Goal: Transaction & Acquisition: Purchase product/service

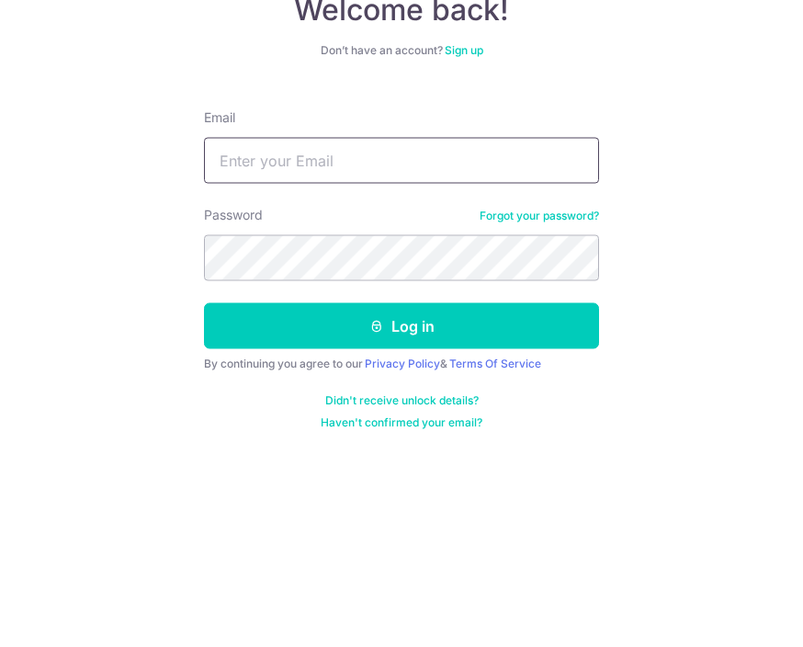
type input "[EMAIL_ADDRESS][DOMAIN_NAME]"
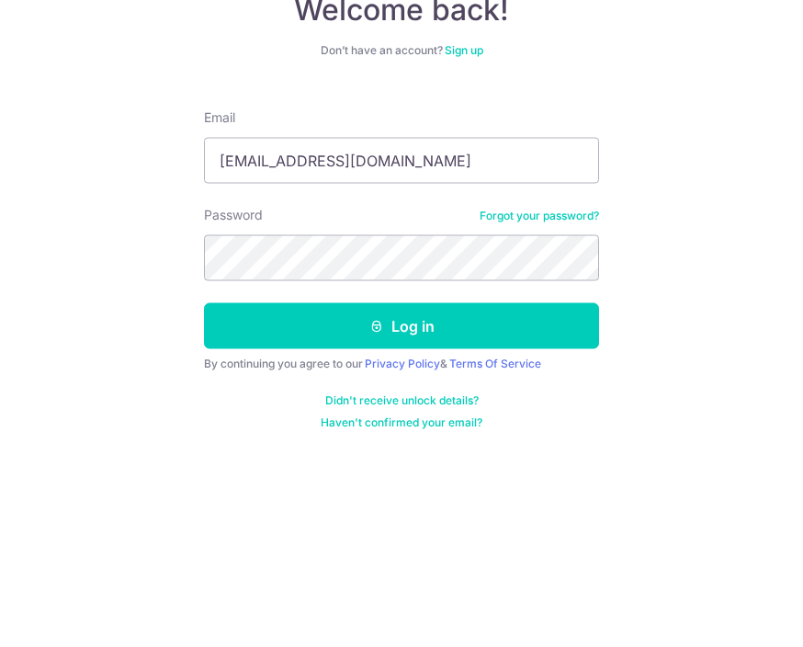
click at [402, 435] on button "Log in" at bounding box center [401, 458] width 395 height 46
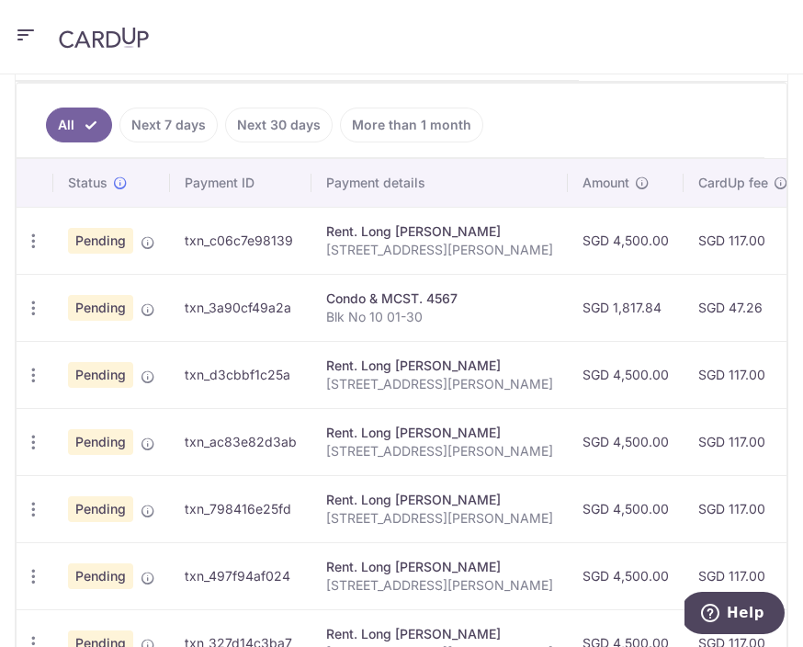
scroll to position [546, 0]
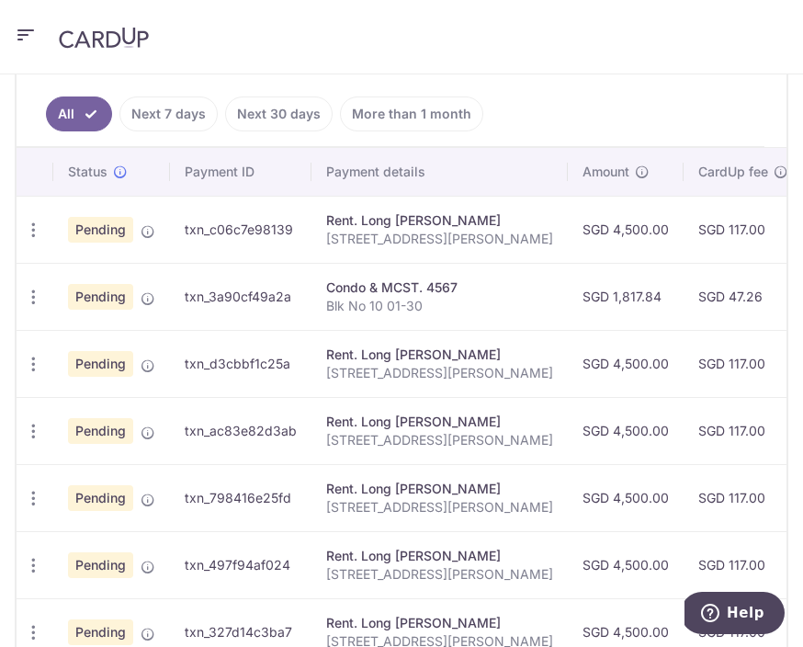
click at [568, 302] on td "SGD 1,817.84" at bounding box center [626, 296] width 116 height 67
click at [402, 291] on div "Condo & MCST. 4567" at bounding box center [439, 287] width 227 height 18
click at [164, 303] on td "Pending" at bounding box center [111, 296] width 117 height 67
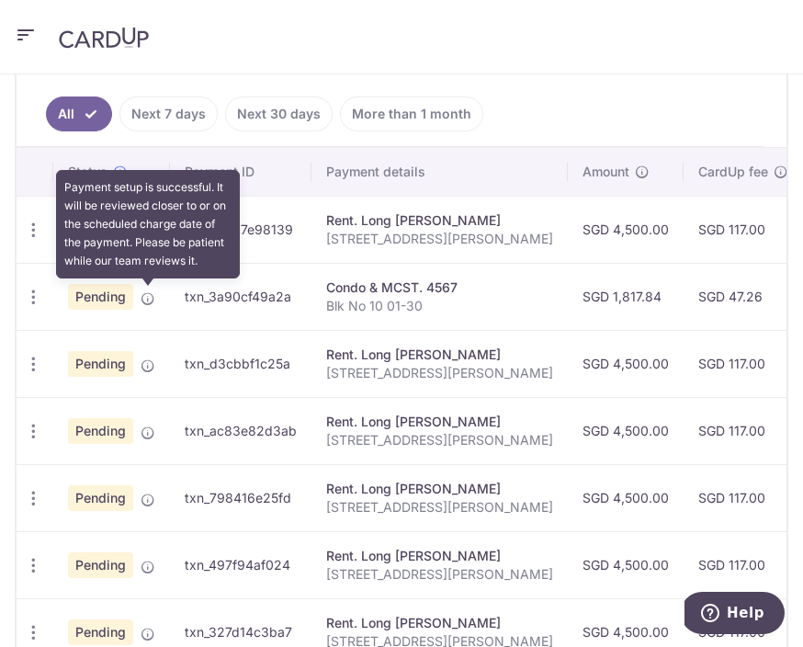
click at [153, 289] on span at bounding box center [148, 295] width 15 height 15
click at [268, 314] on td "txn_3a90cf49a2a" at bounding box center [241, 296] width 142 height 67
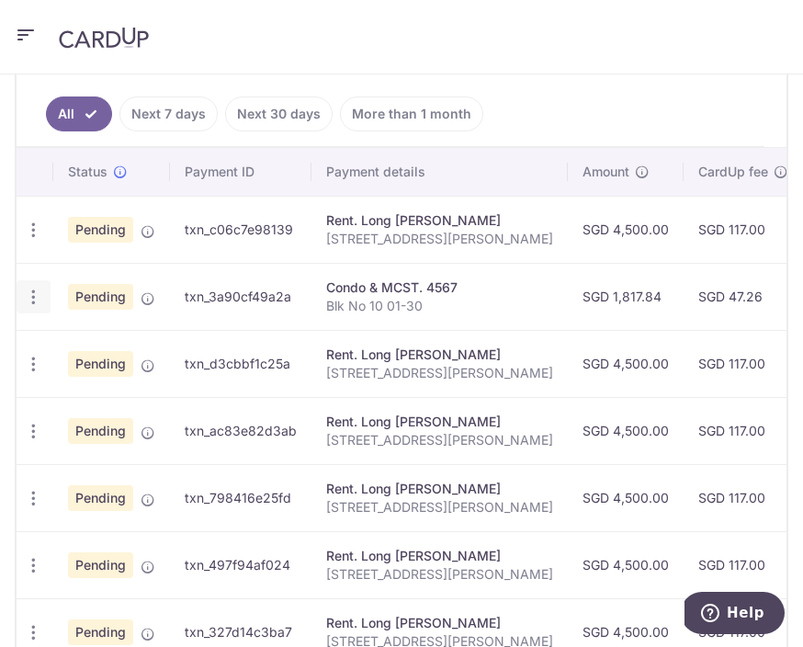
click at [24, 306] on icon "button" at bounding box center [33, 297] width 19 height 19
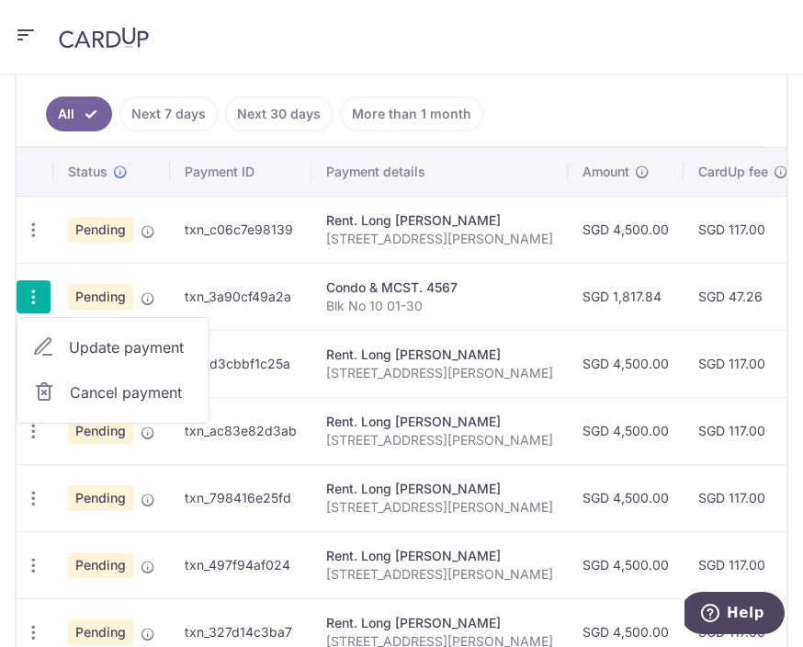
click at [167, 349] on span "Update payment" at bounding box center [131, 347] width 125 height 22
radio input "true"
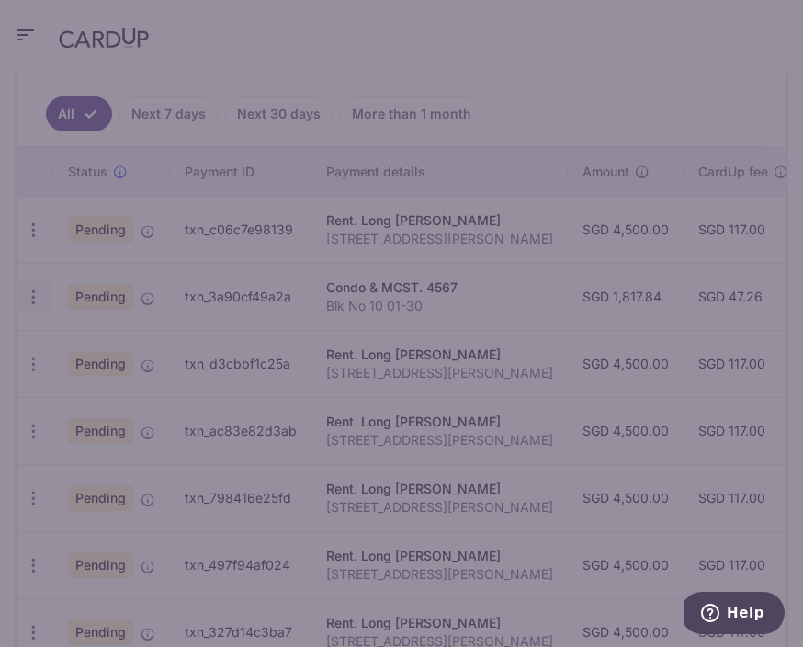
type input "1,817.84"
type input "18/09/2025"
type input "Blk No 10 01-30"
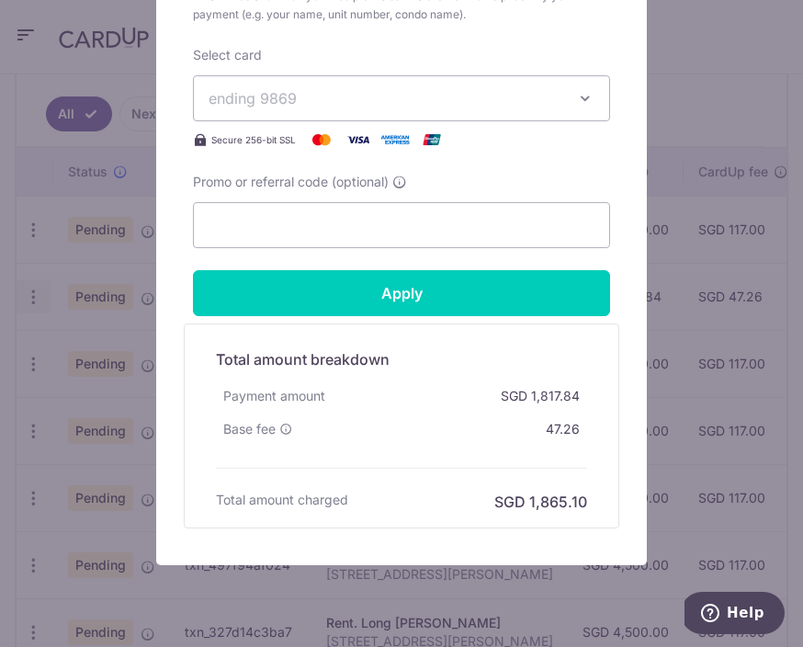
scroll to position [790, 0]
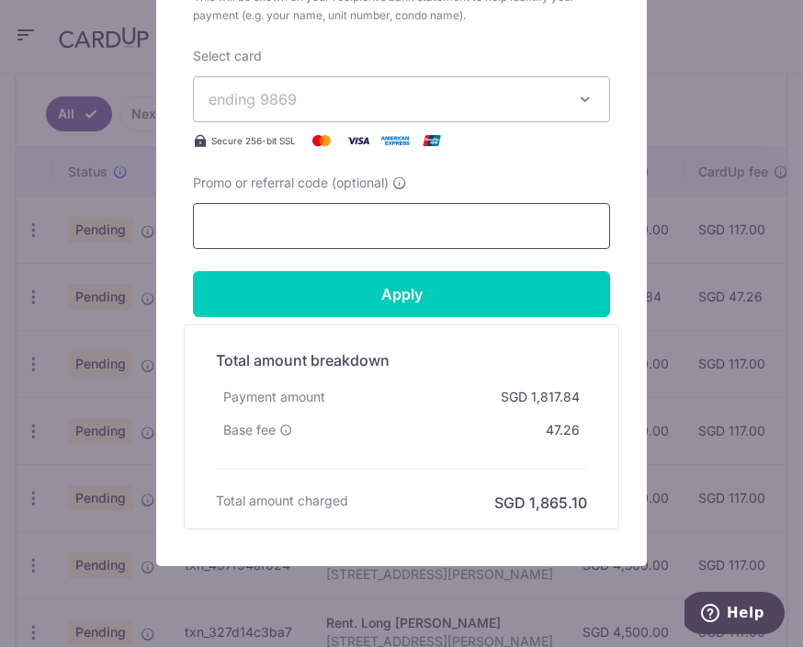
click at [484, 239] on input "Promo or referral code (optional)" at bounding box center [401, 226] width 417 height 46
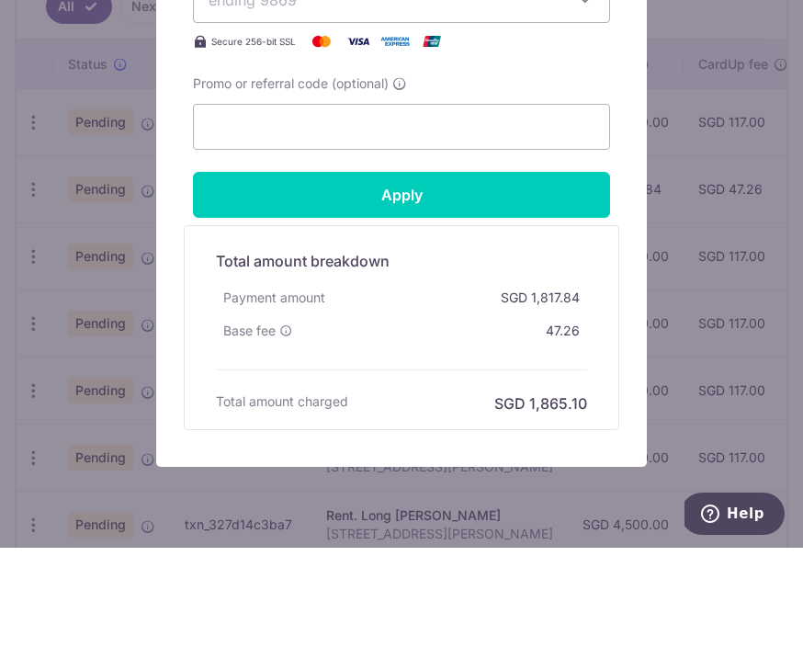
click at [407, 176] on icon at bounding box center [399, 183] width 15 height 15
click at [409, 203] on input "Promo or referral code (optional)" at bounding box center [401, 226] width 417 height 46
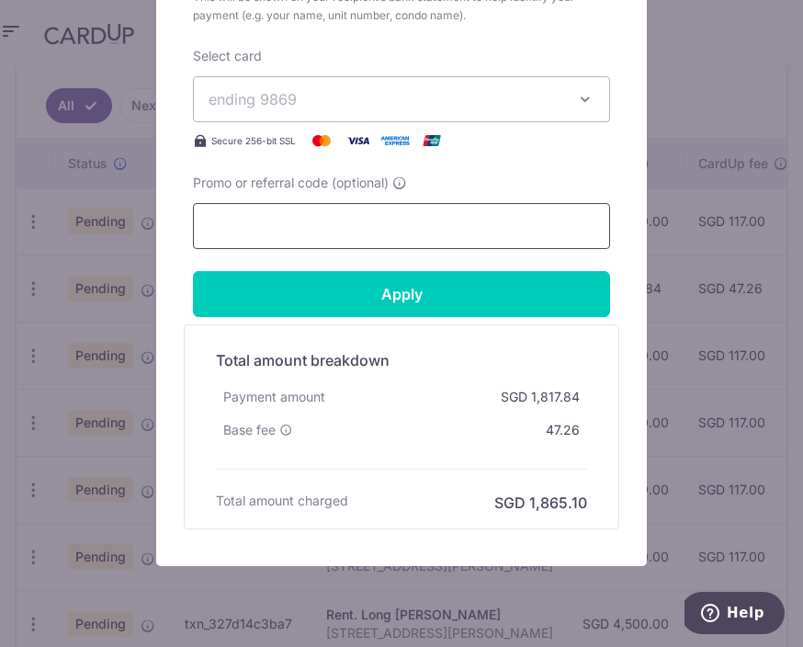
click at [371, 221] on input "Promo or referral code (optional)" at bounding box center [401, 226] width 417 height 46
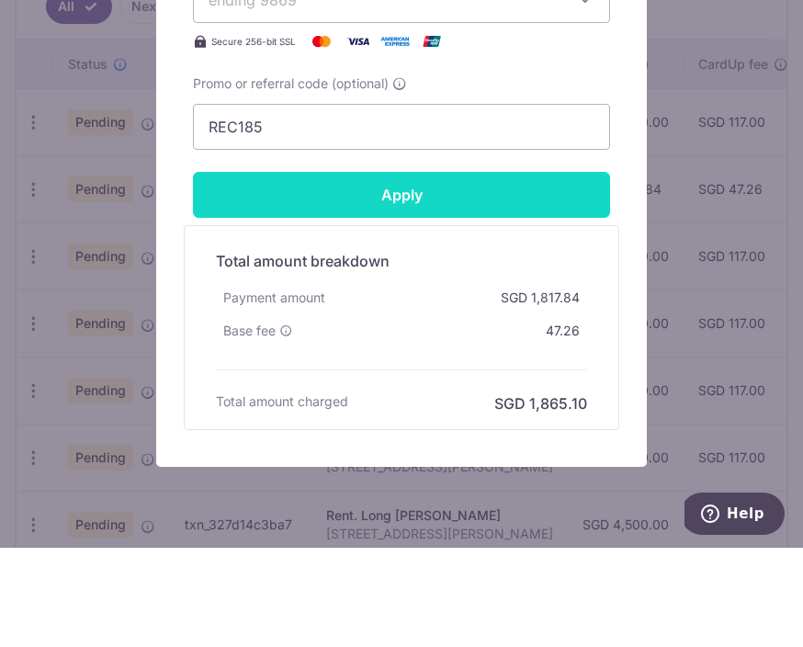
click at [371, 271] on input "Apply" at bounding box center [401, 294] width 417 height 46
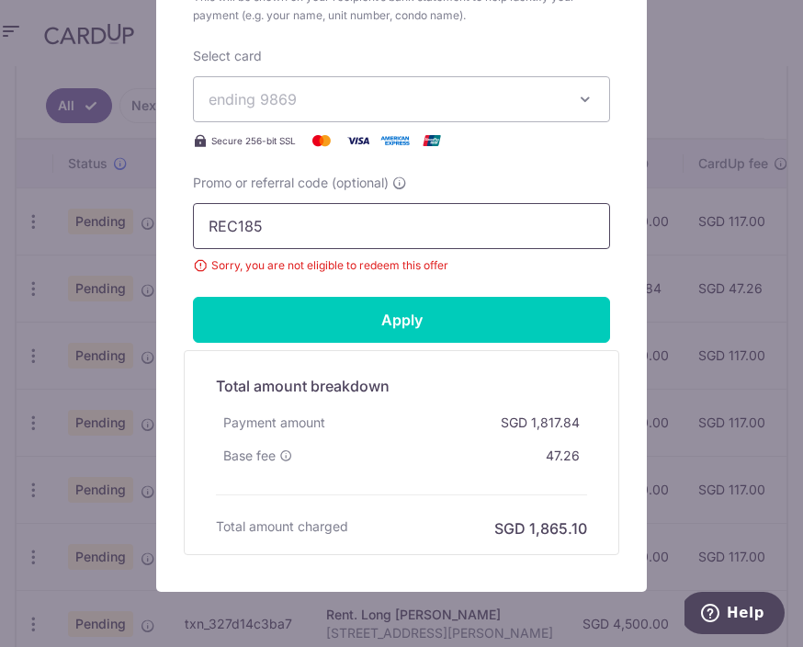
click at [402, 221] on input "REC185" at bounding box center [401, 226] width 417 height 46
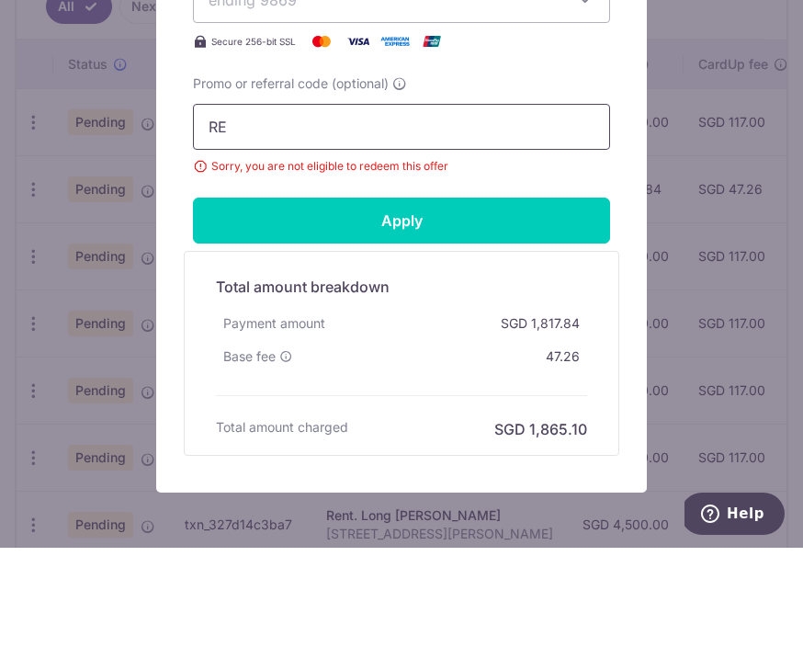
type input "R"
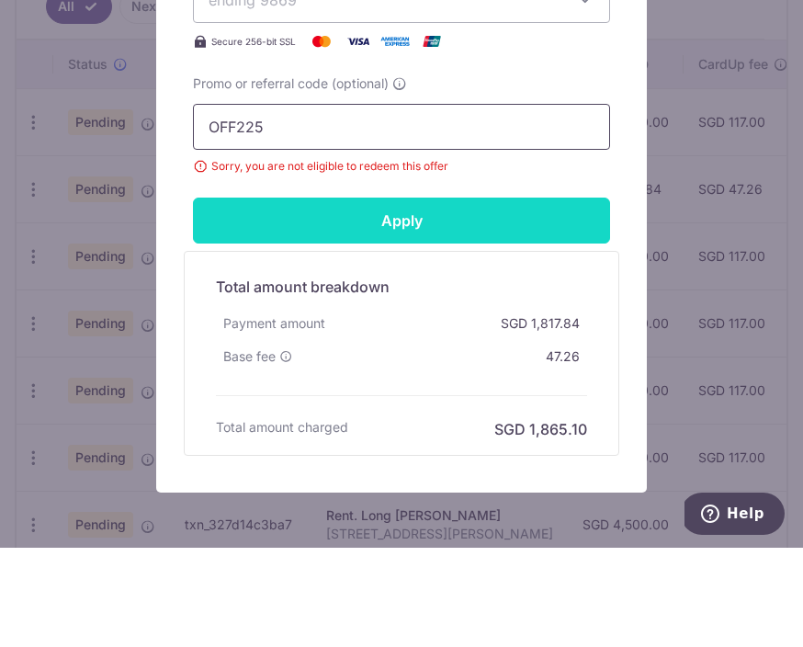
type input "OFF225"
click at [403, 297] on input "Apply" at bounding box center [401, 320] width 417 height 46
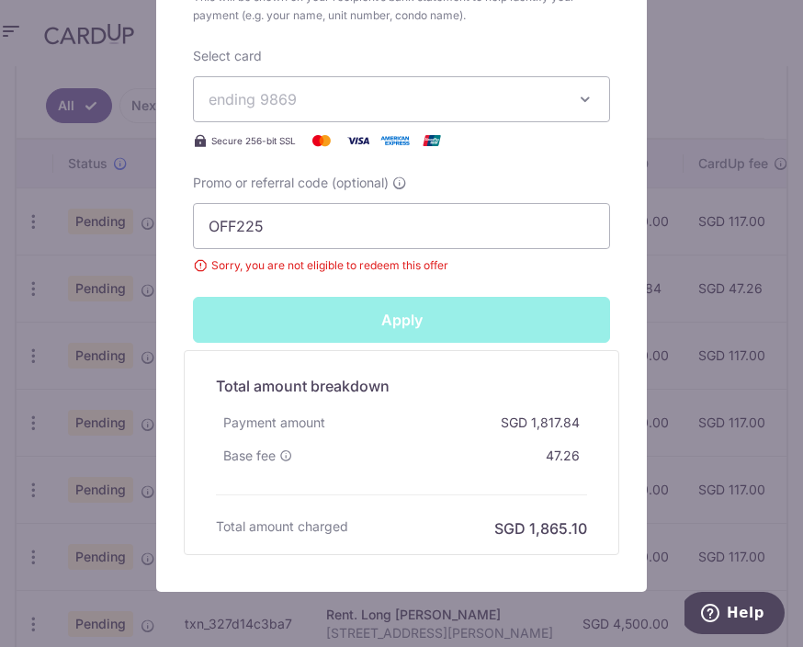
type input "Successfully Applied"
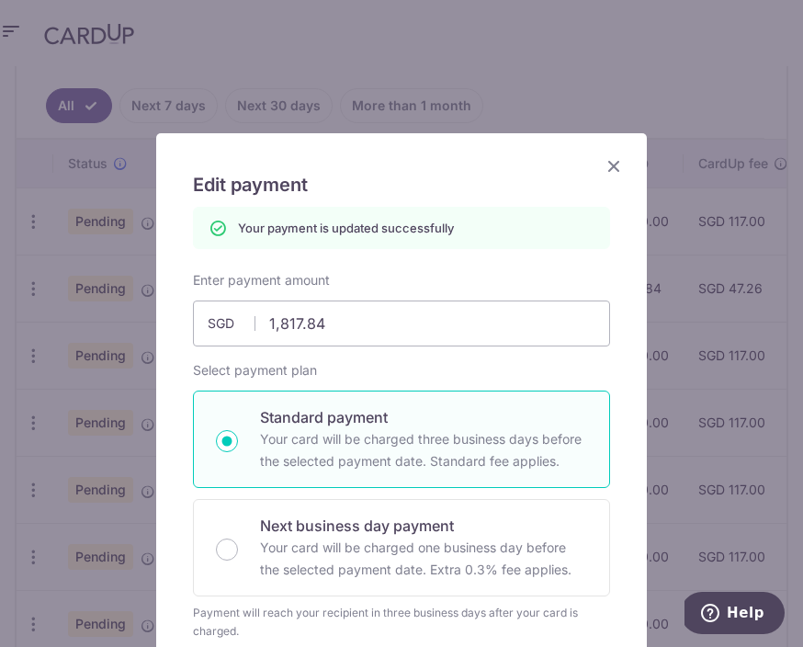
scroll to position [0, 0]
click at [618, 162] on icon "Close" at bounding box center [614, 165] width 22 height 23
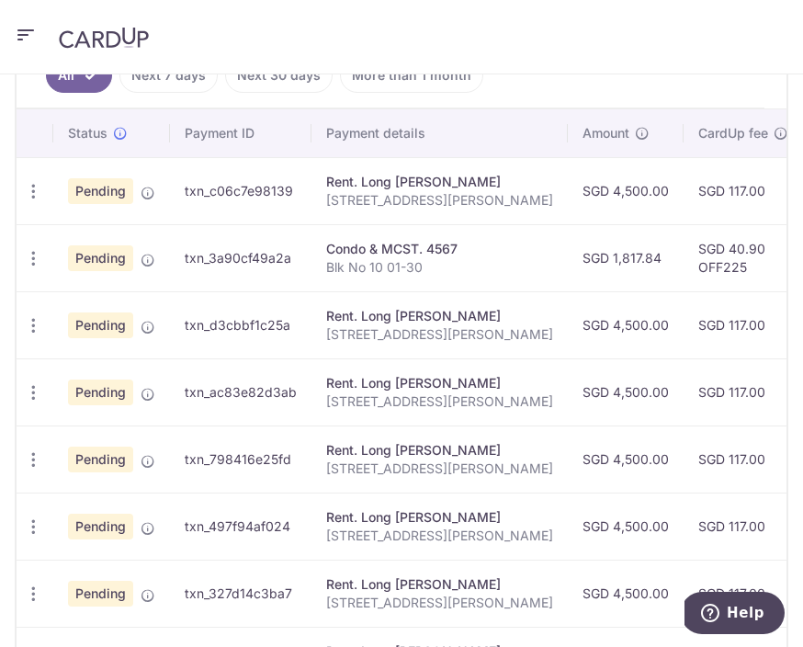
scroll to position [587, 0]
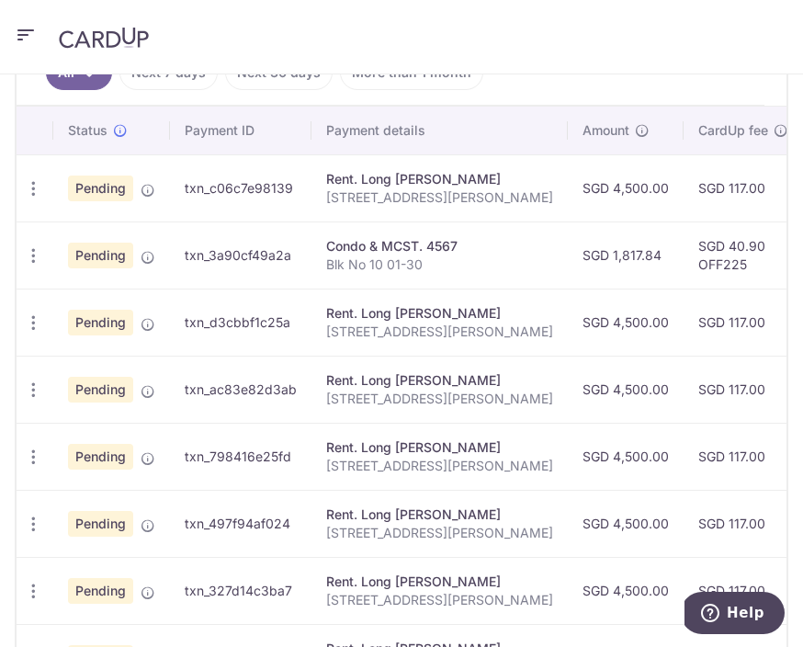
click at [150, 195] on icon at bounding box center [148, 190] width 15 height 15
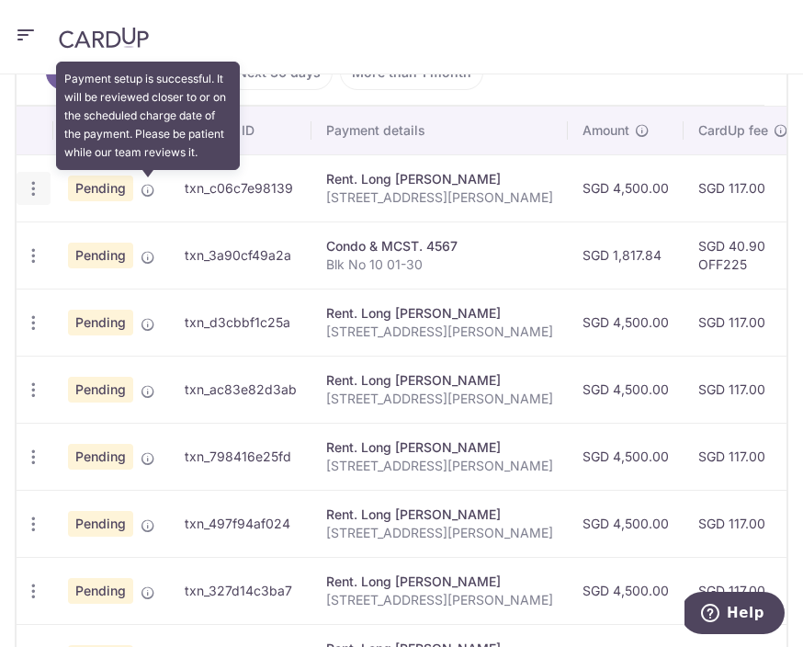
click at [41, 186] on icon "button" at bounding box center [33, 188] width 19 height 19
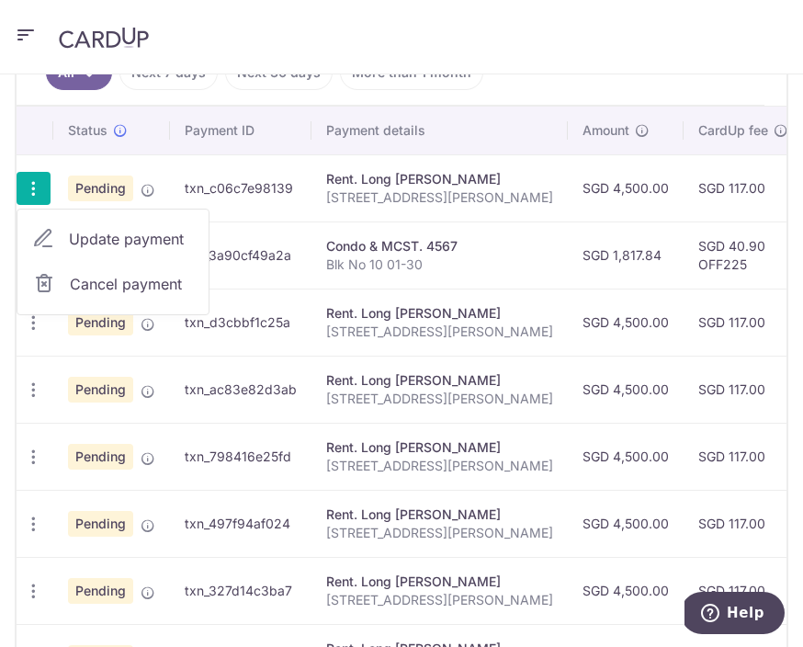
click at [36, 193] on div at bounding box center [401, 323] width 803 height 647
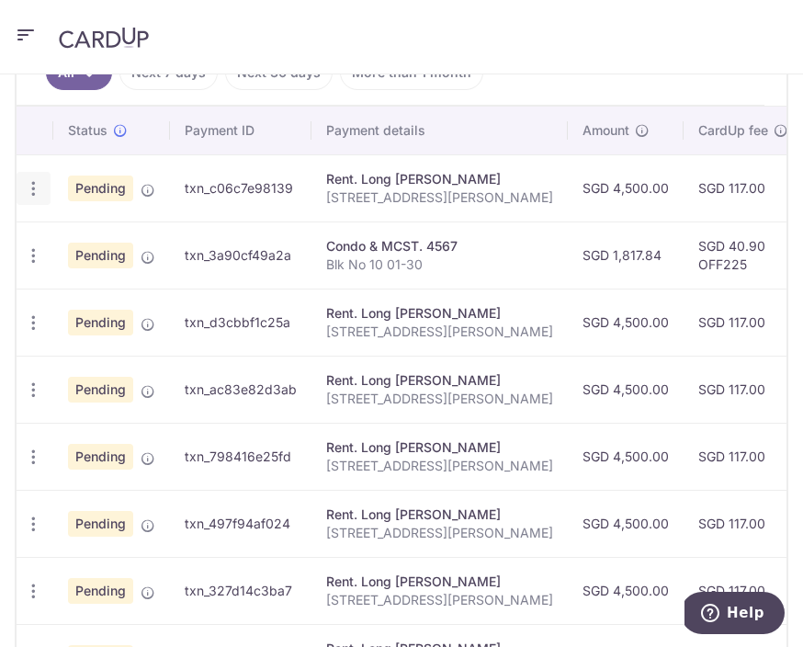
click at [34, 197] on icon "button" at bounding box center [33, 188] width 19 height 19
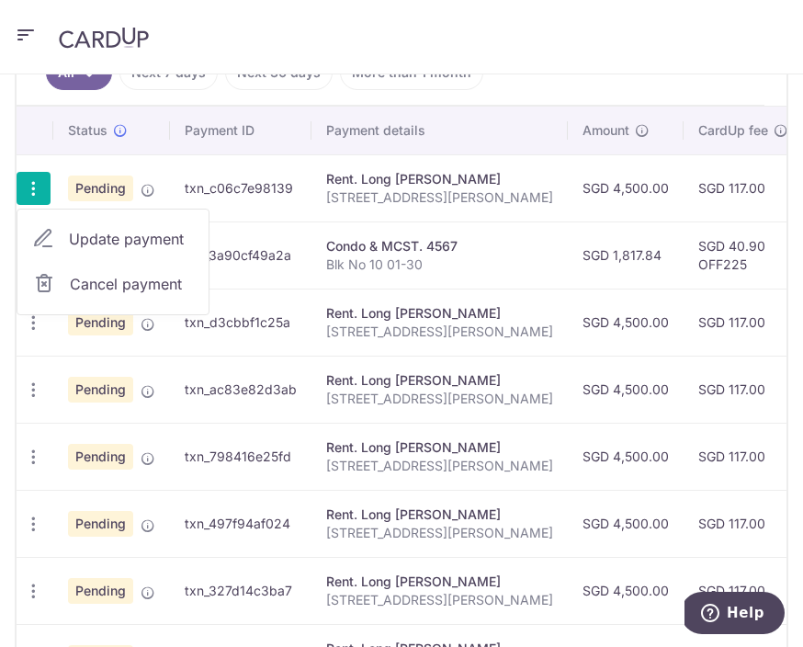
click at [137, 243] on span "Update payment" at bounding box center [131, 239] width 125 height 22
radio input "true"
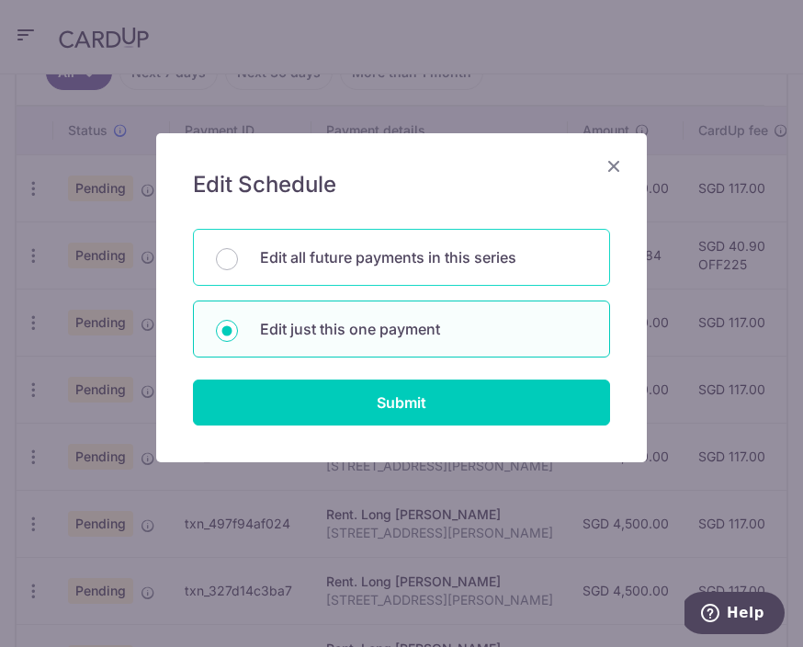
click at [421, 266] on p "Edit all future payments in this series" at bounding box center [423, 257] width 327 height 22
click at [238, 266] on input "Edit all future payments in this series" at bounding box center [227, 259] width 22 height 22
radio input "true"
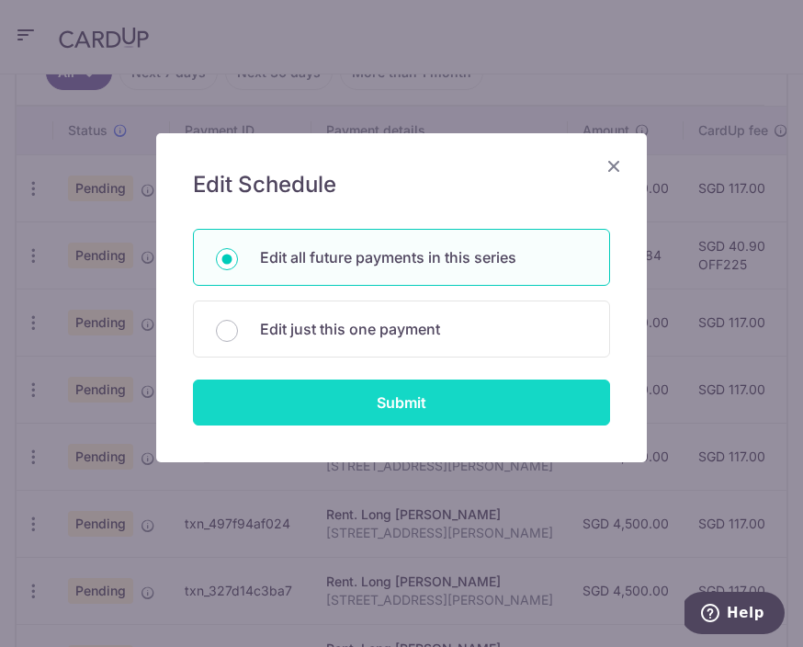
click at [412, 418] on input "Submit" at bounding box center [401, 402] width 417 height 46
radio input "true"
type input "4,500.00"
type input "10B Robin Drive"
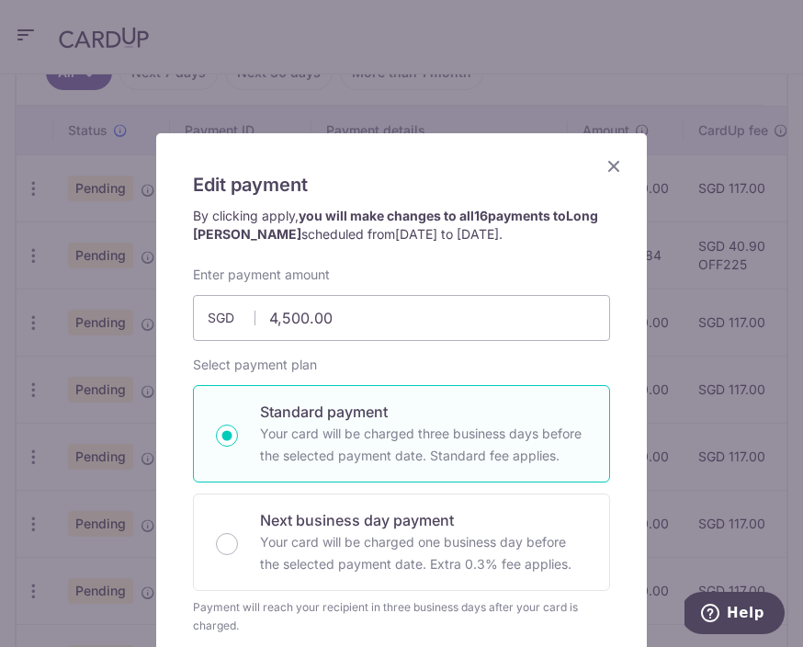
scroll to position [0, 0]
click at [624, 162] on icon "Close" at bounding box center [614, 165] width 22 height 23
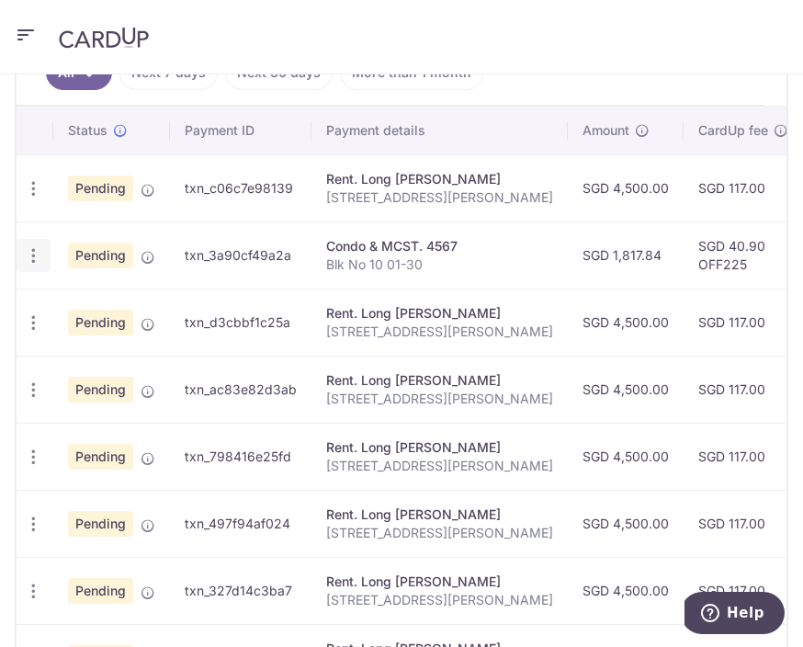
click at [47, 251] on div "Update payment Cancel payment" at bounding box center [34, 256] width 34 height 34
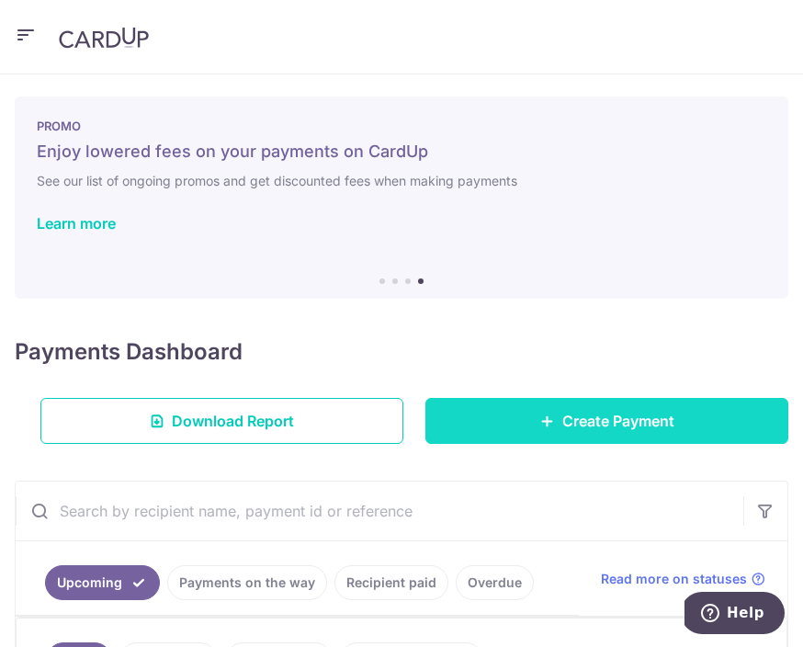
click at [665, 425] on span "Create Payment" at bounding box center [618, 421] width 112 height 22
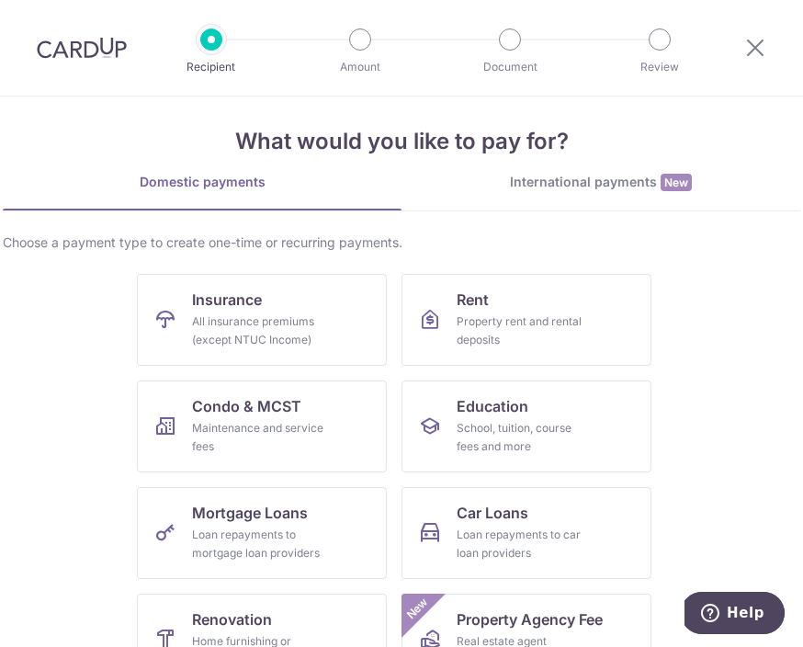
scroll to position [16, 0]
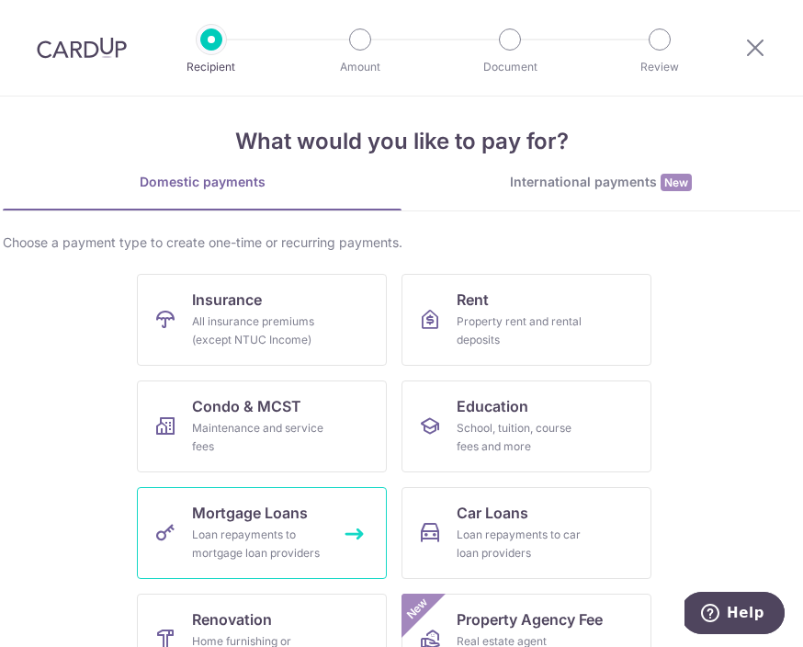
click at [349, 530] on link "Mortgage Loans Loan repayments to mortgage loan providers" at bounding box center [262, 533] width 250 height 92
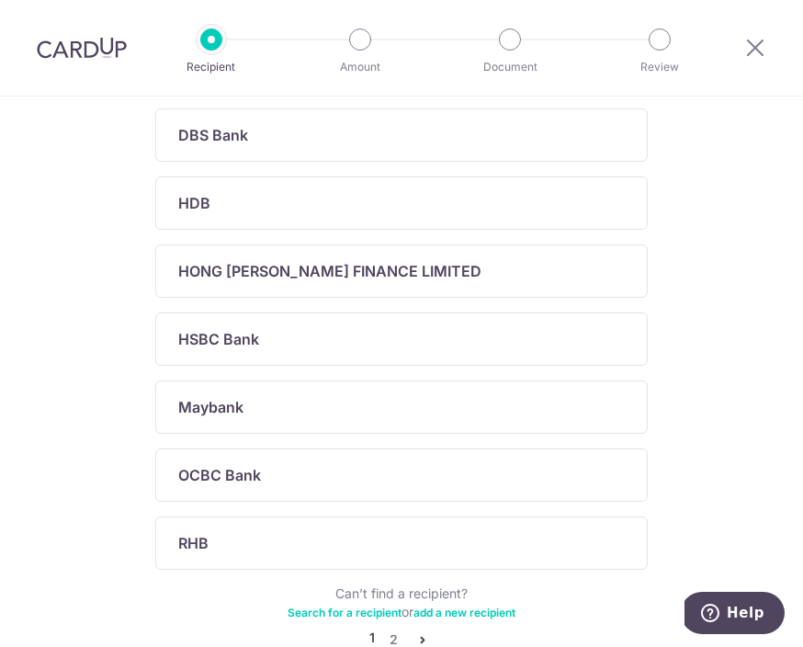
scroll to position [590, 0]
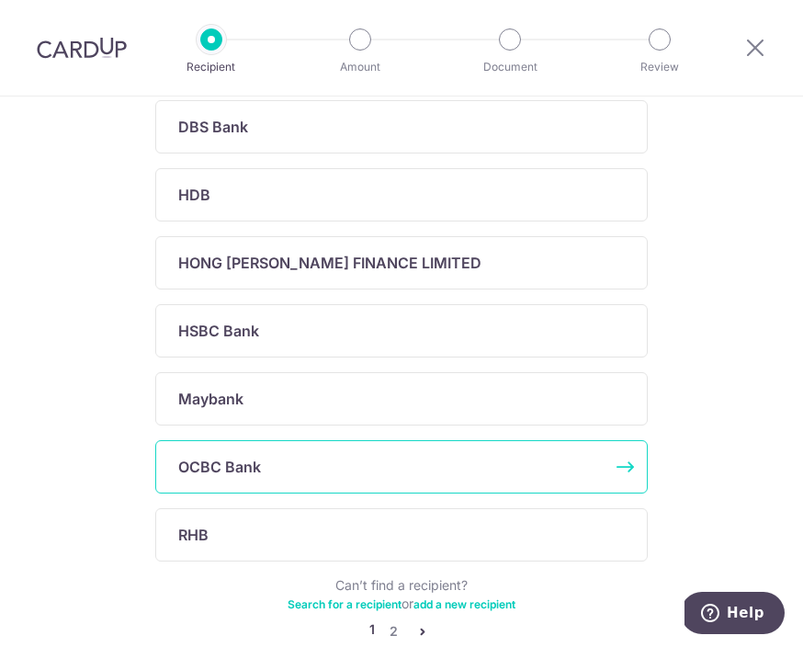
click at [525, 463] on div "OCBC Bank" at bounding box center [390, 467] width 425 height 22
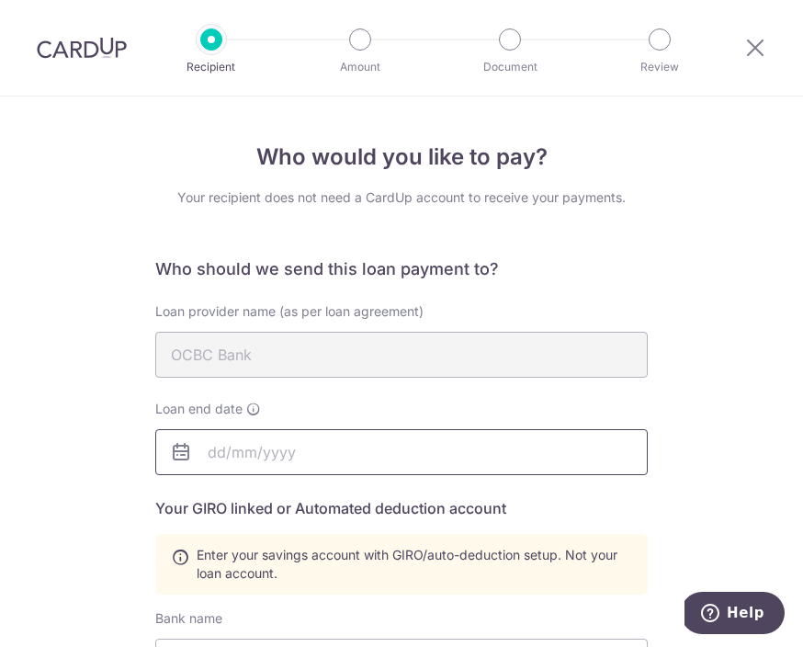
click at [526, 458] on input "text" at bounding box center [401, 452] width 493 height 46
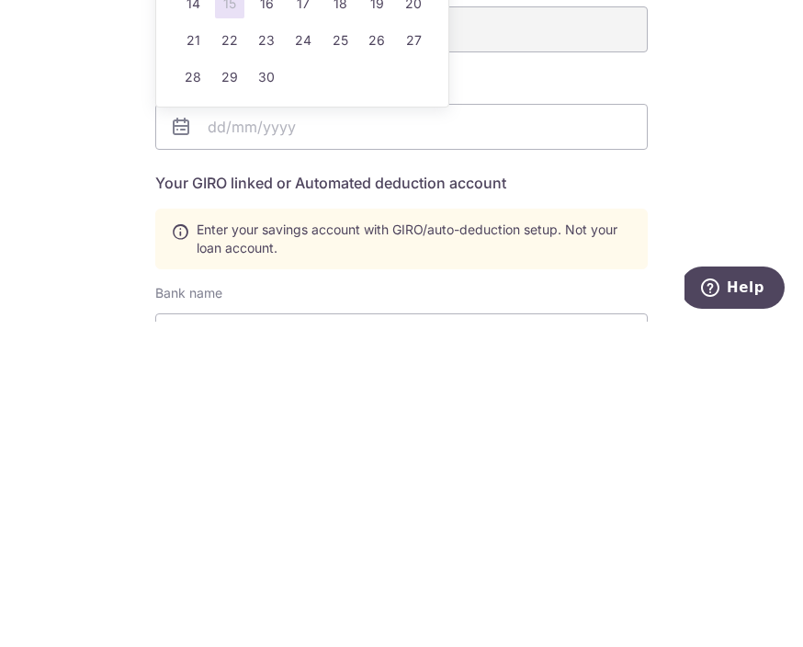
click at [776, 198] on div "Who would you like to pay? Your recipient does not need a CardUp account to rec…" at bounding box center [401, 643] width 803 height 1095
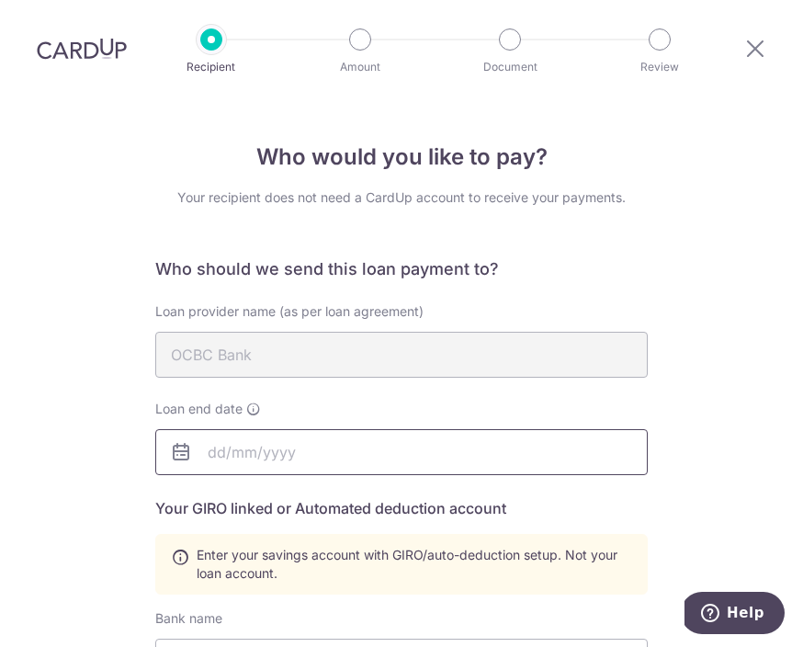
click at [459, 429] on input "text" at bounding box center [401, 452] width 493 height 46
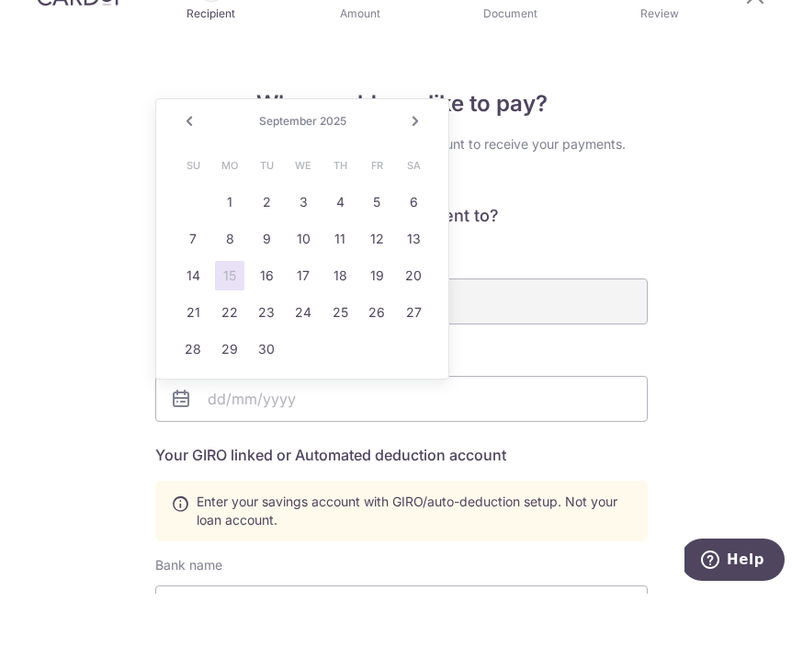
click at [425, 164] on link "Next" at bounding box center [415, 175] width 22 height 22
click at [413, 164] on link "Next" at bounding box center [415, 175] width 22 height 22
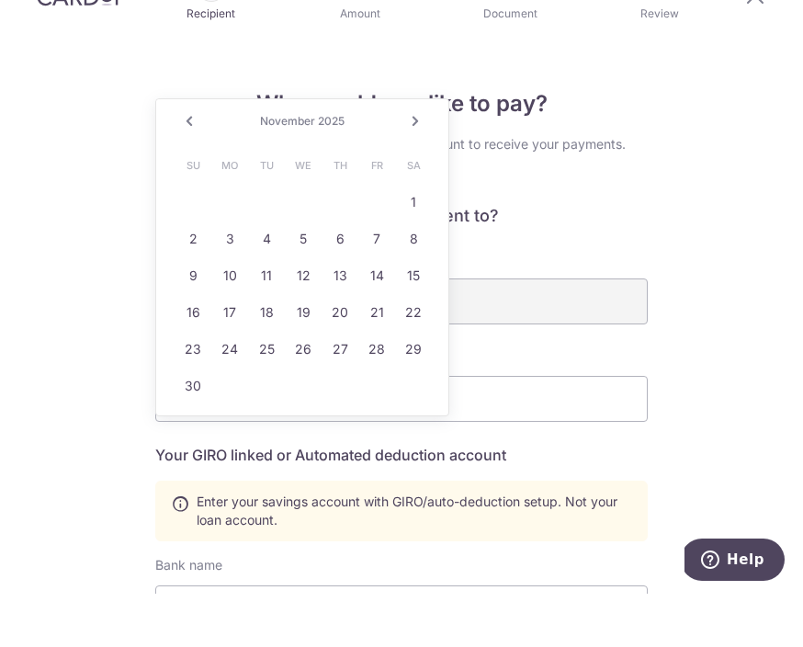
click at [307, 167] on span "November" at bounding box center [287, 174] width 55 height 14
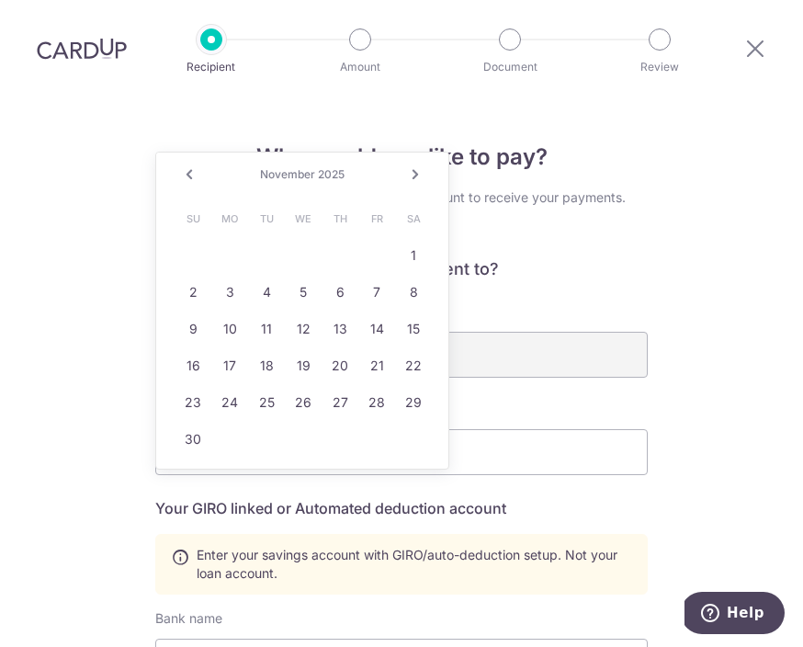
click at [333, 167] on span "2025" at bounding box center [331, 174] width 27 height 14
click at [329, 167] on div "November 2025" at bounding box center [302, 174] width 134 height 15
click at [410, 164] on link "Next" at bounding box center [415, 175] width 22 height 22
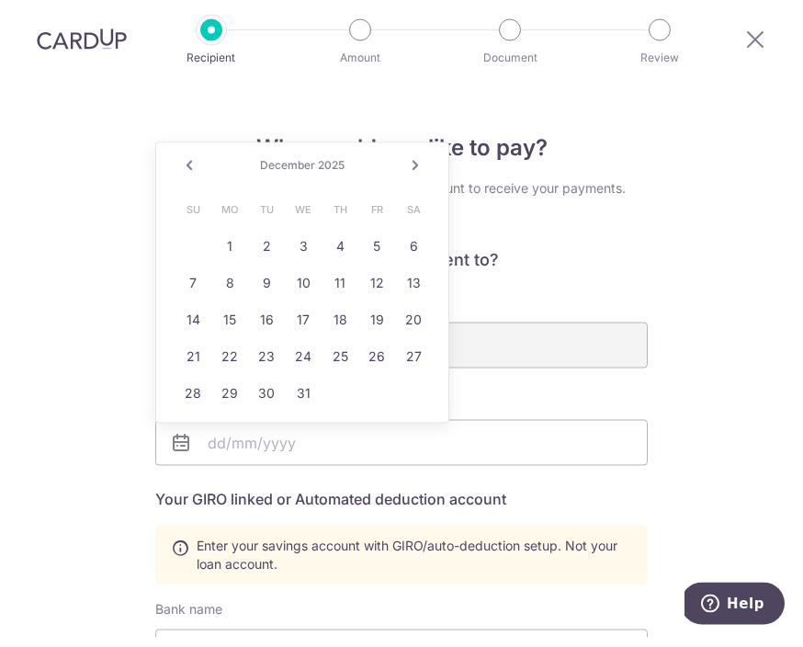
scroll to position [31, 0]
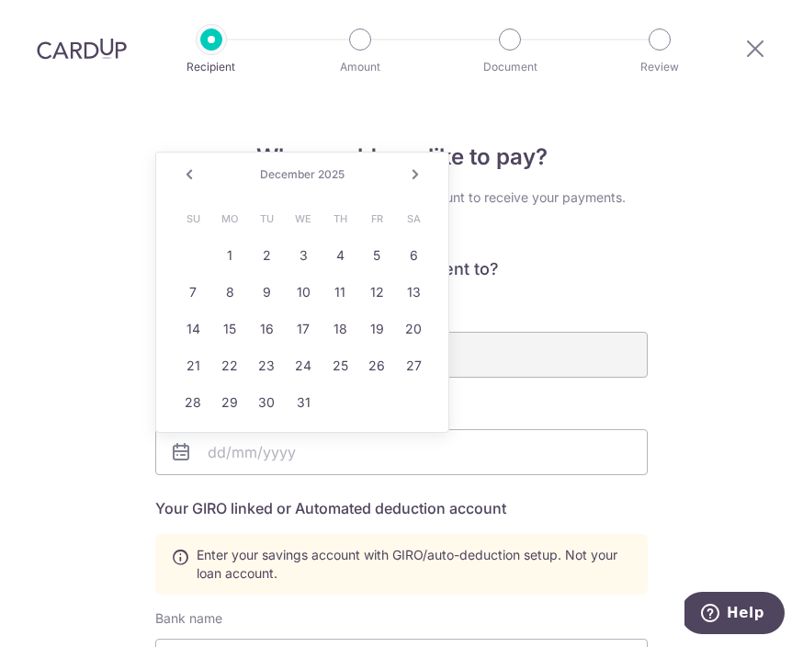
click at [308, 167] on span "December" at bounding box center [287, 174] width 55 height 14
click at [321, 167] on span "2025" at bounding box center [331, 174] width 27 height 14
click at [396, 429] on input "text" at bounding box center [401, 452] width 493 height 46
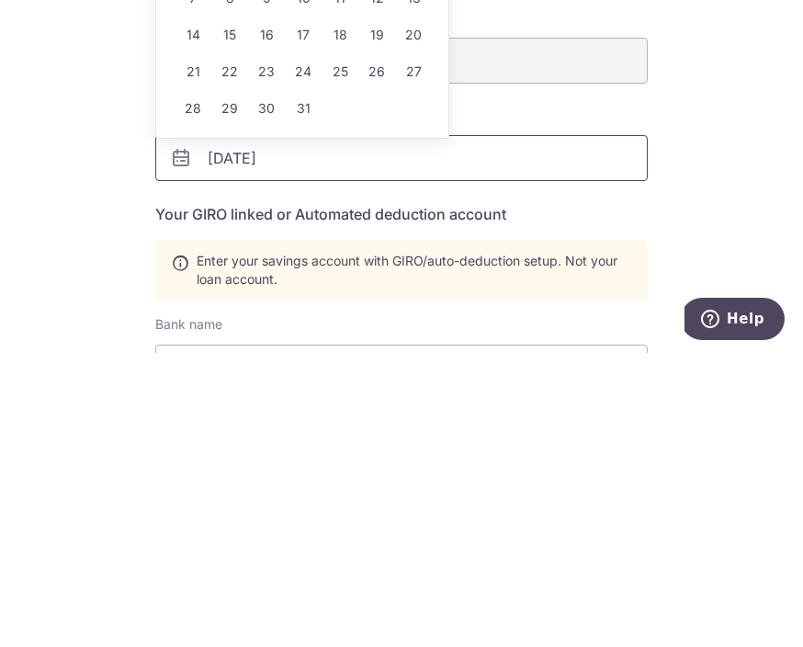
type input "[DATE]"
click at [731, 187] on div "Who would you like to pay? Your recipient does not need a CardUp account to rec…" at bounding box center [401, 643] width 803 height 1095
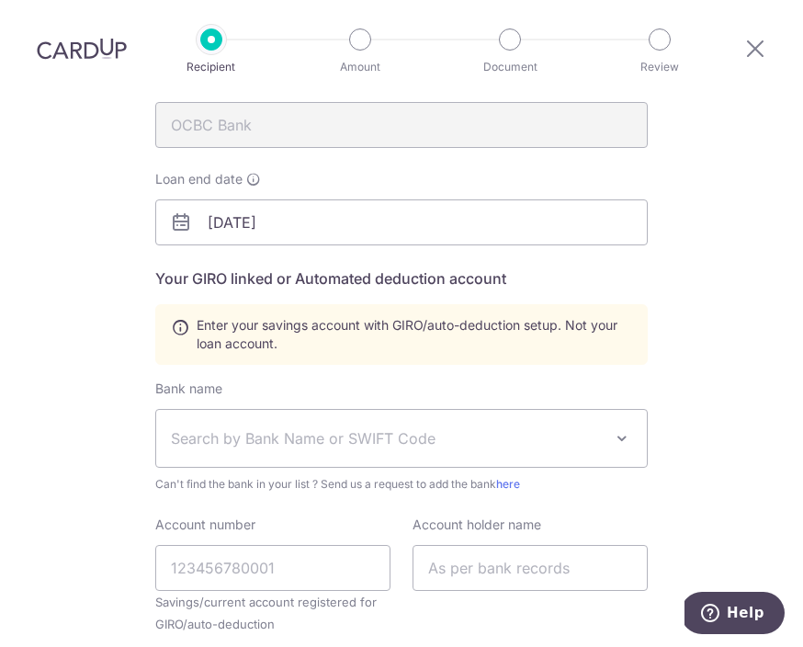
scroll to position [231, 0]
click at [630, 426] on span at bounding box center [622, 437] width 22 height 22
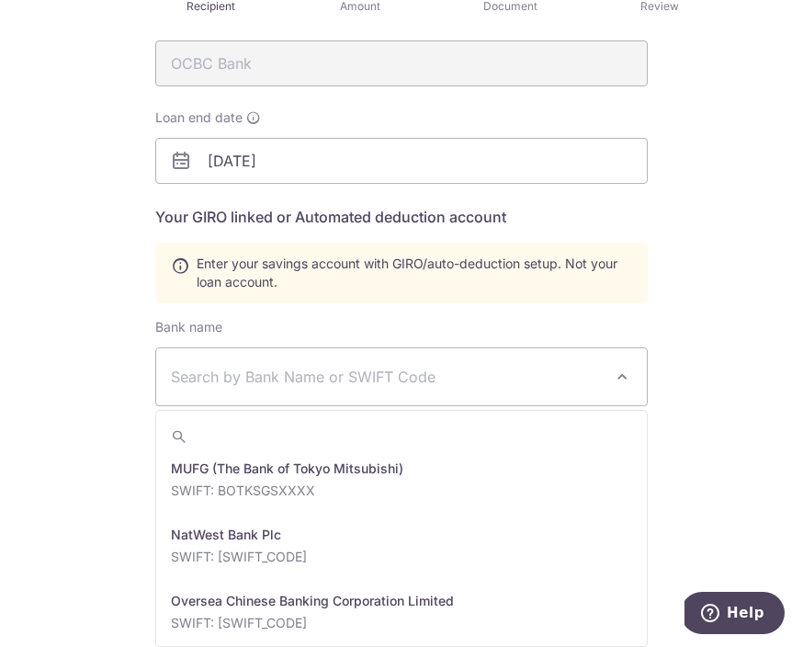
scroll to position [3022, 0]
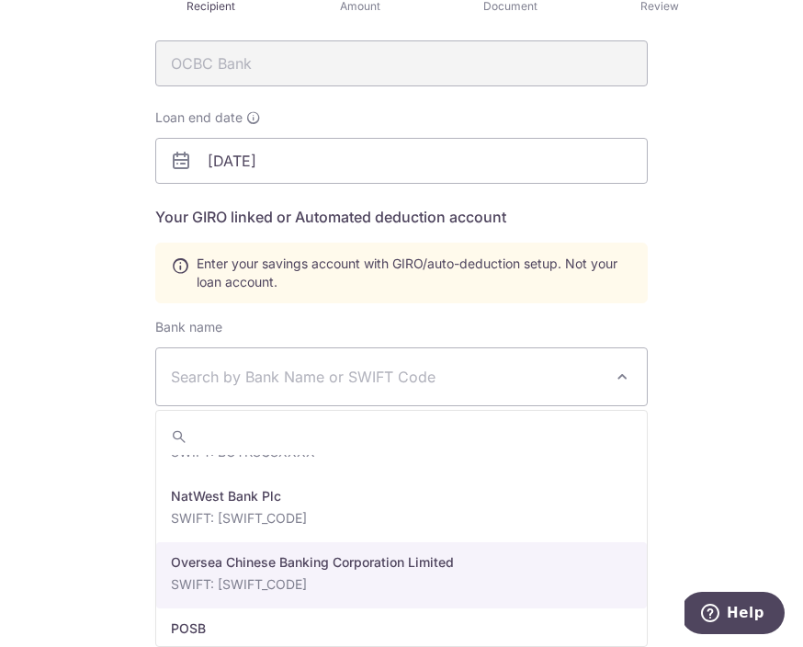
select select "12"
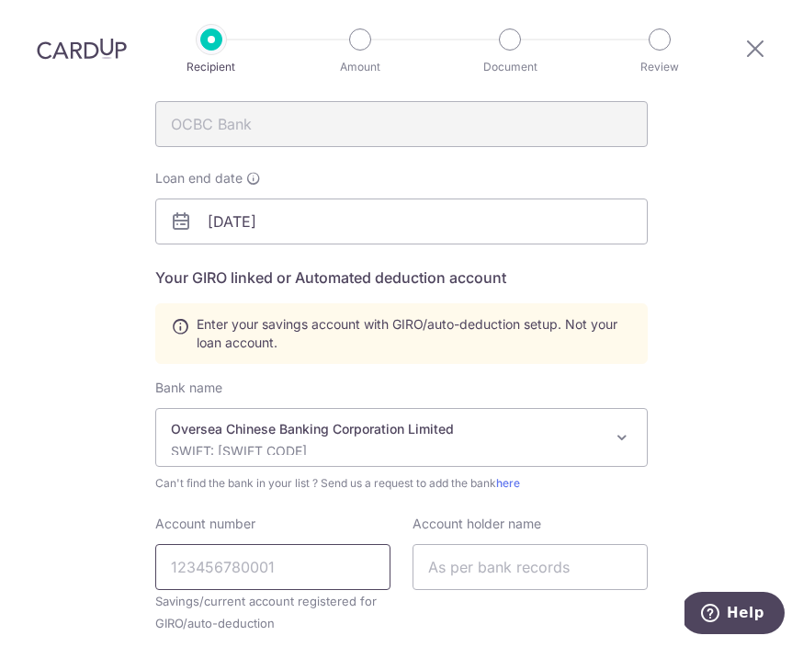
click at [341, 544] on input "Account number" at bounding box center [272, 567] width 235 height 46
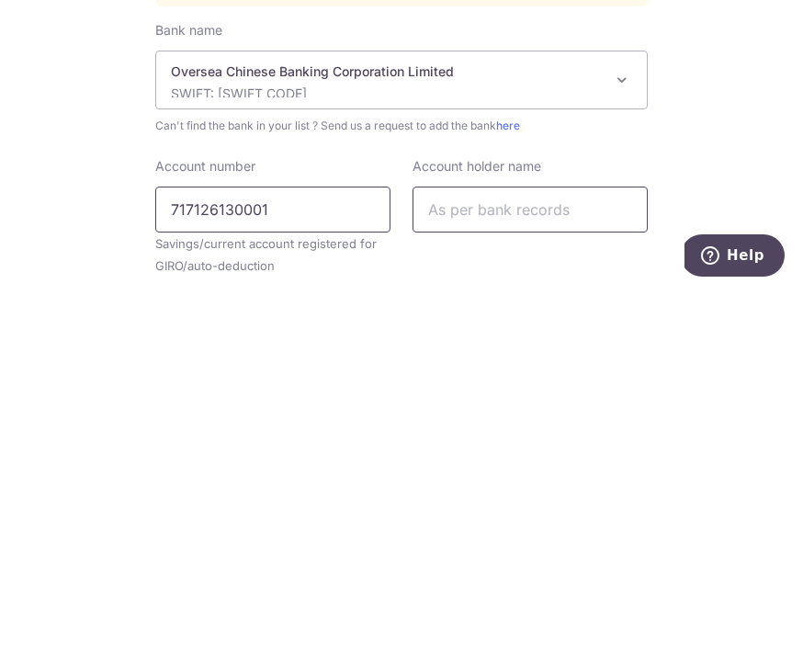
type input "717126130001"
click at [569, 544] on input "text" at bounding box center [530, 567] width 235 height 46
type input "Lam Hok Hin Edward"
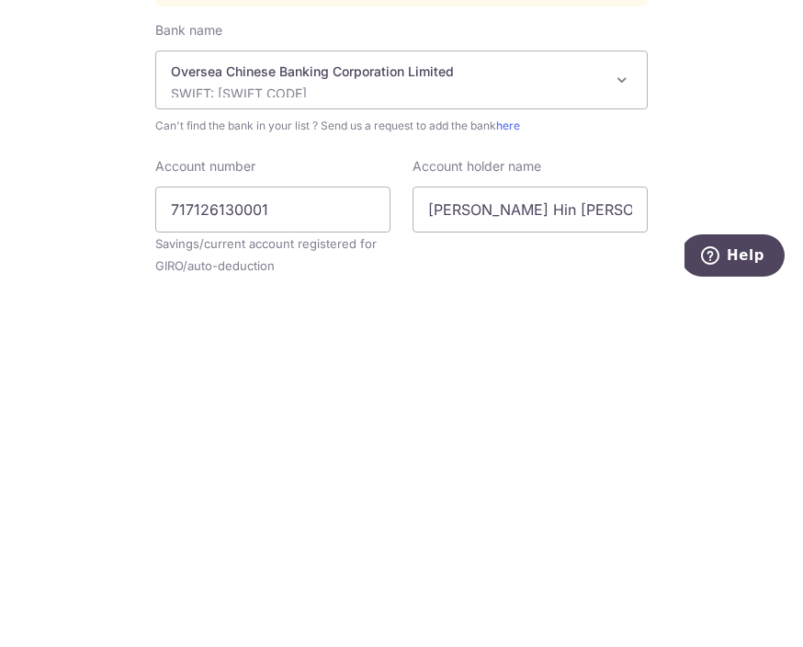
click at [759, 161] on div "Who would you like to pay? Your recipient does not need a CardUp account to rec…" at bounding box center [401, 413] width 803 height 1095
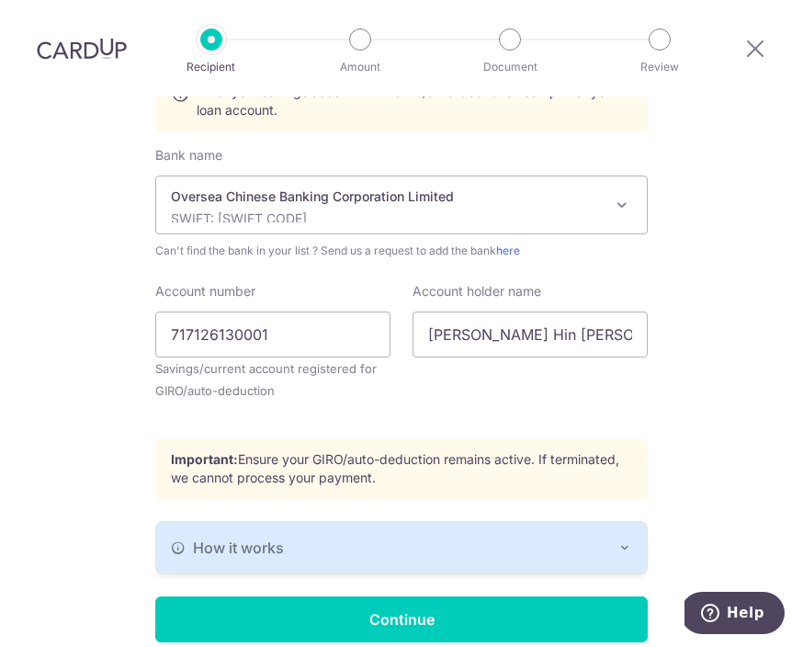
scroll to position [462, 0]
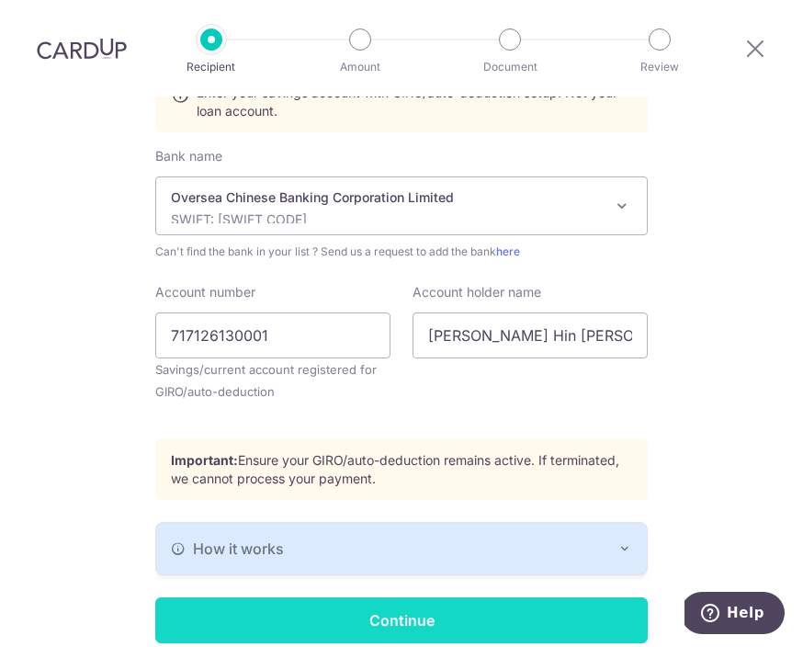
click at [535, 597] on input "Continue" at bounding box center [401, 620] width 493 height 46
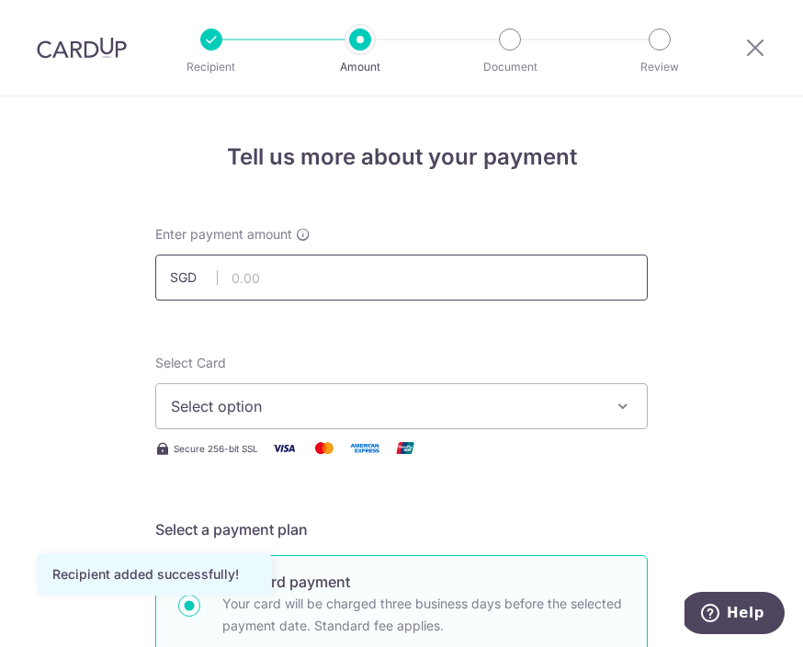
click at [571, 281] on input "text" at bounding box center [401, 278] width 493 height 46
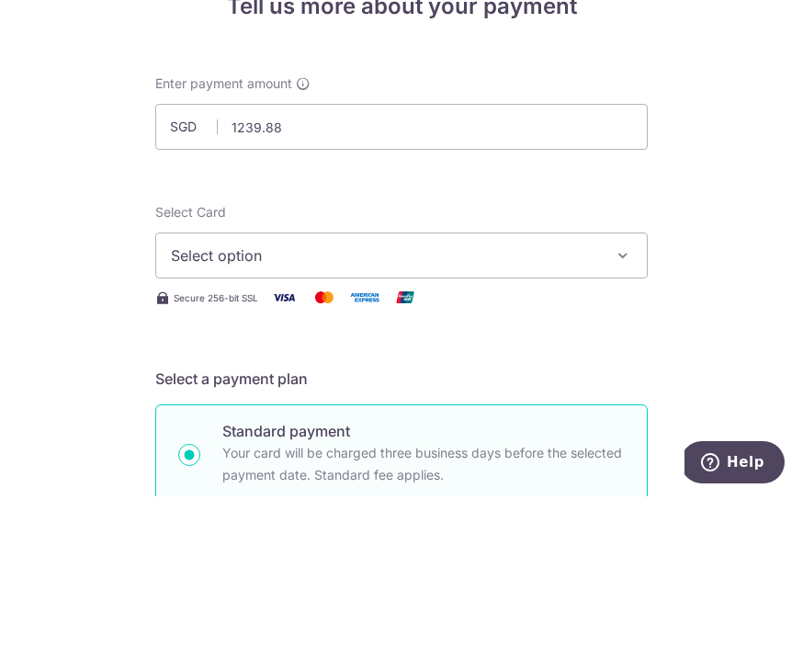
type input "1,239.88"
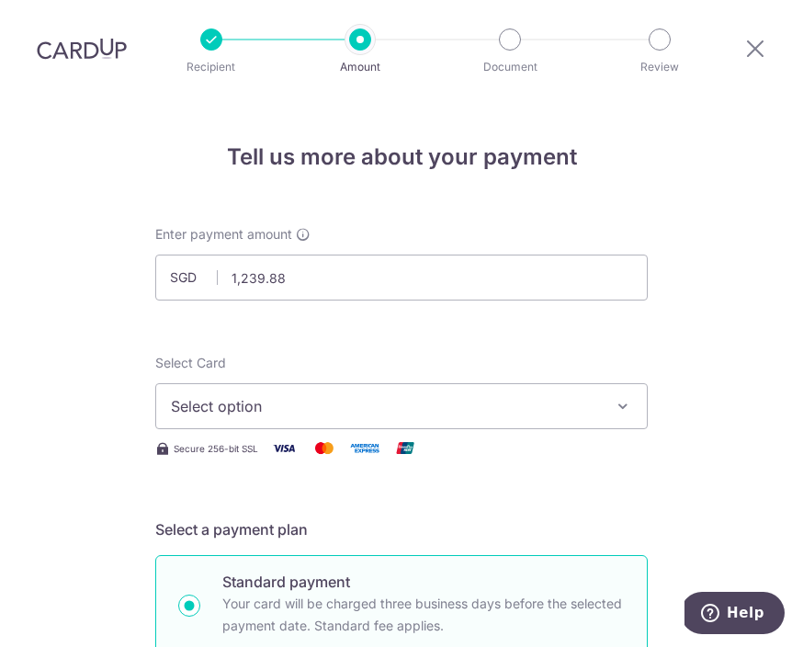
click at [612, 383] on button "Select option" at bounding box center [401, 406] width 493 height 46
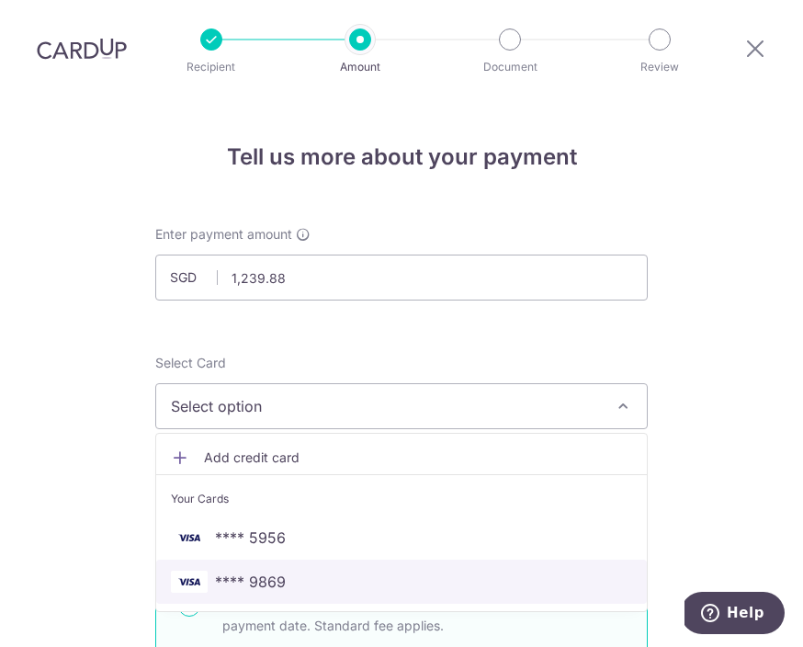
click at [297, 571] on span "**** 9869" at bounding box center [401, 582] width 461 height 22
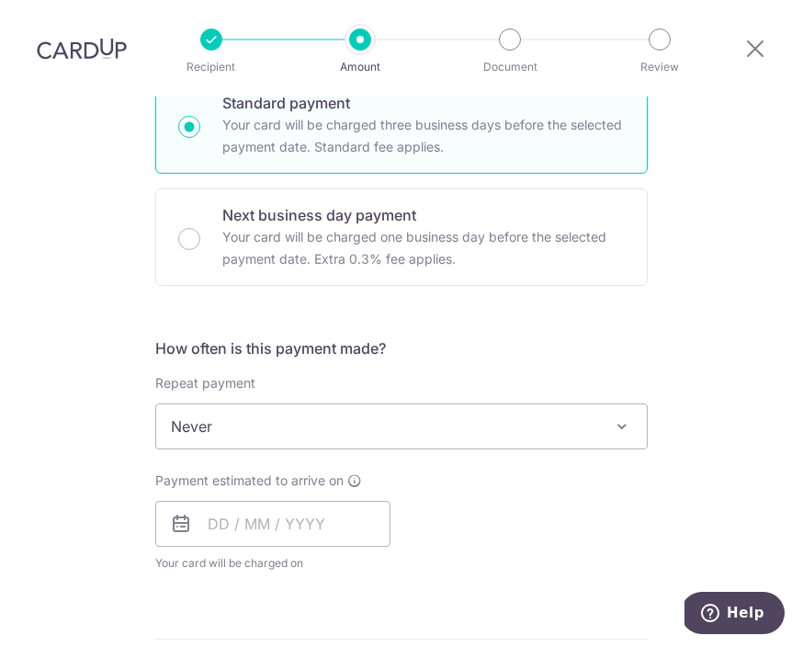
scroll to position [477, 0]
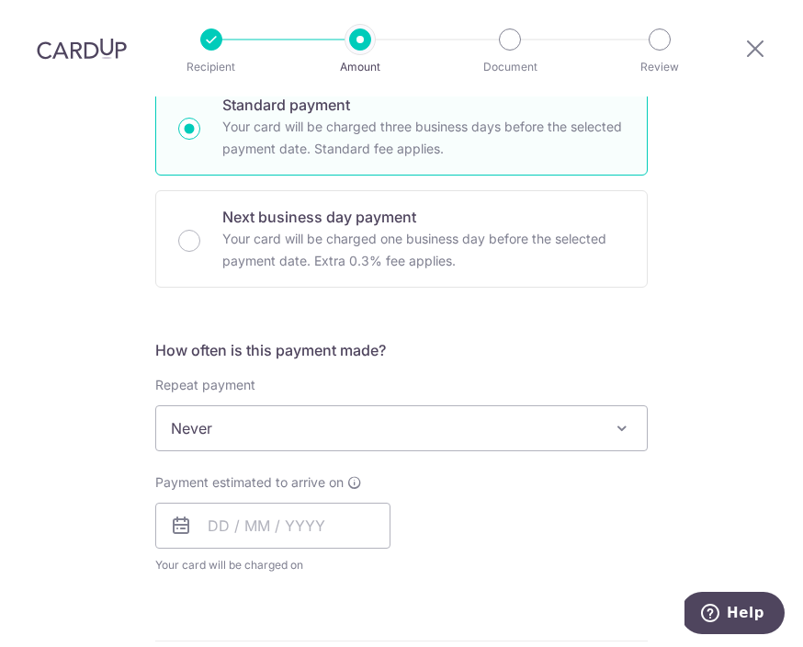
click at [618, 417] on span at bounding box center [622, 428] width 22 height 22
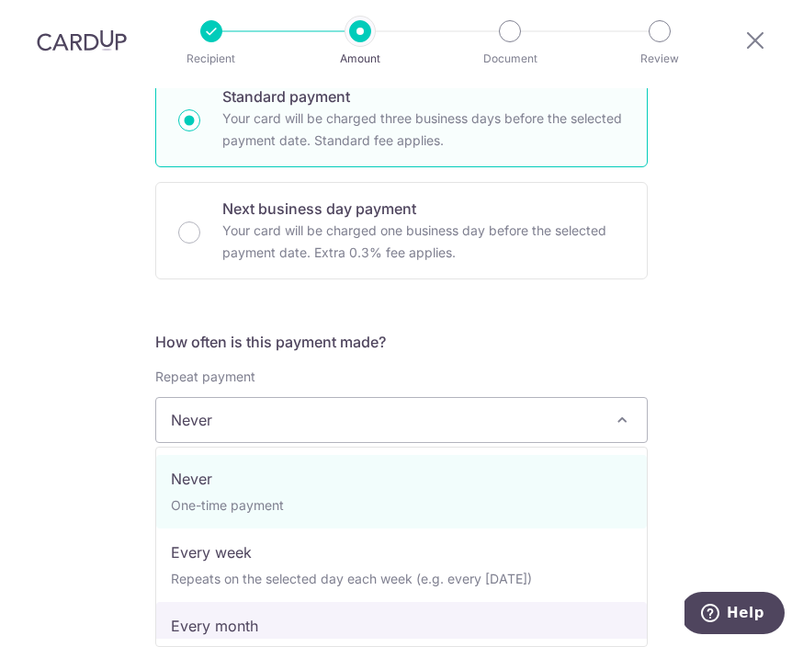
select select "3"
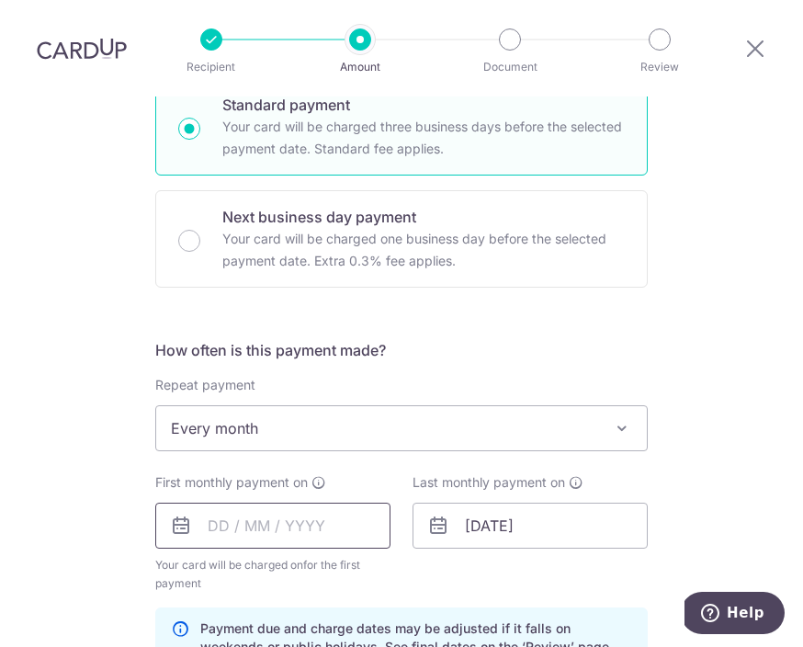
click at [371, 503] on input "text" at bounding box center [272, 526] width 235 height 46
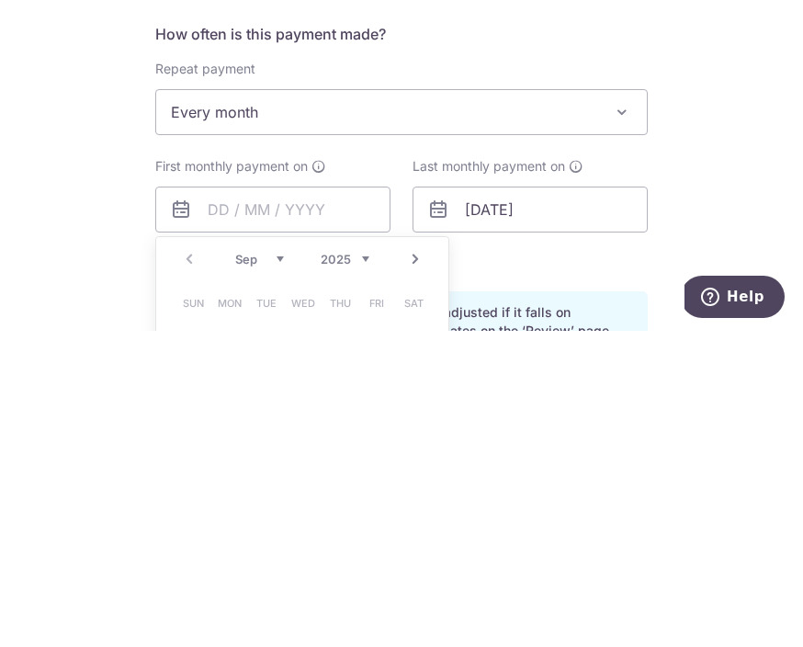
click at [729, 147] on div "Tell us more about your payment Enter payment amount SGD 1,239.88 1239.88 Recip…" at bounding box center [401, 502] width 803 height 1764
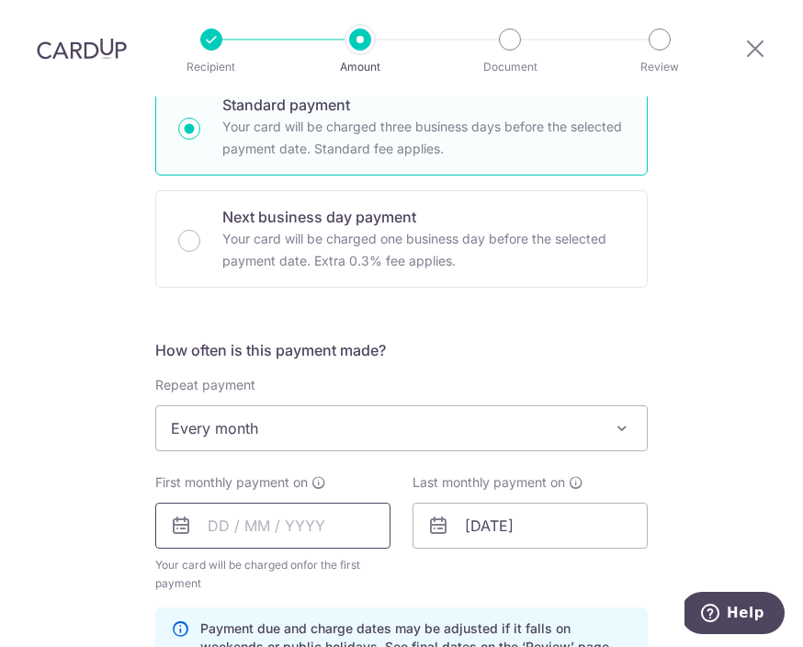
click at [363, 503] on input "text" at bounding box center [272, 526] width 235 height 46
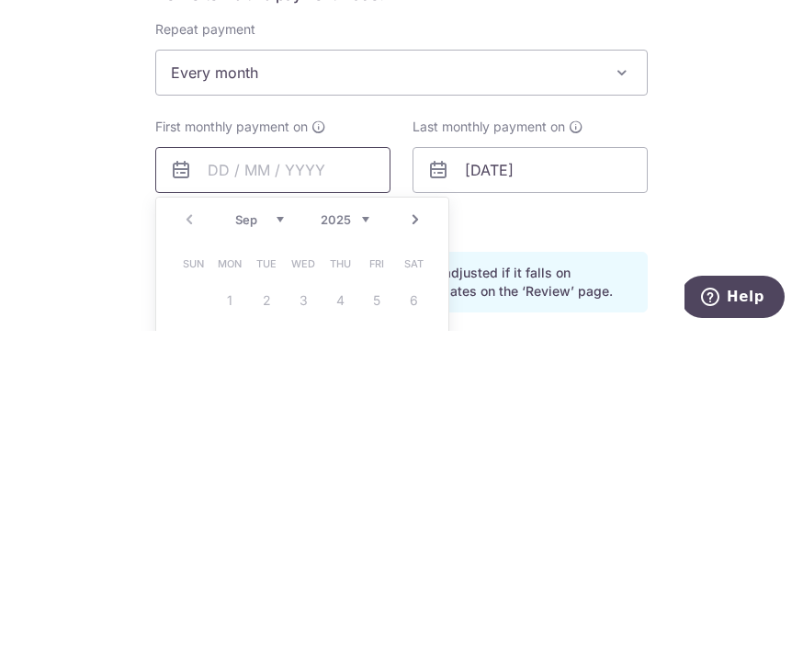
scroll to position [523, 0]
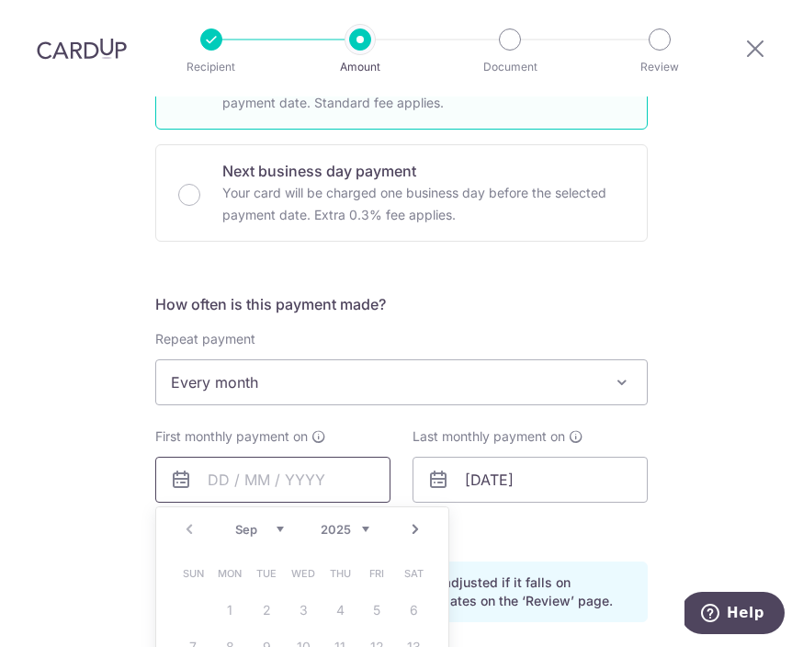
click at [358, 457] on input "text" at bounding box center [272, 480] width 235 height 46
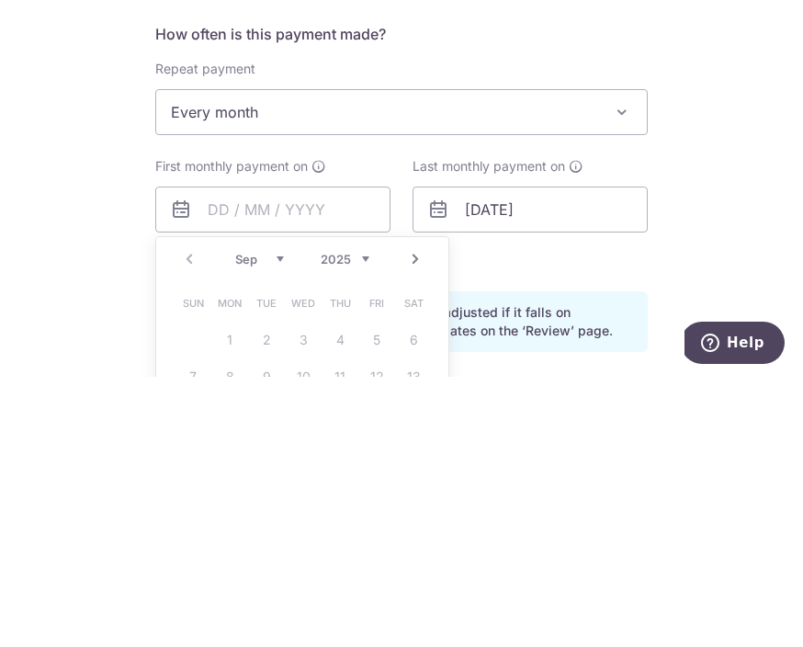
click at [422, 518] on link "Next" at bounding box center [415, 529] width 22 height 22
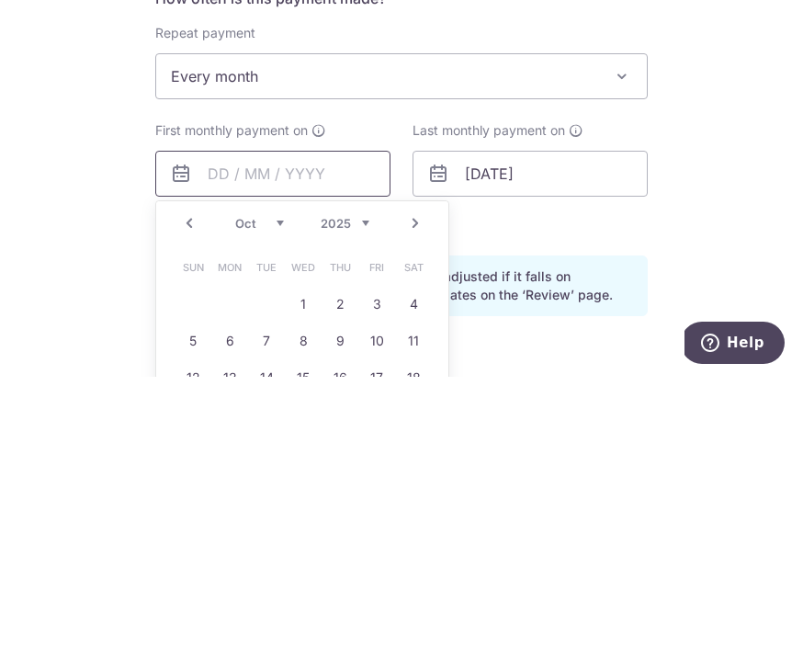
scroll to position [569, 0]
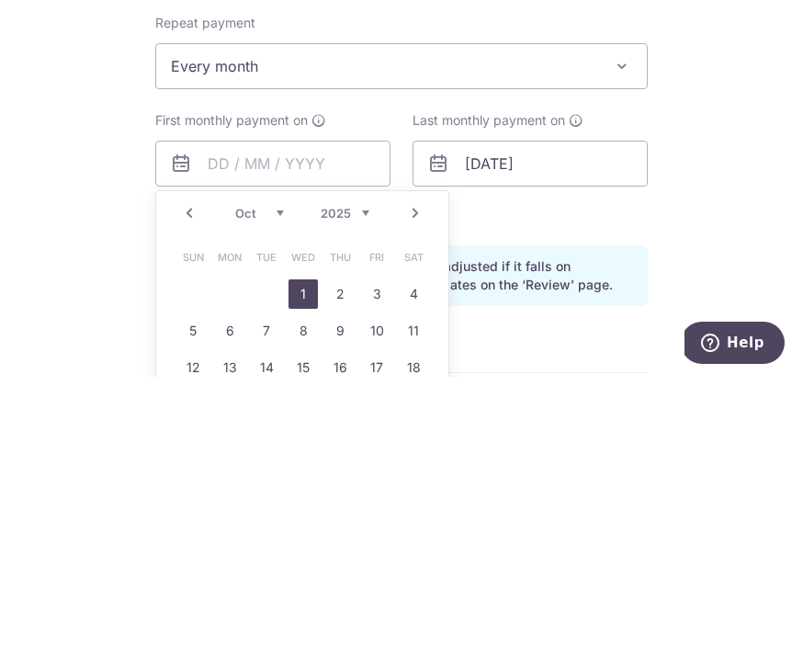
click at [305, 549] on link "1" at bounding box center [303, 563] width 29 height 29
type input "[DATE]"
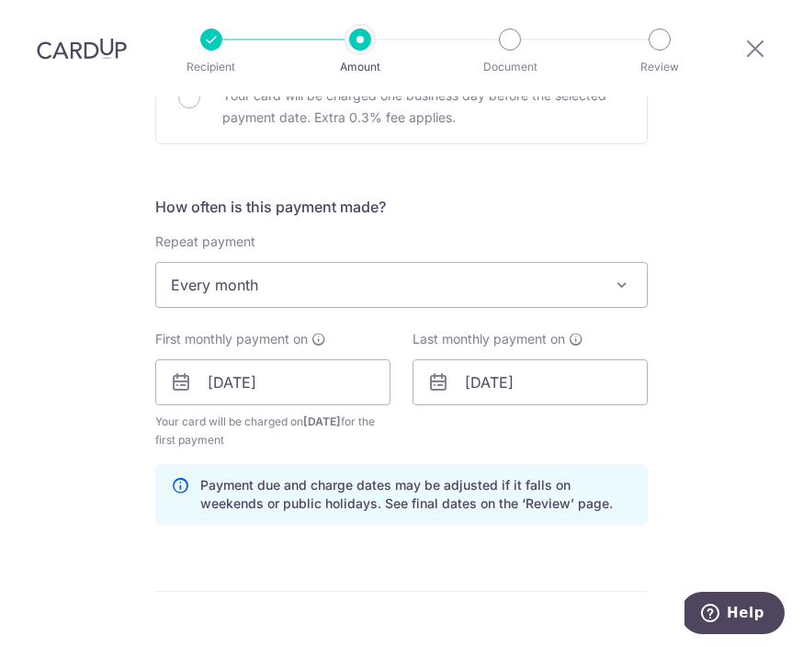
scroll to position [623, 0]
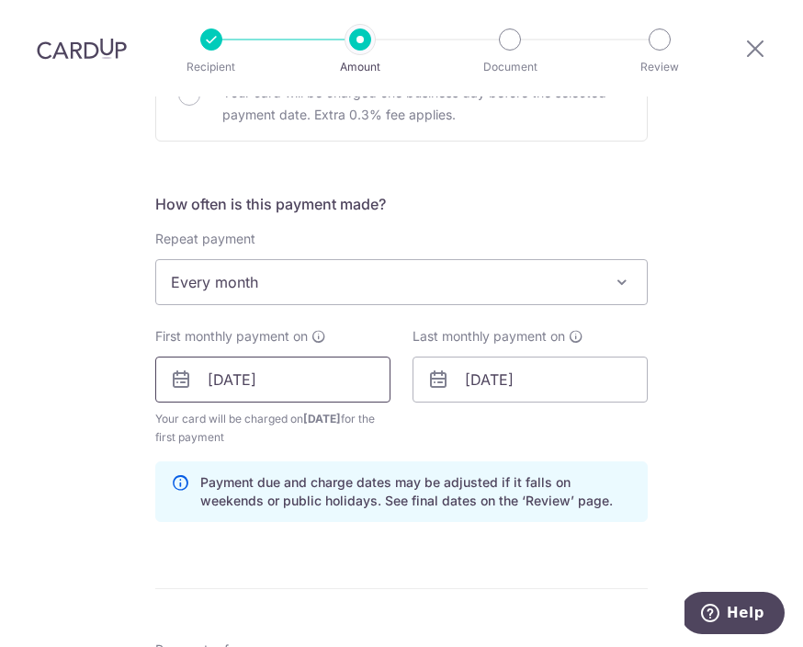
click at [352, 357] on input "[DATE]" at bounding box center [272, 380] width 235 height 46
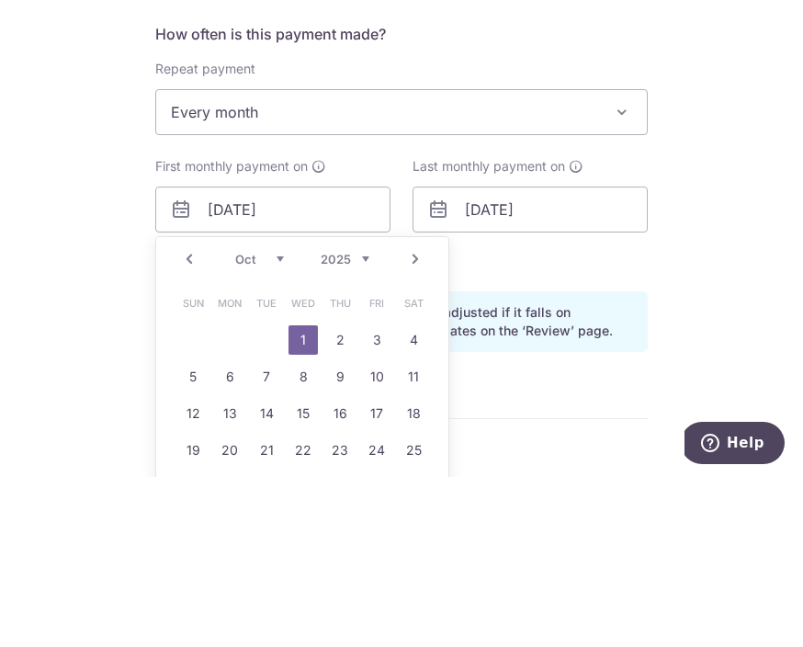
click at [738, 190] on div "Tell us more about your payment Enter payment amount SGD 1,239.88 1239.88 Recip…" at bounding box center [401, 355] width 803 height 1764
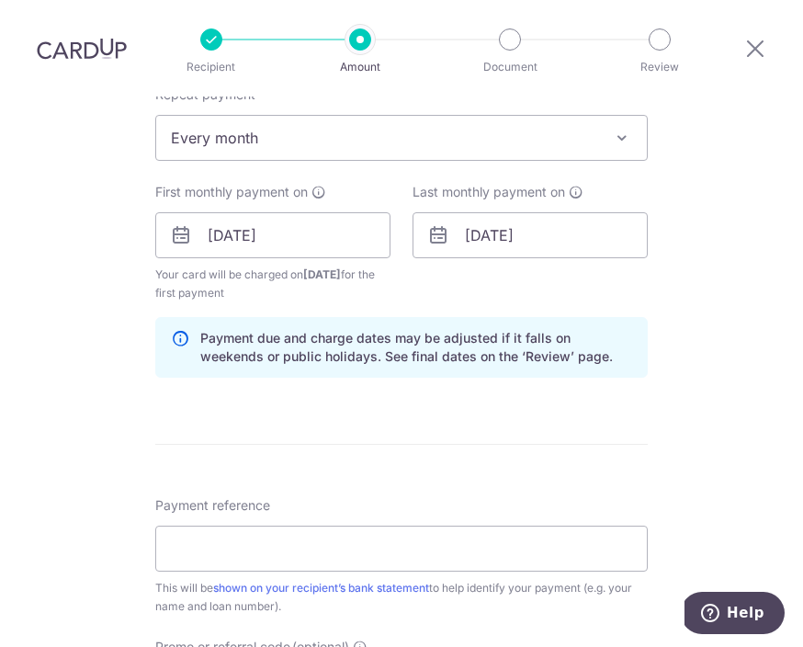
scroll to position [800, 0]
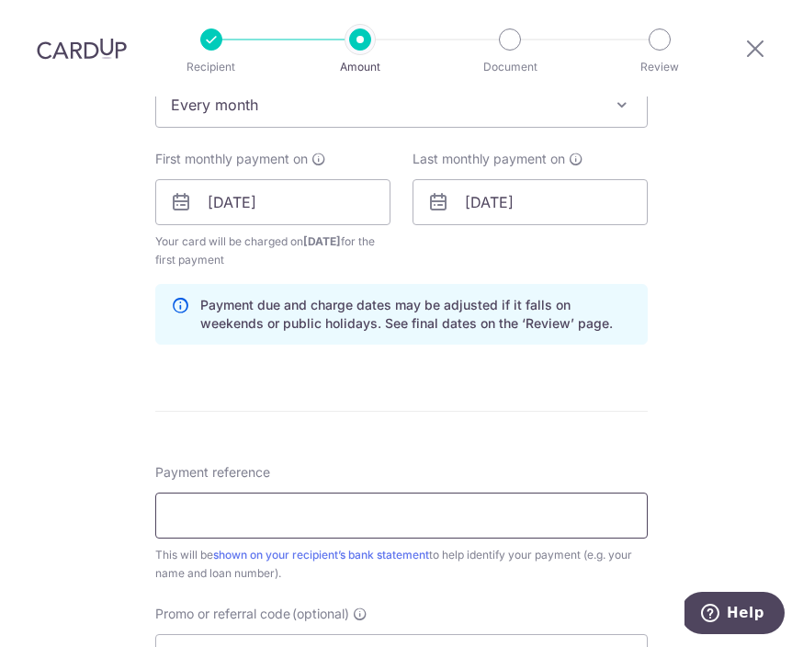
click at [580, 493] on input "Payment reference" at bounding box center [401, 516] width 493 height 46
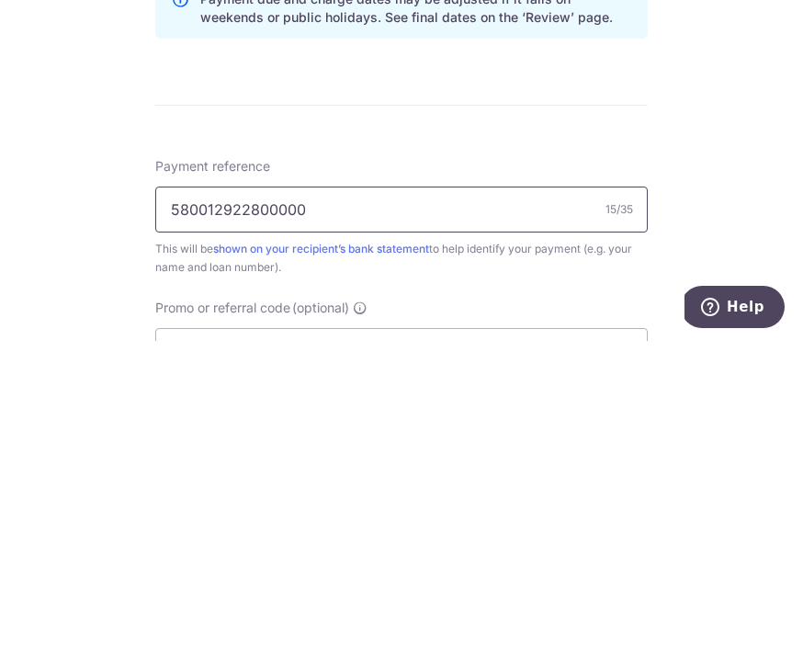
type input "580012922800000"
click at [755, 181] on div "Tell us more about your payment Enter payment amount SGD 1,239.88 1239.88 Recip…" at bounding box center [401, 178] width 803 height 1764
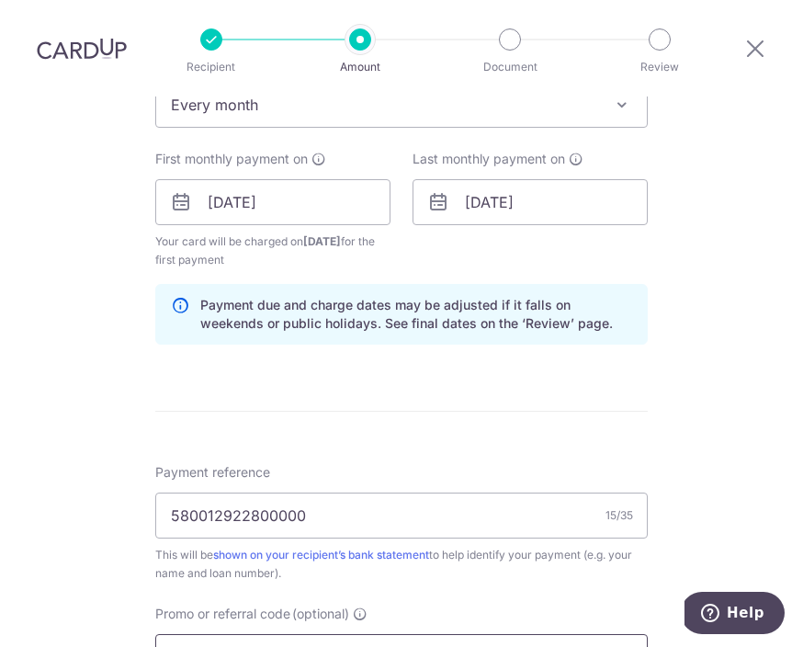
click at [365, 634] on input "Promo or referral code (optional)" at bounding box center [401, 657] width 493 height 46
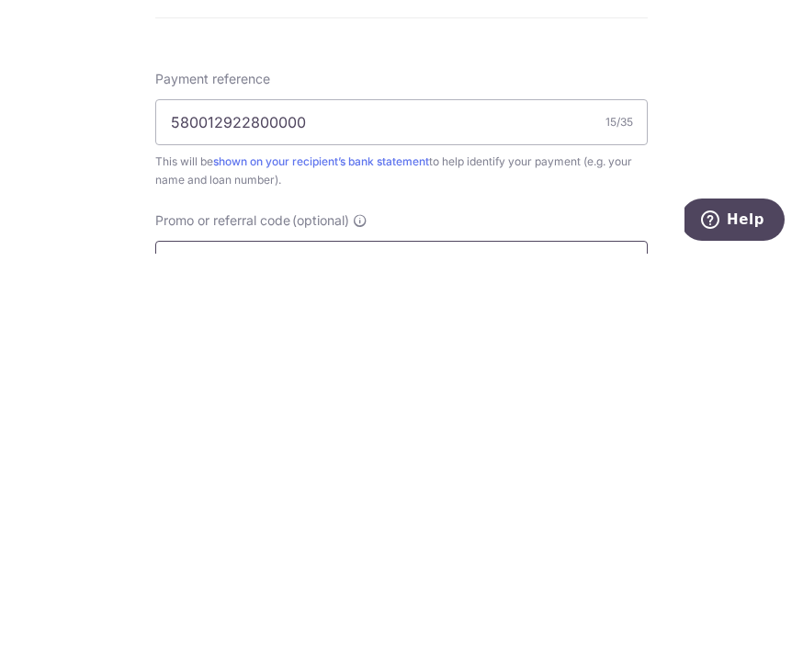
type input "REC185"
click at [771, 129] on div "Tell us more about your payment Enter payment amount SGD 1,239.88 1239.88 Recip…" at bounding box center [401, 219] width 803 height 1847
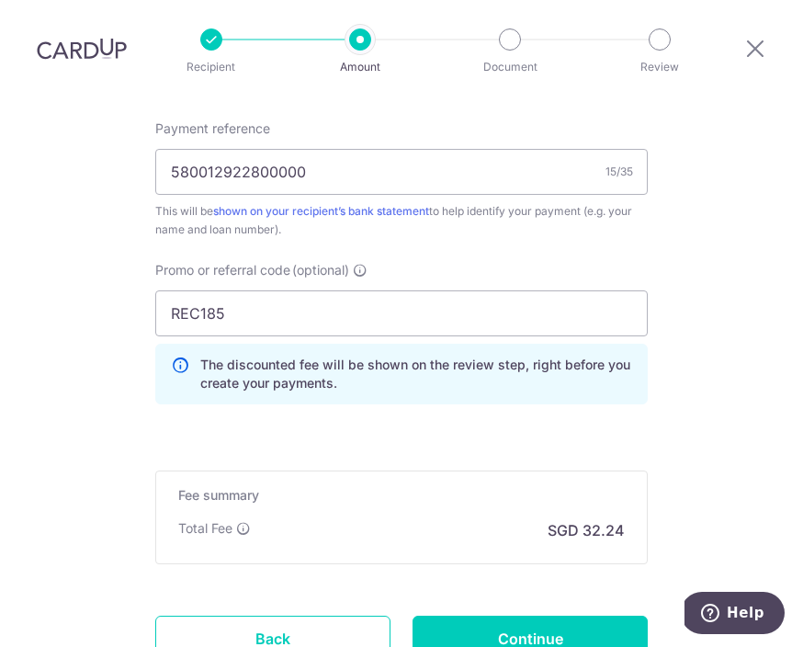
scroll to position [1194, 0]
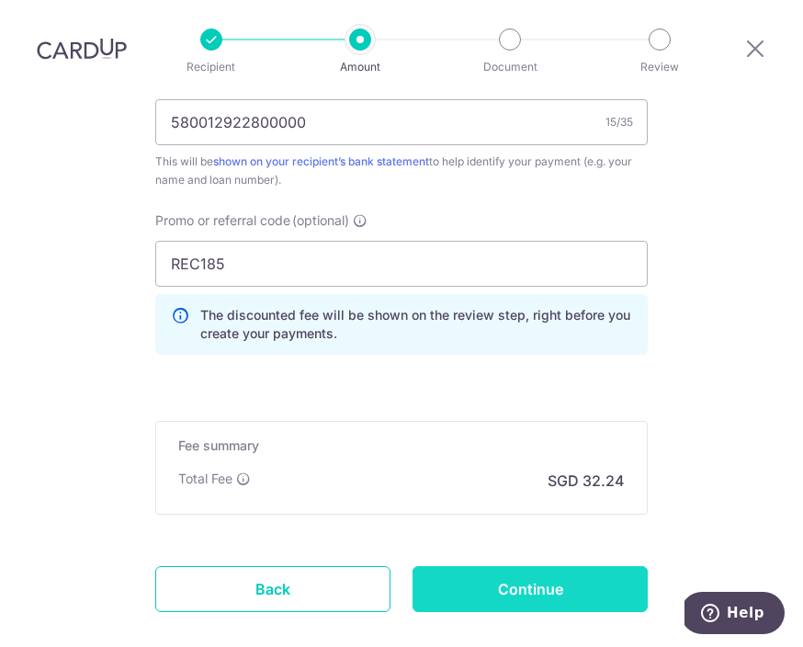
click at [540, 566] on input "Continue" at bounding box center [530, 589] width 235 height 46
type input "Create Schedule"
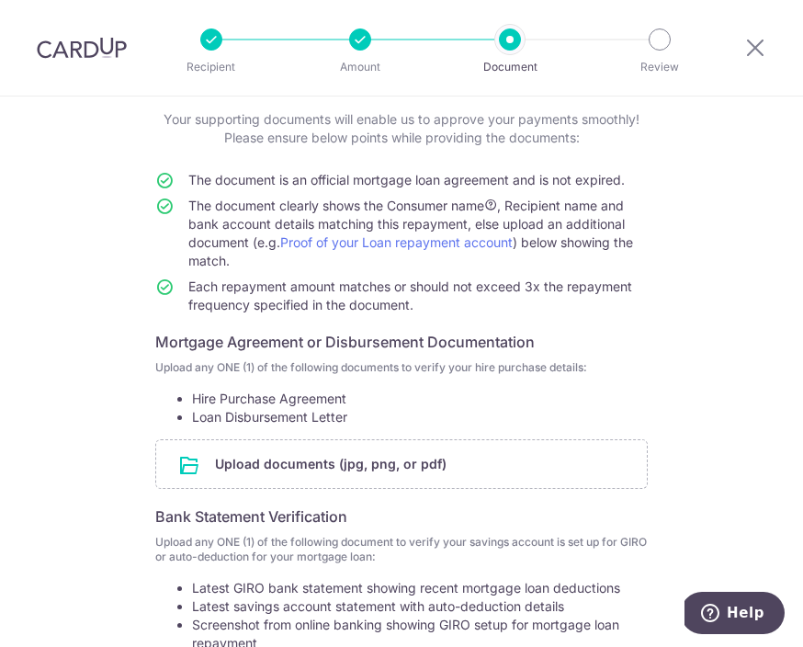
scroll to position [116, 0]
click at [626, 481] on input "file" at bounding box center [401, 463] width 491 height 48
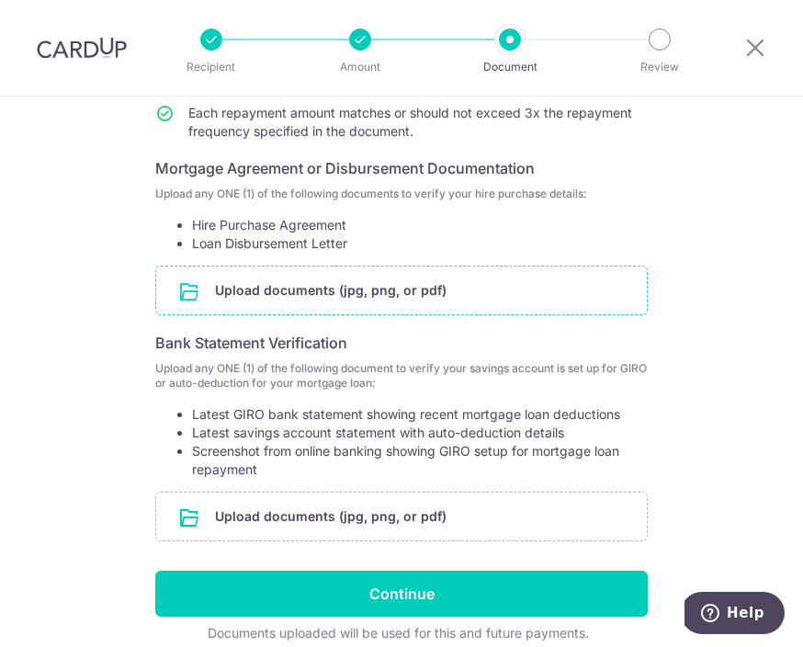
scroll to position [288, 0]
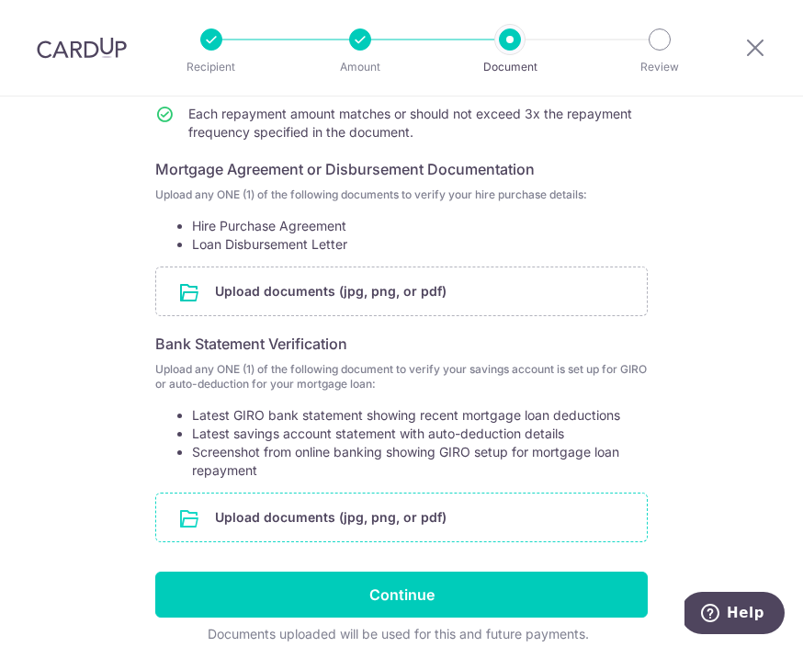
click at [512, 519] on input "file" at bounding box center [401, 517] width 491 height 48
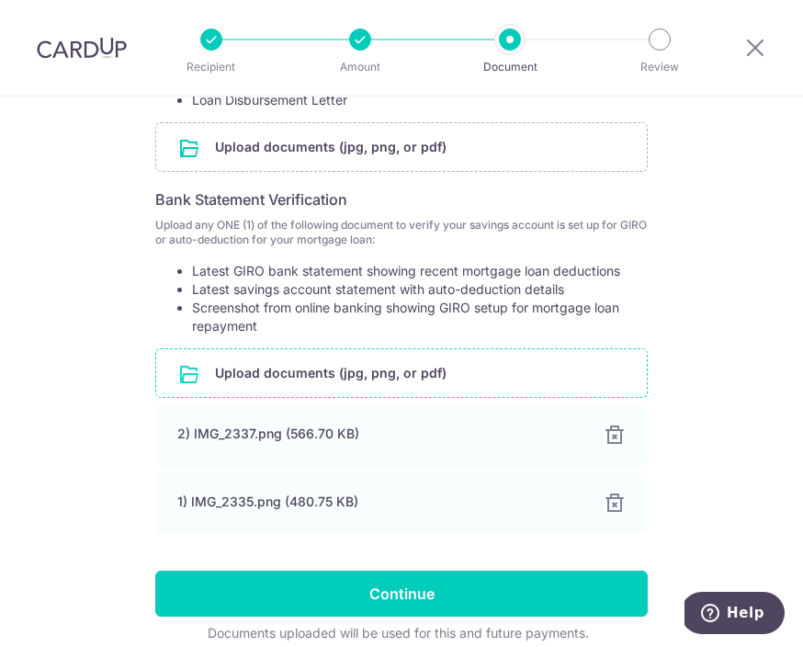
scroll to position [431, 0]
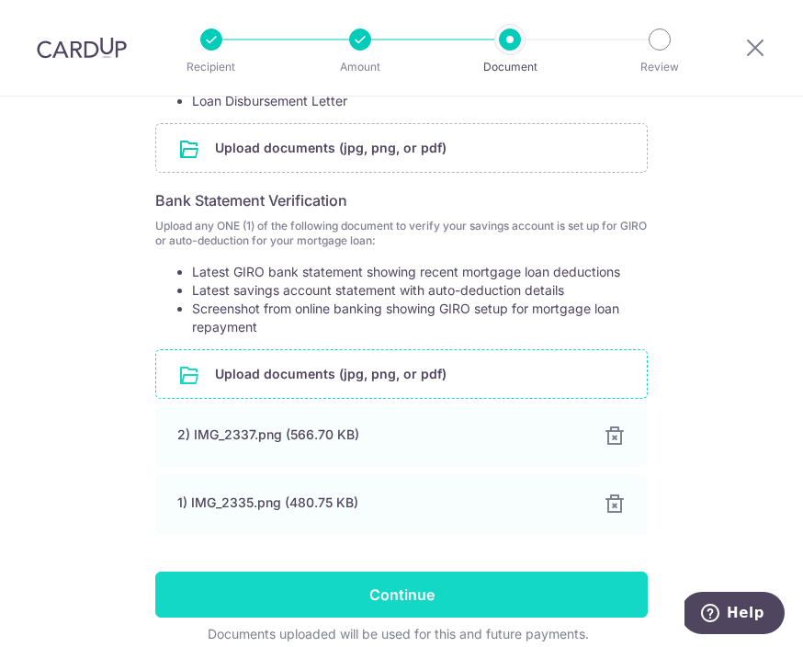
click at [621, 592] on input "Continue" at bounding box center [401, 595] width 493 height 46
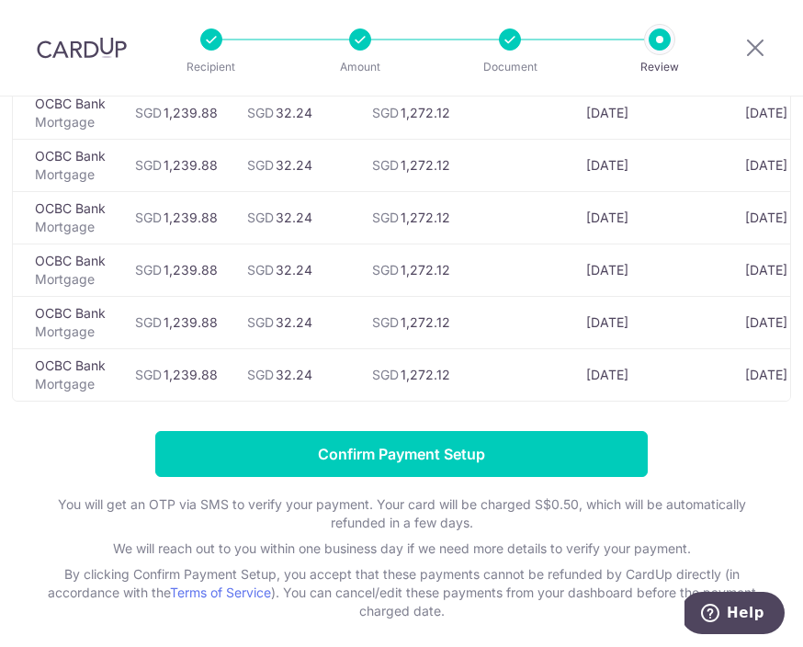
scroll to position [3190, 0]
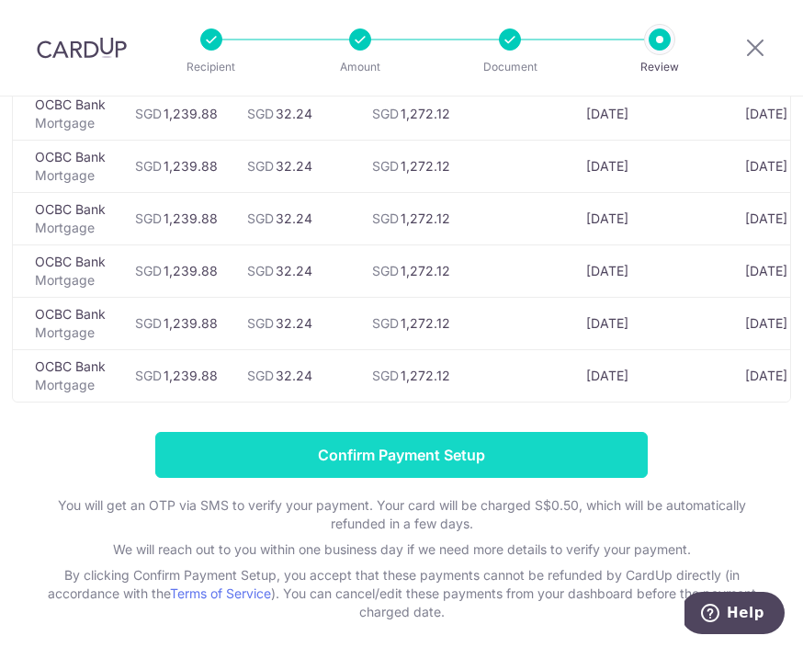
click at [427, 447] on input "Confirm Payment Setup" at bounding box center [401, 455] width 493 height 46
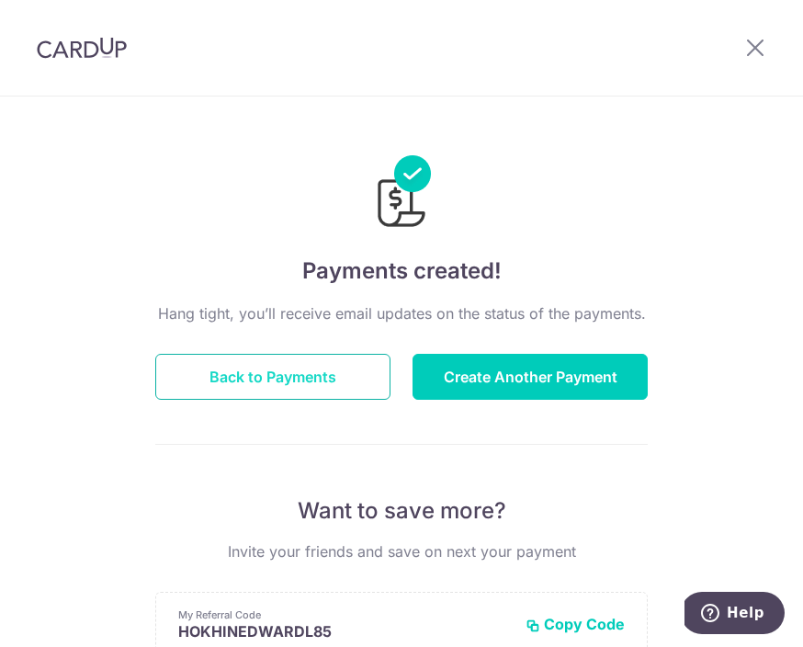
click at [360, 379] on button "Back to Payments" at bounding box center [272, 377] width 235 height 46
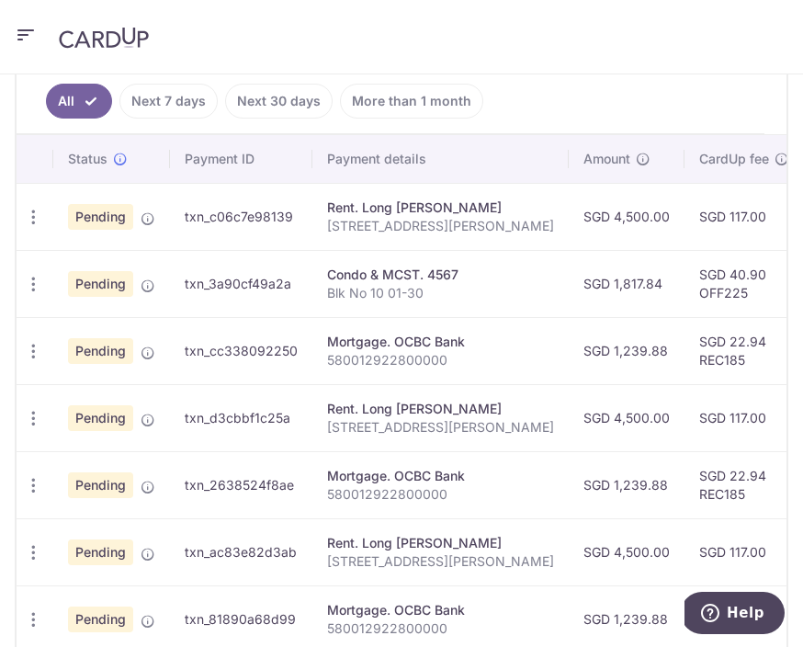
scroll to position [558, 0]
click at [32, 221] on icon "button" at bounding box center [33, 218] width 19 height 19
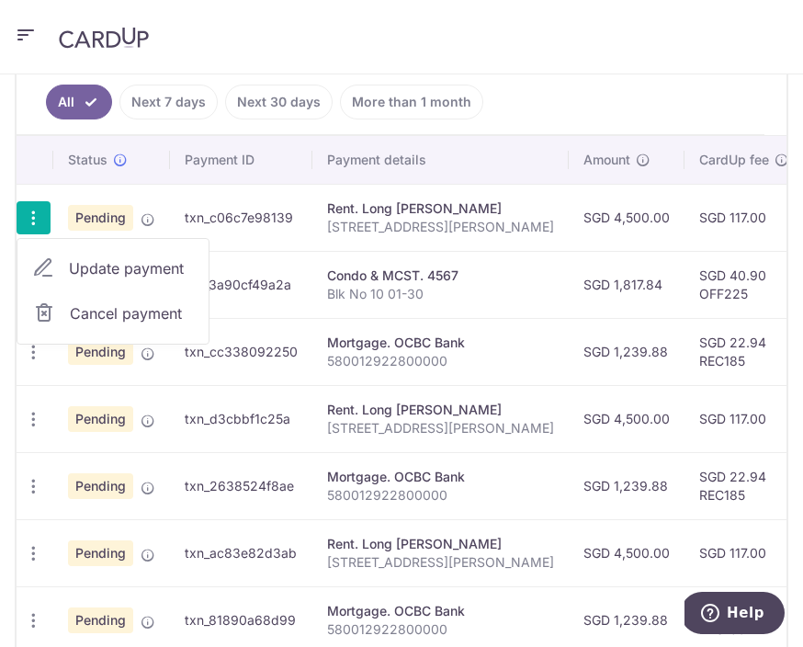
click at [155, 271] on span "Update payment" at bounding box center [131, 268] width 125 height 22
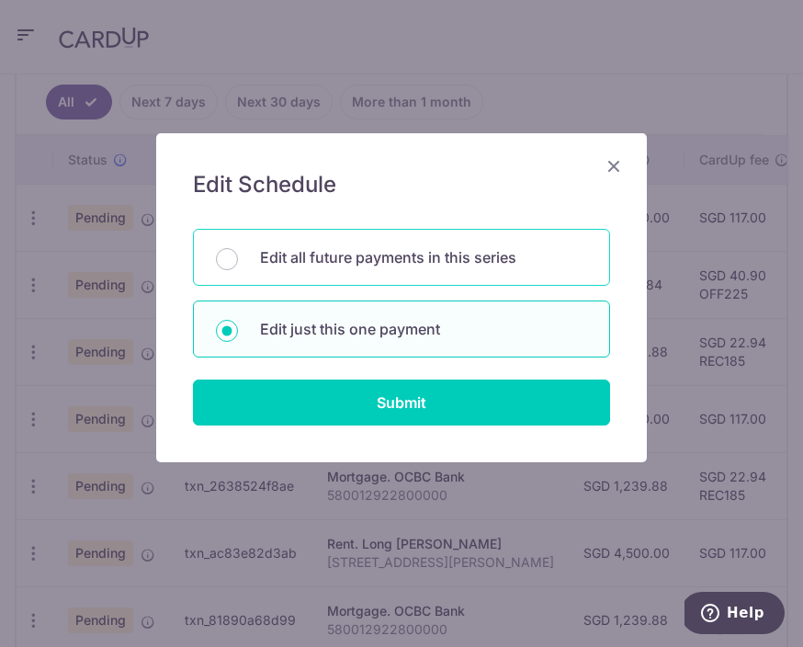
click at [549, 265] on p "Edit all future payments in this series" at bounding box center [423, 257] width 327 height 22
click at [238, 265] on input "Edit all future payments in this series" at bounding box center [227, 259] width 22 height 22
radio input "true"
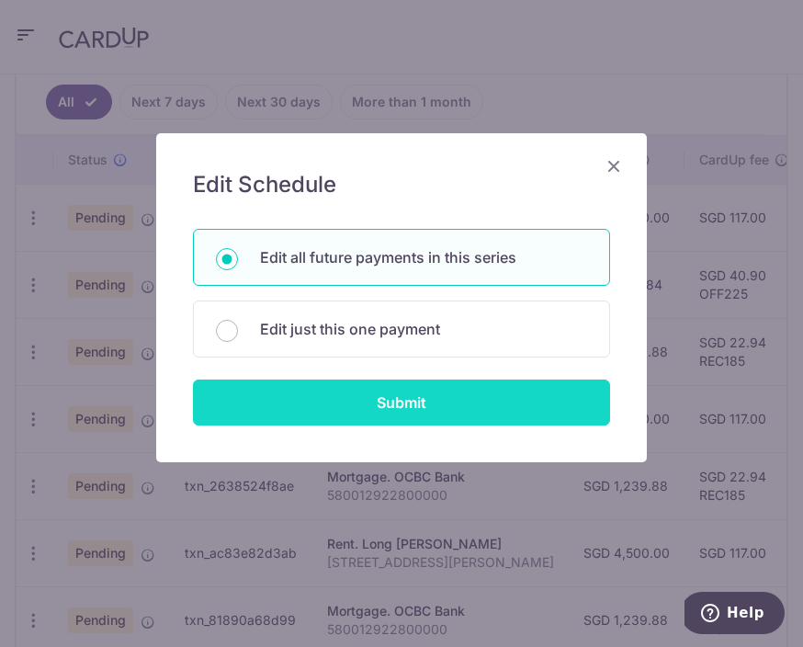
click at [461, 419] on input "Submit" at bounding box center [401, 402] width 417 height 46
radio input "true"
type input "4,500.00"
type input "10B Robin Drive"
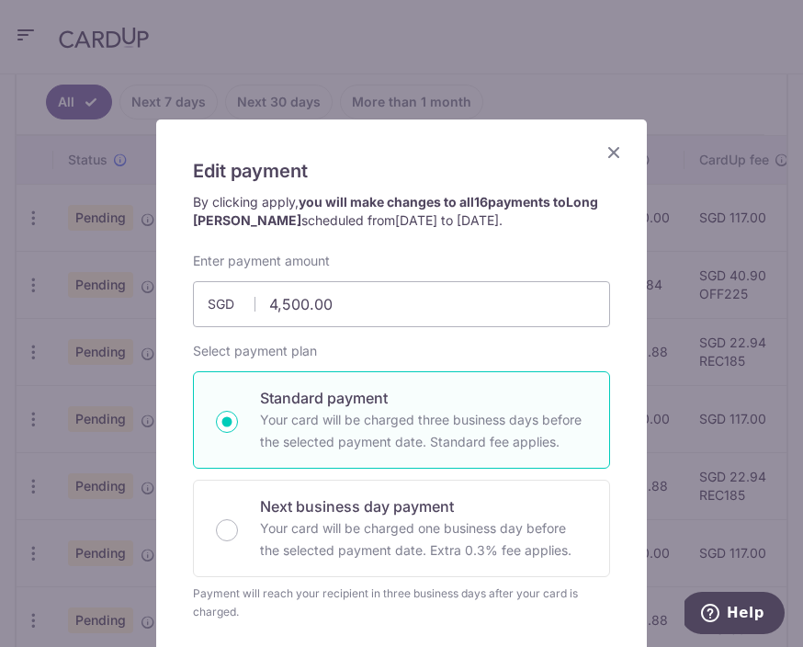
scroll to position [8, 0]
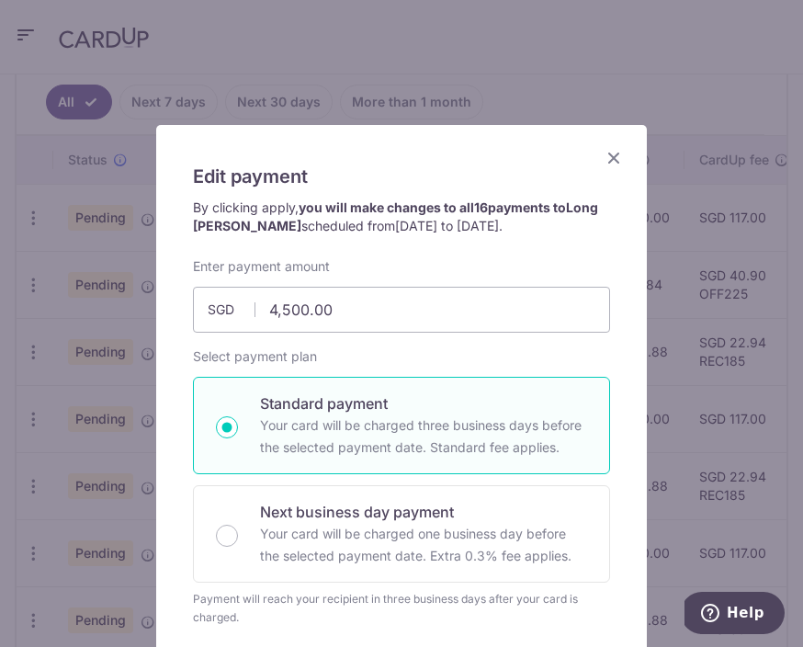
click at [623, 162] on icon "Close" at bounding box center [614, 157] width 22 height 23
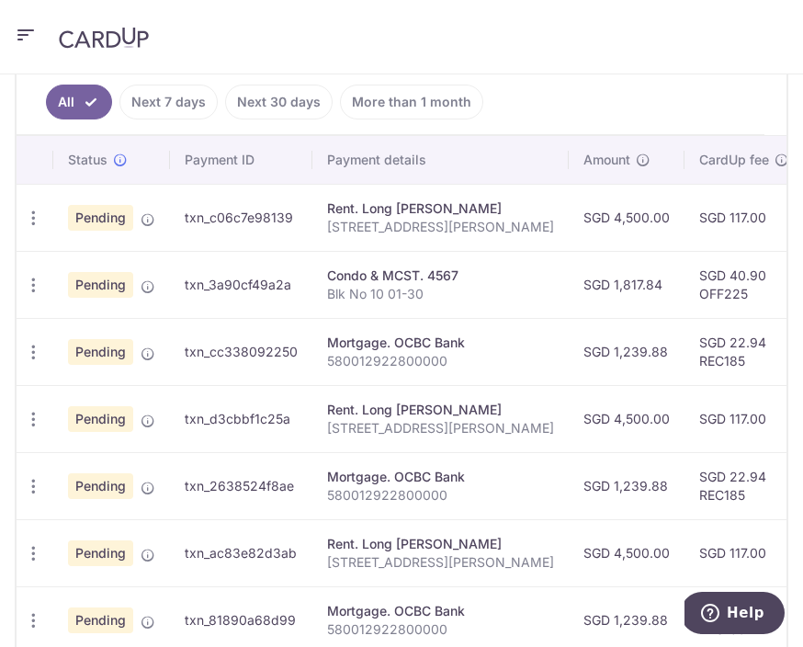
scroll to position [0, 0]
click at [37, 290] on icon "button" at bounding box center [33, 285] width 19 height 19
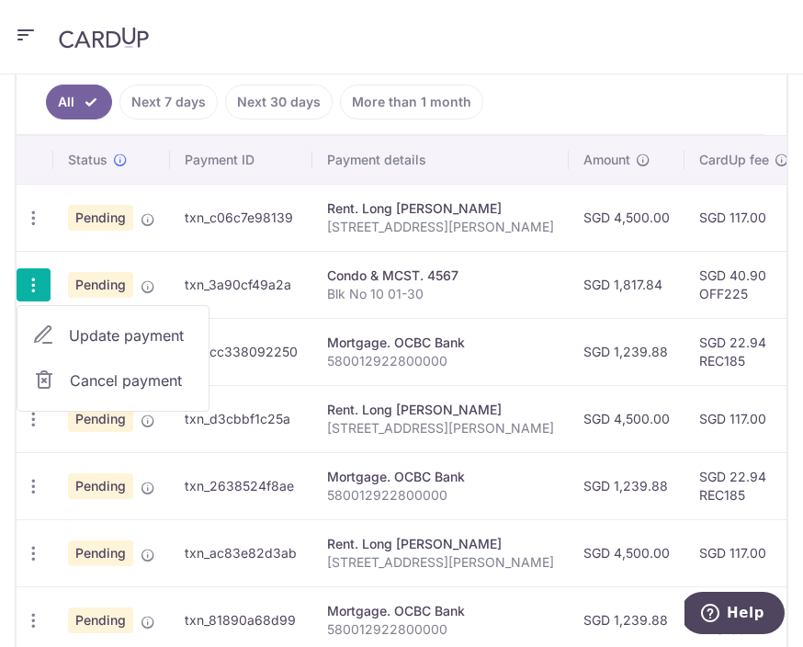
click at [164, 341] on span "Update payment" at bounding box center [131, 335] width 125 height 22
type input "1,817.84"
radio input "true"
type input "Blk No 10 01-30"
type input "OFF225"
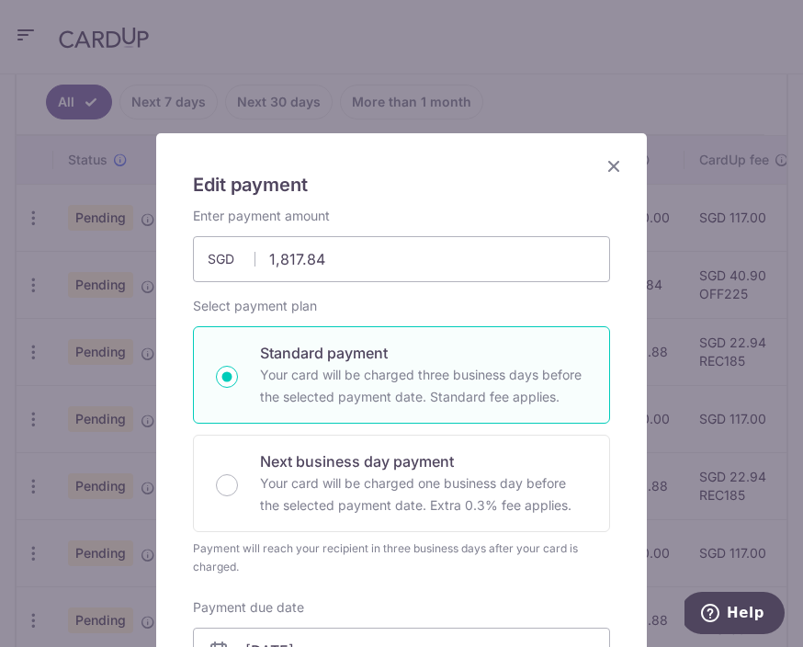
click at [622, 156] on icon "Close" at bounding box center [614, 165] width 22 height 23
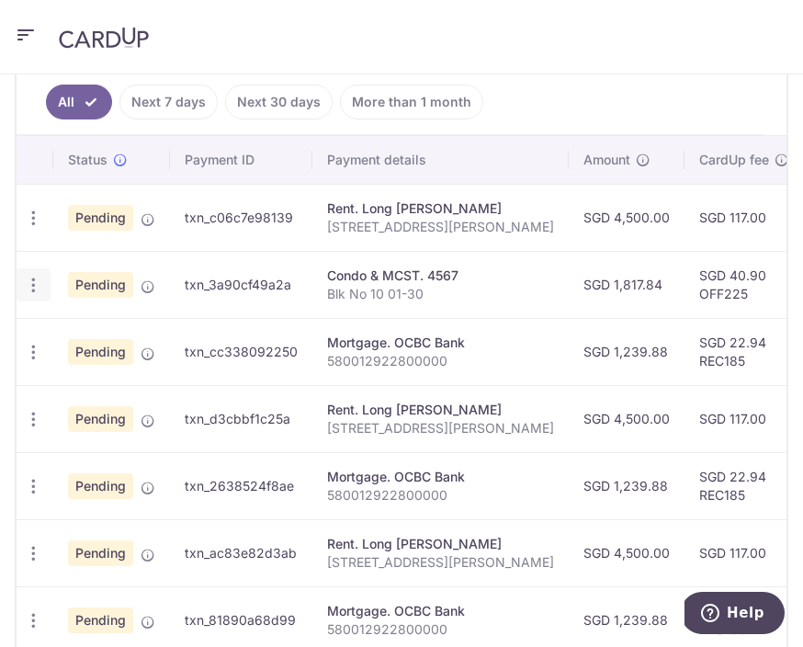
click at [27, 291] on icon "button" at bounding box center [33, 285] width 19 height 19
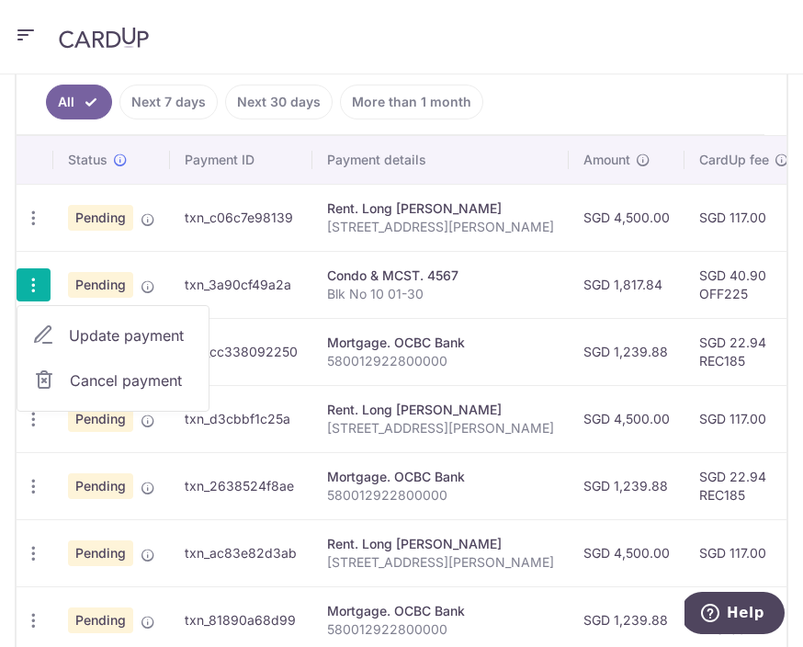
click at [149, 385] on span "Cancel payment" at bounding box center [131, 380] width 123 height 22
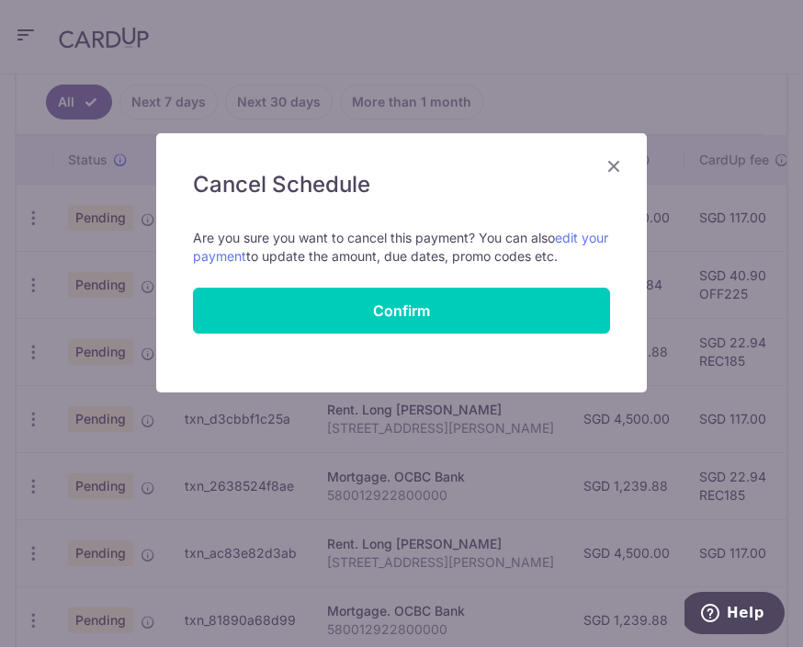
click at [614, 173] on icon "Close" at bounding box center [614, 165] width 22 height 23
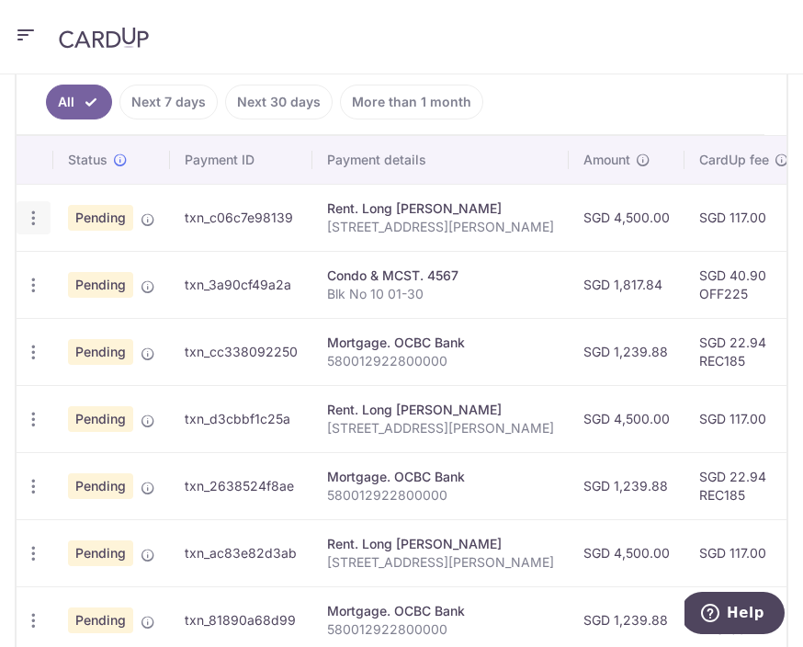
click at [31, 214] on icon "button" at bounding box center [33, 218] width 19 height 19
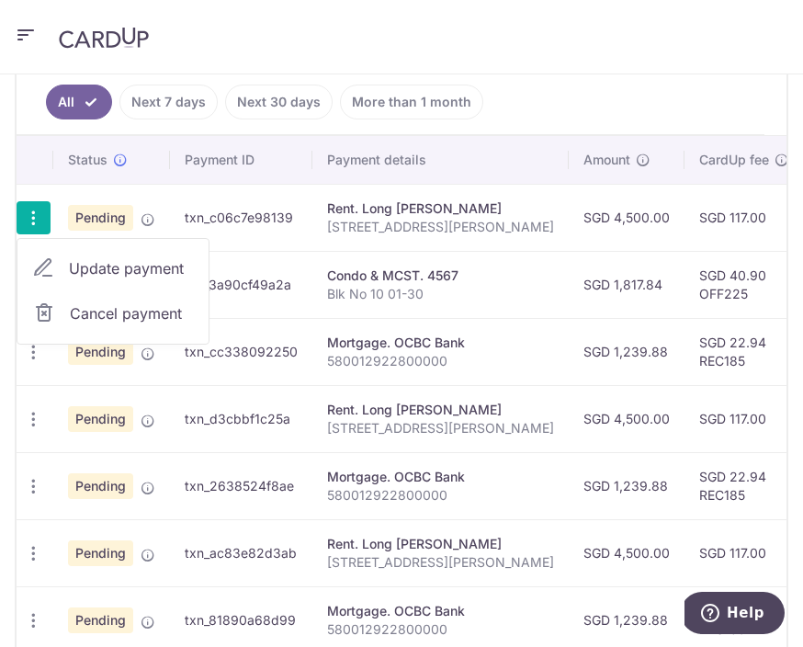
click at [138, 317] on span "Cancel payment" at bounding box center [131, 313] width 123 height 22
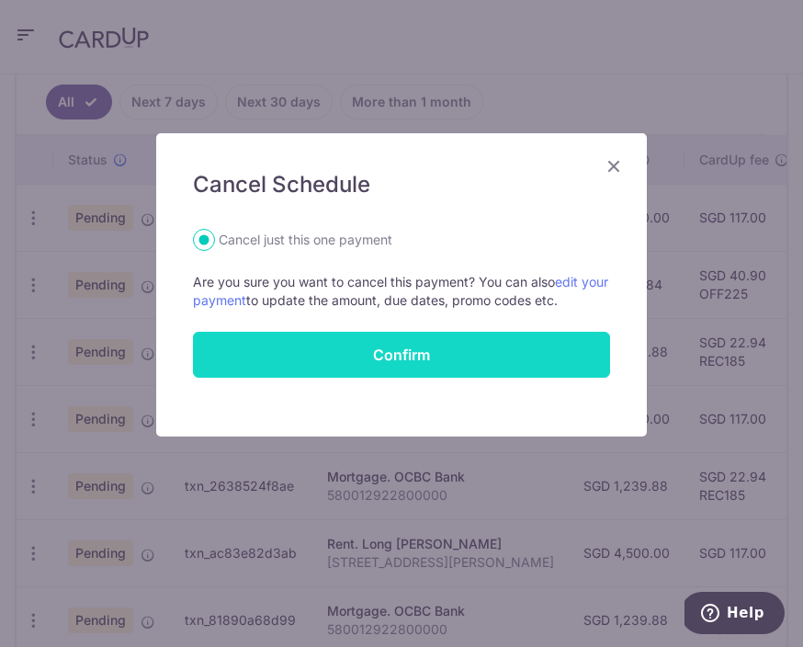
click at [448, 360] on button "Confirm" at bounding box center [401, 355] width 417 height 46
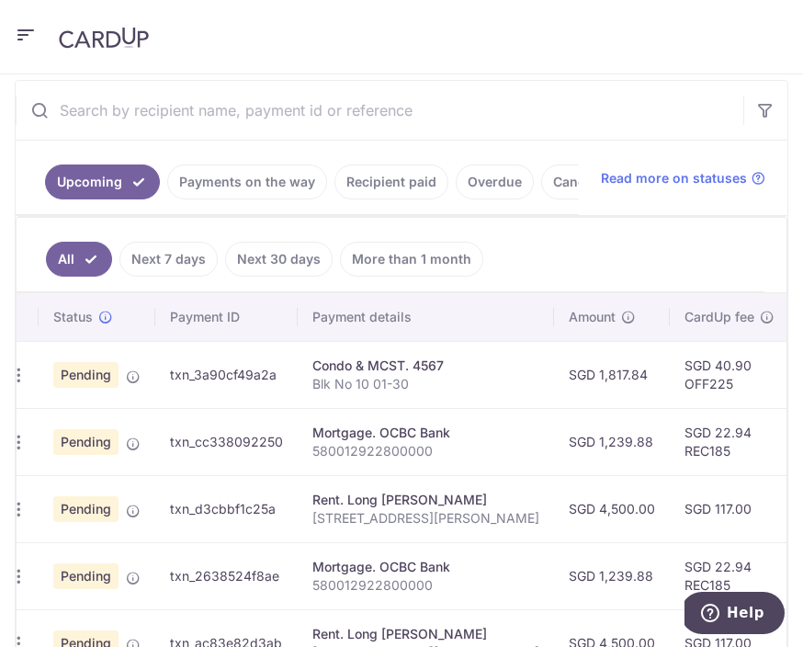
scroll to position [0, 19]
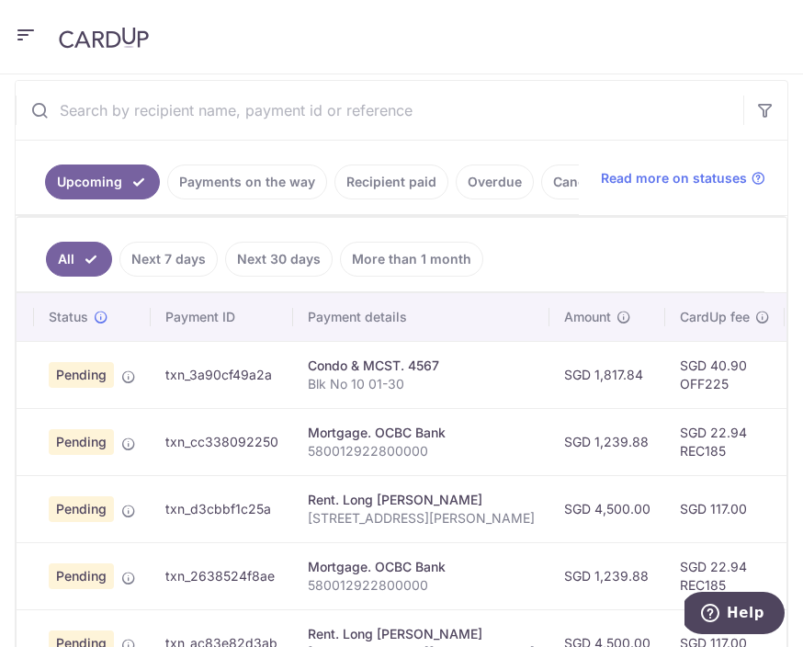
click at [192, 259] on link "Next 7 days" at bounding box center [168, 259] width 98 height 35
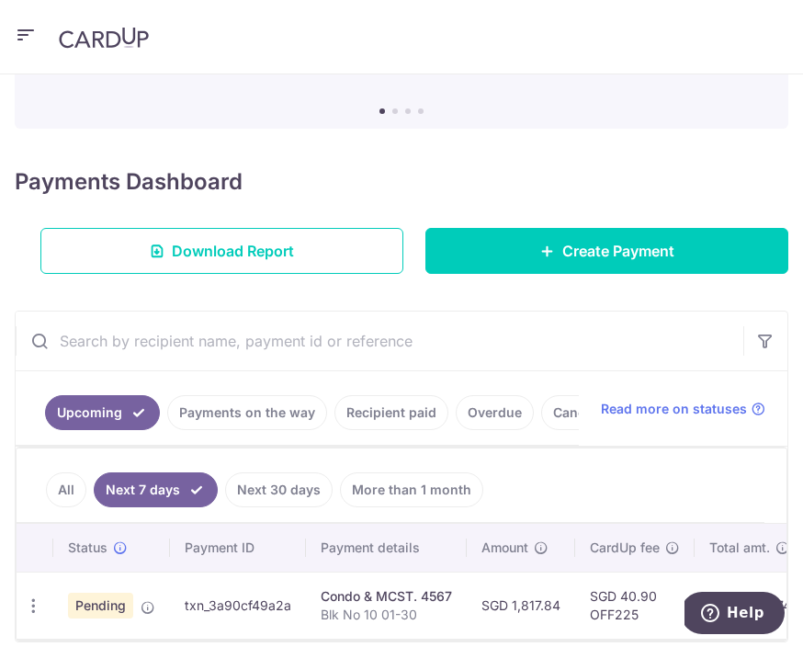
scroll to position [169, 0]
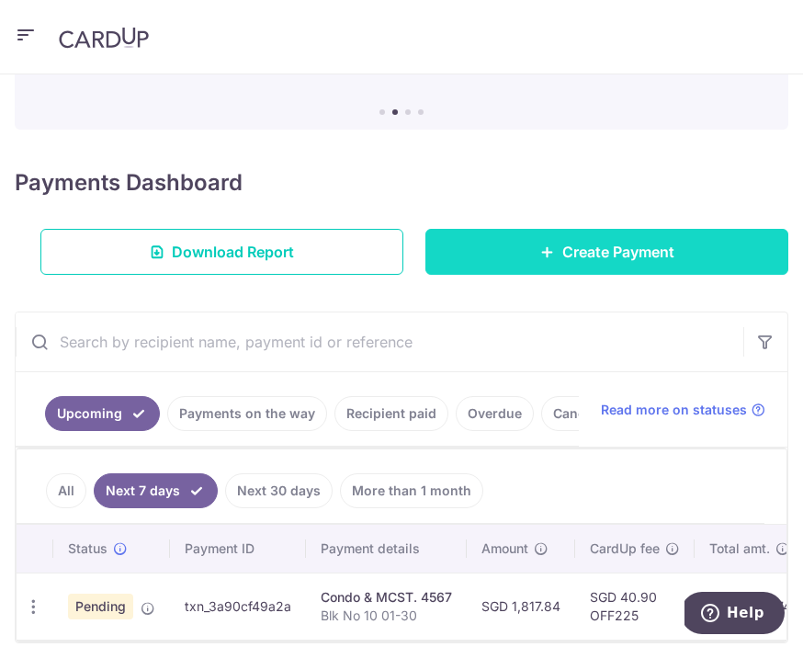
click at [597, 253] on span "Create Payment" at bounding box center [618, 252] width 112 height 22
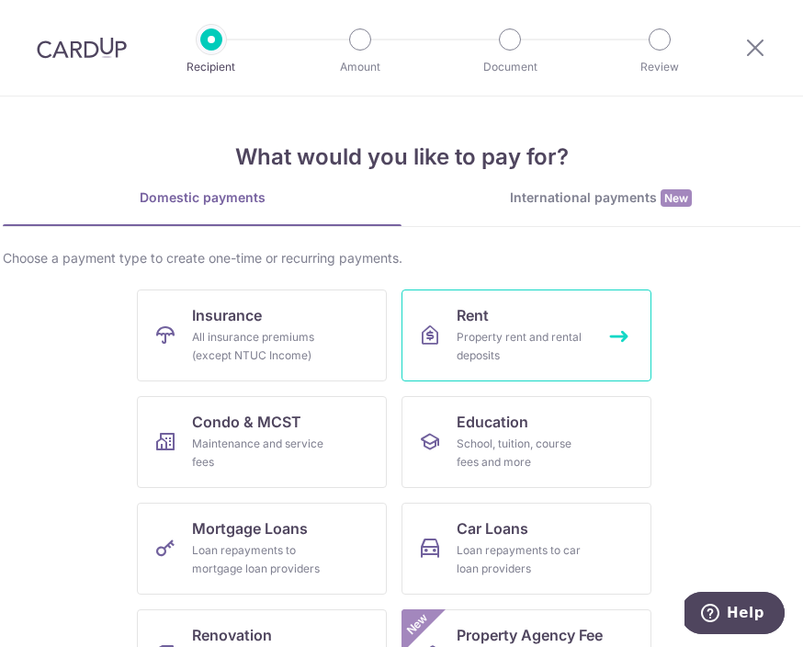
click at [531, 353] on div "Property rent and rental deposits" at bounding box center [523, 346] width 132 height 37
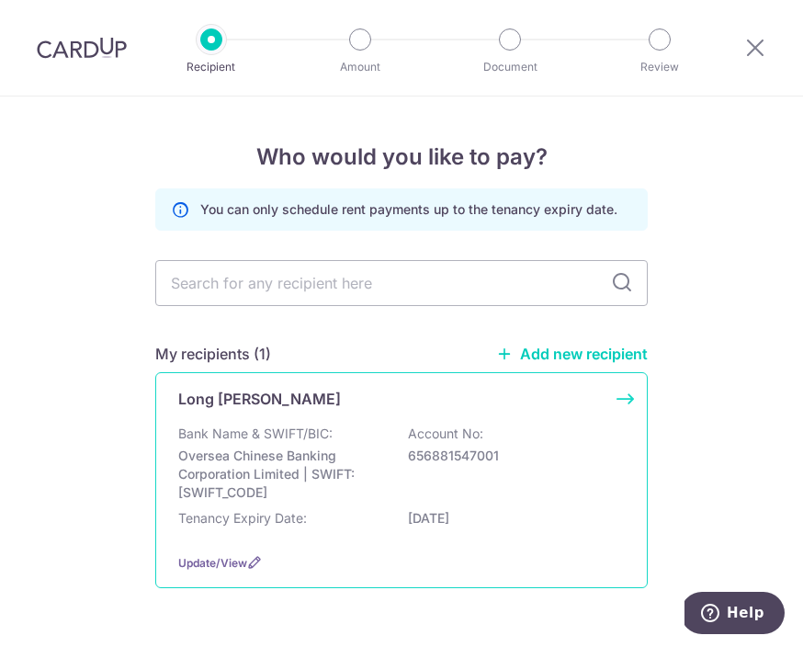
click at [544, 491] on div "Bank Name & SWIFT/BIC: Oversea Chinese Banking Corporation Limited | SWIFT: [SW…" at bounding box center [401, 463] width 447 height 77
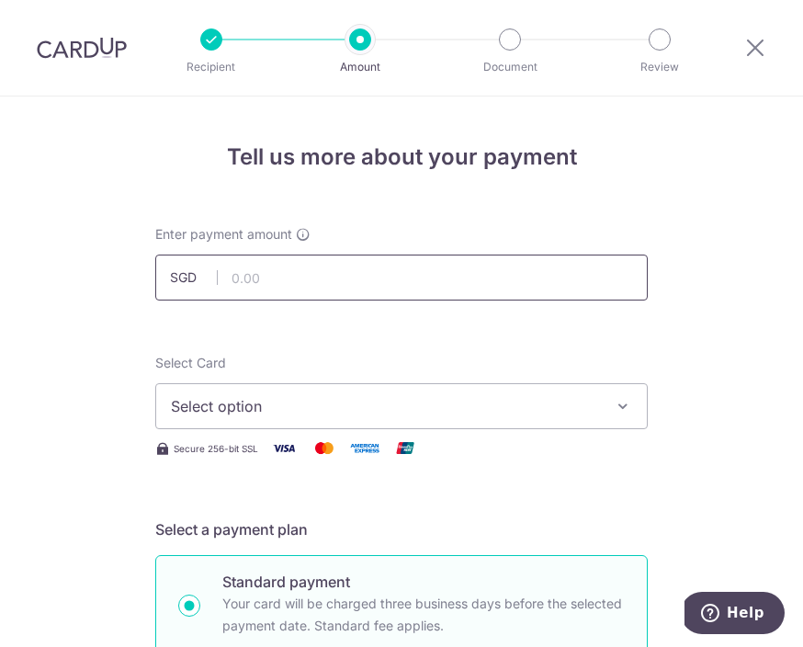
click at [523, 279] on input "text" at bounding box center [401, 278] width 493 height 46
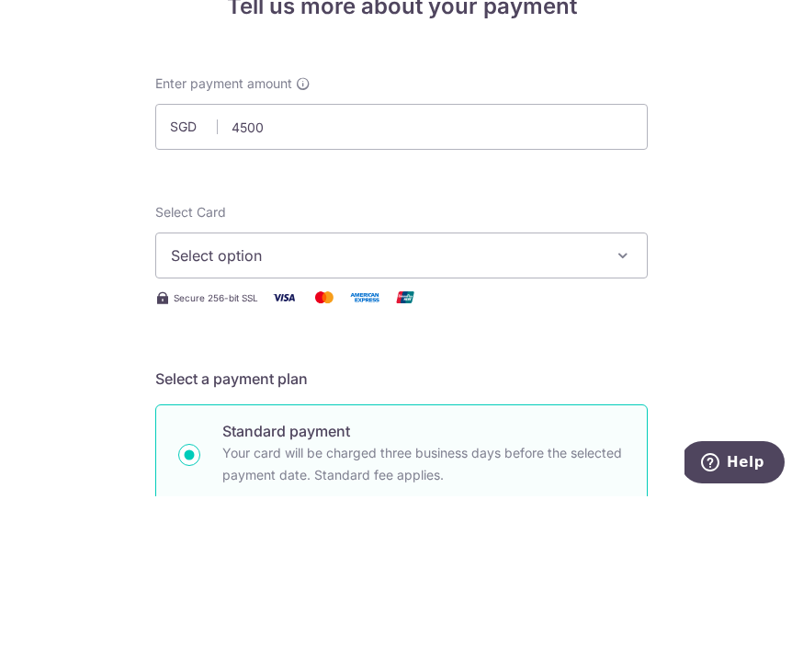
type input "4,500.00"
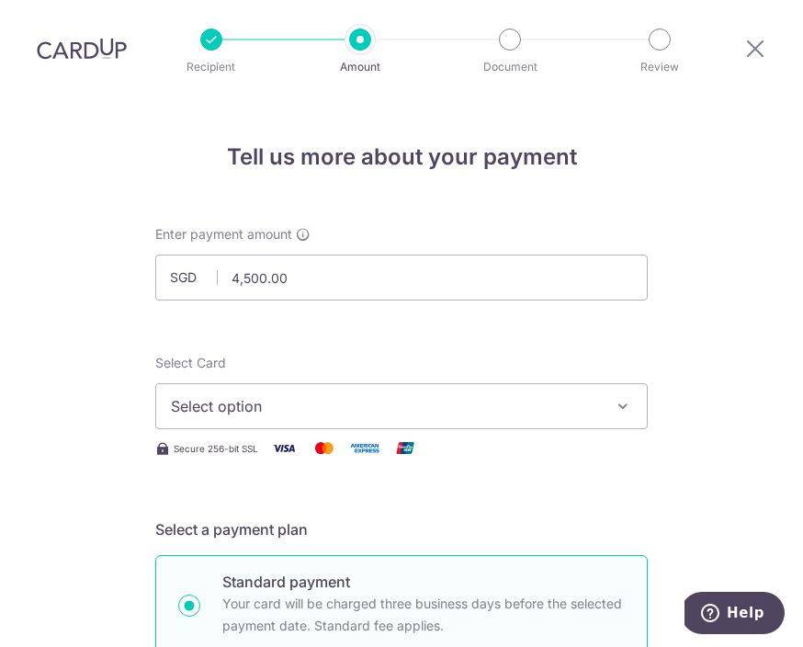
click at [594, 383] on button "Select option" at bounding box center [401, 406] width 493 height 46
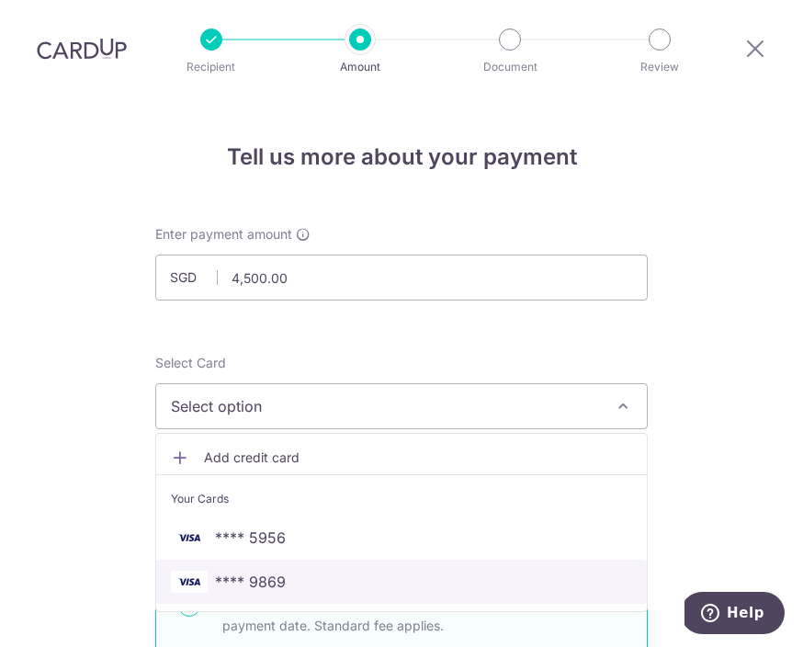
click at [271, 571] on span "**** 9869" at bounding box center [250, 582] width 71 height 22
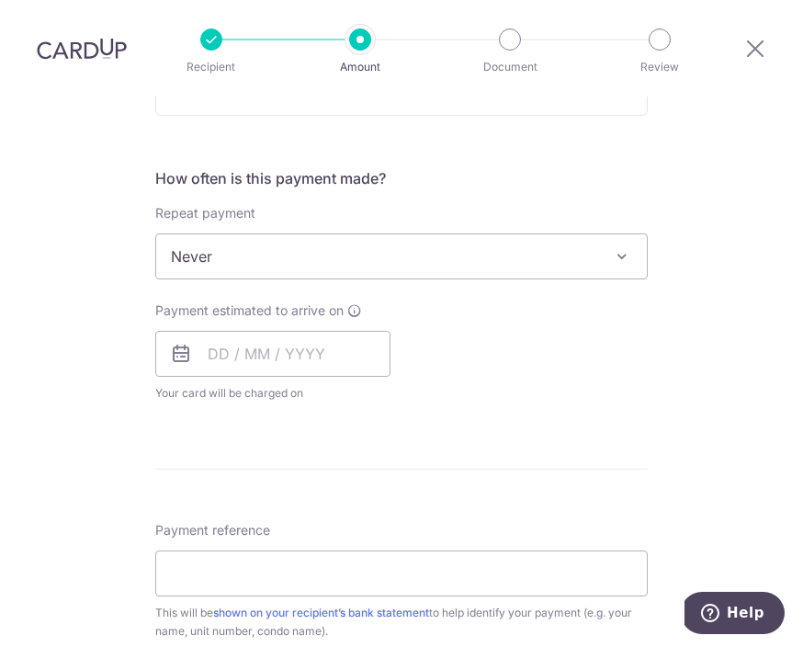
scroll to position [650, 0]
click at [597, 233] on span "Never" at bounding box center [401, 255] width 491 height 44
click at [345, 330] on input "text" at bounding box center [272, 353] width 235 height 46
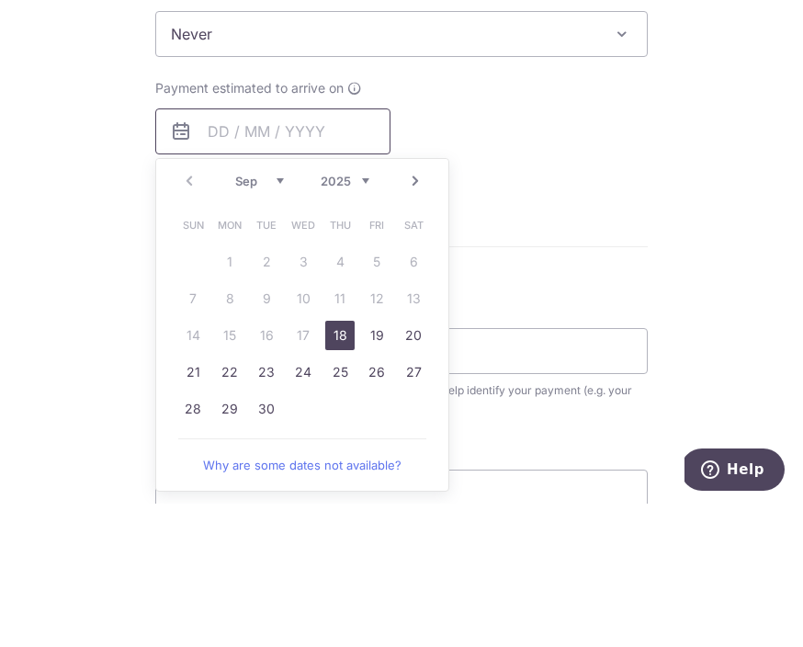
scroll to position [753, 0]
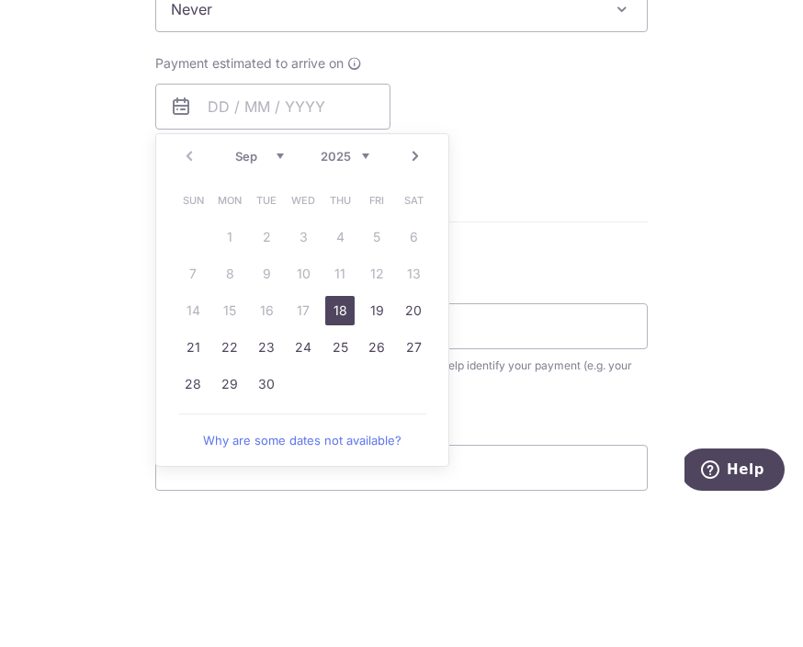
click at [345, 439] on link "18" at bounding box center [339, 453] width 29 height 29
type input "[DATE]"
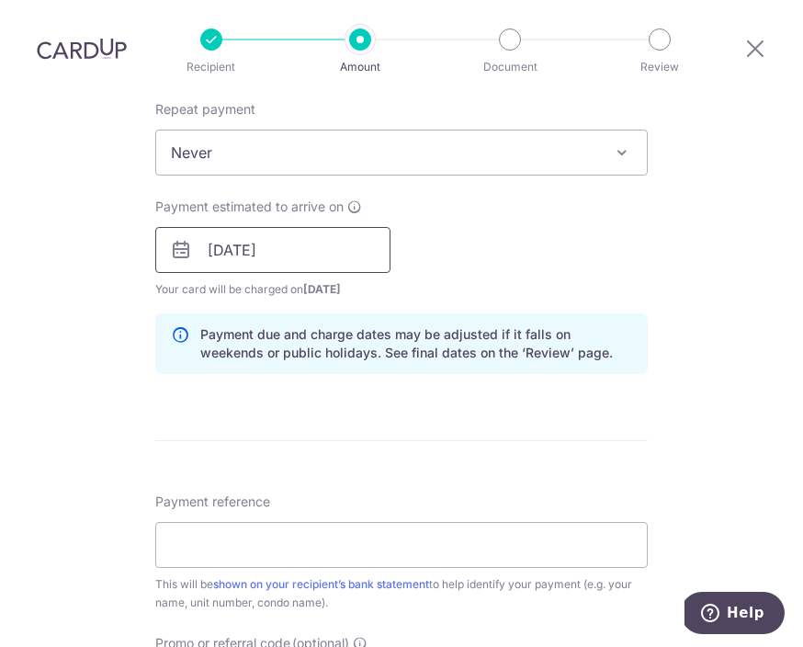
click at [367, 227] on input "[DATE]" at bounding box center [272, 250] width 235 height 46
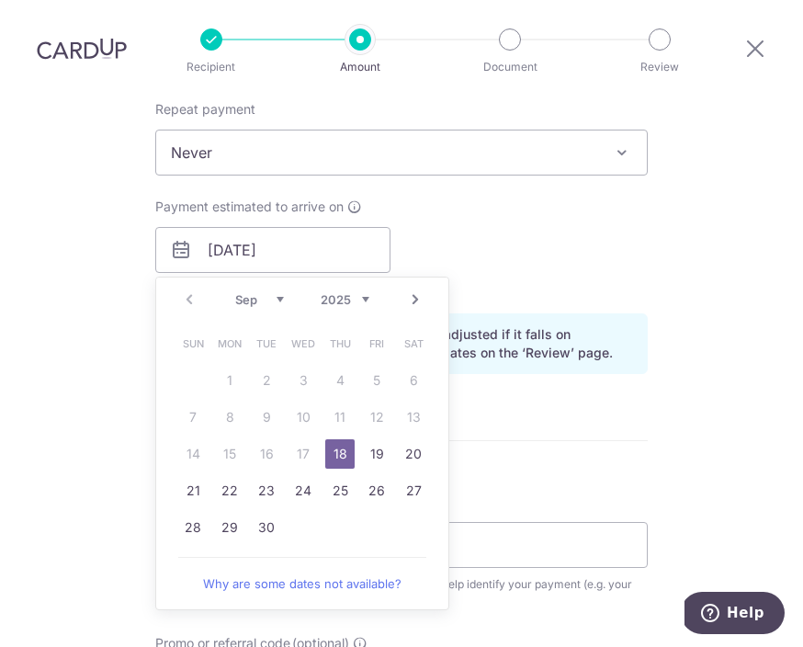
click at [657, 198] on div "Payment estimated to arrive on 18/09/2025 Prev Next Sep Oct Nov Dec 2025 2026 2…" at bounding box center [401, 248] width 515 height 101
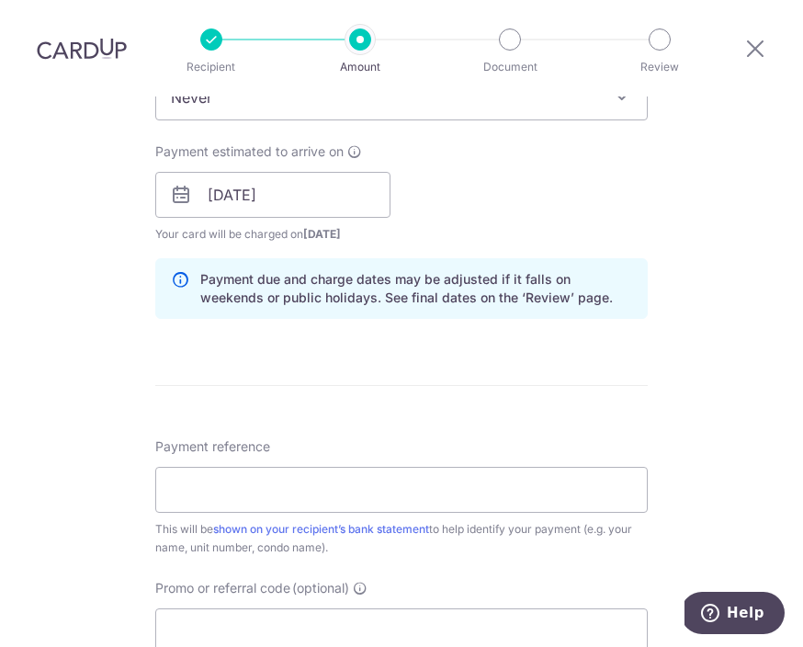
scroll to position [810, 0]
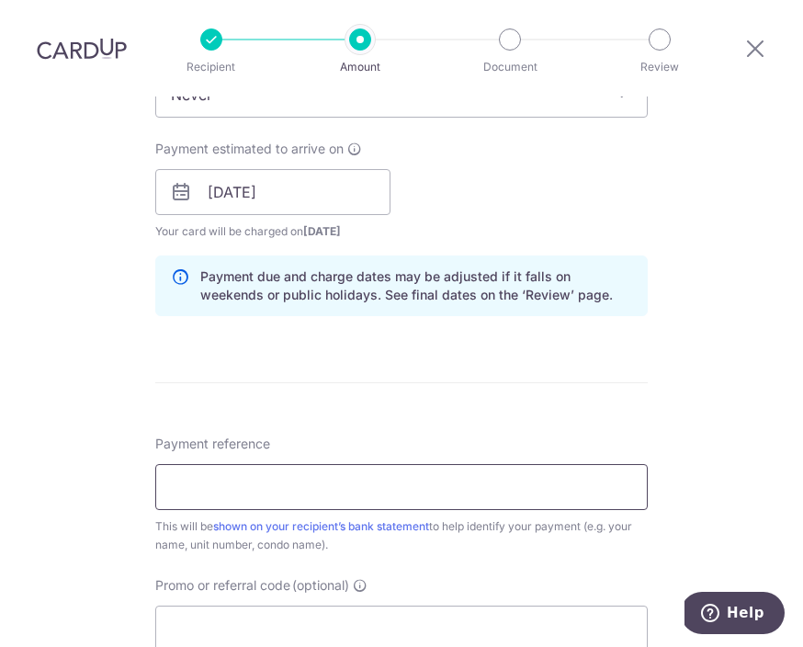
click at [518, 464] on input "Payment reference" at bounding box center [401, 487] width 493 height 46
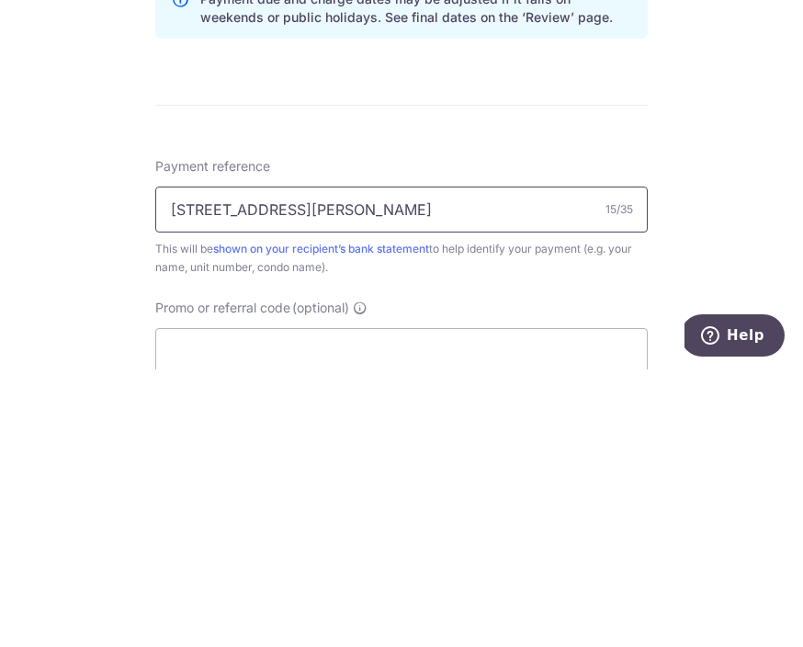
type input "10B Robin Drive"
click at [740, 167] on div "Tell us more about your payment Enter payment amount SGD 4,500.00 4500.00 Selec…" at bounding box center [401, 159] width 803 height 1746
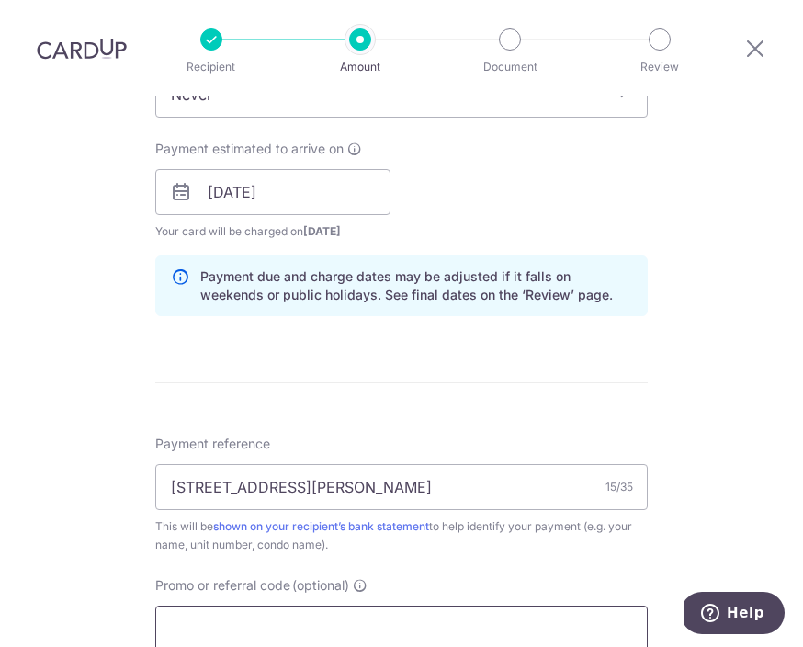
click at [427, 606] on input "Promo or referral code (optional)" at bounding box center [401, 629] width 493 height 46
click at [401, 606] on input "Promo or referral code (optional)" at bounding box center [401, 629] width 493 height 46
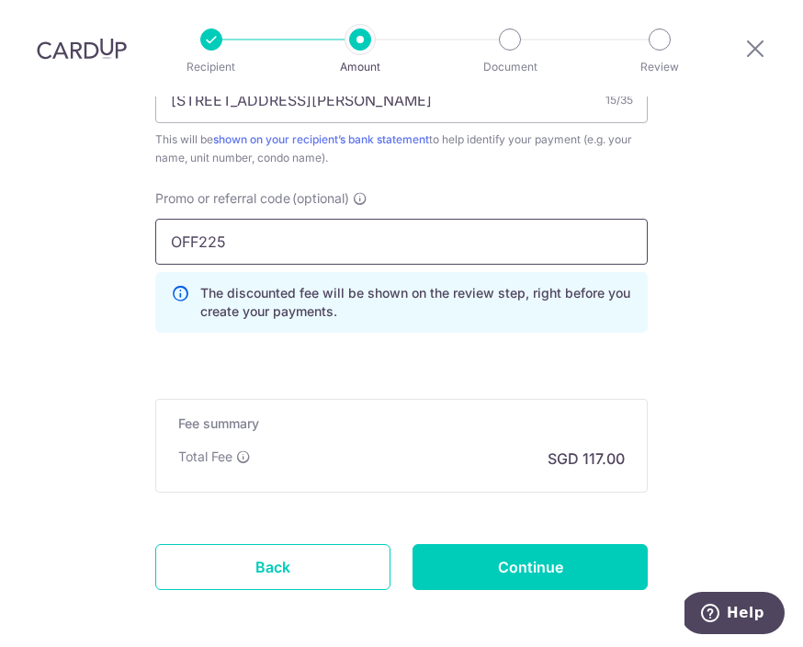
scroll to position [1195, 0]
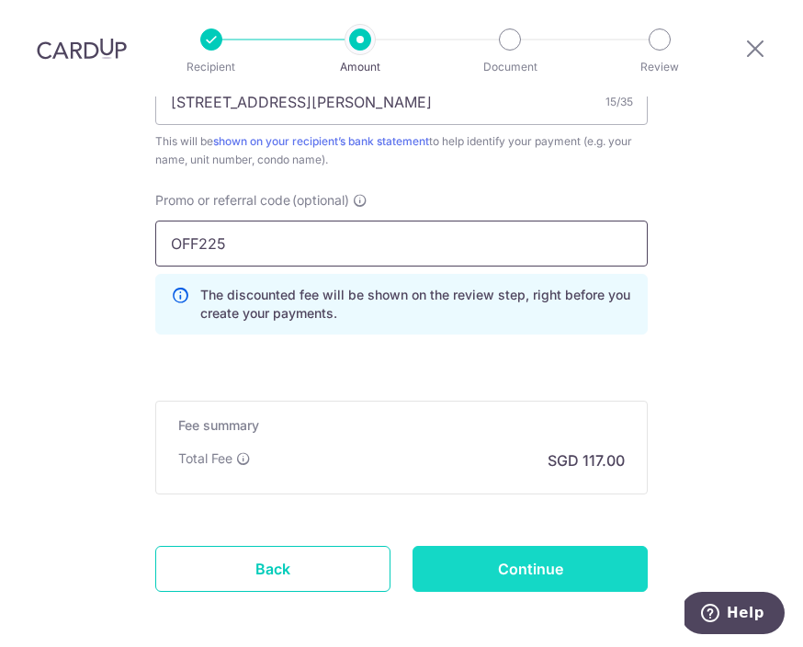
type input "OFF225"
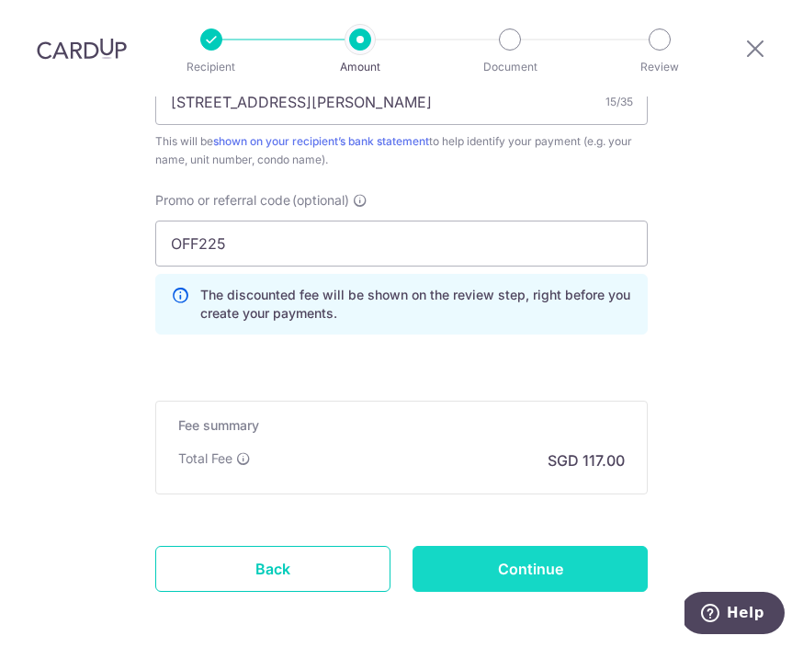
click at [523, 546] on input "Continue" at bounding box center [530, 569] width 235 height 46
type input "Create Schedule"
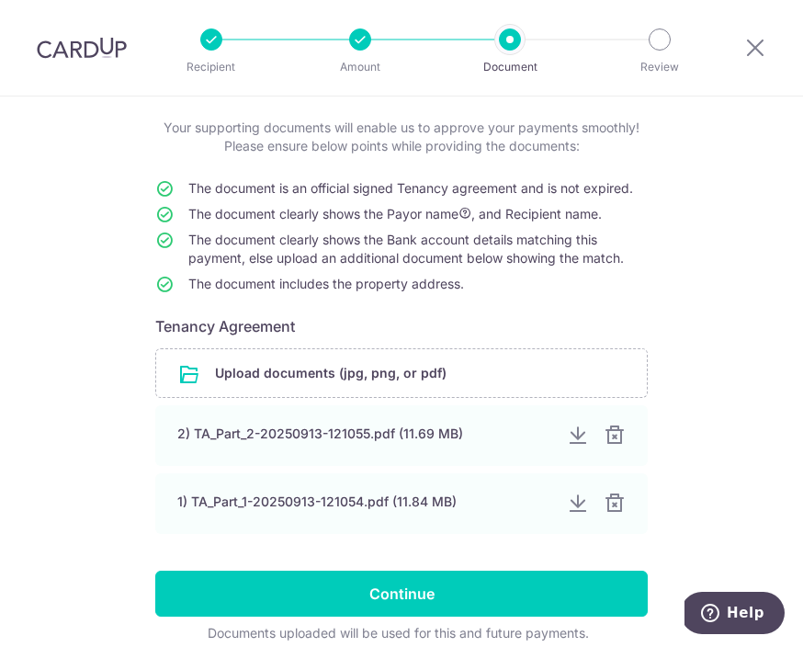
scroll to position [106, 0]
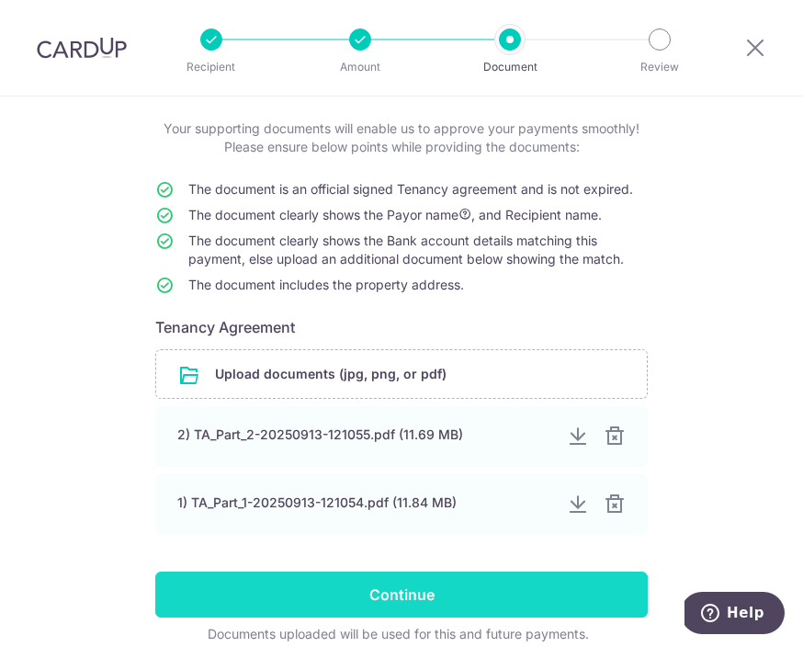
click at [463, 595] on input "Continue" at bounding box center [401, 595] width 493 height 46
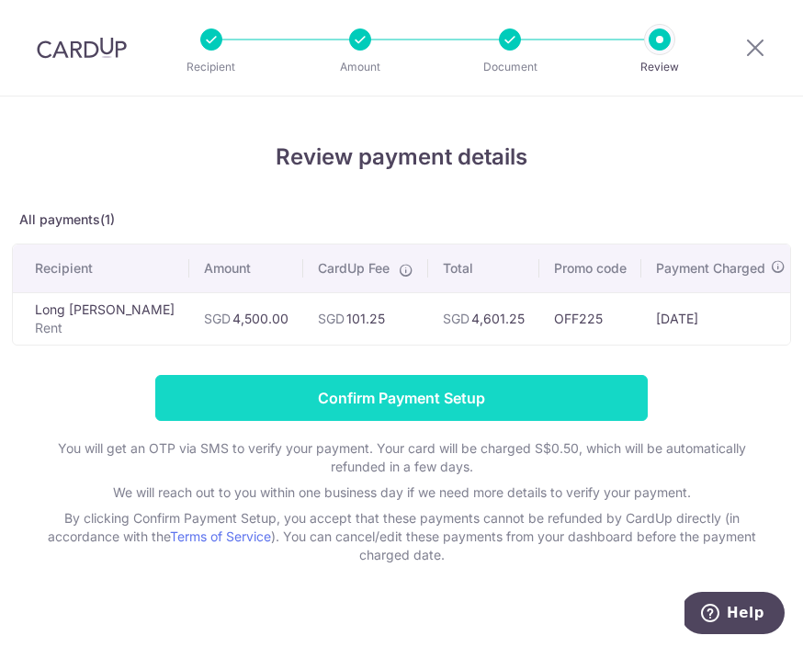
click at [495, 399] on input "Confirm Payment Setup" at bounding box center [401, 398] width 493 height 46
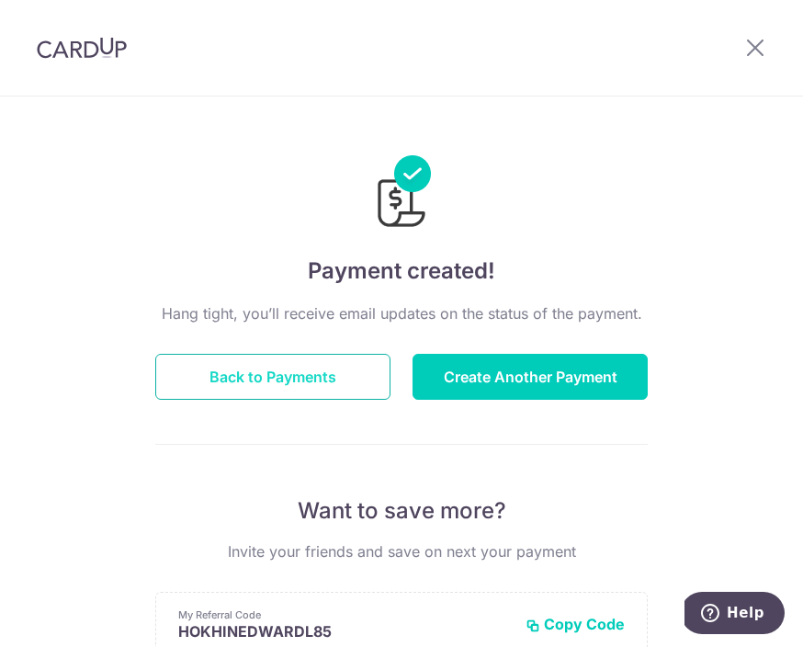
click at [338, 378] on button "Back to Payments" at bounding box center [272, 377] width 235 height 46
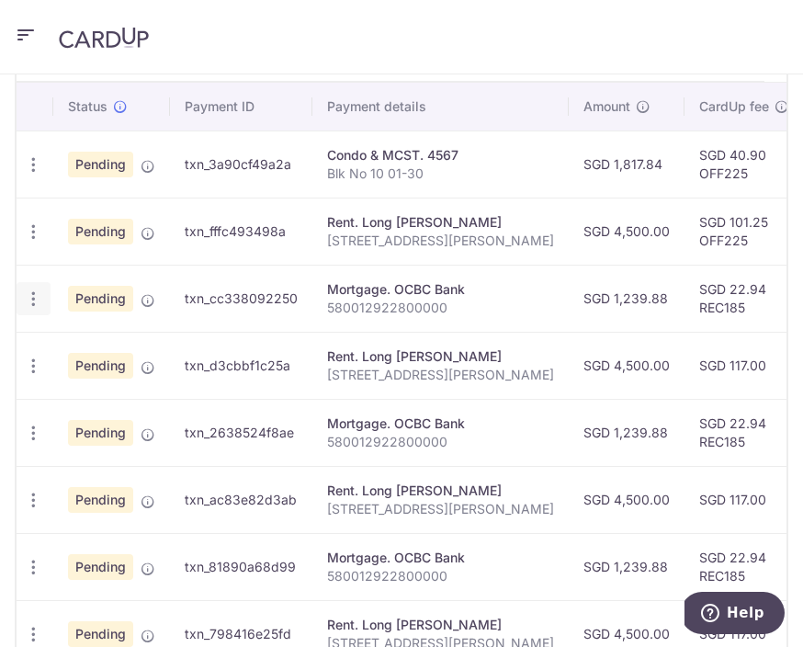
click at [41, 302] on icon "button" at bounding box center [33, 298] width 19 height 19
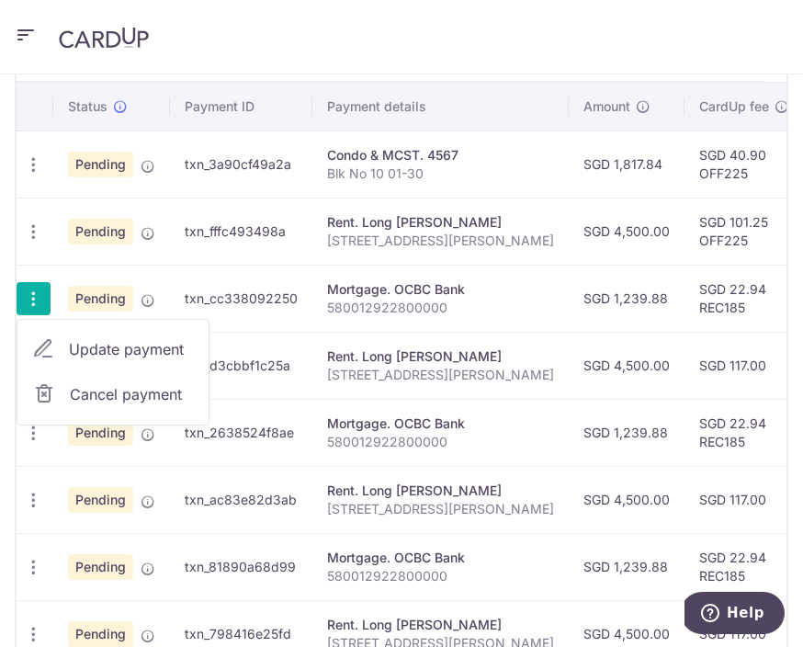
click at [162, 350] on span "Update payment" at bounding box center [131, 349] width 125 height 22
radio input "true"
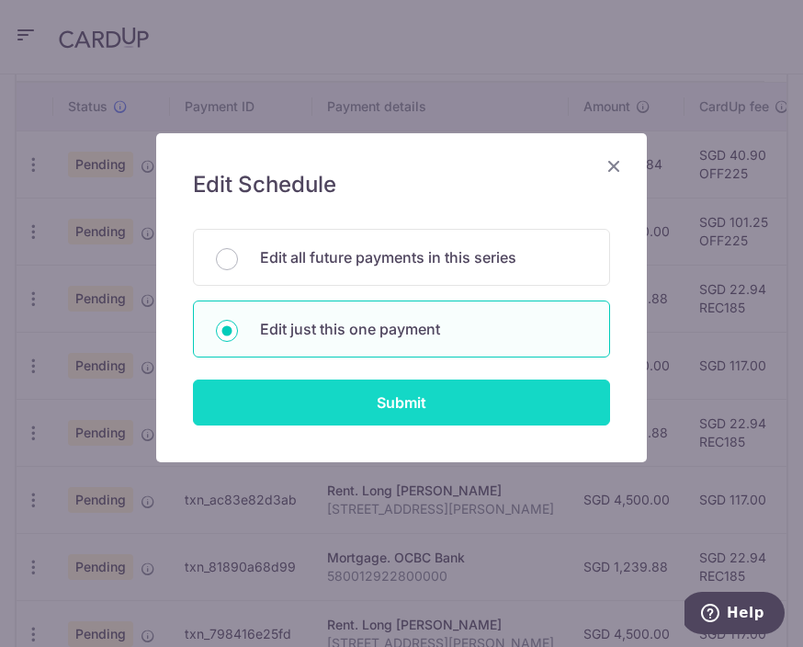
click at [355, 413] on input "Submit" at bounding box center [401, 402] width 417 height 46
radio input "true"
type input "1,239.88"
type input "[DATE]"
type input "580012922800000"
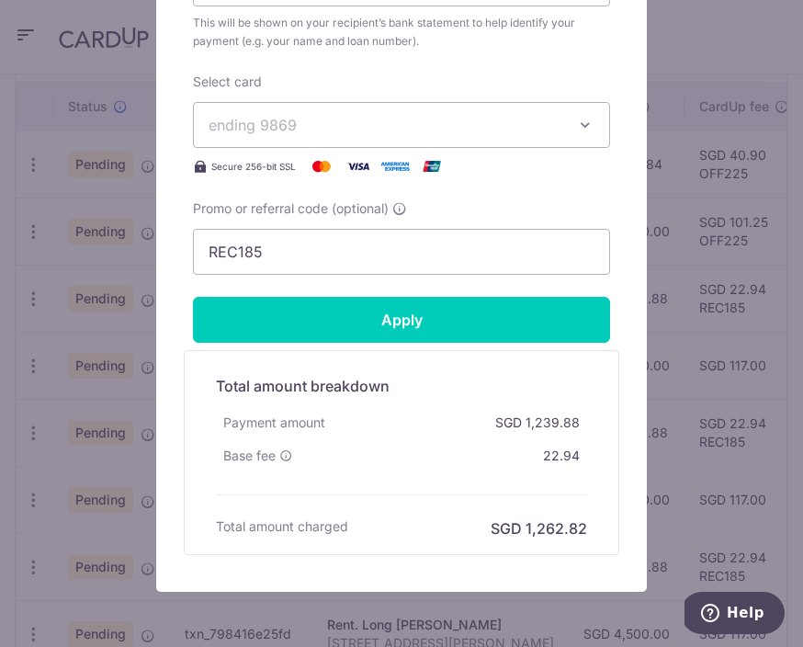
scroll to position [755, 0]
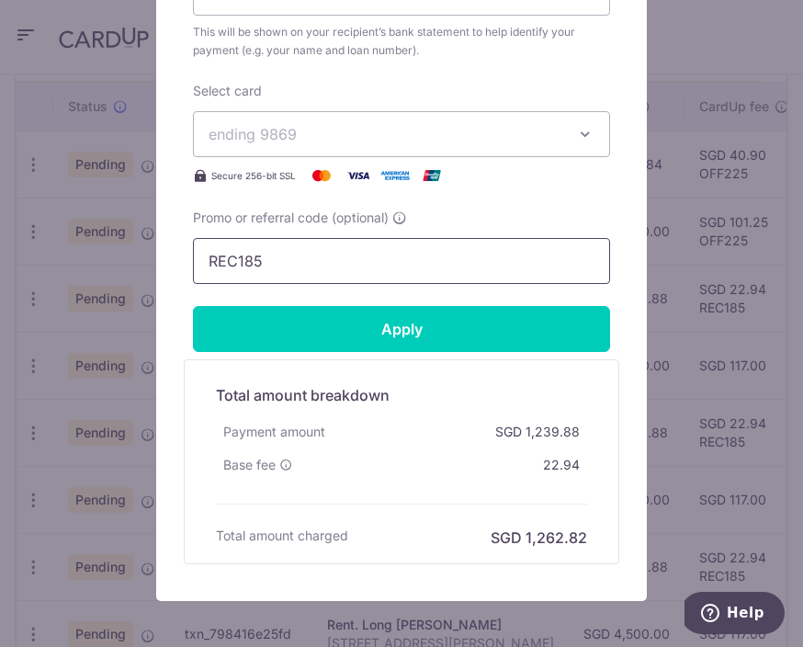
click at [574, 265] on input "REC185" at bounding box center [401, 261] width 417 height 46
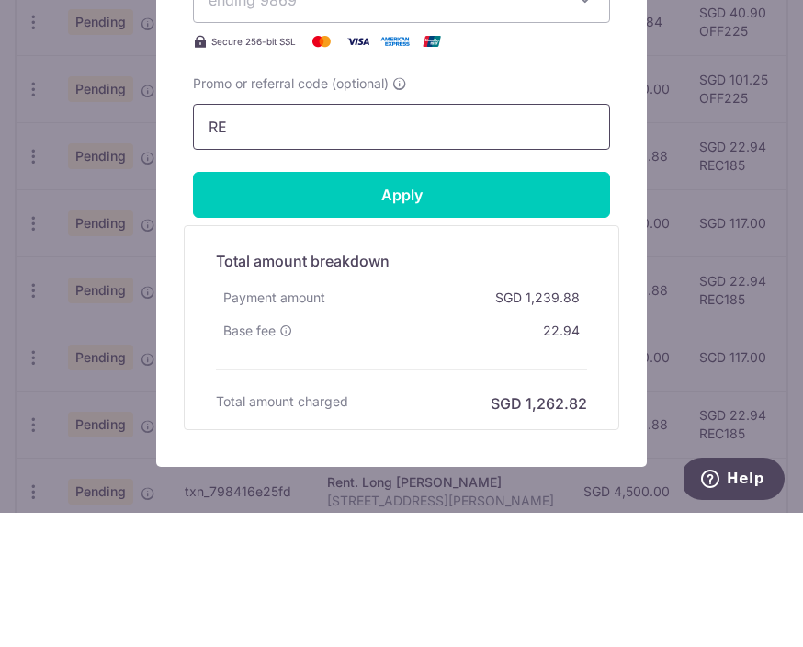
type input "R"
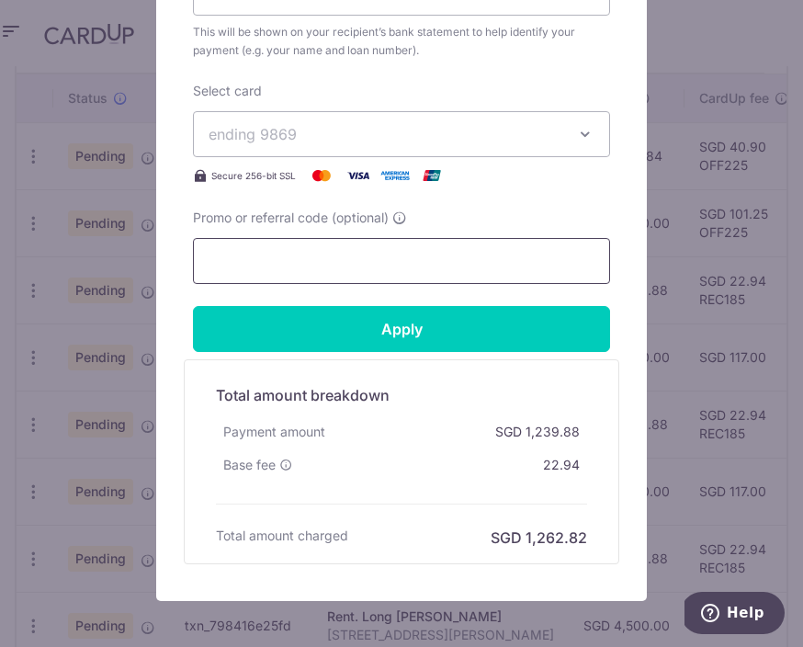
click at [482, 250] on input "Promo or referral code (optional)" at bounding box center [401, 261] width 417 height 46
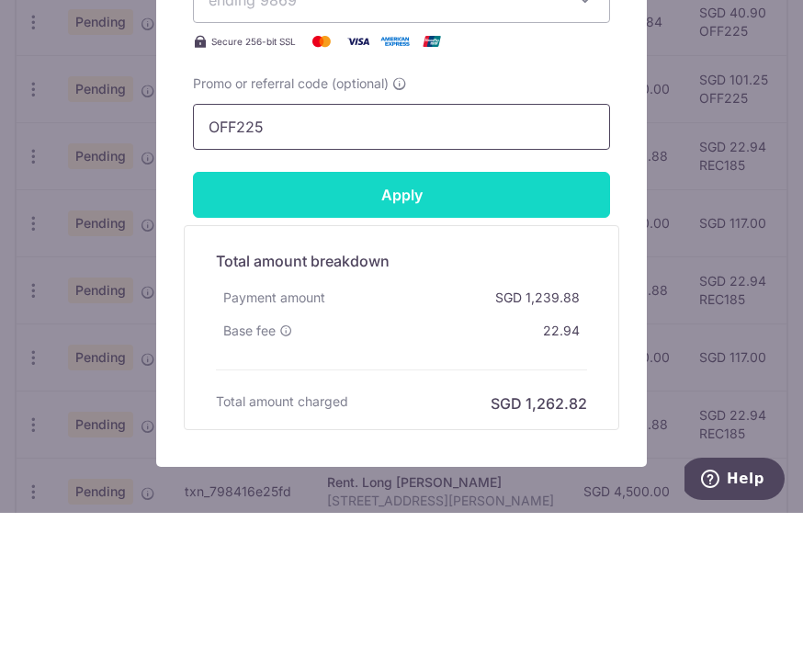
type input "OFF225"
click at [391, 306] on input "Apply" at bounding box center [401, 329] width 417 height 46
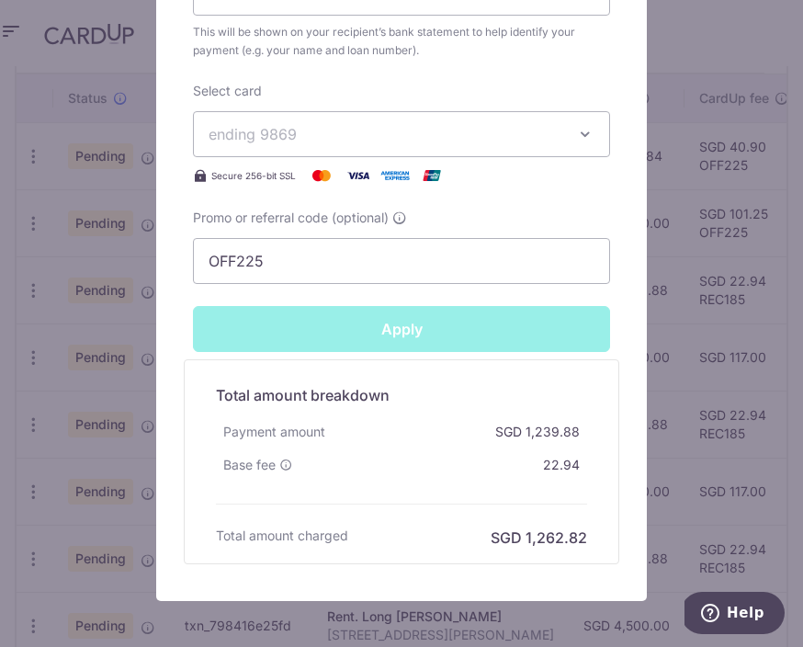
type input "Successfully Applied"
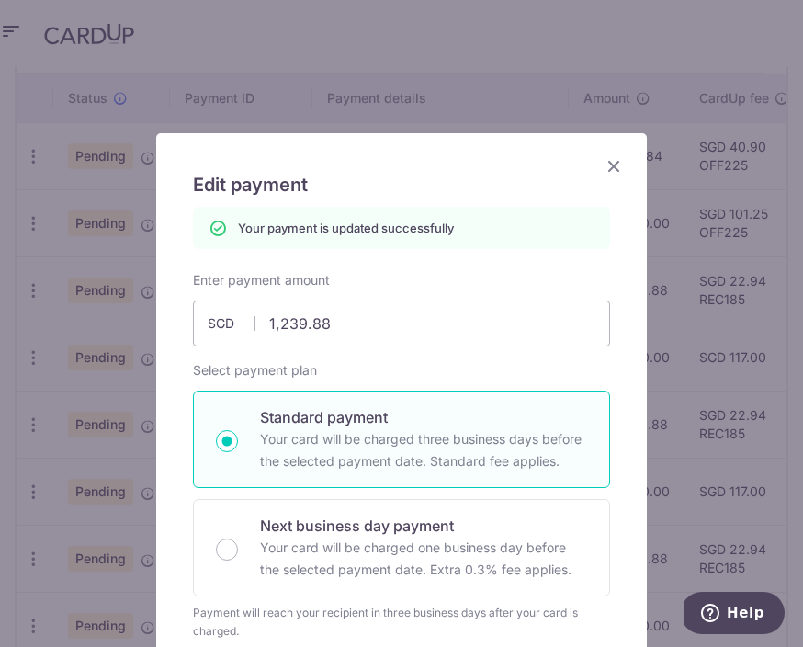
scroll to position [0, 0]
click at [614, 165] on icon "Close" at bounding box center [614, 165] width 22 height 23
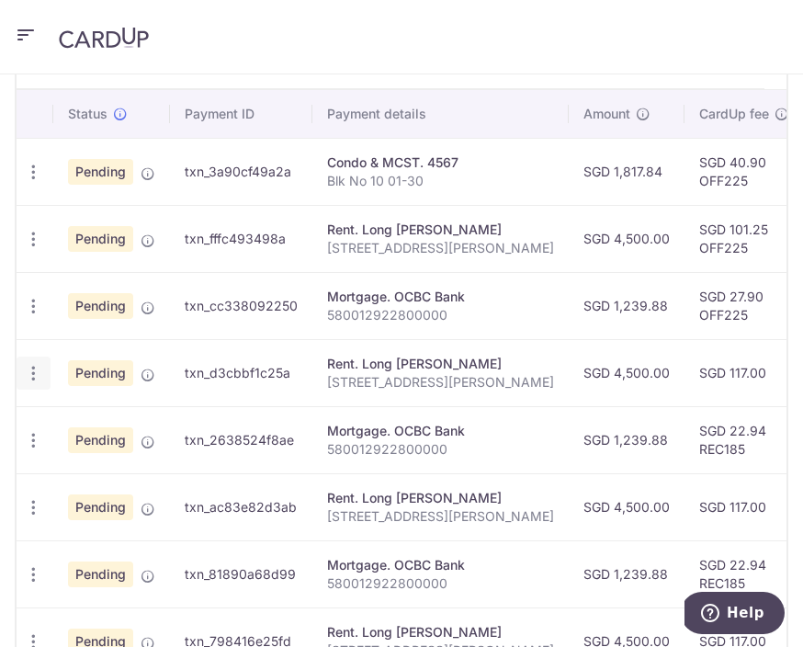
click at [41, 376] on icon "button" at bounding box center [33, 373] width 19 height 19
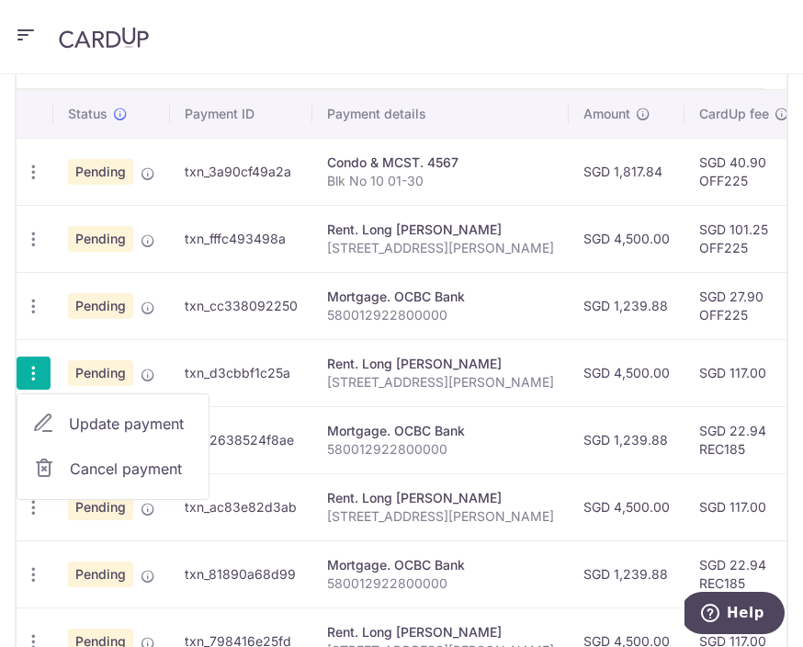
click at [166, 425] on span "Update payment" at bounding box center [131, 424] width 125 height 22
radio input "true"
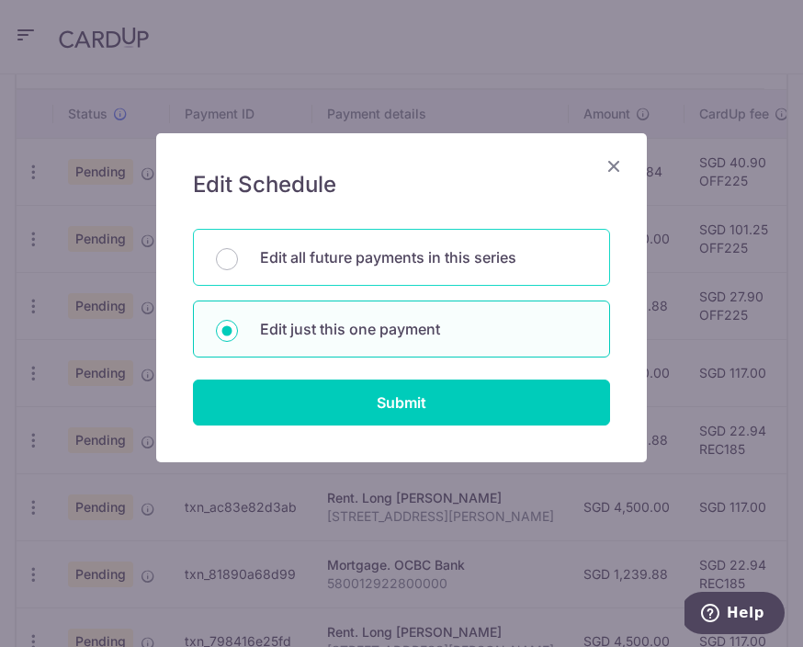
click at [487, 256] on p "Edit all future payments in this series" at bounding box center [423, 257] width 327 height 22
click at [238, 256] on input "Edit all future payments in this series" at bounding box center [227, 259] width 22 height 22
radio input "true"
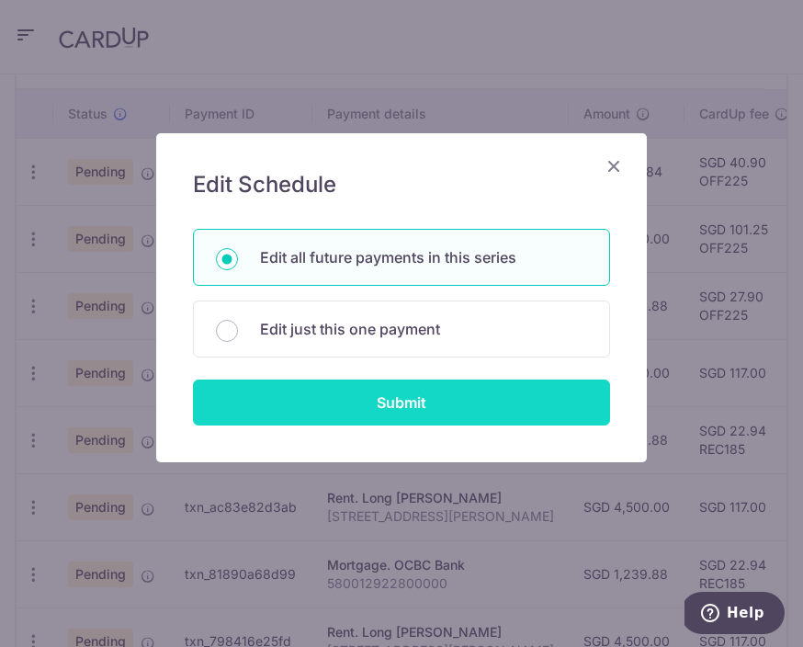
click at [420, 420] on input "Submit" at bounding box center [401, 402] width 417 height 46
radio input "true"
type input "4,500.00"
type input "10B Robin Drive"
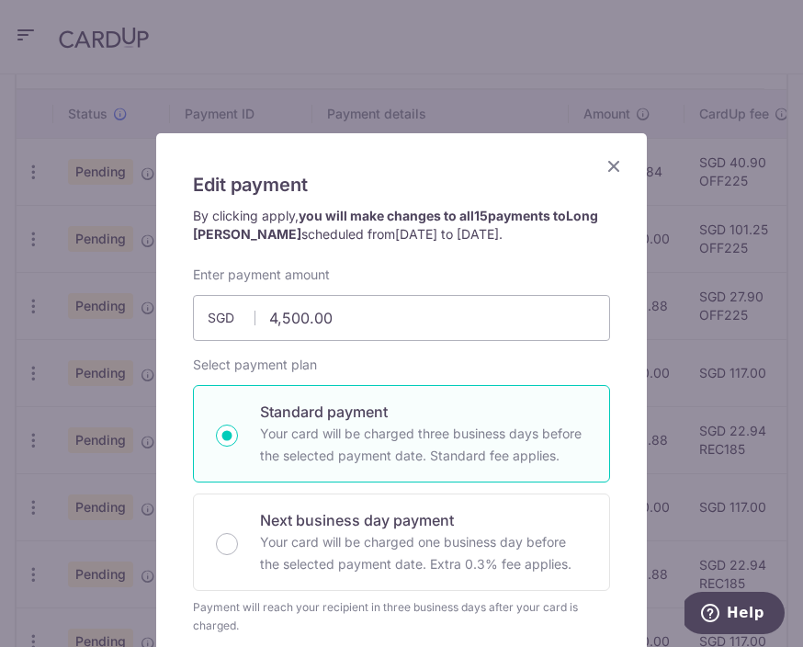
click at [617, 173] on icon "Close" at bounding box center [614, 165] width 22 height 23
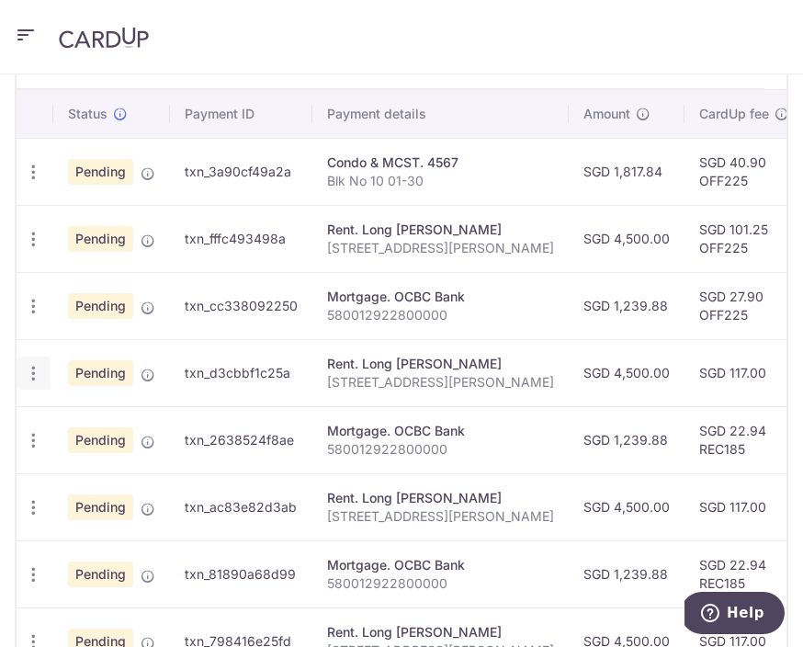
click at [40, 379] on icon "button" at bounding box center [33, 373] width 19 height 19
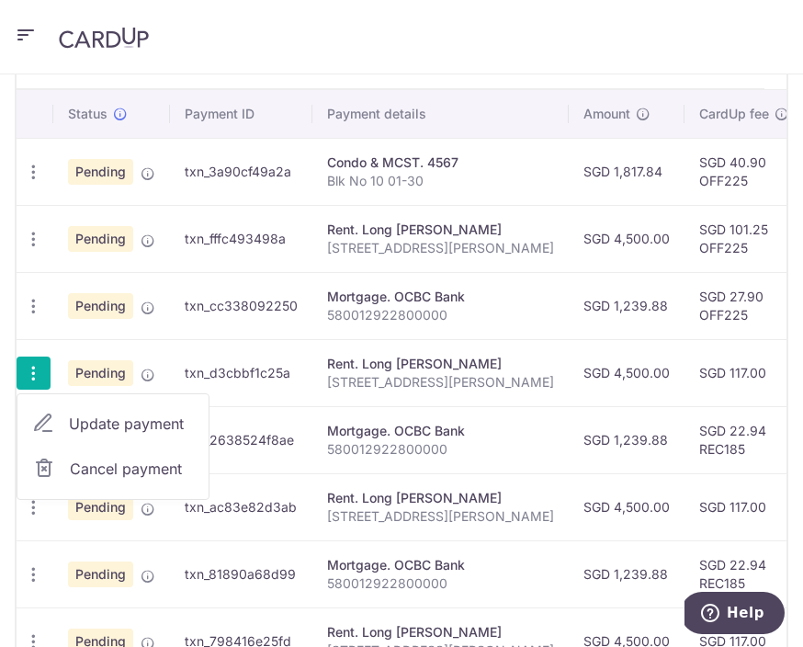
click at [144, 470] on span "Cancel payment" at bounding box center [131, 469] width 123 height 22
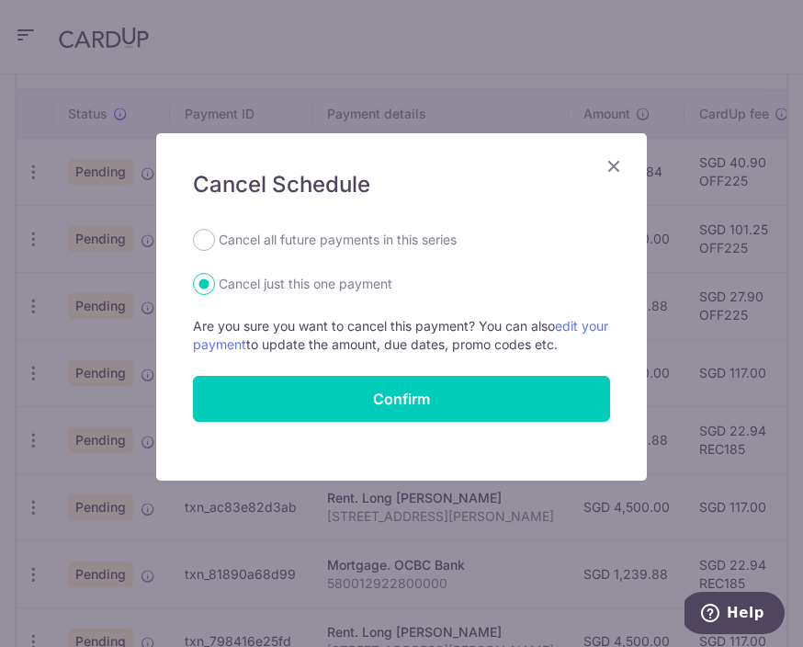
click at [438, 247] on label "Cancel all future payments in this series" at bounding box center [338, 240] width 238 height 22
click at [215, 247] on input "Cancel all future payments in this series" at bounding box center [204, 240] width 22 height 22
radio input "true"
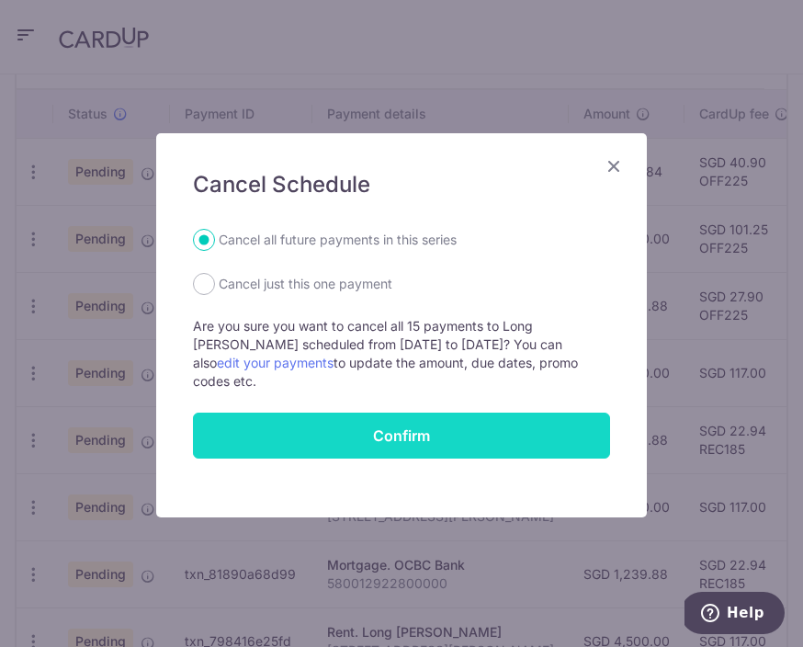
click at [411, 427] on button "Confirm" at bounding box center [401, 436] width 417 height 46
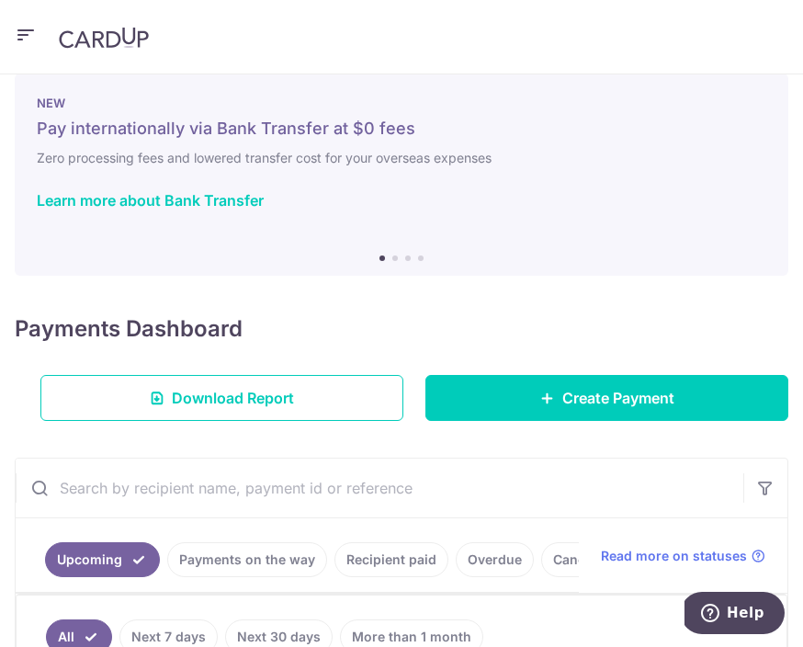
scroll to position [55, 0]
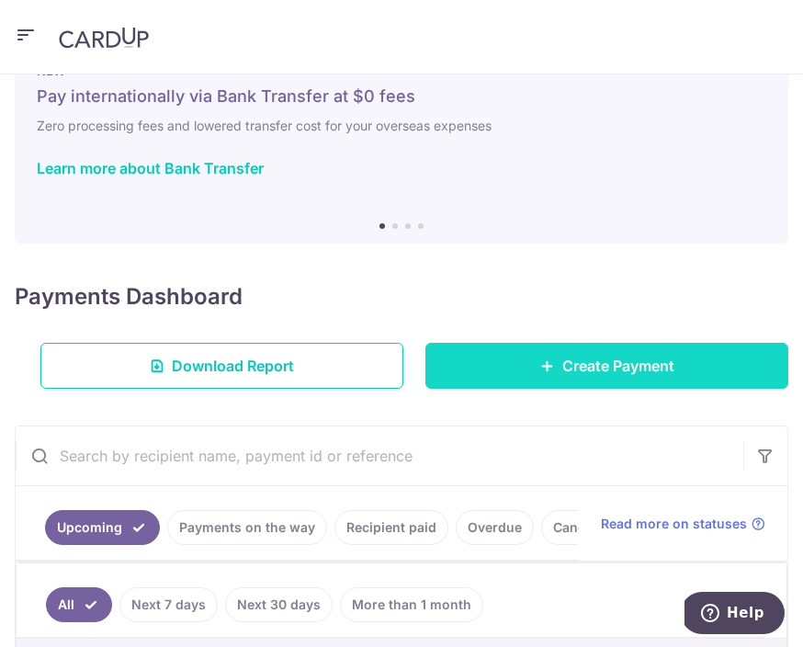
click at [648, 355] on span "Create Payment" at bounding box center [618, 366] width 112 height 22
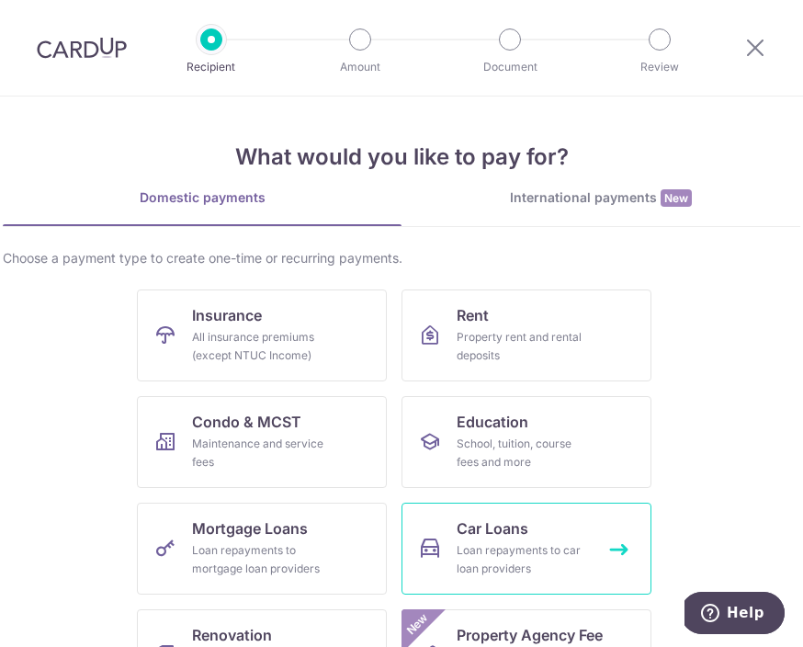
click at [525, 543] on div "Loan repayments to car loan providers" at bounding box center [523, 559] width 132 height 37
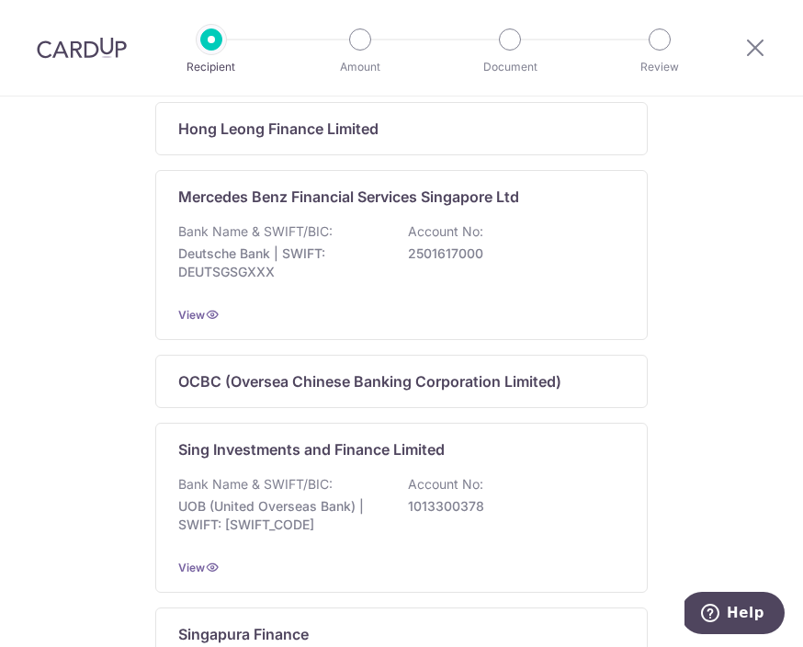
scroll to position [1036, 0]
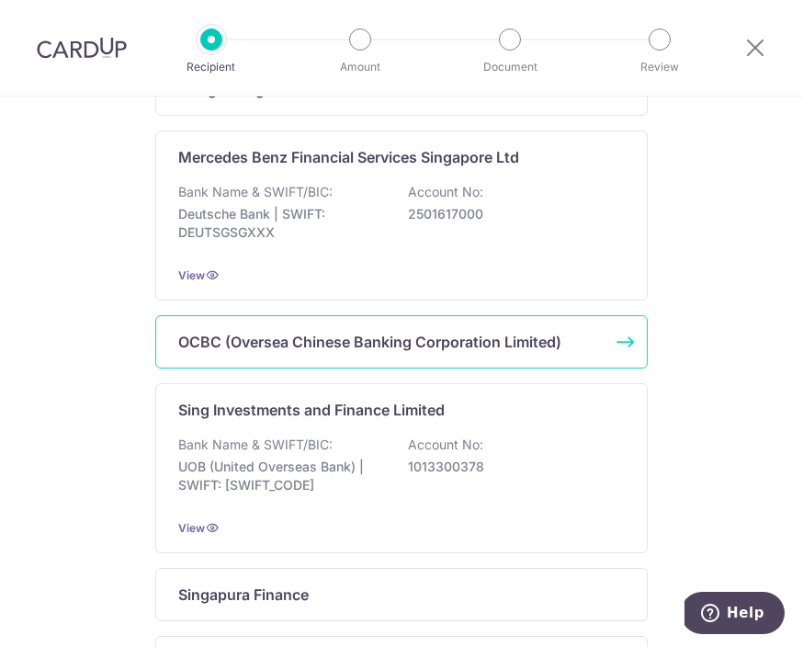
click at [592, 353] on div "OCBC (Oversea Chinese Banking Corporation Limited)" at bounding box center [390, 342] width 425 height 22
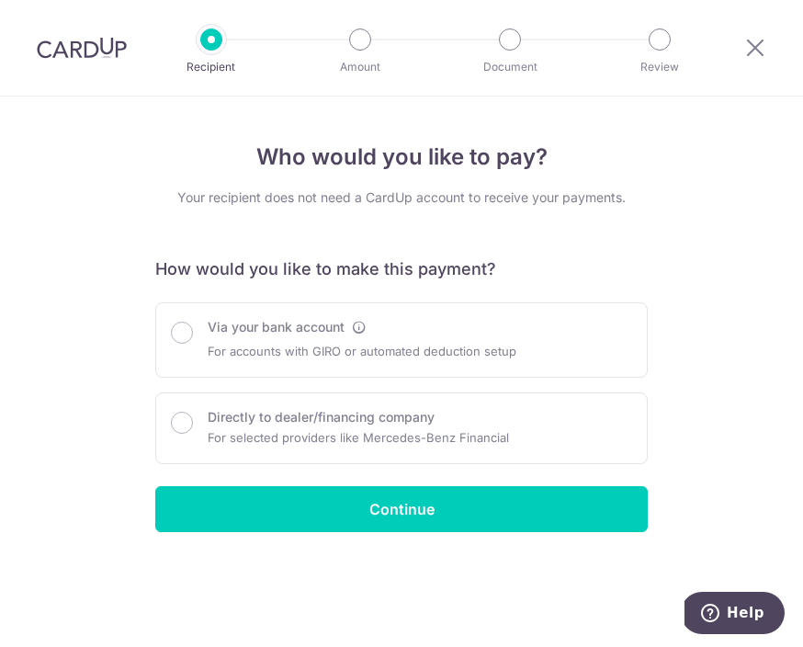
click at [540, 340] on div "Via your bank account For accounts with GIRO or automated deduction setup" at bounding box center [401, 340] width 461 height 44
radio input "true"
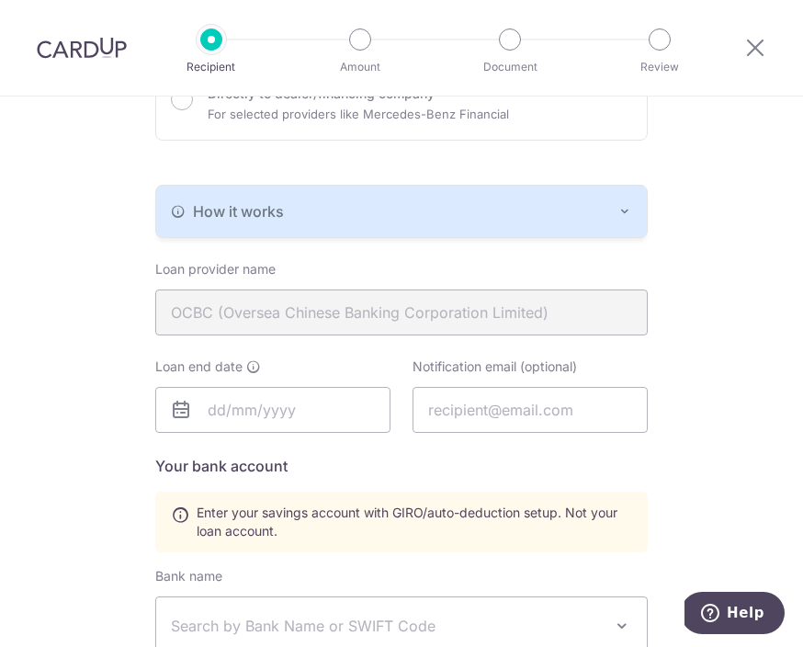
scroll to position [288, 0]
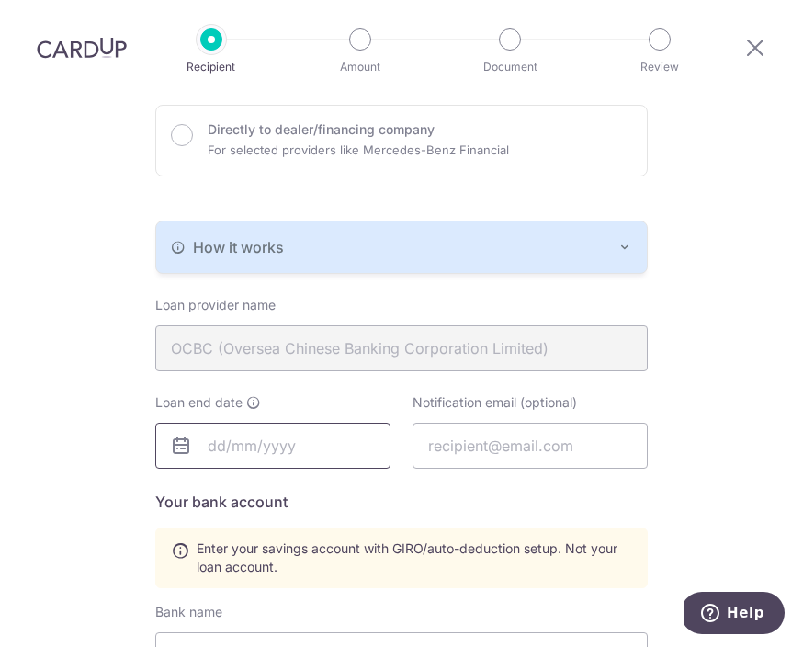
click at [356, 448] on input "text" at bounding box center [272, 446] width 235 height 46
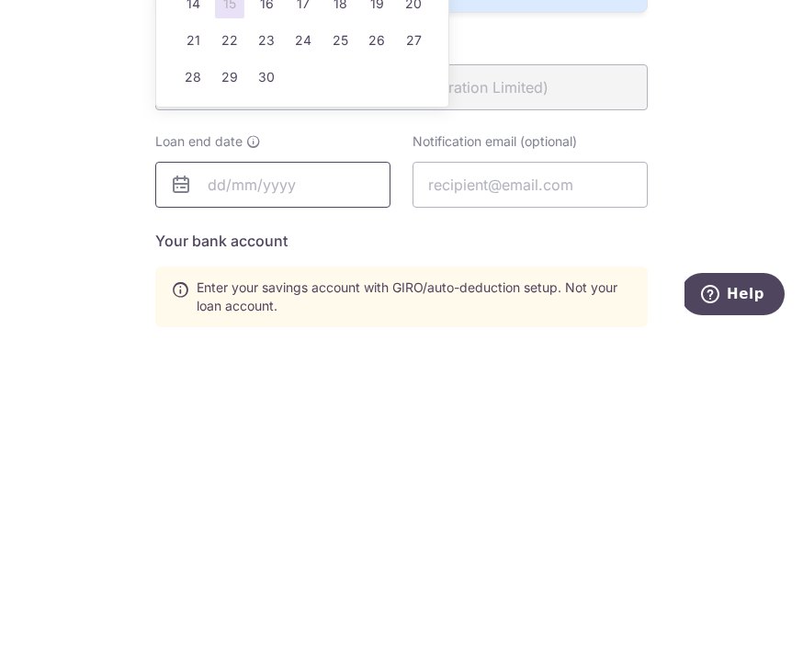
scroll to position [206, 0]
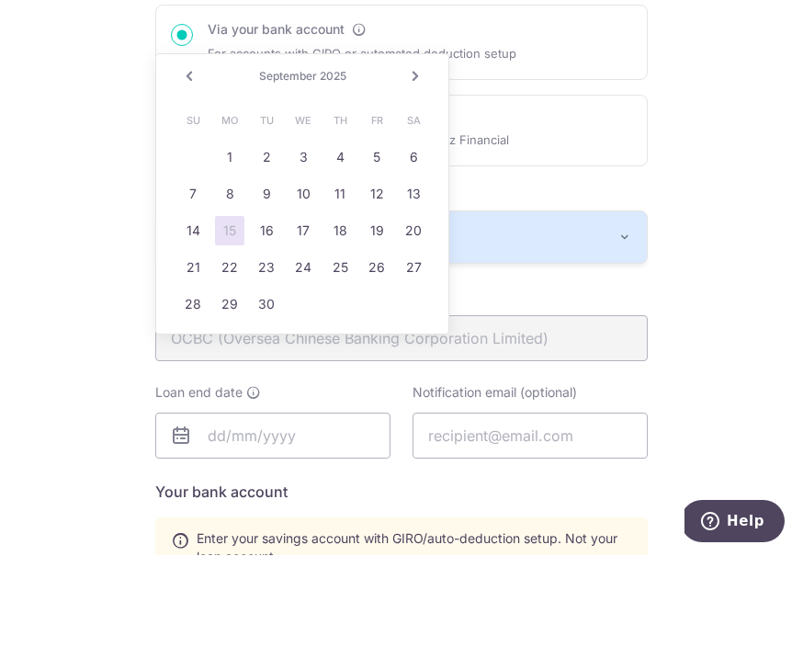
click at [419, 157] on link "Next" at bounding box center [415, 168] width 22 height 22
click at [417, 157] on link "Next" at bounding box center [415, 168] width 22 height 22
click at [421, 157] on link "Next" at bounding box center [415, 168] width 22 height 22
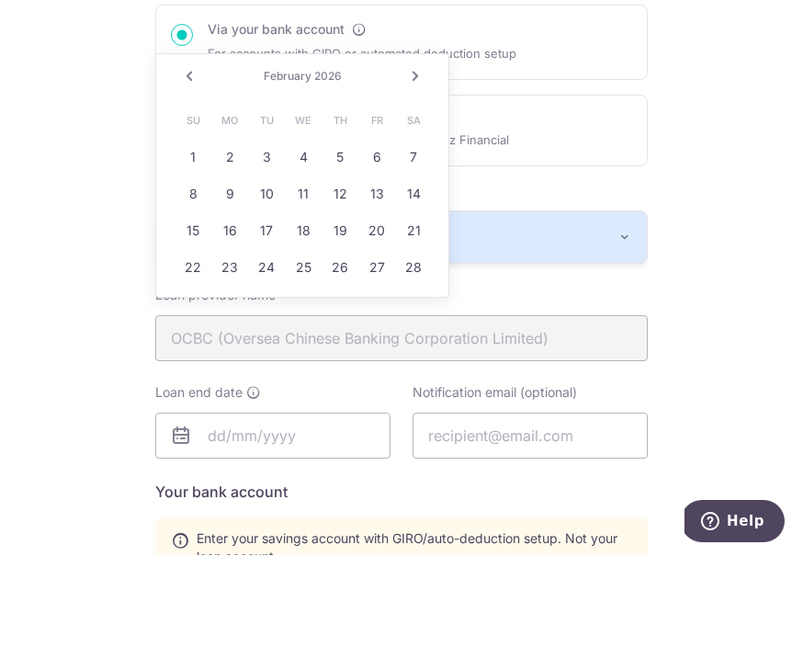
click at [423, 157] on link "Next" at bounding box center [415, 168] width 22 height 22
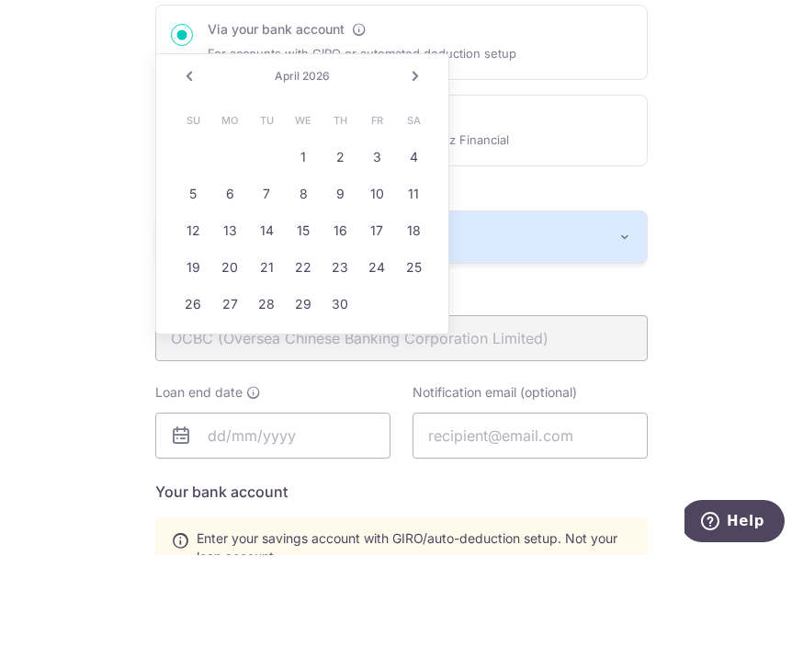
click at [425, 157] on link "Next" at bounding box center [415, 168] width 22 height 22
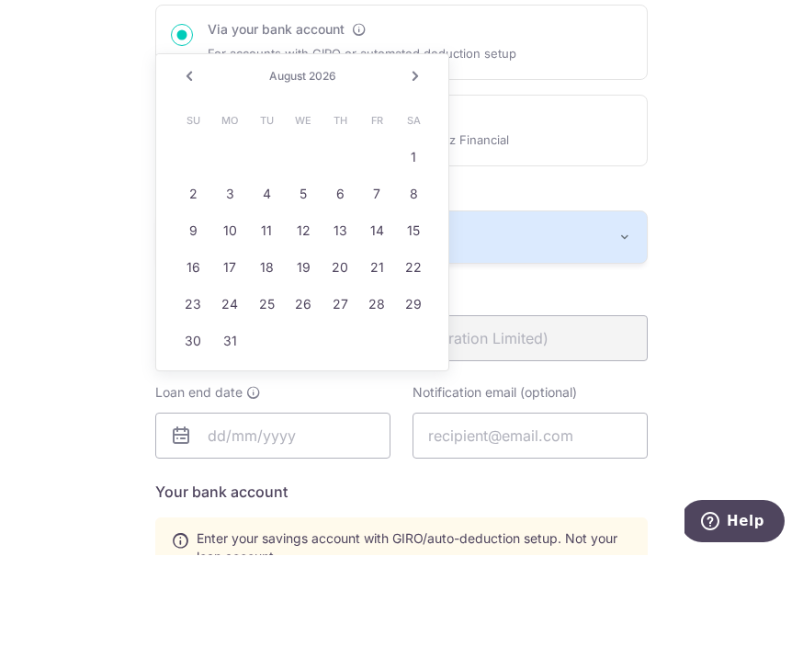
click at [425, 157] on link "Next" at bounding box center [415, 168] width 22 height 22
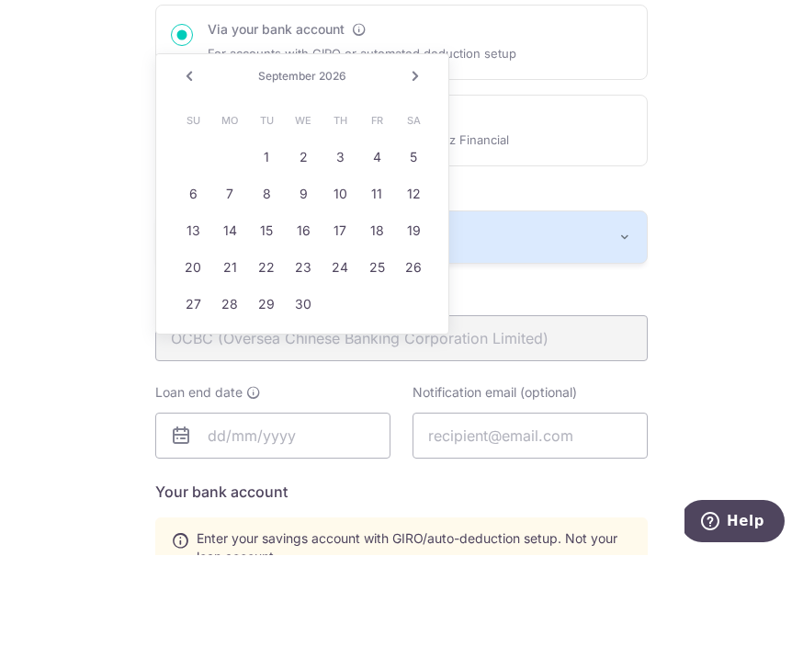
click at [423, 157] on link "Next" at bounding box center [415, 168] width 22 height 22
click at [425, 157] on link "Next" at bounding box center [415, 168] width 22 height 22
click at [424, 157] on link "Next" at bounding box center [415, 168] width 22 height 22
click at [423, 157] on link "Next" at bounding box center [415, 168] width 22 height 22
click at [421, 157] on link "Next" at bounding box center [415, 168] width 22 height 22
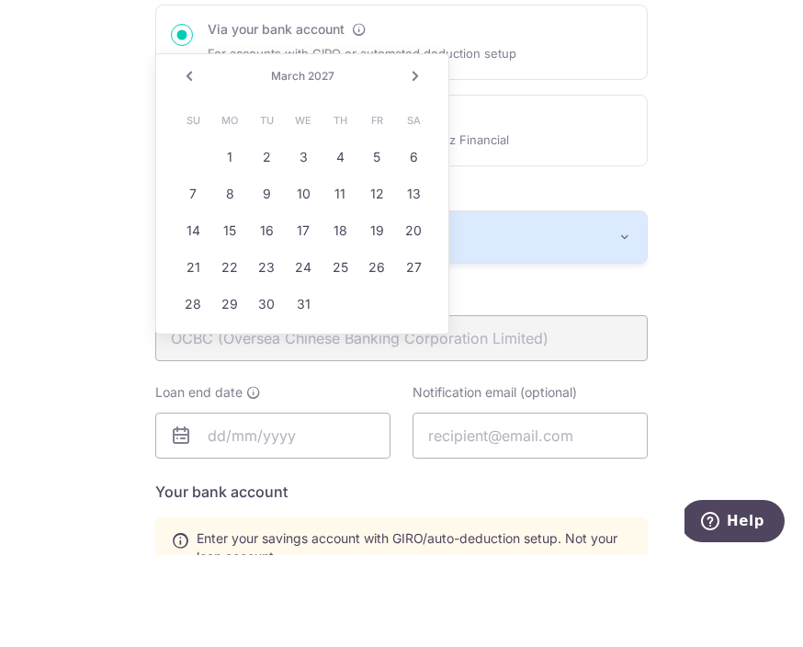
click at [424, 157] on link "Next" at bounding box center [415, 168] width 22 height 22
click at [425, 157] on link "Next" at bounding box center [415, 168] width 22 height 22
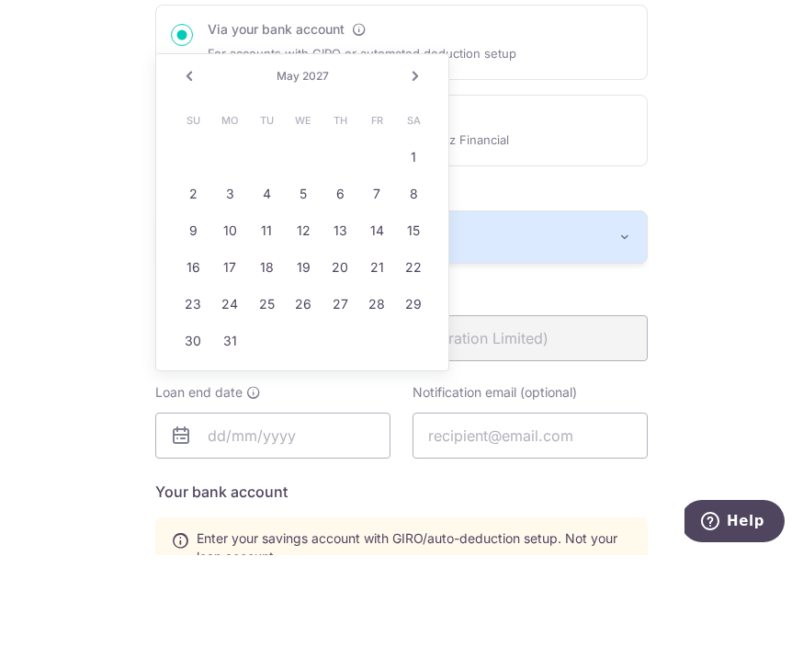
click at [425, 157] on link "Next" at bounding box center [415, 168] width 22 height 22
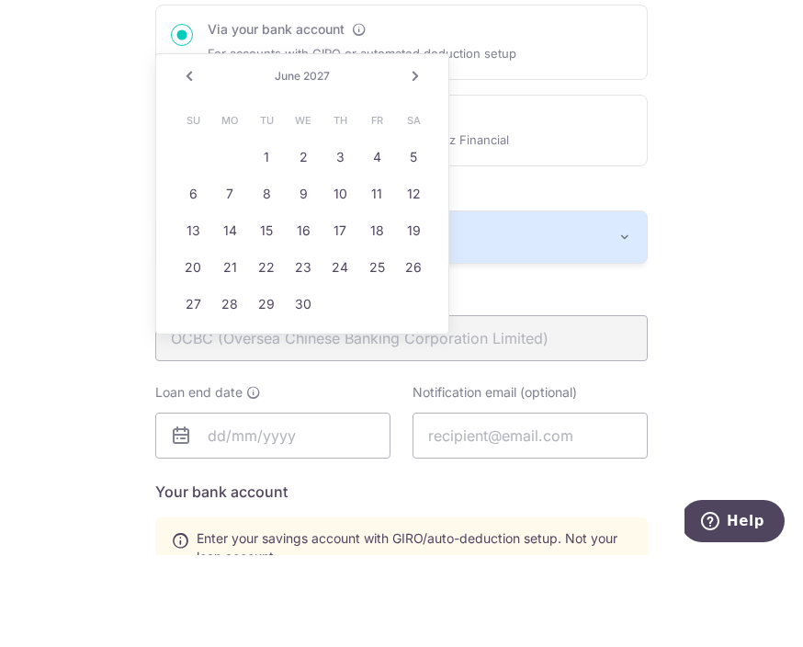
click at [424, 157] on link "Next" at bounding box center [415, 168] width 22 height 22
click at [425, 157] on link "Next" at bounding box center [415, 168] width 22 height 22
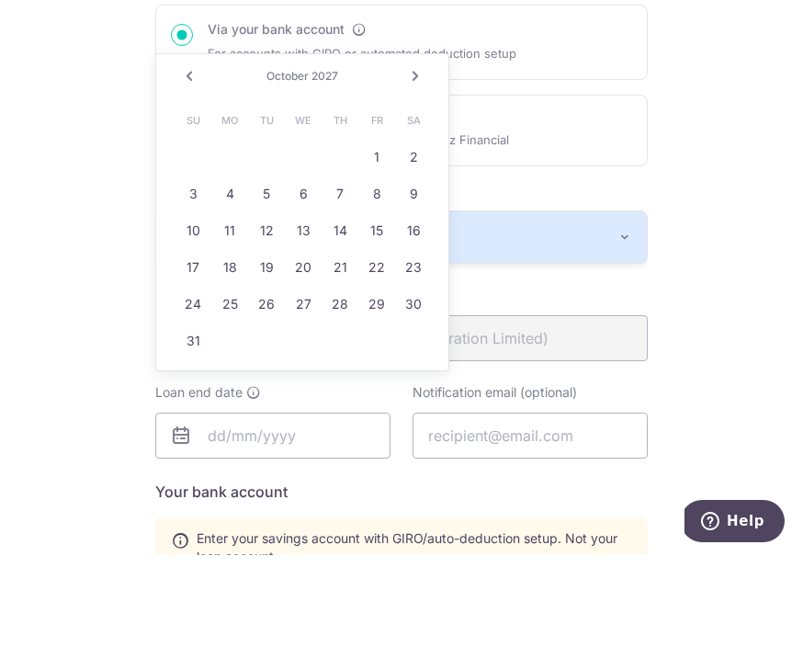
click at [425, 157] on link "Next" at bounding box center [415, 168] width 22 height 22
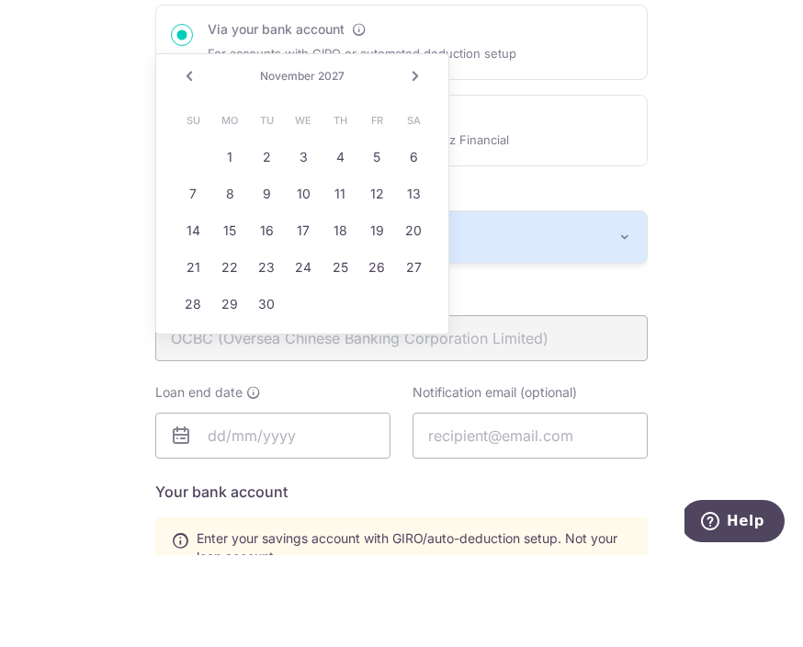
click at [436, 146] on div "Prev Next November 2027" at bounding box center [302, 168] width 292 height 44
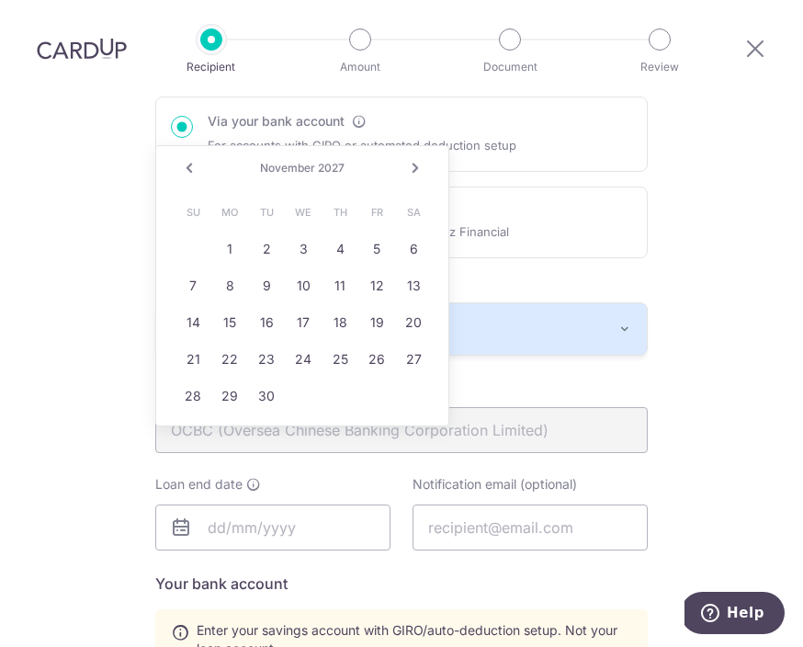
click at [423, 157] on link "Next" at bounding box center [415, 168] width 22 height 22
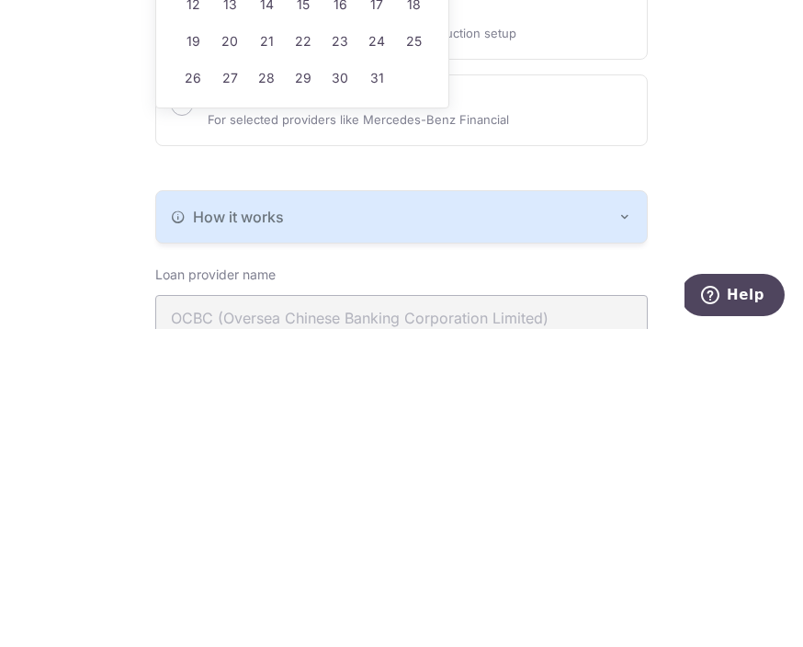
scroll to position [0, 0]
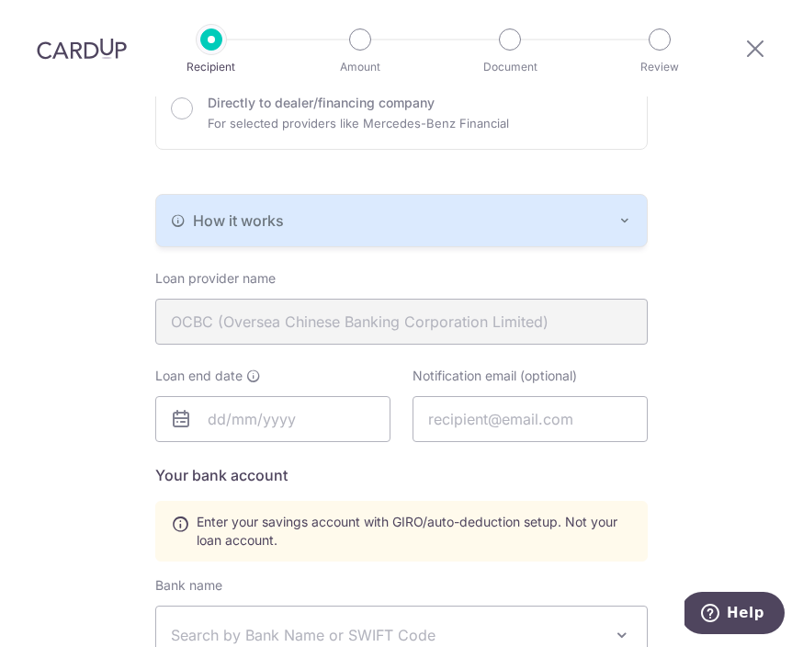
scroll to position [335, 0]
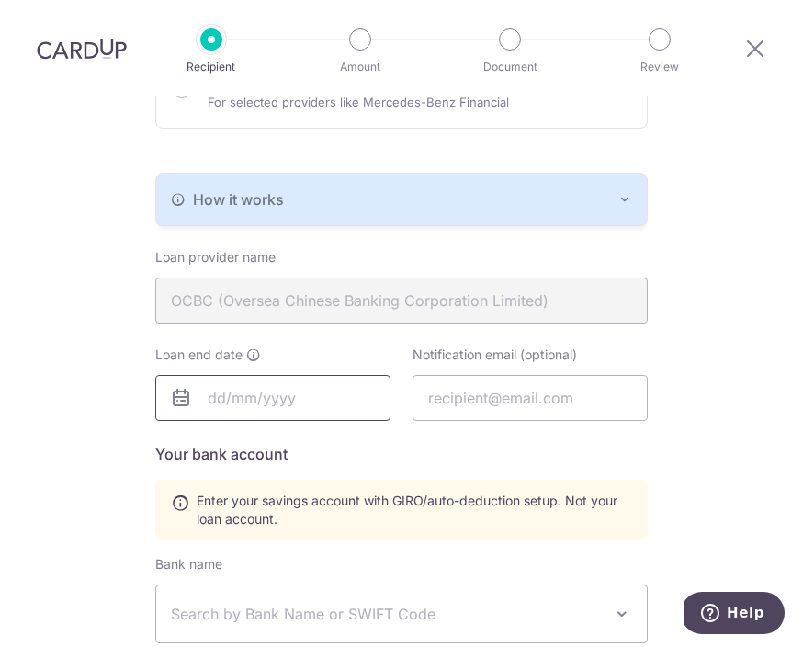
click at [334, 375] on input "text" at bounding box center [272, 398] width 235 height 46
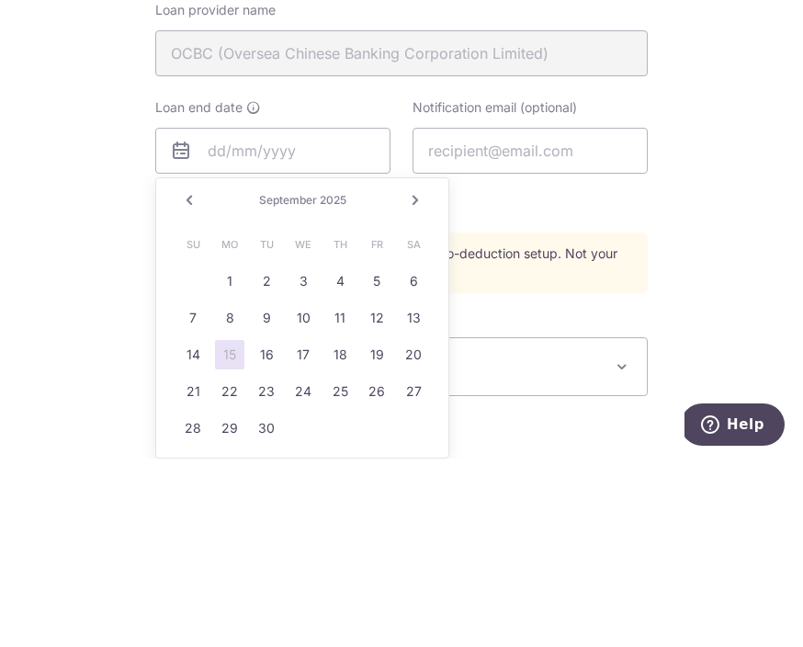
click at [414, 378] on link "Next" at bounding box center [415, 389] width 22 height 22
click at [415, 378] on link "Next" at bounding box center [415, 389] width 22 height 22
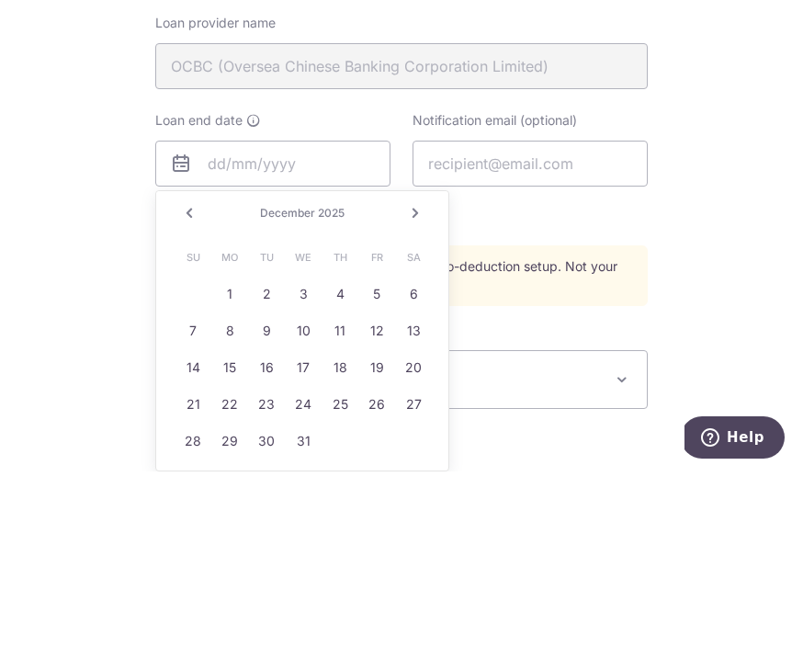
click at [422, 378] on link "Next" at bounding box center [415, 389] width 22 height 22
click at [418, 378] on link "Next" at bounding box center [415, 389] width 22 height 22
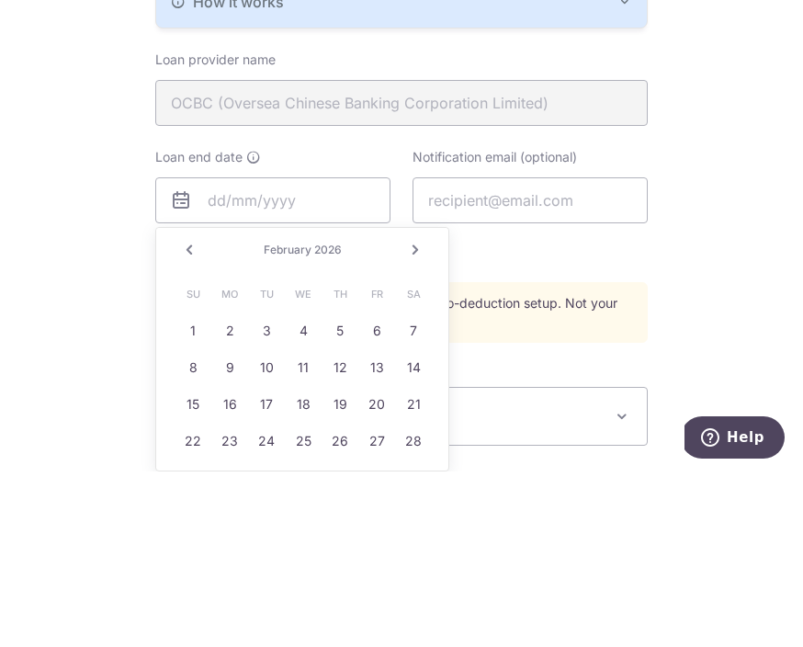
click at [422, 414] on link "Next" at bounding box center [415, 425] width 22 height 22
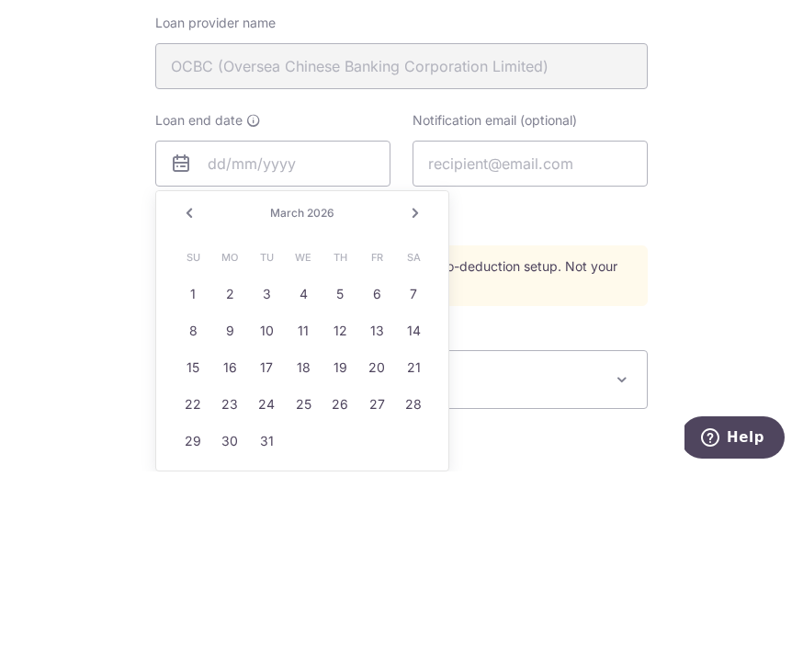
click at [424, 378] on link "Next" at bounding box center [415, 389] width 22 height 22
click at [420, 378] on link "Next" at bounding box center [415, 389] width 22 height 22
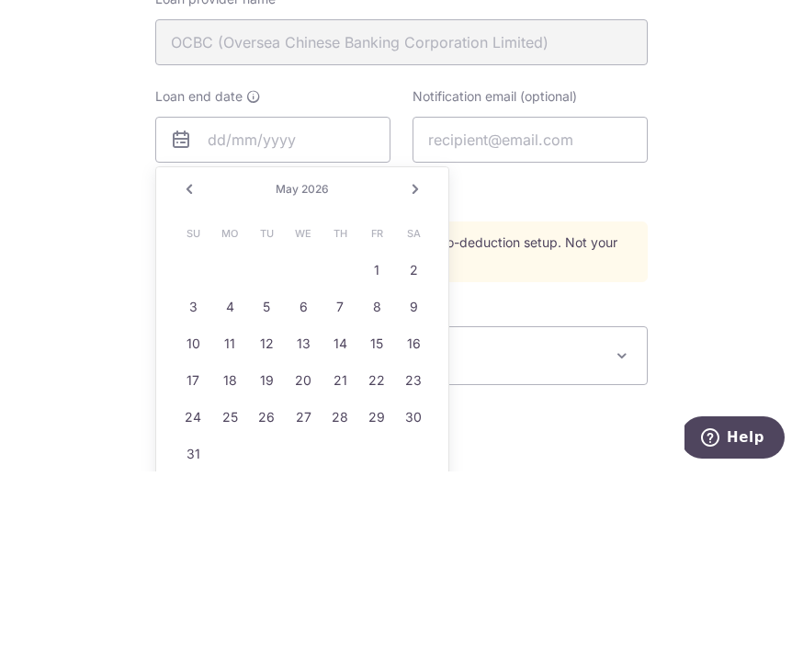
click at [425, 354] on link "Next" at bounding box center [415, 365] width 22 height 22
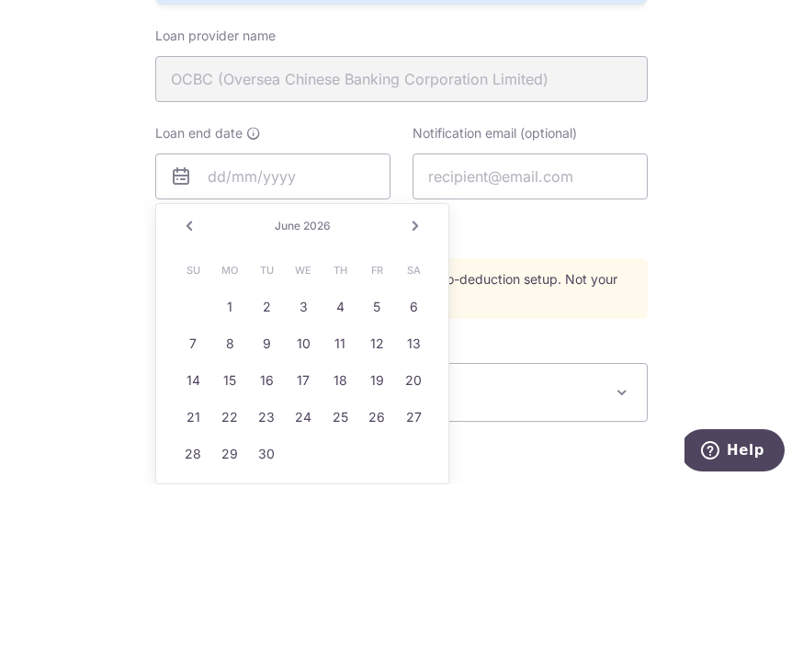
click at [429, 367] on div "Prev Next June 2026" at bounding box center [302, 389] width 292 height 44
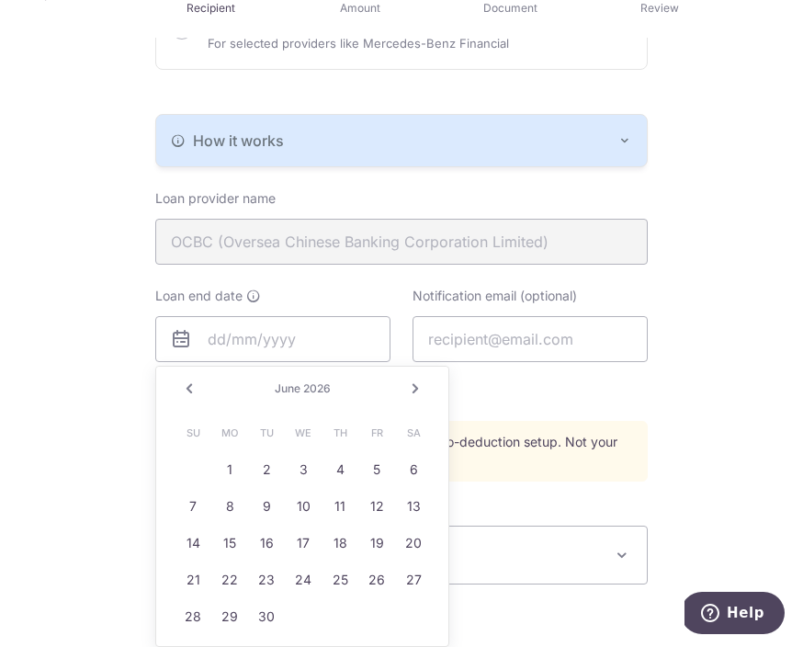
click at [415, 378] on link "Next" at bounding box center [415, 389] width 22 height 22
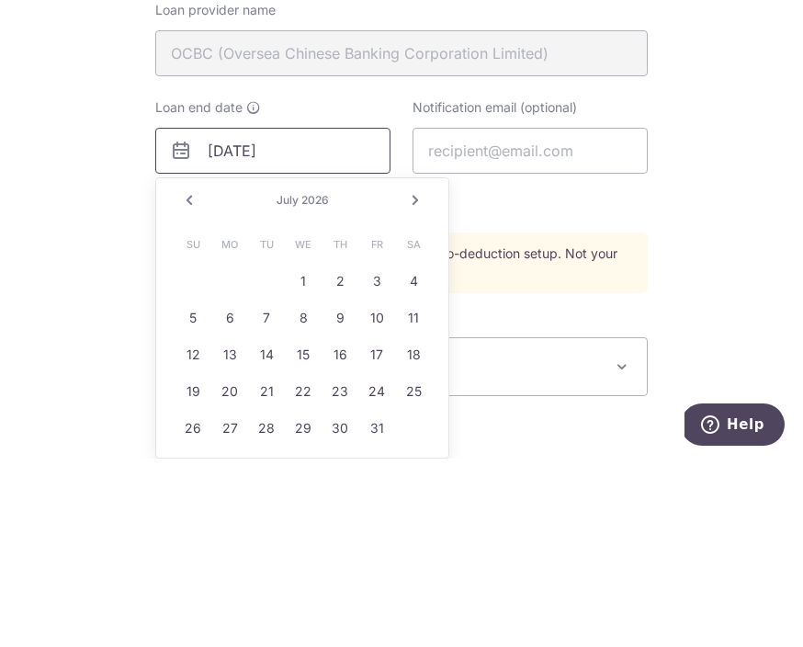
type input "31/12/2028"
click at [740, 205] on div "Who would you like to pay? Your recipient does not need a CardUp account to rec…" at bounding box center [401, 345] width 803 height 1286
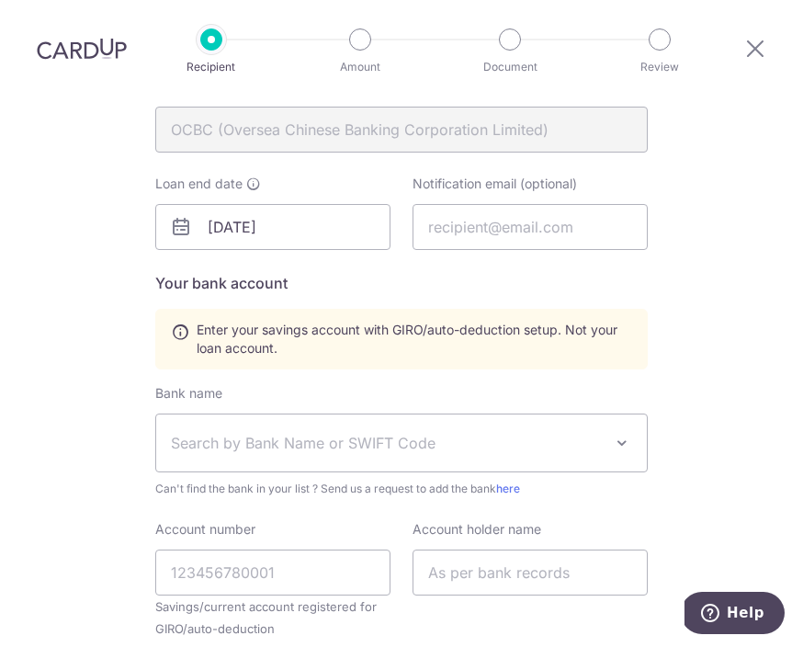
scroll to position [509, 0]
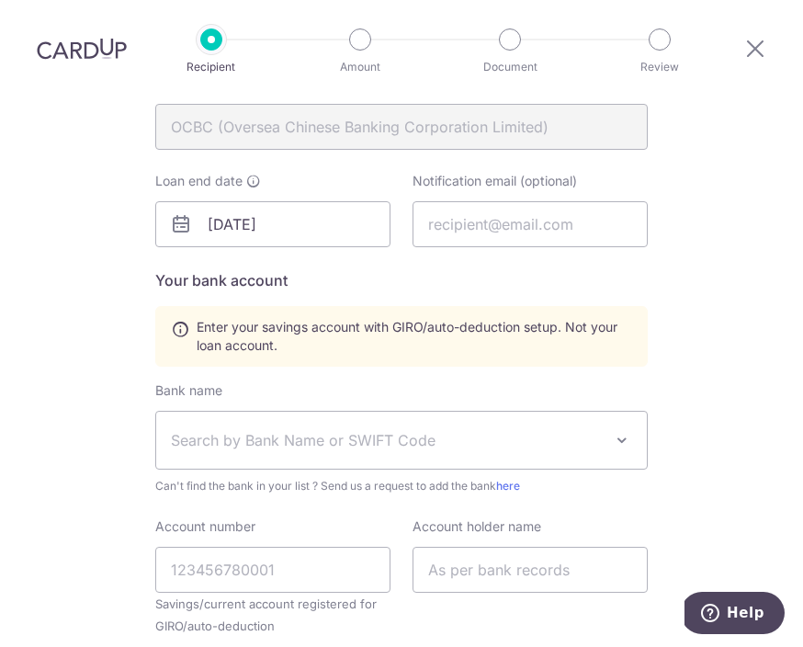
click at [637, 412] on span "Search by Bank Name or SWIFT Code" at bounding box center [401, 440] width 491 height 57
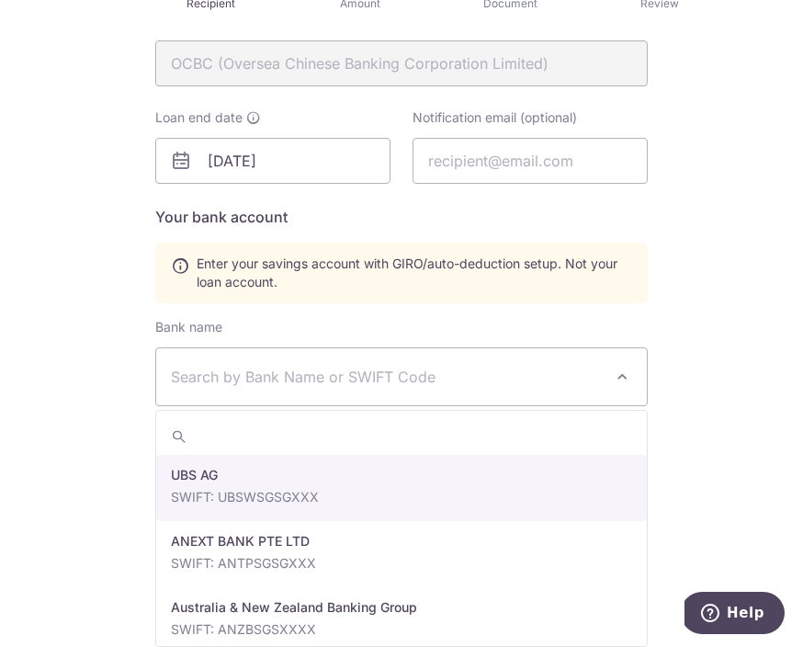
click at [543, 366] on span "Search by Bank Name or SWIFT Code" at bounding box center [387, 377] width 432 height 22
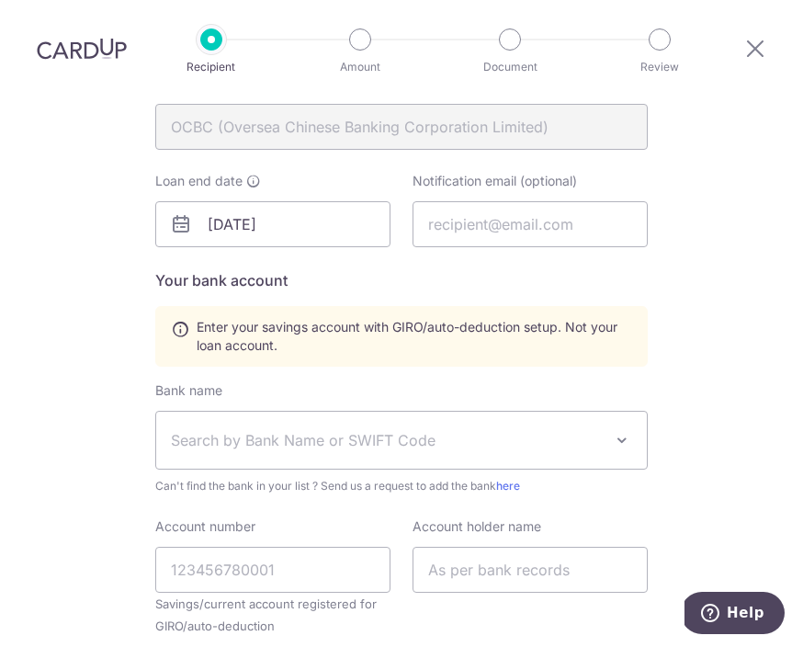
click at [544, 429] on span "Search by Bank Name or SWIFT Code" at bounding box center [387, 440] width 432 height 22
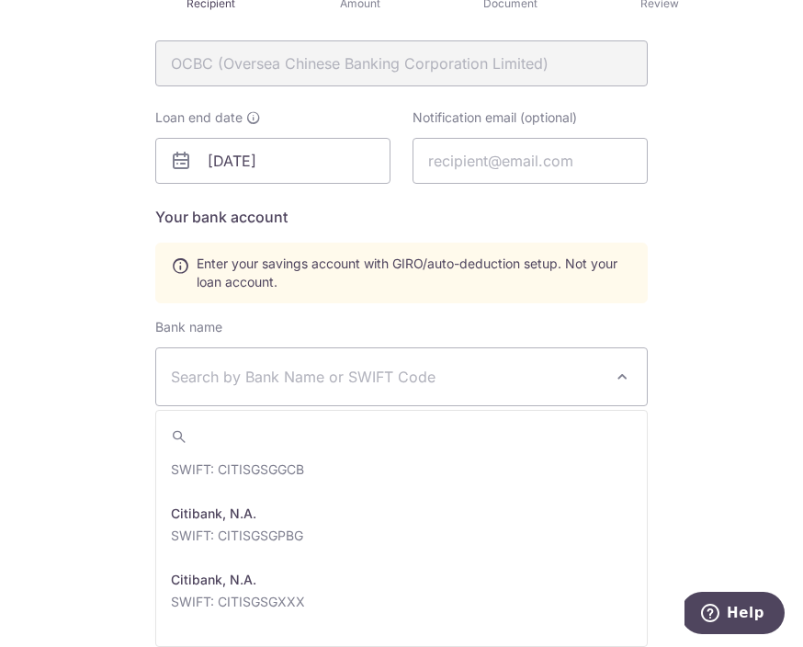
scroll to position [1021, 0]
select select "20"
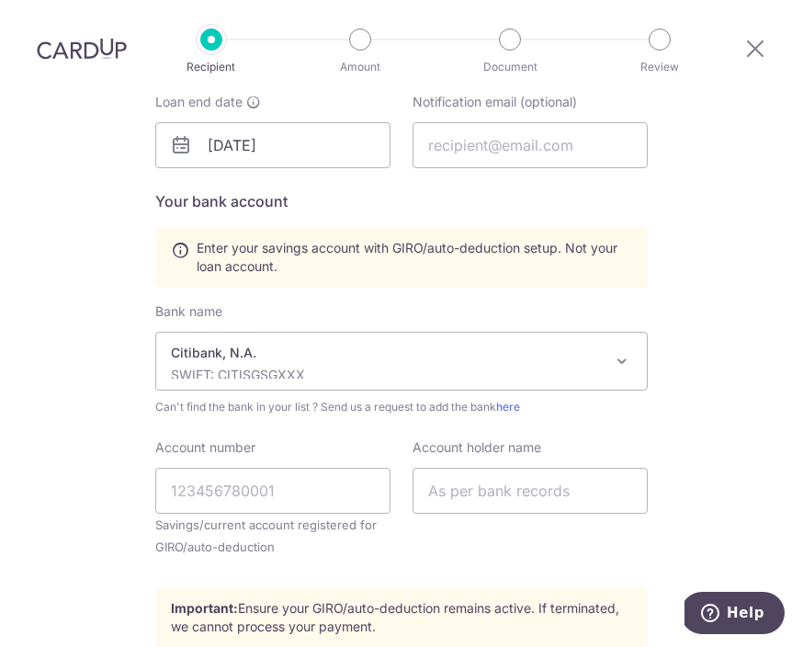
scroll to position [589, 0]
click at [345, 467] on input "Account number" at bounding box center [272, 490] width 235 height 46
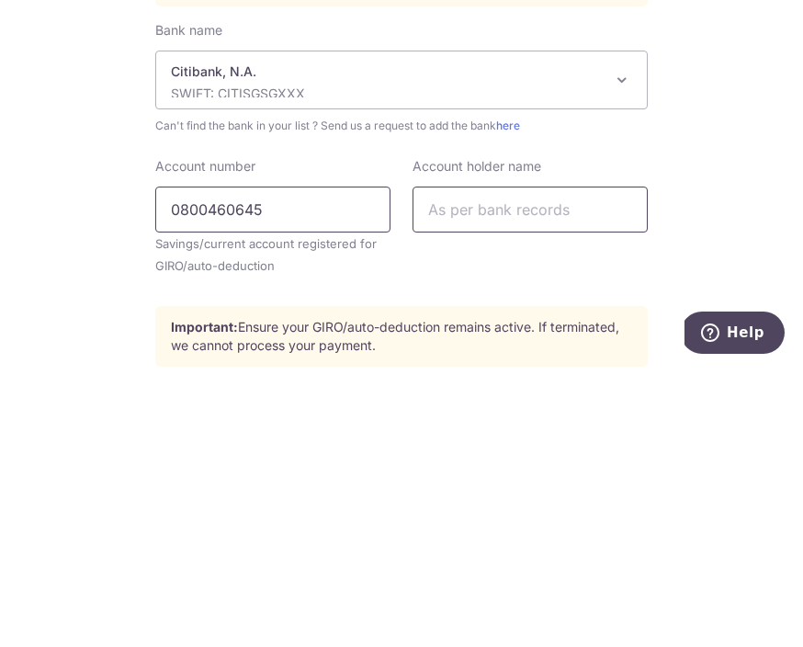
type input "0800460645"
click at [530, 467] on input "text" at bounding box center [530, 490] width 235 height 46
type input "Lam Hok Hin Edward"
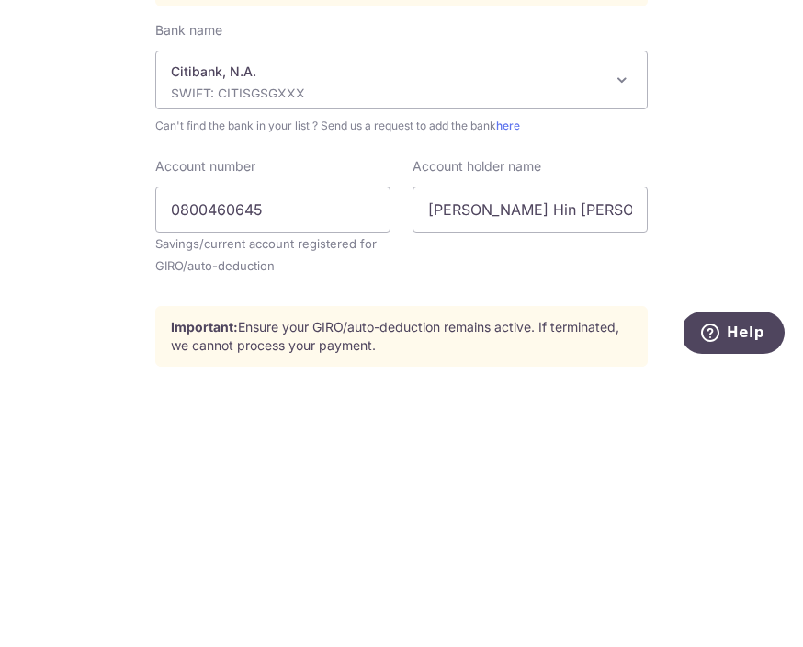
click at [748, 202] on div "Who would you like to pay? Your recipient does not need a CardUp account to rec…" at bounding box center [401, 150] width 803 height 1286
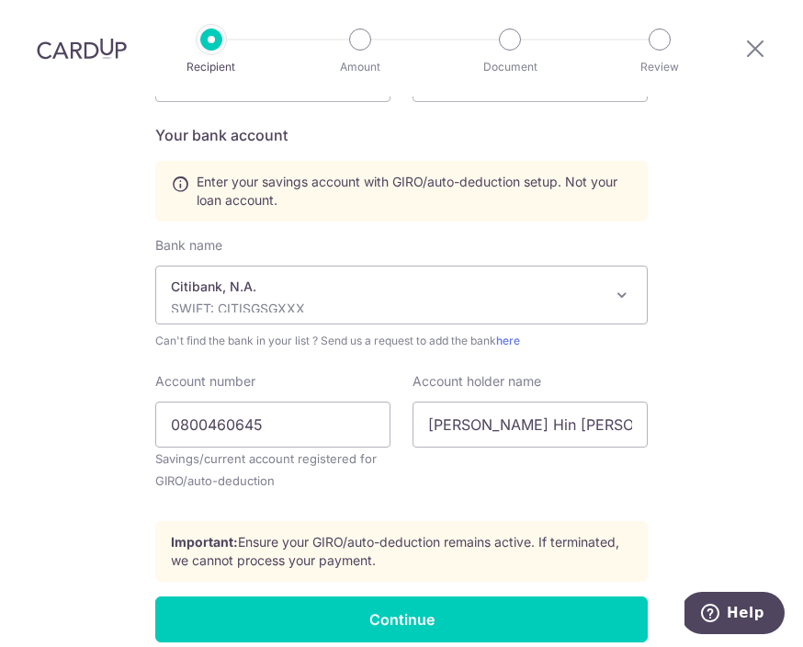
scroll to position [653, 0]
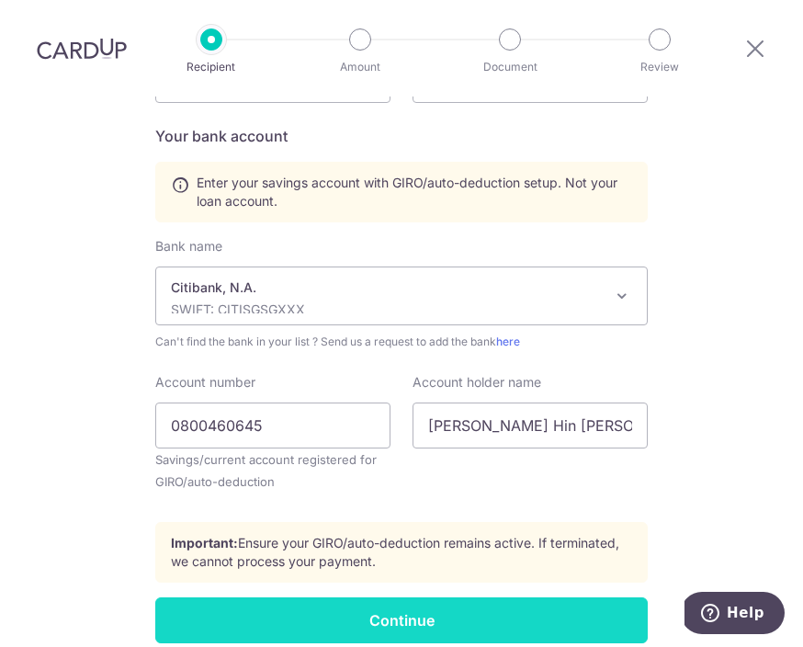
click at [549, 597] on input "Continue" at bounding box center [401, 620] width 493 height 46
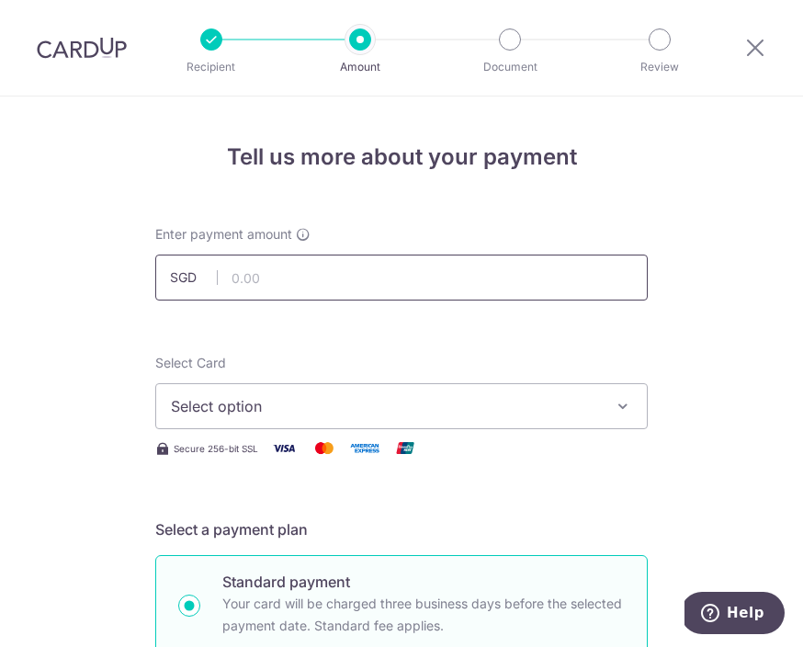
click at [415, 261] on input "text" at bounding box center [401, 278] width 493 height 46
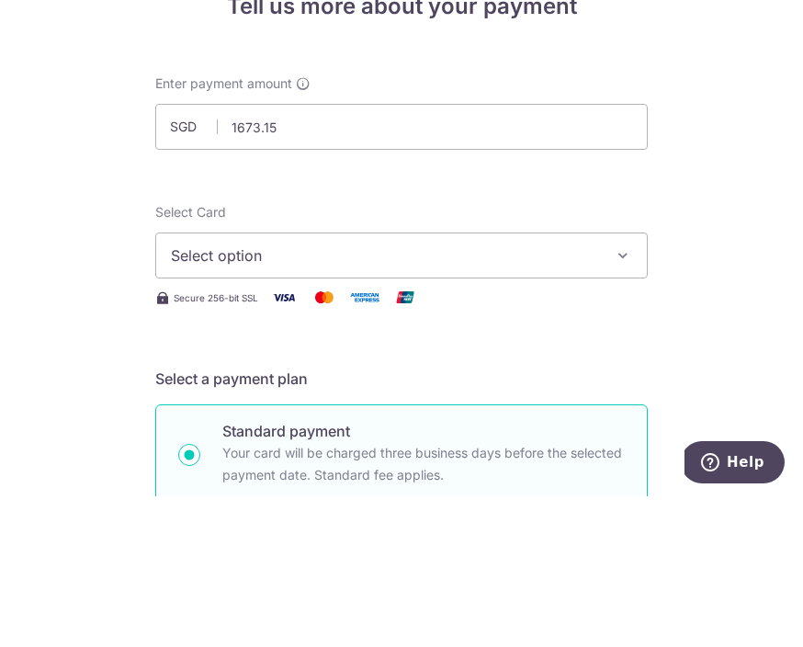
click at [596, 354] on div "Select Card Select option Add credit card Your Cards **** 5956 **** 9869" at bounding box center [401, 391] width 493 height 75
type input "1,673.15"
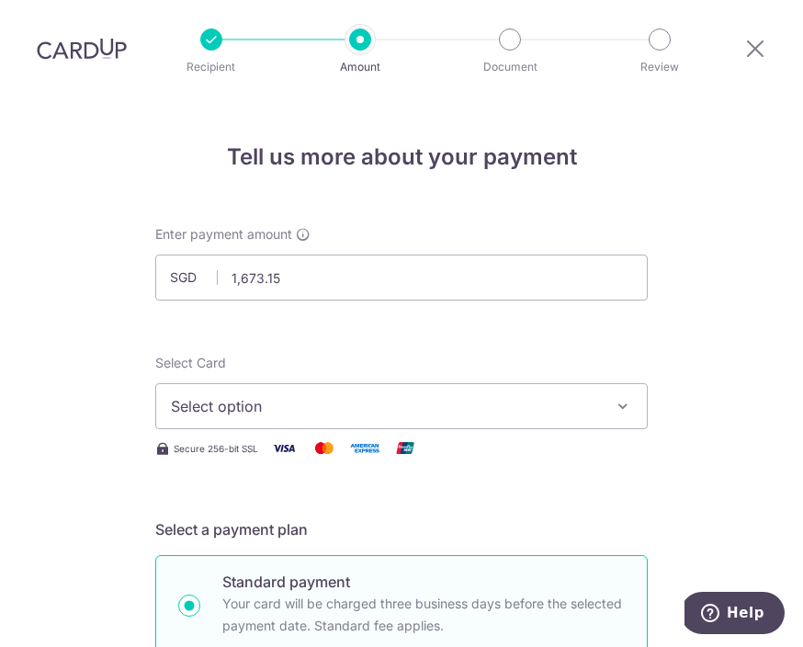
click at [599, 383] on button "Select option" at bounding box center [401, 406] width 493 height 46
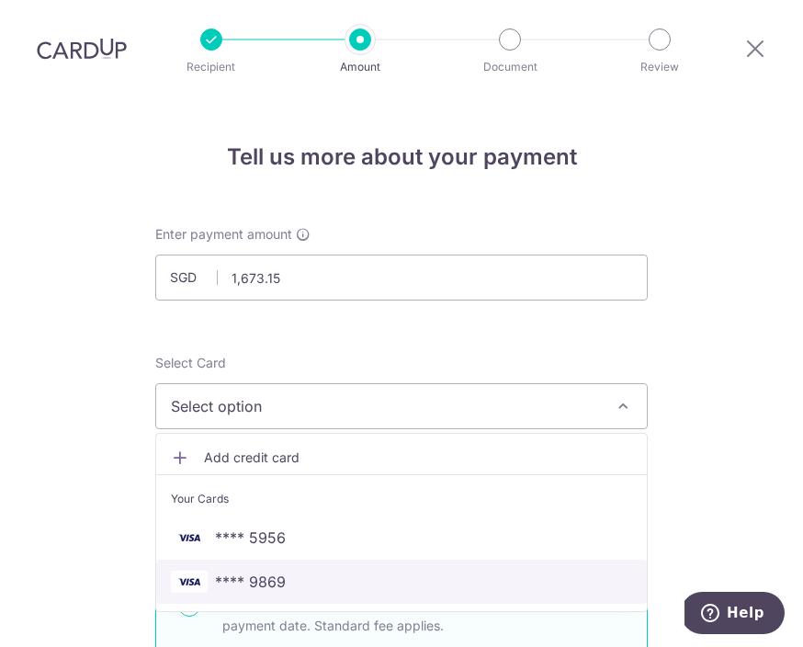
click at [281, 571] on span "**** 9869" at bounding box center [250, 582] width 71 height 22
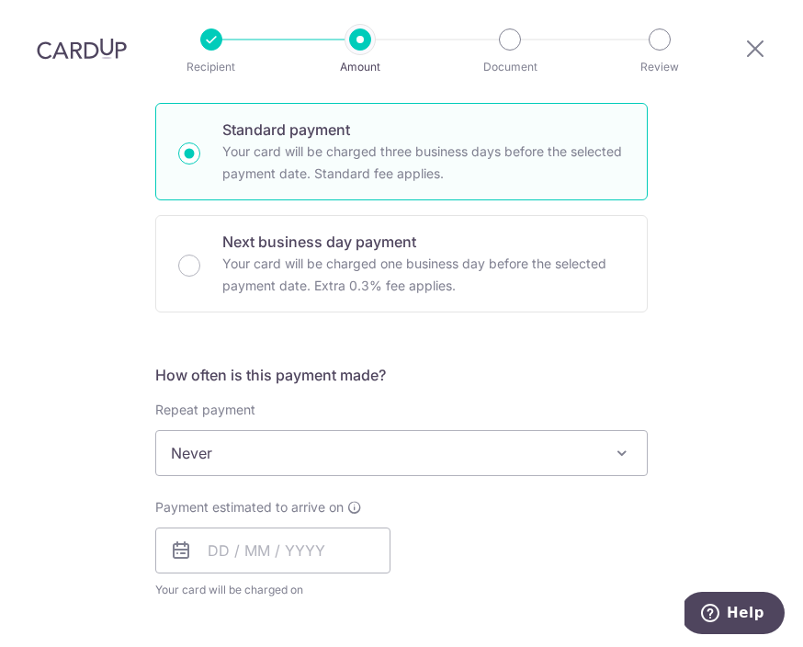
scroll to position [459, 0]
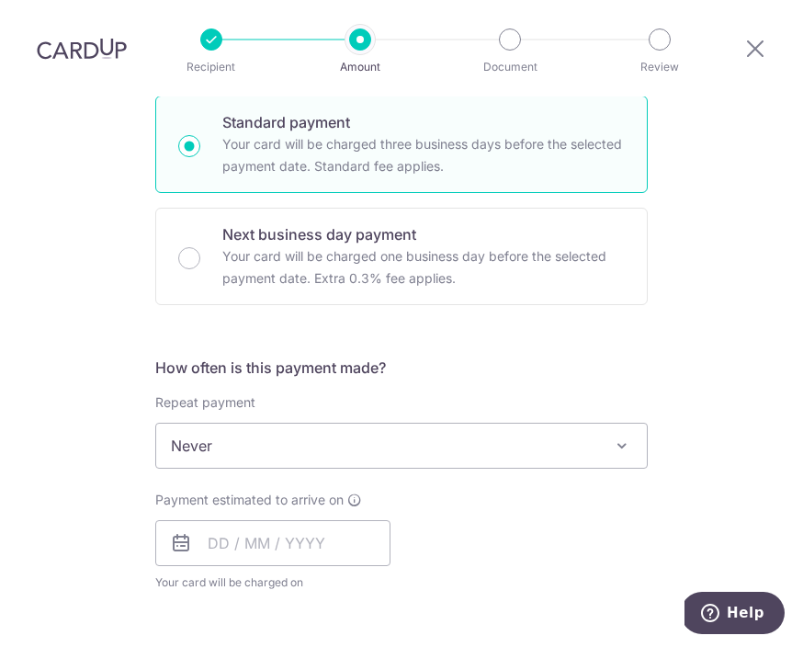
click at [601, 424] on span "Never" at bounding box center [401, 446] width 491 height 44
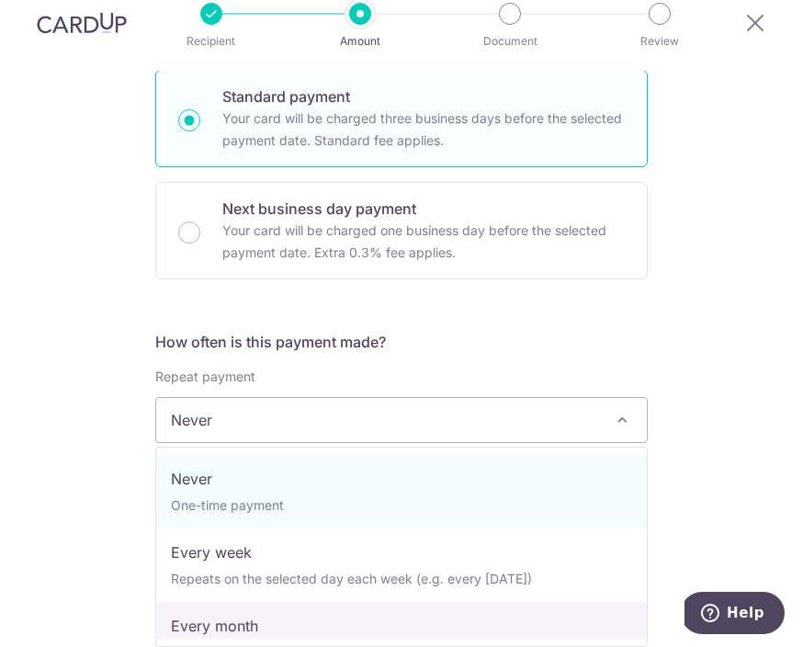
select select "3"
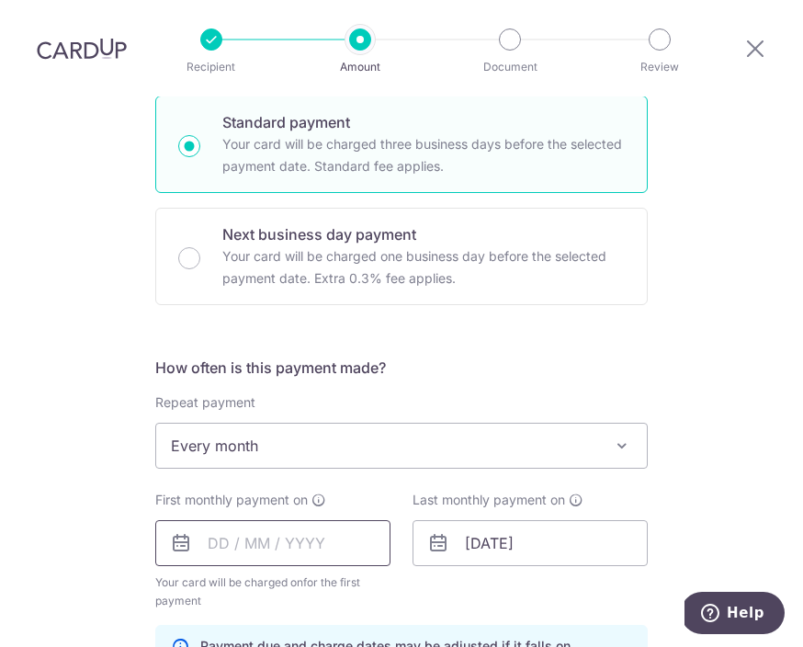
click at [332, 520] on input "text" at bounding box center [272, 543] width 235 height 46
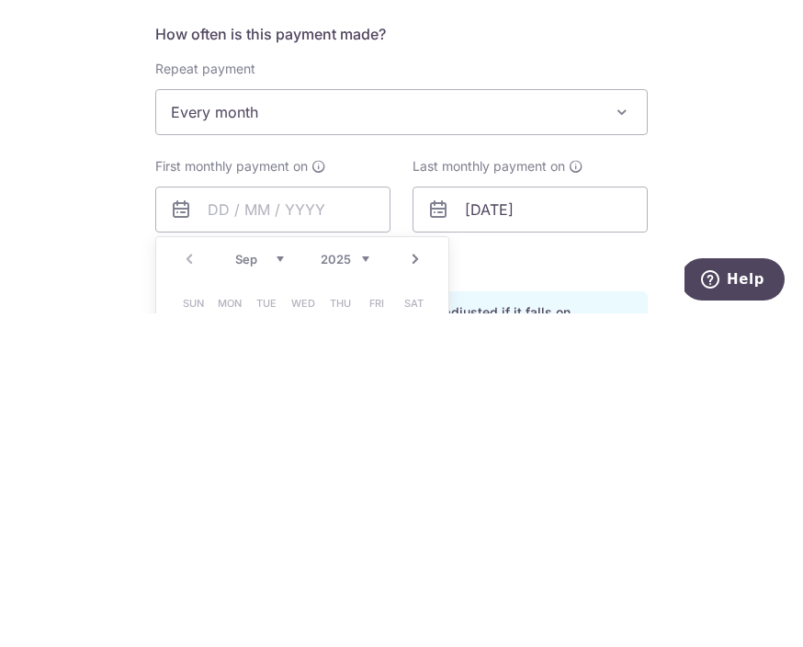
click at [261, 585] on select "Sep Oct Nov Dec" at bounding box center [259, 592] width 49 height 15
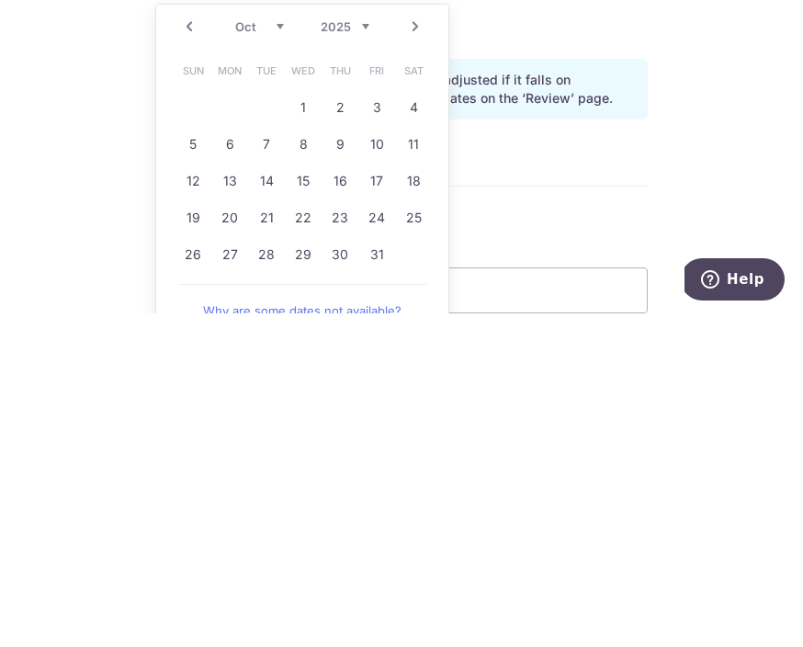
scroll to position [645, 0]
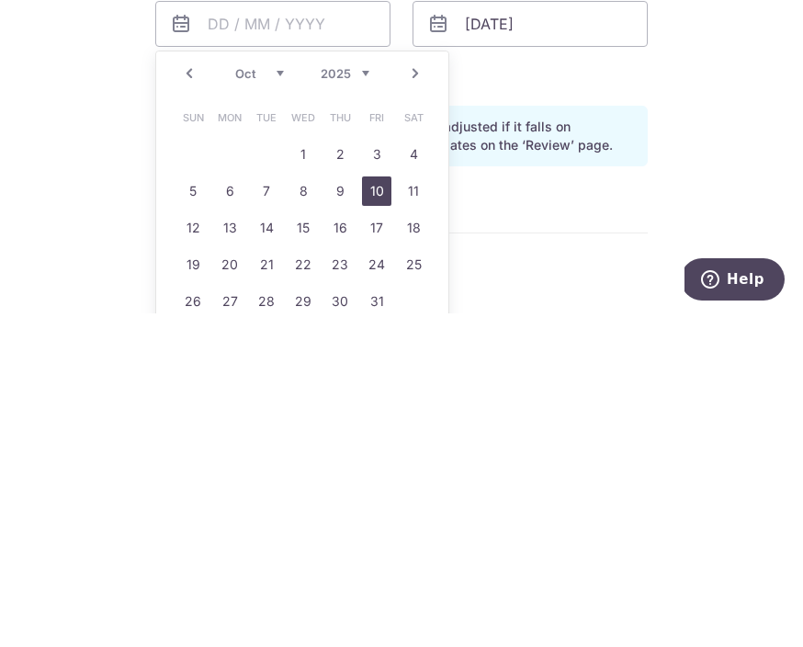
click at [380, 510] on link "10" at bounding box center [376, 524] width 29 height 29
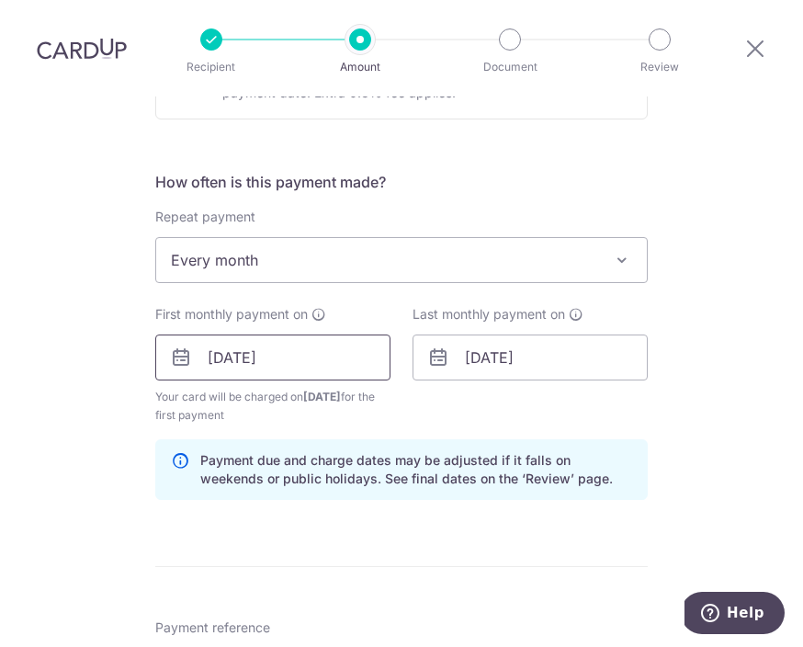
click at [334, 334] on input "10/10/2025" at bounding box center [272, 357] width 235 height 46
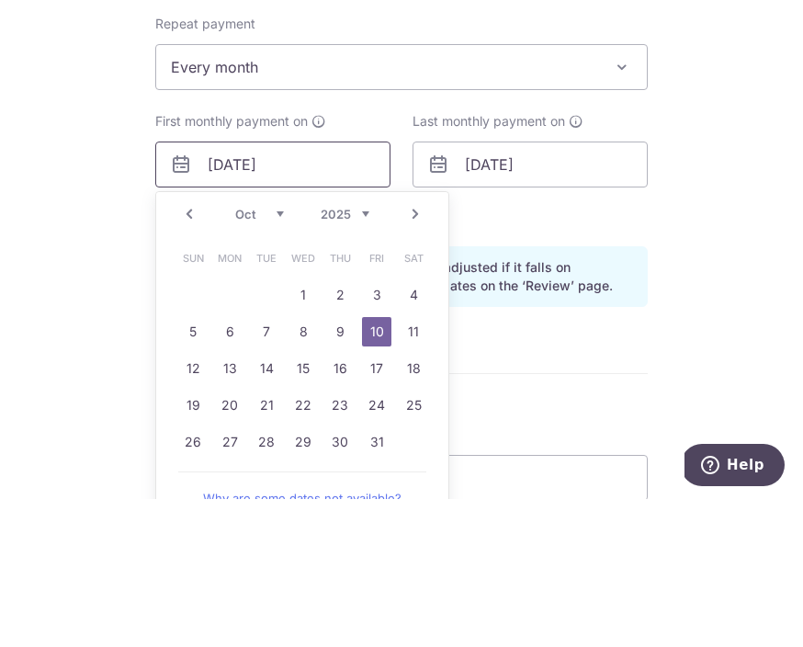
scroll to position [691, 0]
click at [407, 464] on link "11" at bounding box center [413, 478] width 29 height 29
type input "11/10/2025"
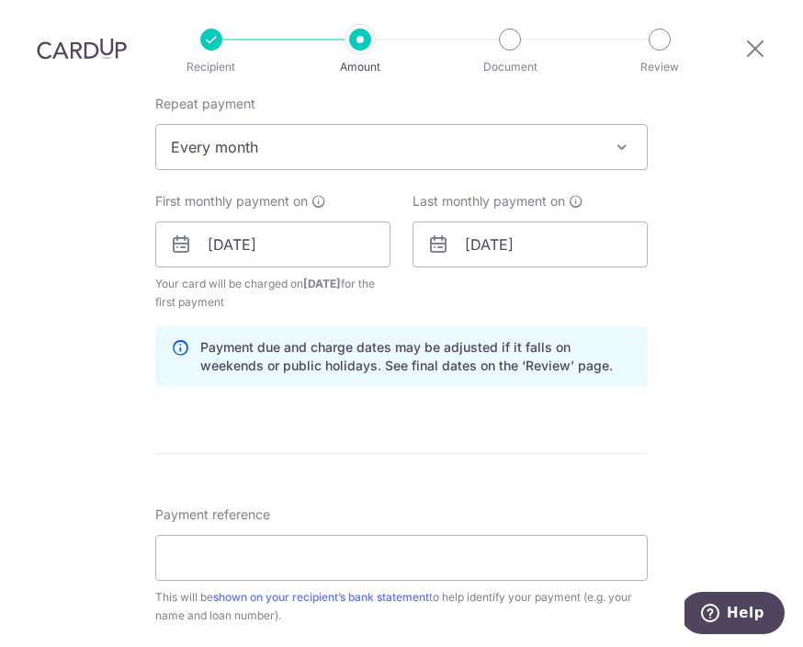
scroll to position [759, 0]
click at [549, 534] on input "Payment reference" at bounding box center [401, 557] width 493 height 46
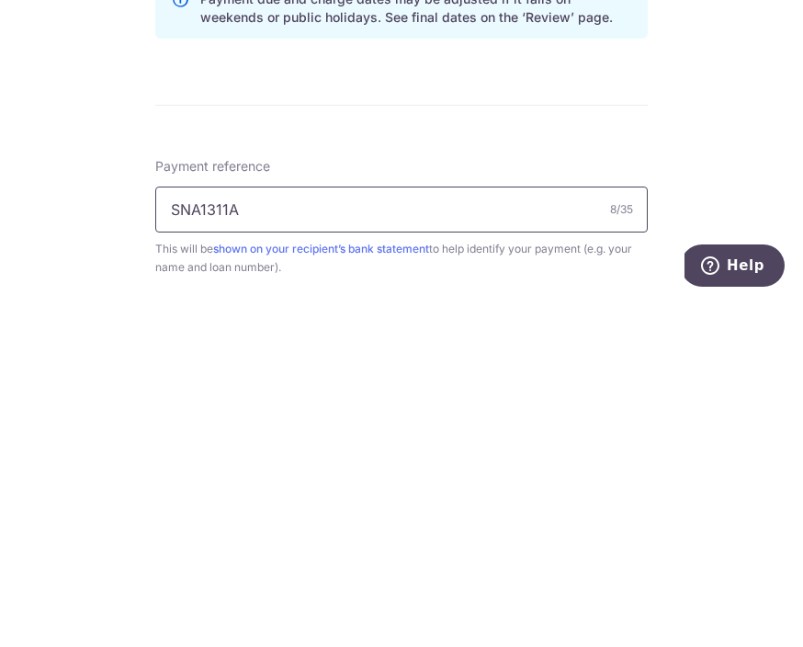
type input "SNA1311A"
click at [742, 172] on div "Tell us more about your payment Enter payment amount SGD 1,673.15 1673.15 Recip…" at bounding box center [401, 219] width 803 height 1764
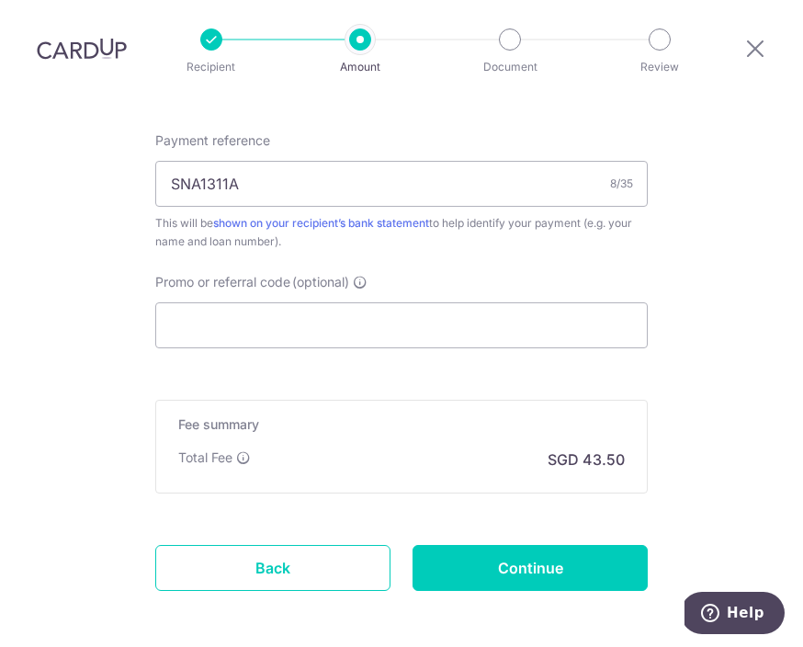
scroll to position [1131, 0]
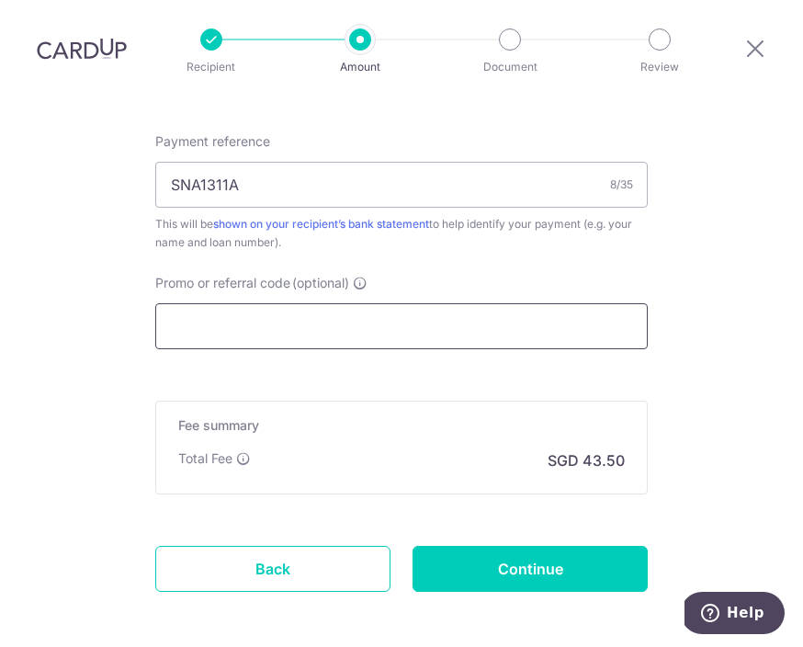
click at [481, 303] on input "Promo or referral code (optional)" at bounding box center [401, 326] width 493 height 46
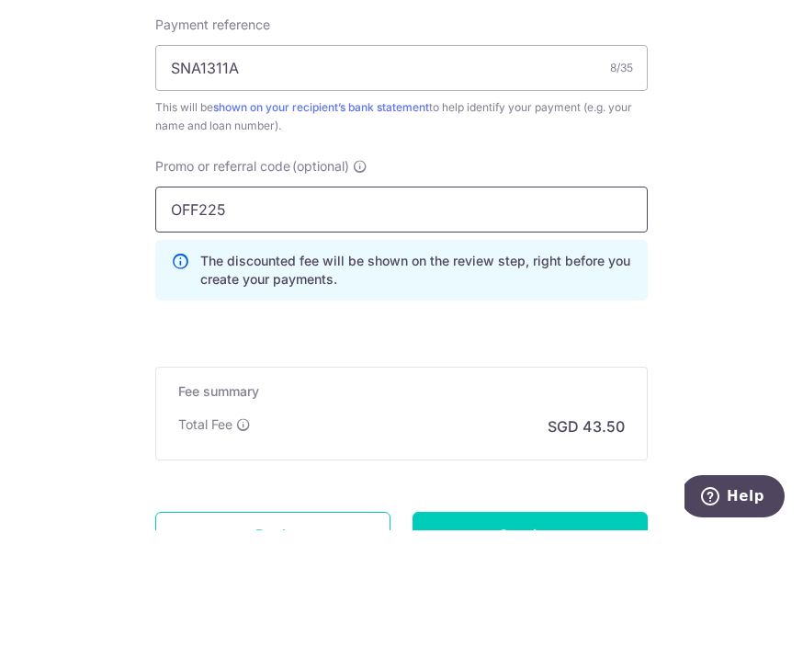
type input "OFF225"
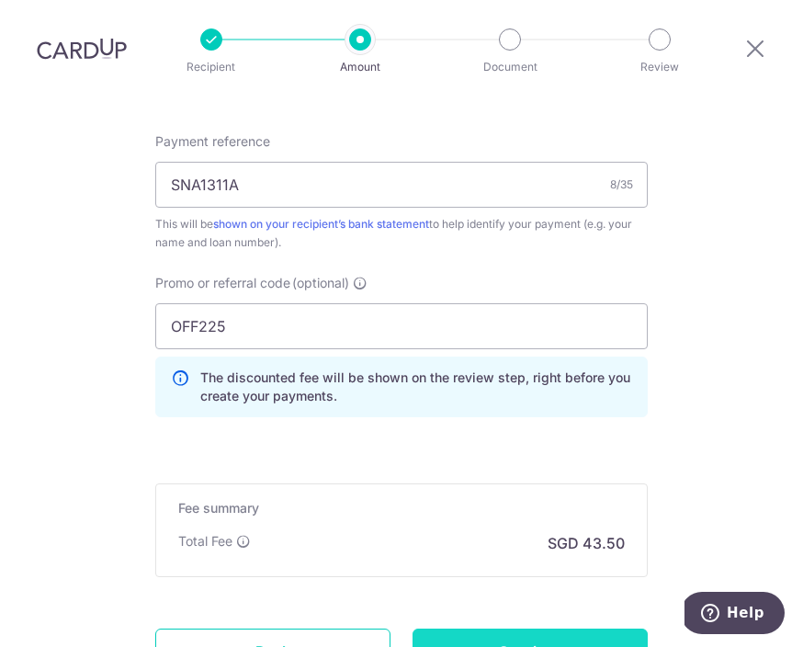
click at [551, 629] on input "Continue" at bounding box center [530, 652] width 235 height 46
type input "Create Schedule"
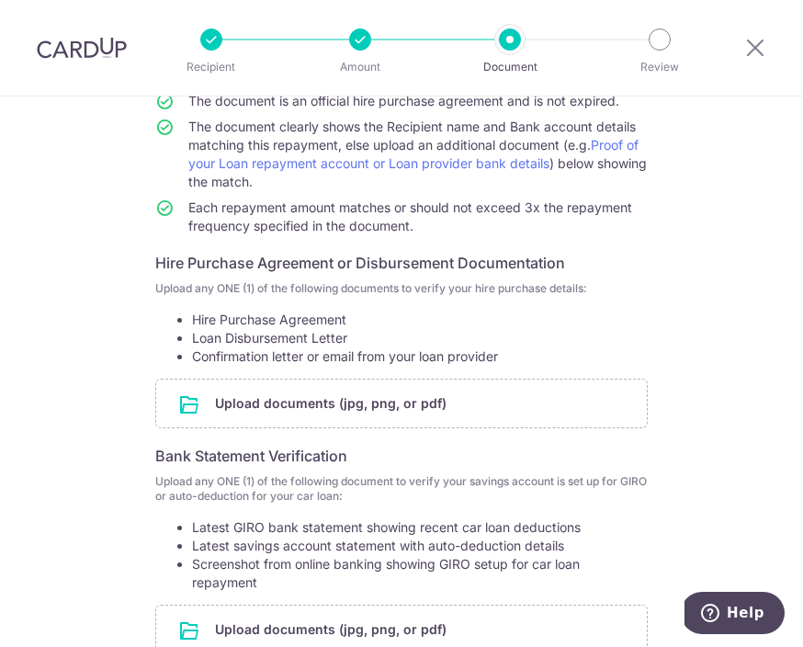
scroll to position [193, 0]
click at [590, 405] on input "file" at bounding box center [401, 404] width 491 height 48
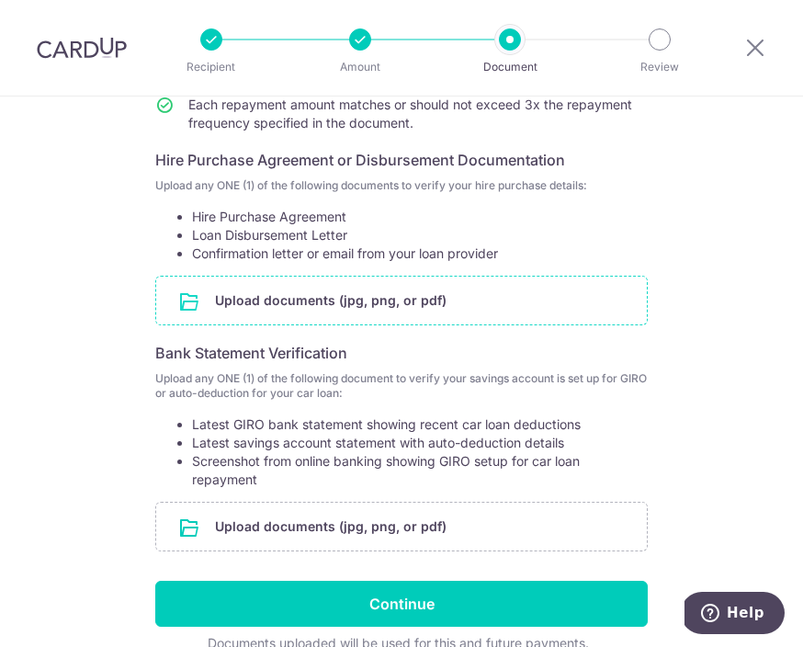
scroll to position [300, 0]
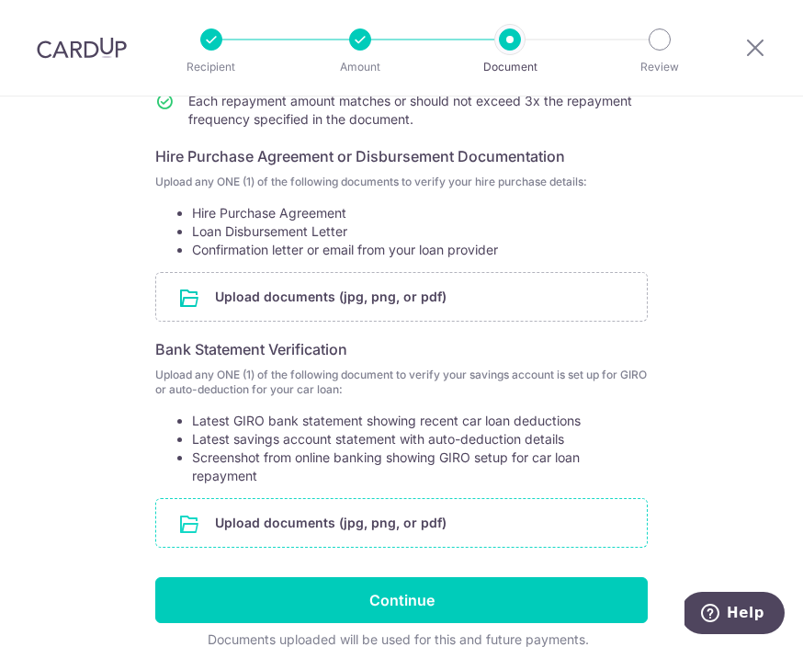
click at [512, 519] on input "file" at bounding box center [401, 523] width 491 height 48
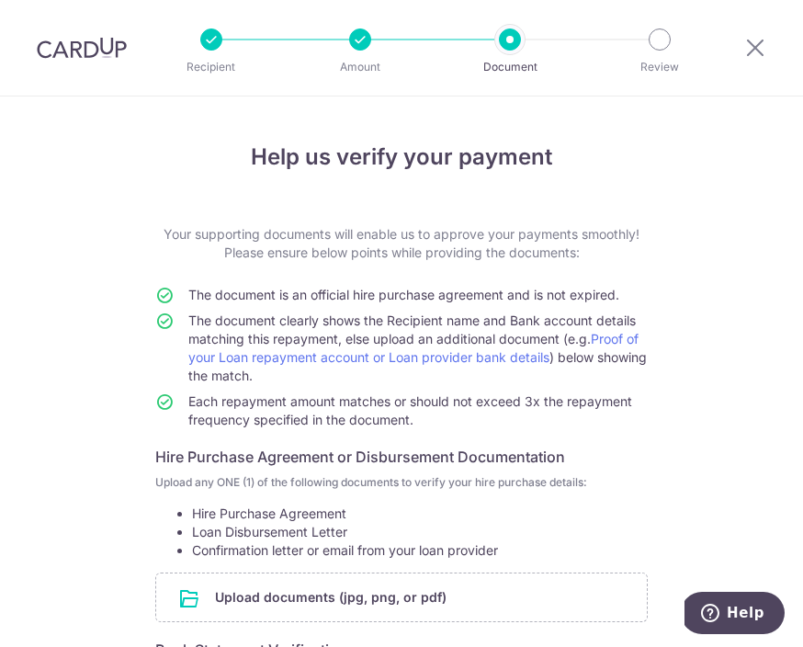
scroll to position [-2, 0]
click at [375, 48] on li "Document" at bounding box center [446, 39] width 150 height 22
click at [371, 56] on div "Recipient Amount Document Review" at bounding box center [436, 48] width 544 height 96
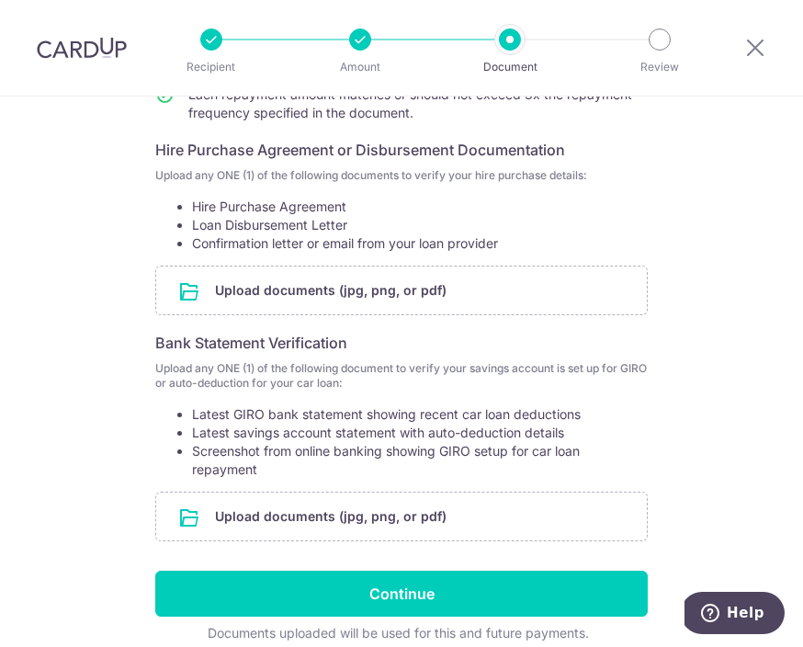
scroll to position [306, 0]
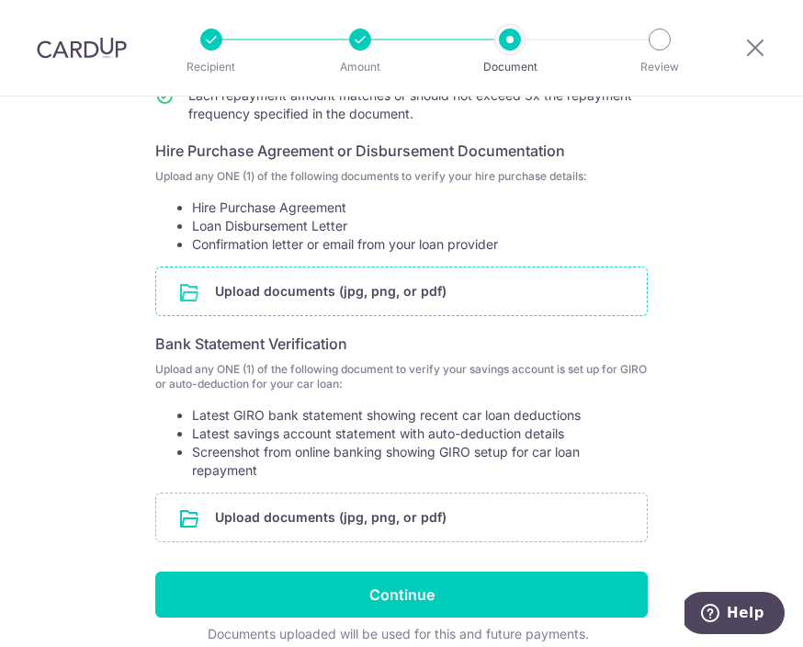
click at [402, 294] on input "file" at bounding box center [401, 291] width 491 height 48
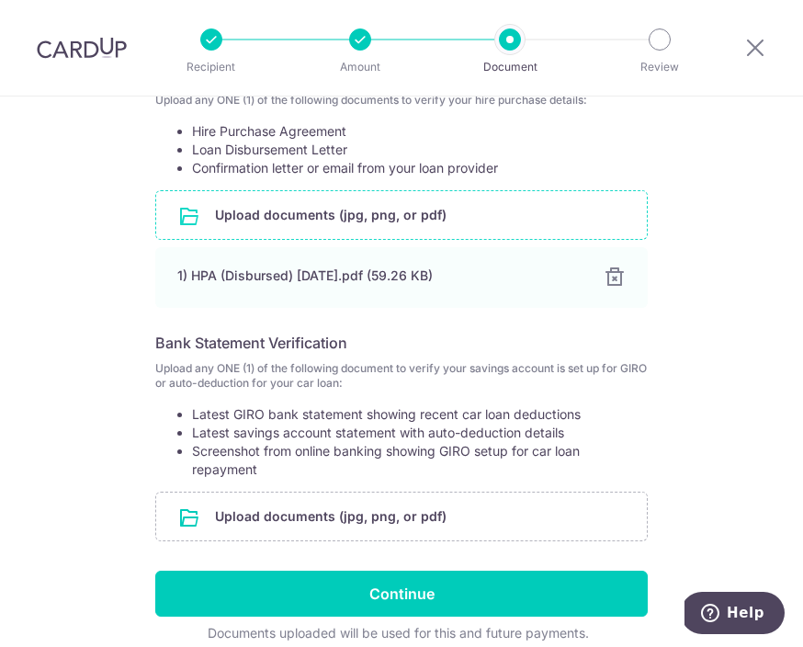
scroll to position [381, 0]
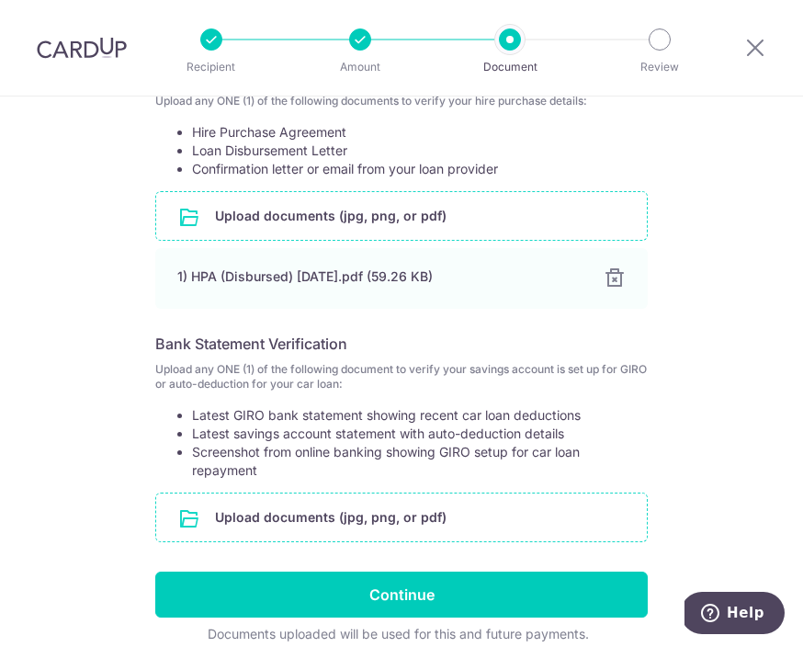
click at [504, 524] on input "file" at bounding box center [401, 517] width 491 height 48
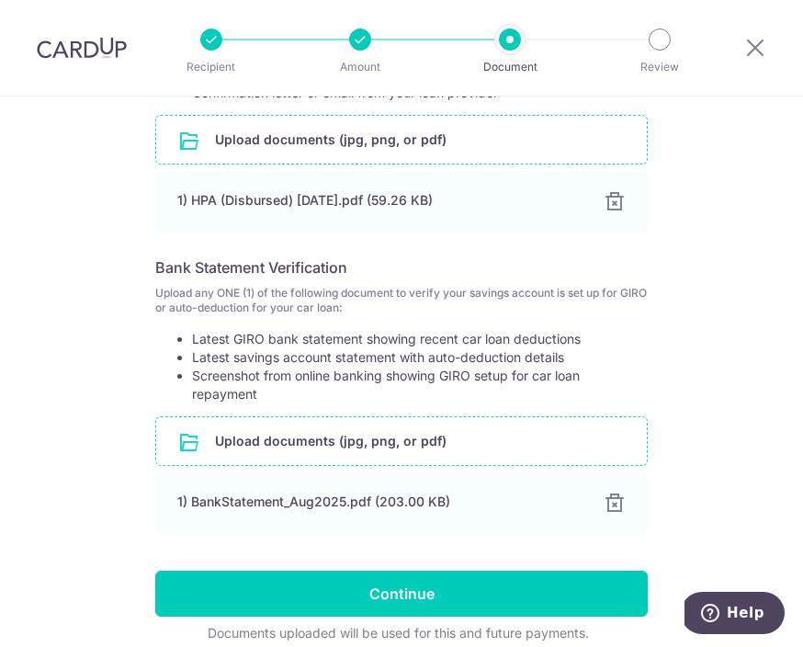
scroll to position [457, 0]
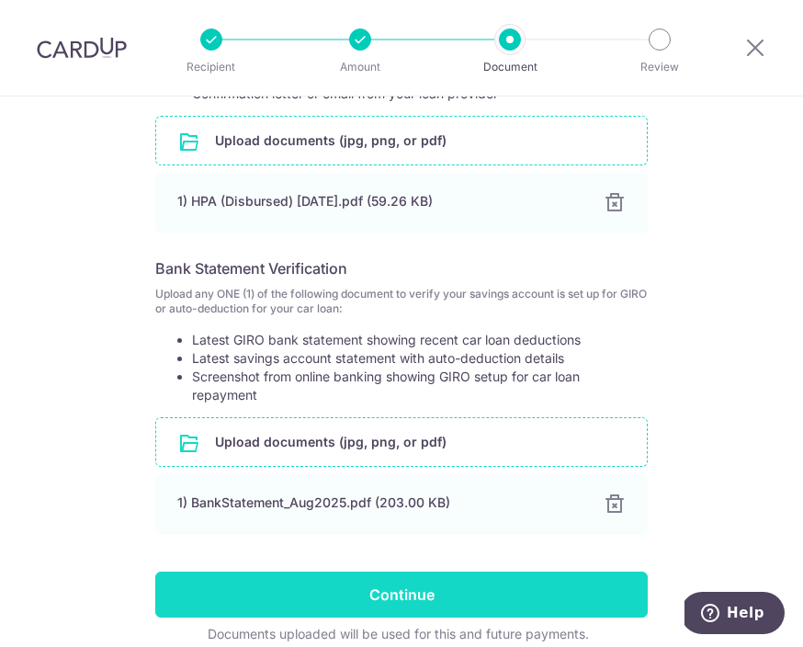
click at [545, 592] on input "Continue" at bounding box center [401, 595] width 493 height 46
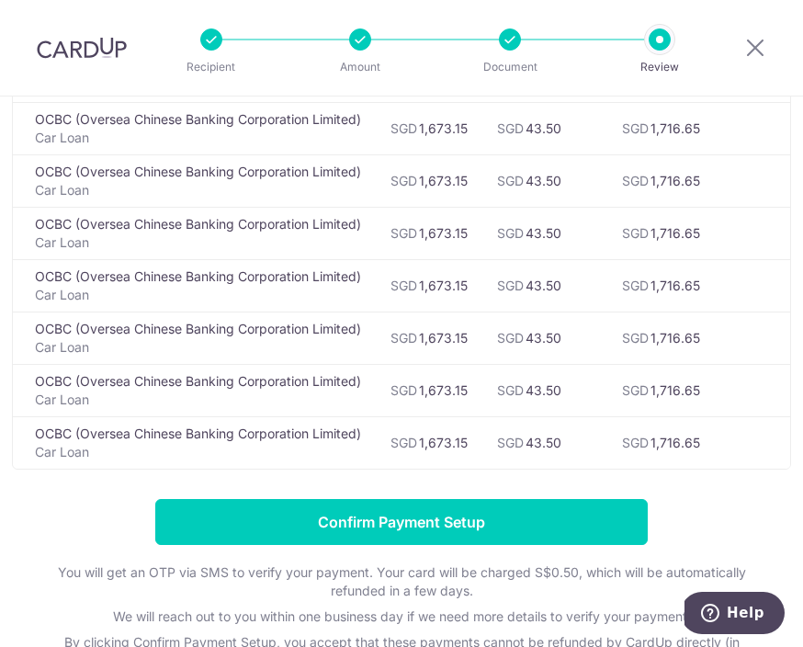
scroll to position [1926, 0]
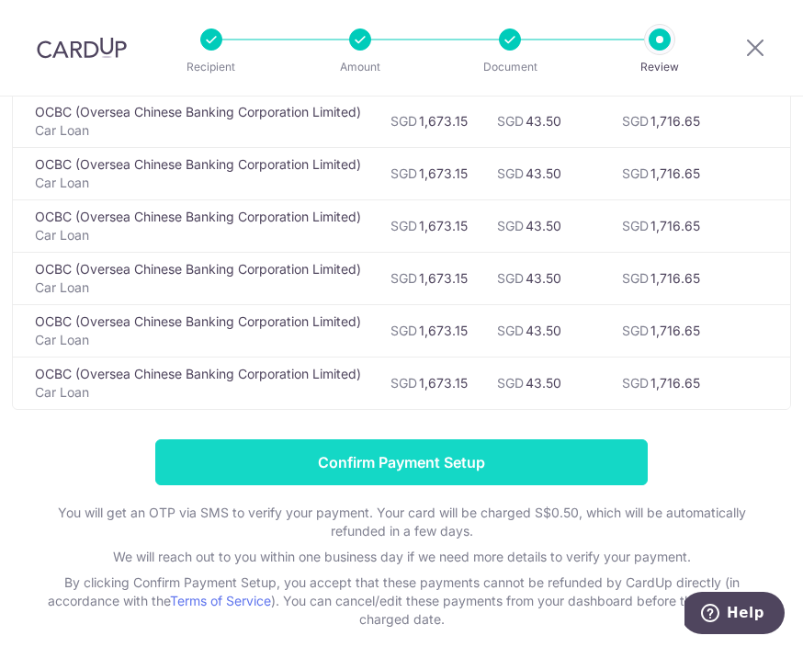
click at [604, 459] on input "Confirm Payment Setup" at bounding box center [401, 462] width 493 height 46
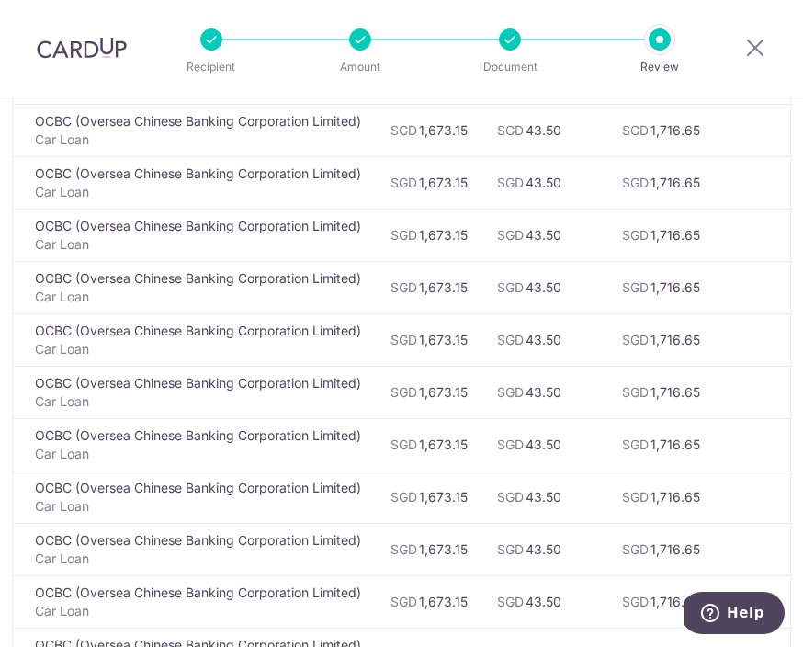
scroll to position [912, 0]
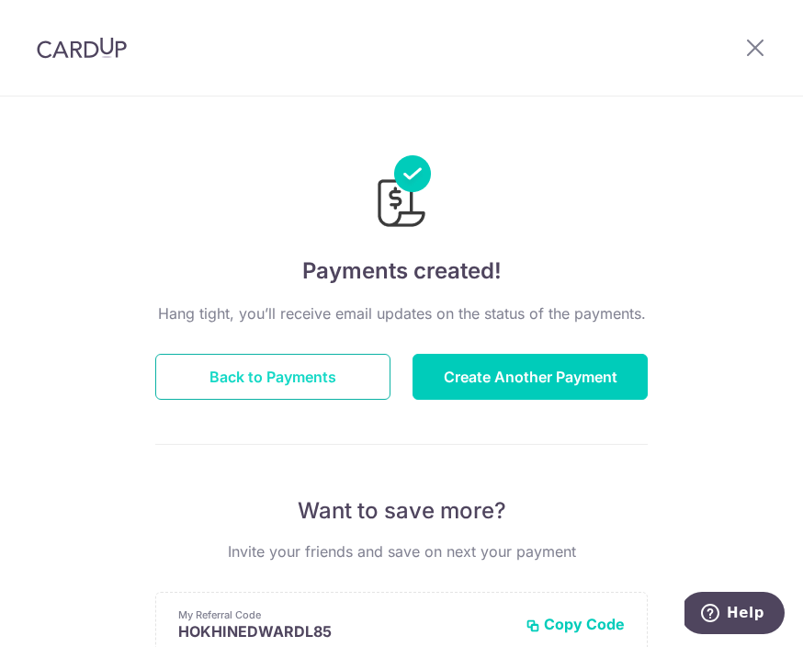
click at [334, 379] on button "Back to Payments" at bounding box center [272, 377] width 235 height 46
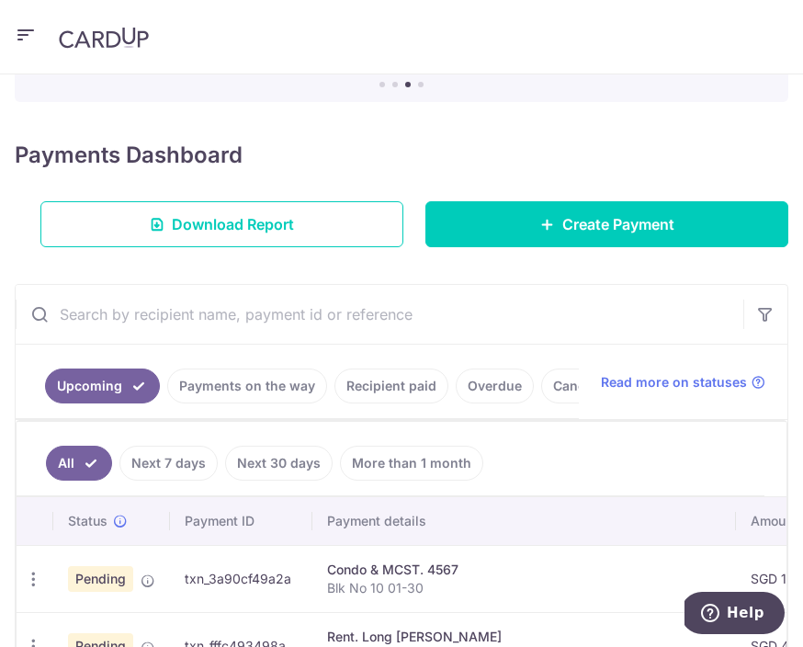
scroll to position [210, 0]
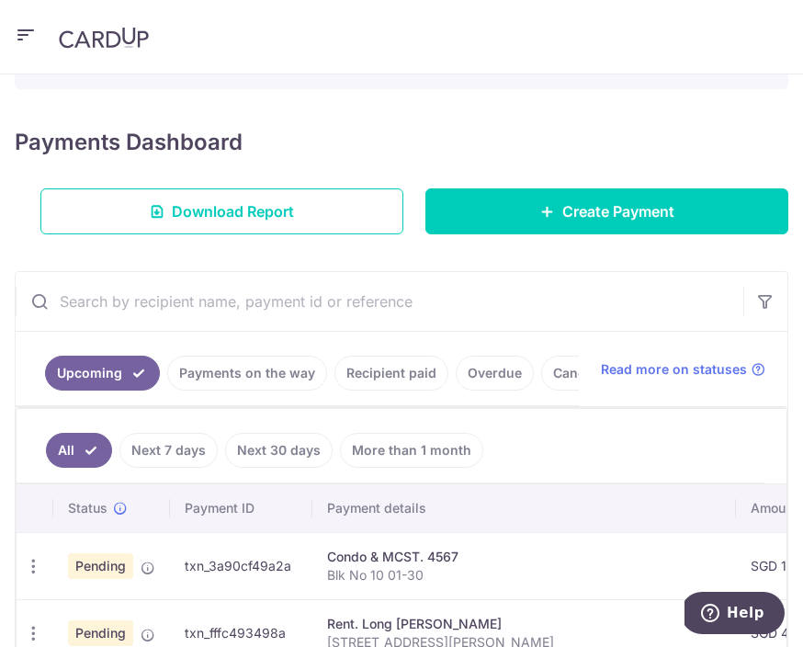
click at [187, 461] on link "Next 7 days" at bounding box center [168, 450] width 98 height 35
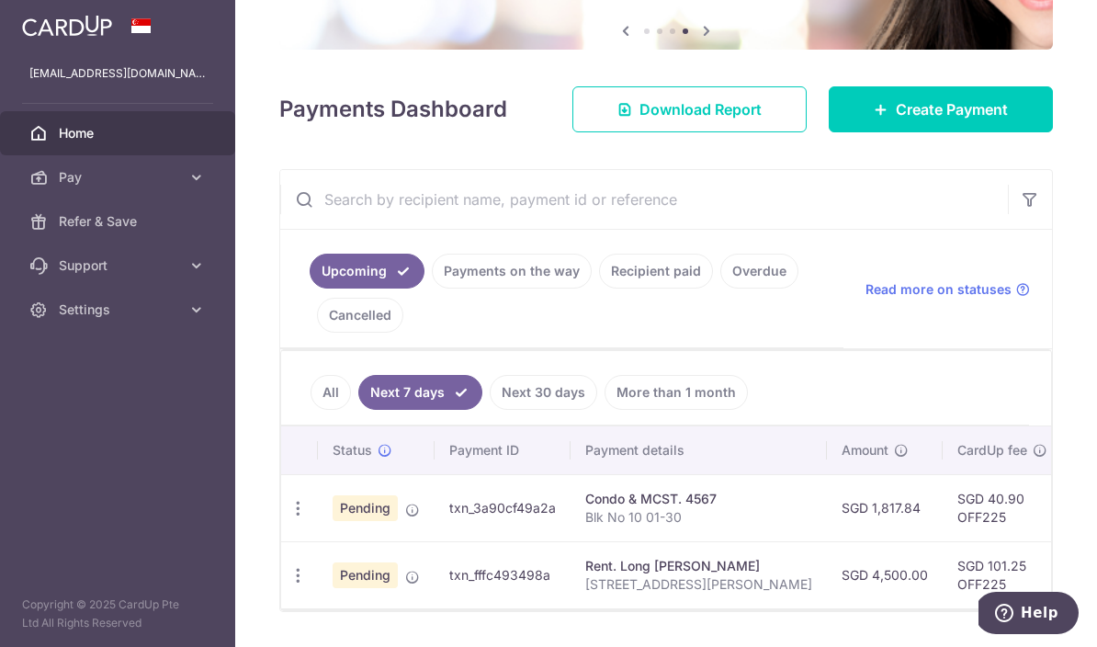
scroll to position [185, 0]
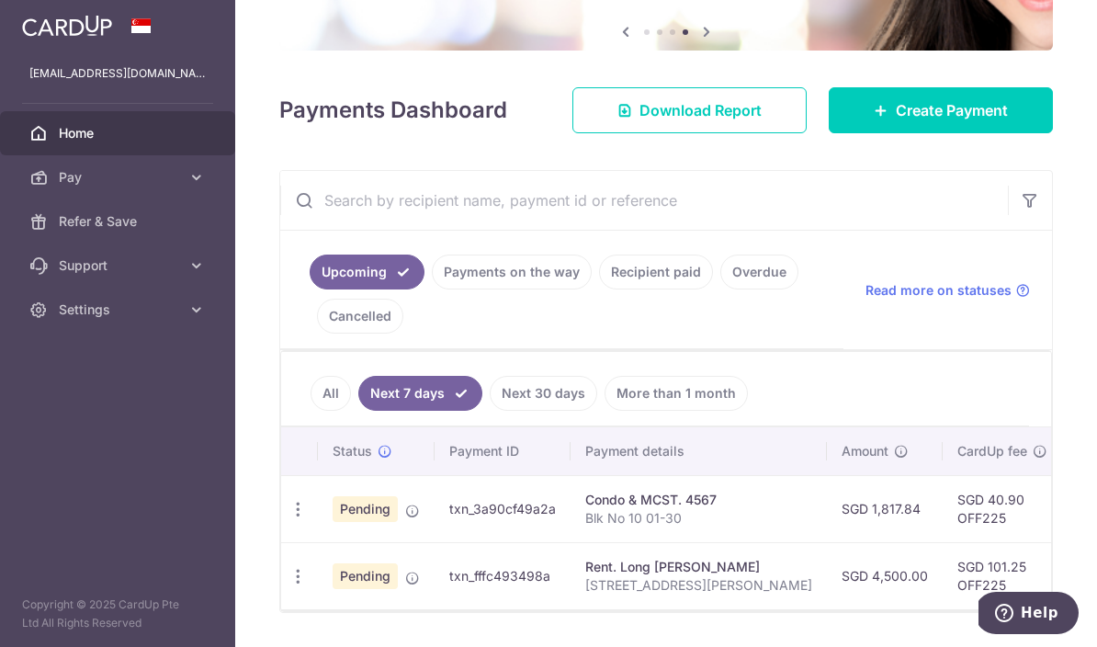
click at [490, 411] on link "Next 30 days" at bounding box center [544, 393] width 108 height 35
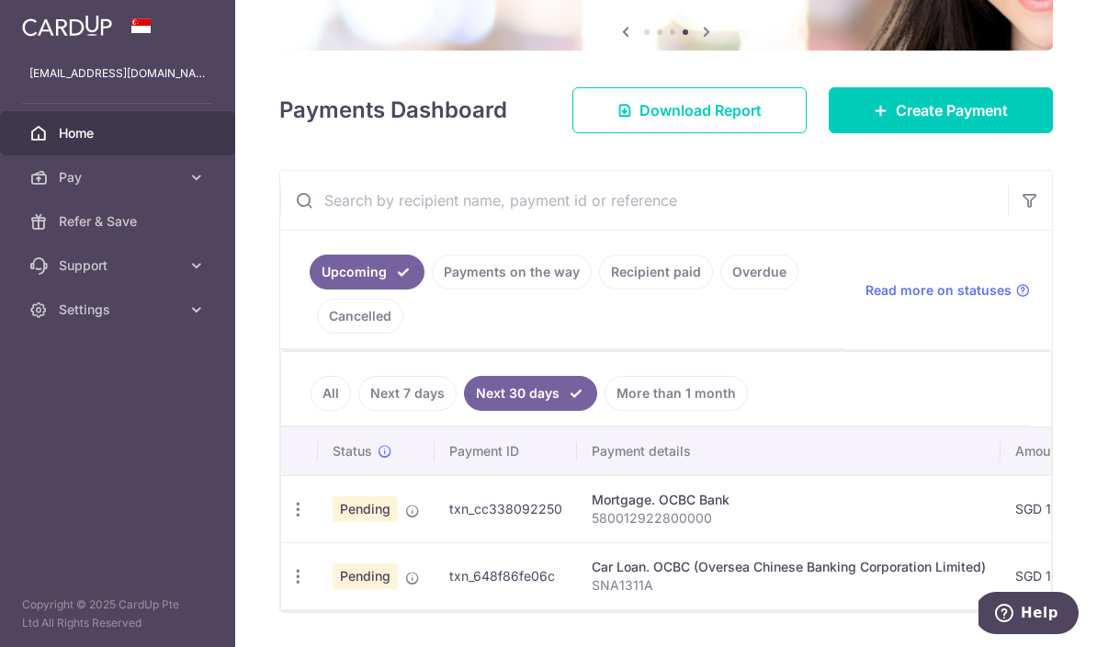
click at [605, 411] on link "More than 1 month" at bounding box center [676, 393] width 143 height 35
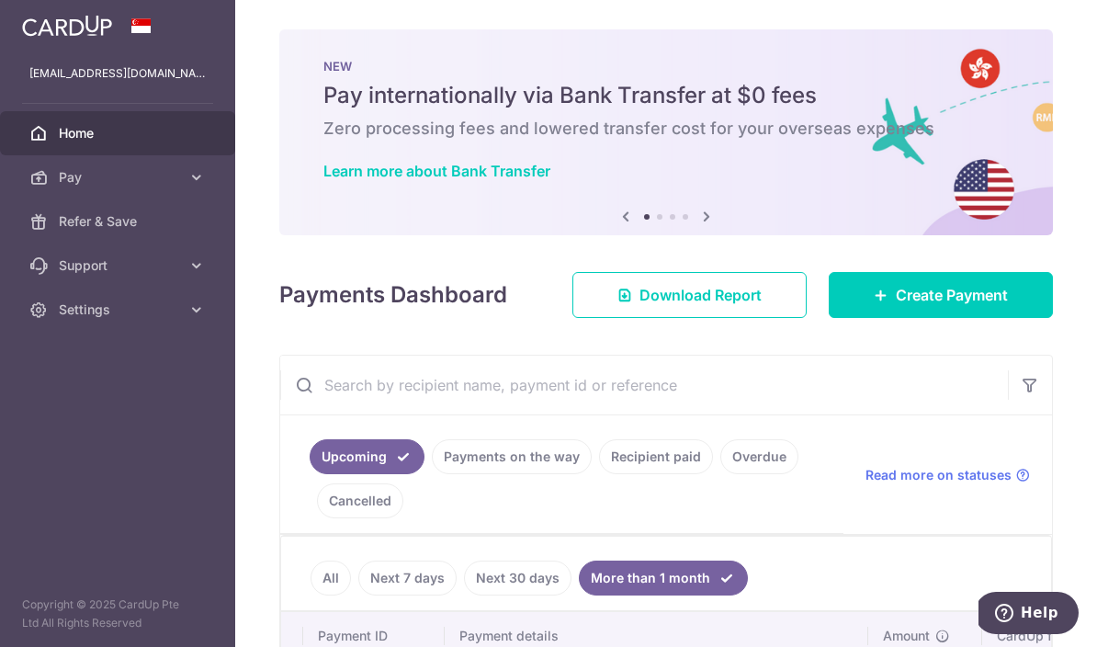
scroll to position [51, 0]
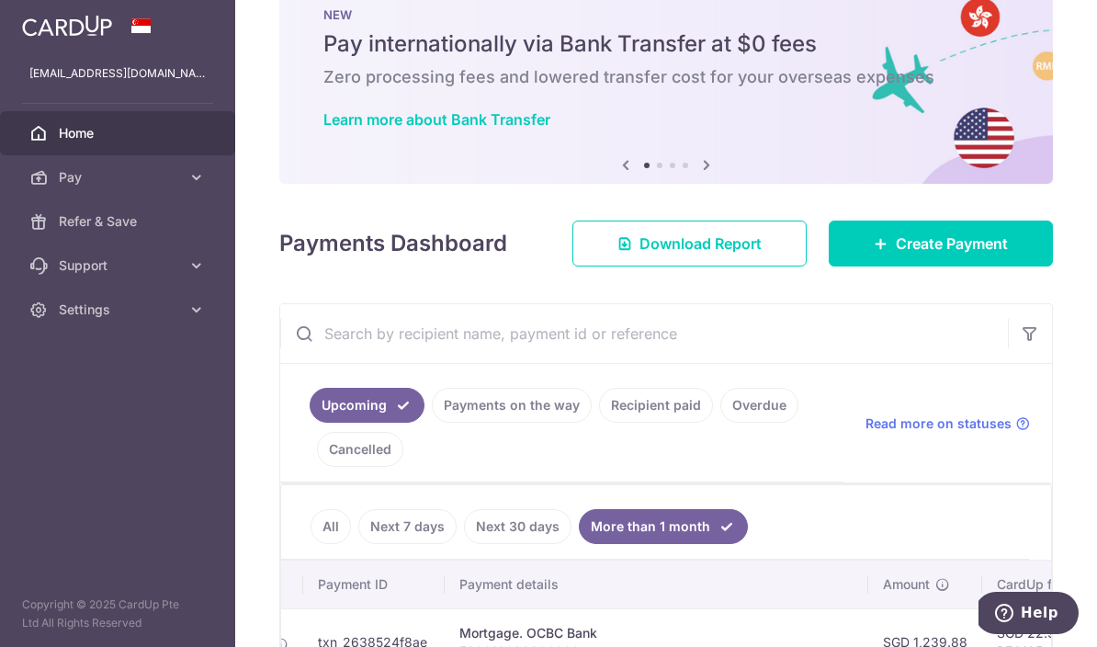
click at [311, 544] on link "All" at bounding box center [331, 526] width 40 height 35
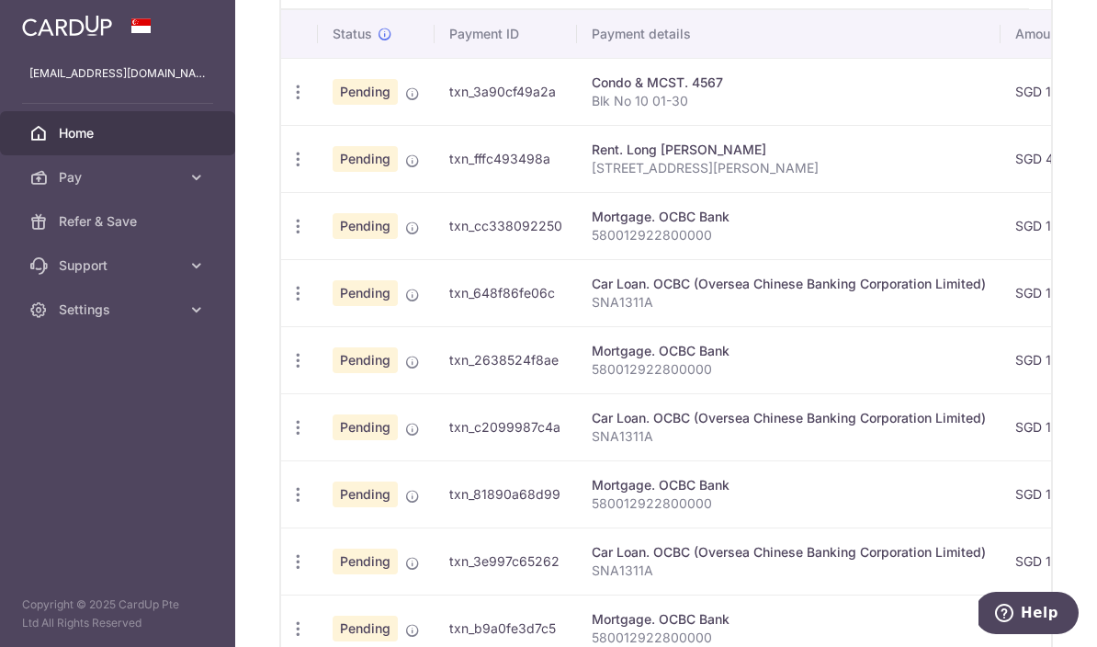
scroll to position [610, 0]
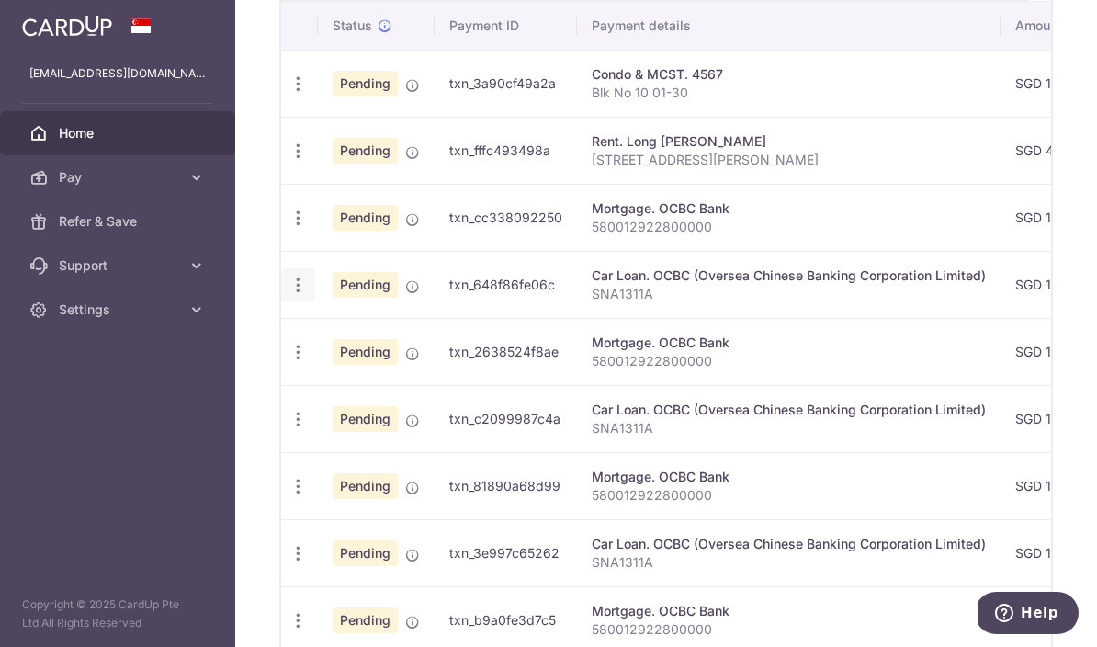
click at [289, 295] on icon "button" at bounding box center [298, 285] width 19 height 19
click at [334, 346] on span "Update payment" at bounding box center [396, 335] width 125 height 22
radio input "true"
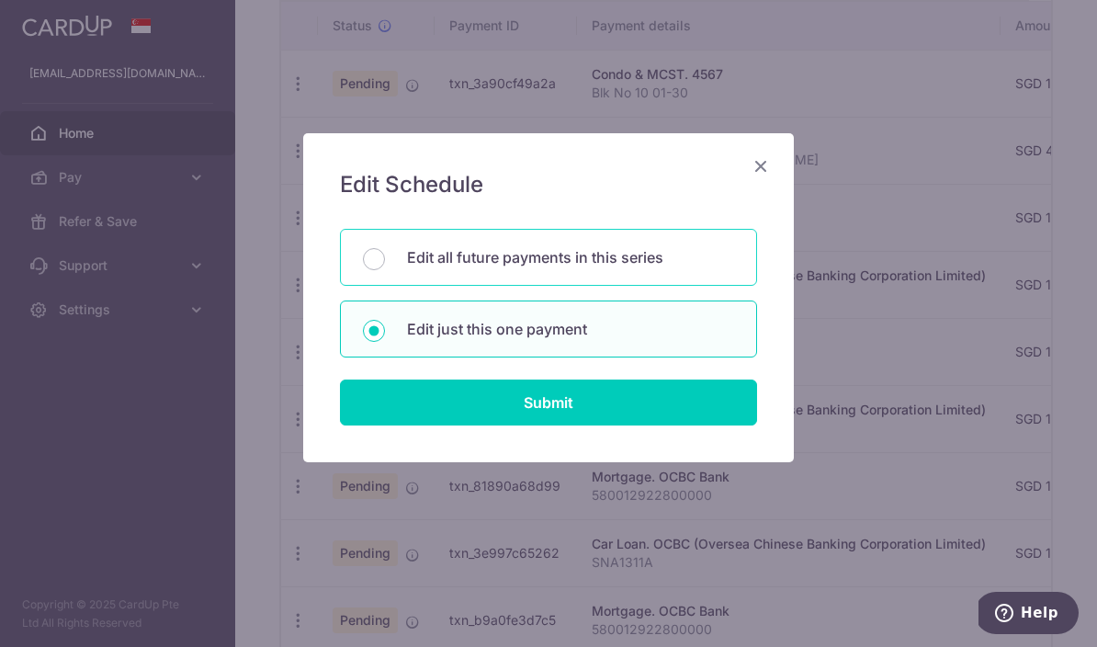
click at [658, 254] on p "Edit all future payments in this series" at bounding box center [570, 257] width 327 height 22
click at [385, 254] on input "Edit all future payments in this series" at bounding box center [374, 259] width 22 height 22
radio input "true"
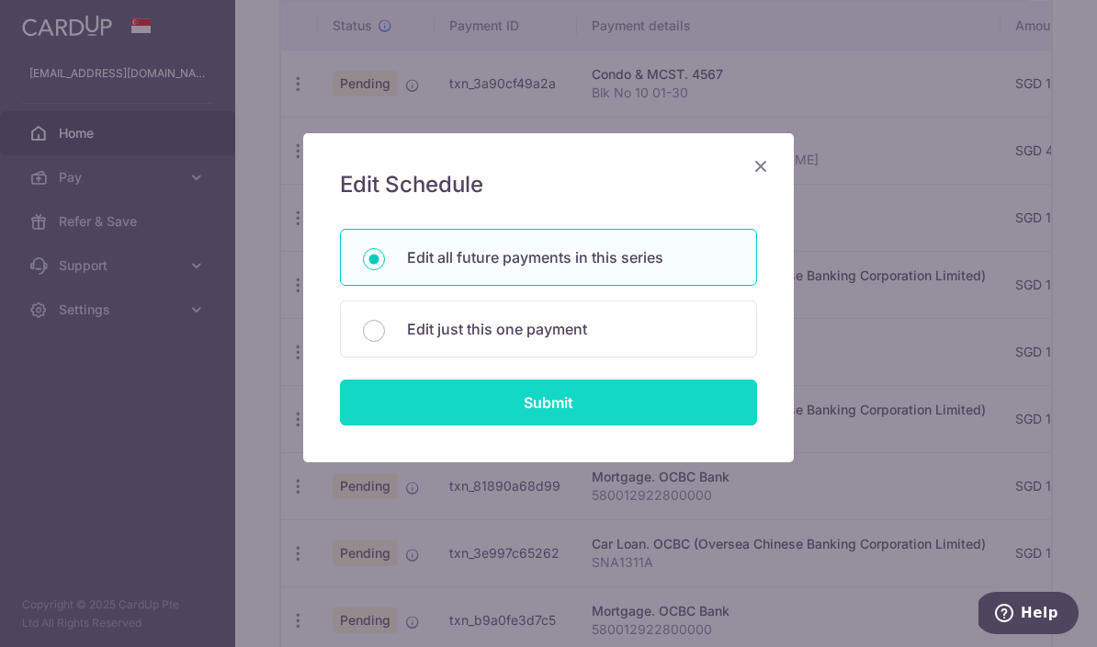
click at [664, 420] on input "Submit" at bounding box center [548, 402] width 417 height 46
radio input "true"
type input "1,673.15"
type input "SNA1311A"
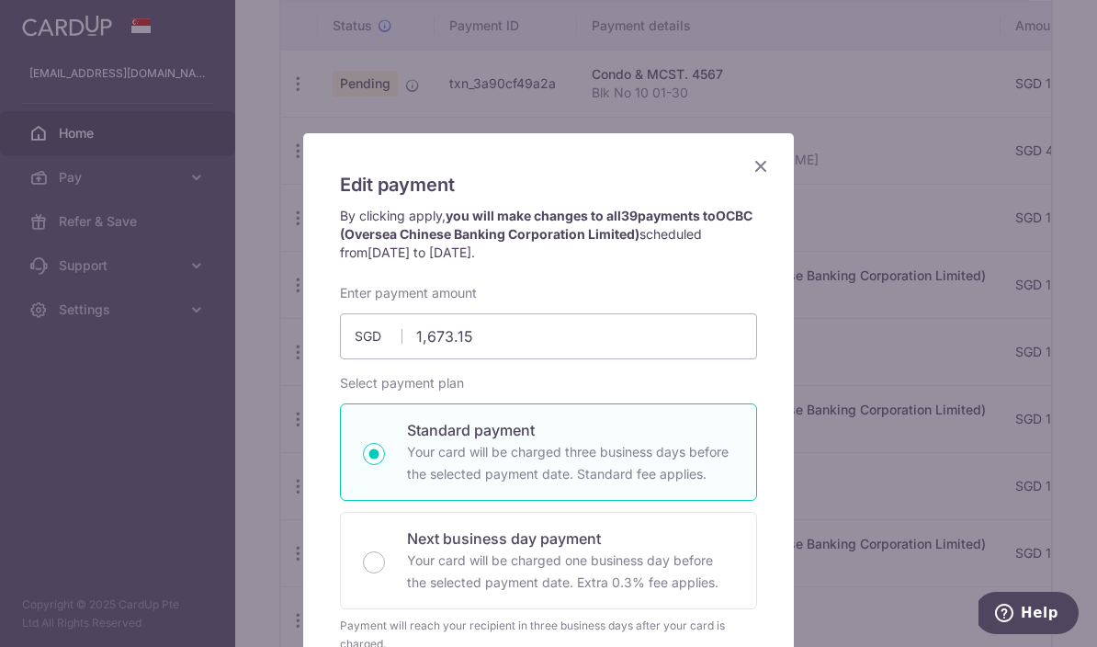
scroll to position [0, 0]
click at [760, 171] on icon "Close" at bounding box center [761, 165] width 22 height 23
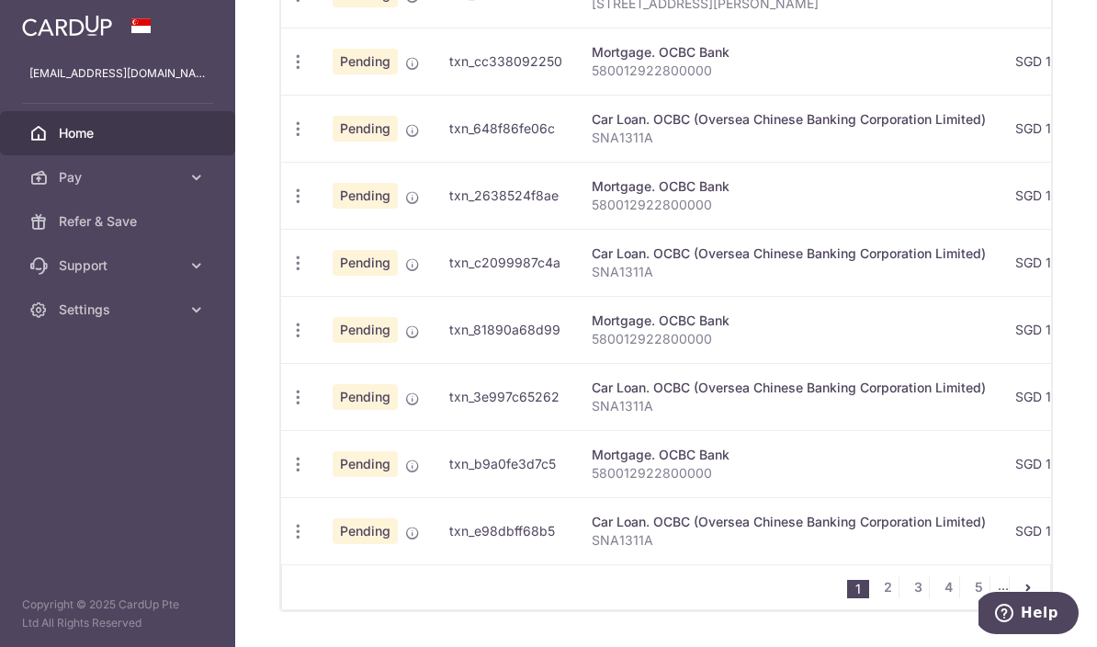
scroll to position [765, 0]
click at [802, 599] on link "2" at bounding box center [888, 588] width 22 height 22
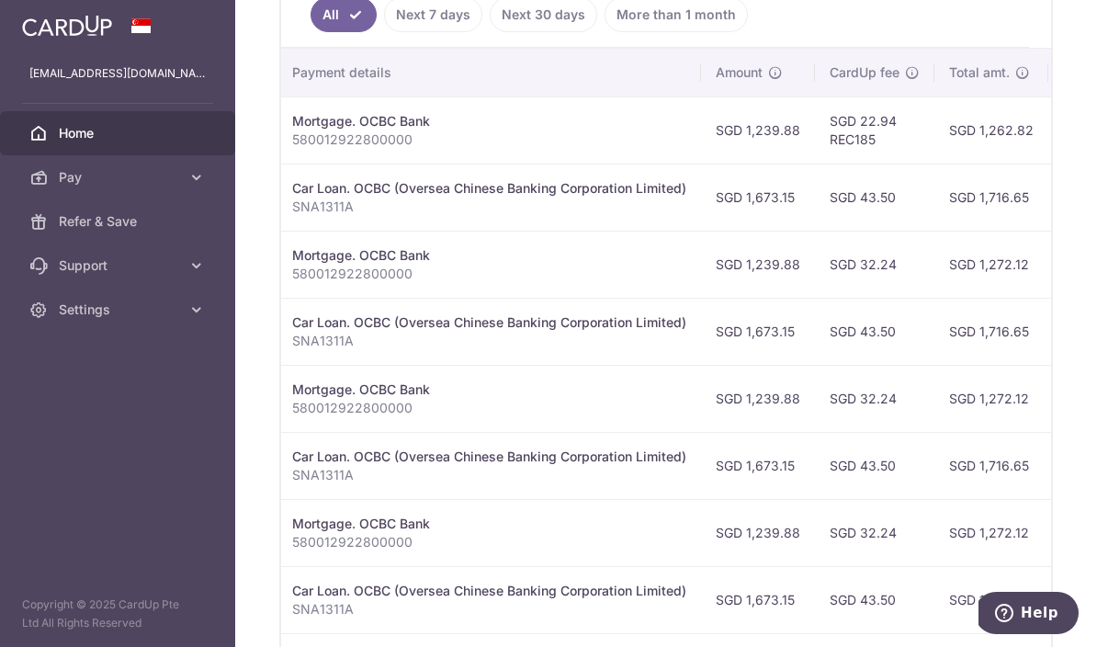
scroll to position [0, 290]
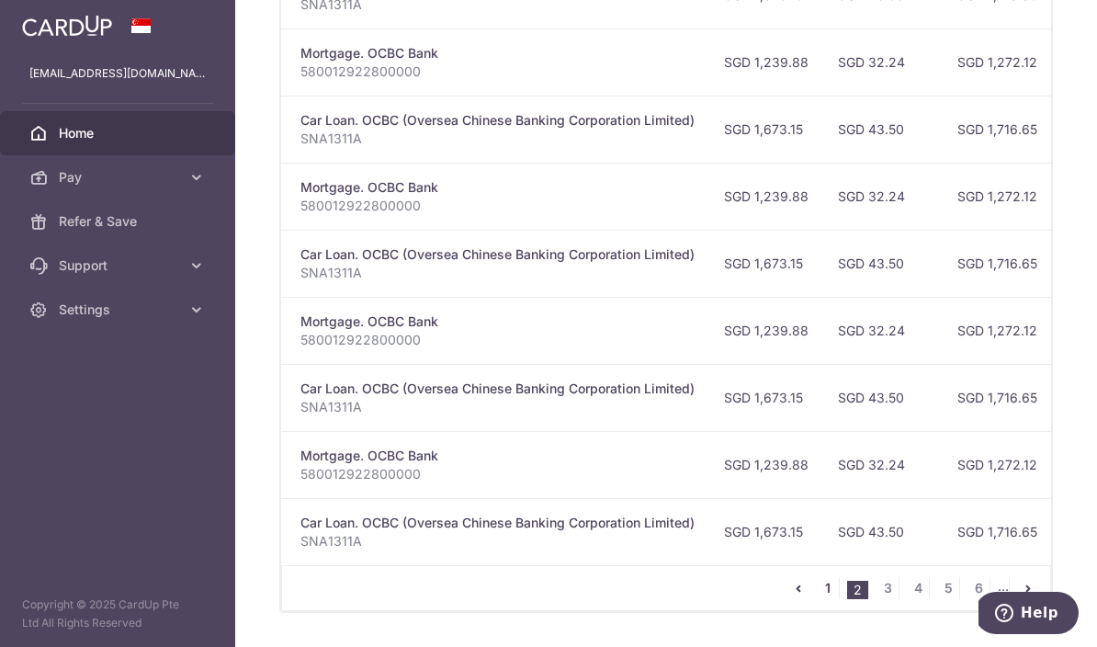
click at [802, 599] on link "1" at bounding box center [828, 588] width 22 height 22
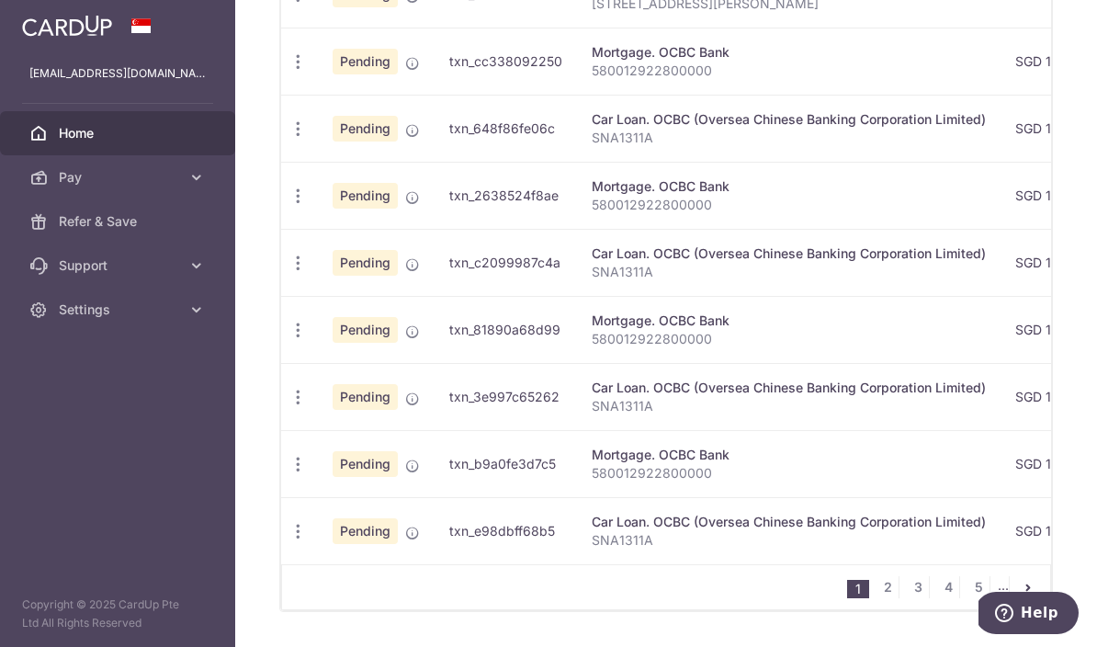
scroll to position [765, 0]
click at [289, 207] on icon "button" at bounding box center [298, 196] width 19 height 19
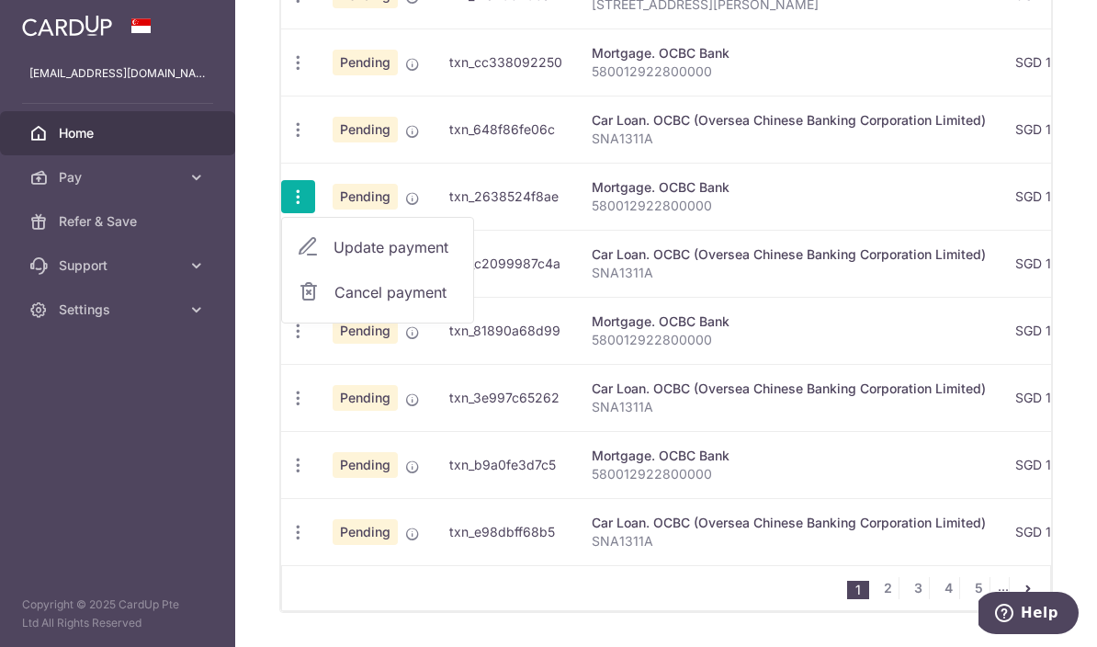
click at [334, 258] on span "Update payment" at bounding box center [396, 247] width 125 height 22
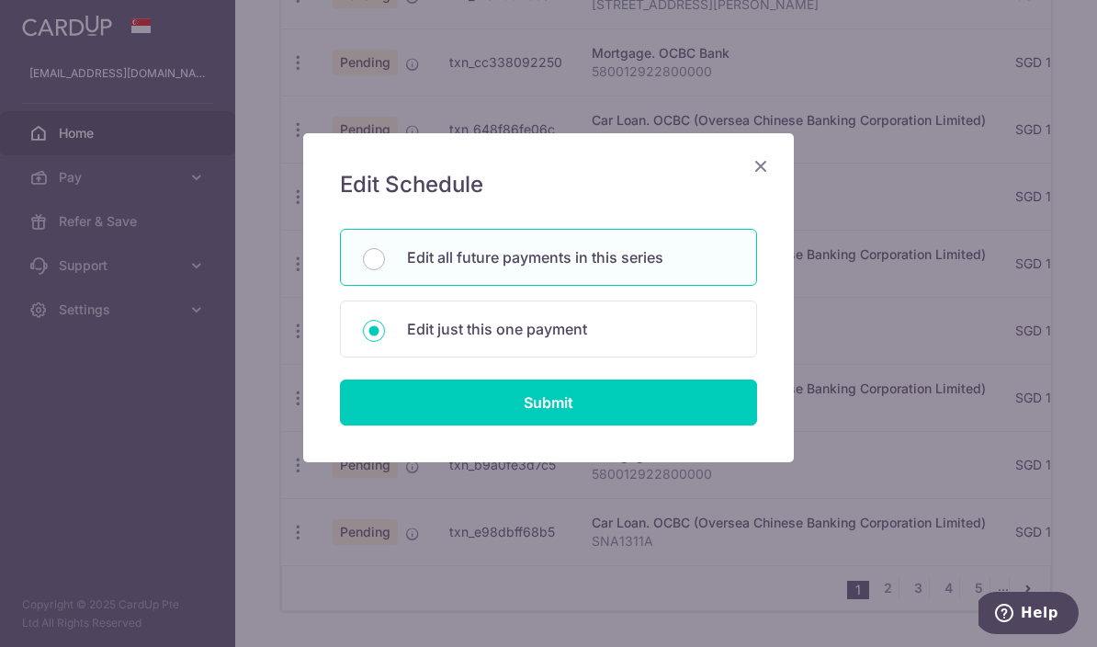
click at [665, 264] on p "Edit all future payments in this series" at bounding box center [570, 257] width 327 height 22
click at [385, 264] on input "Edit all future payments in this series" at bounding box center [374, 259] width 22 height 22
radio input "true"
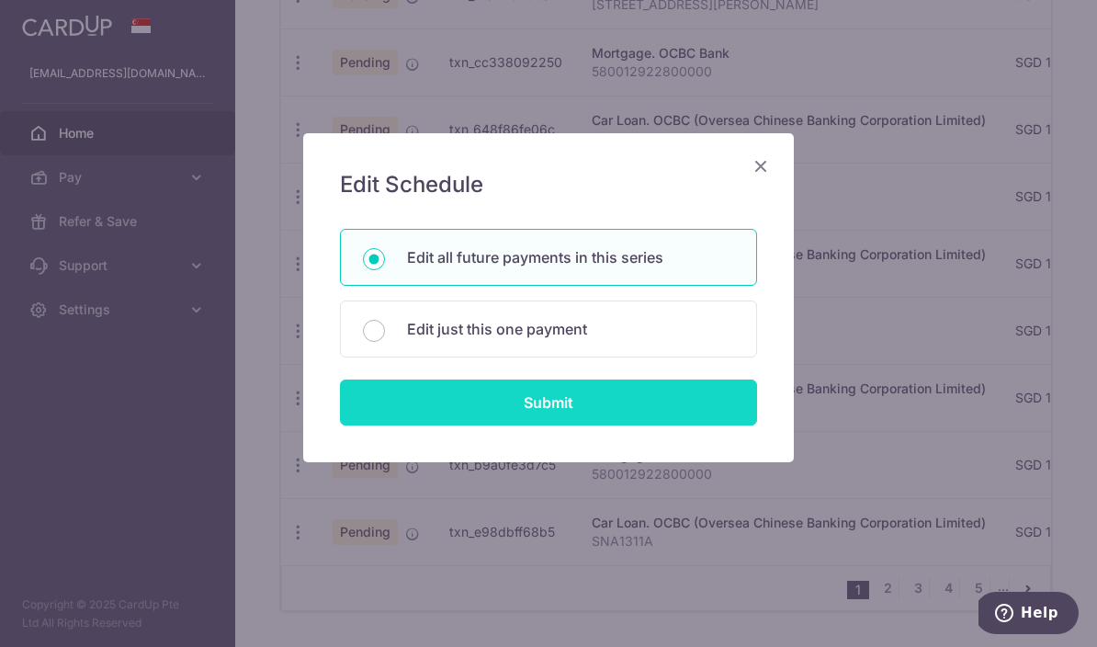
click at [643, 418] on input "Submit" at bounding box center [548, 402] width 417 height 46
type input "1,239.88"
radio input "true"
type input "580012922800000"
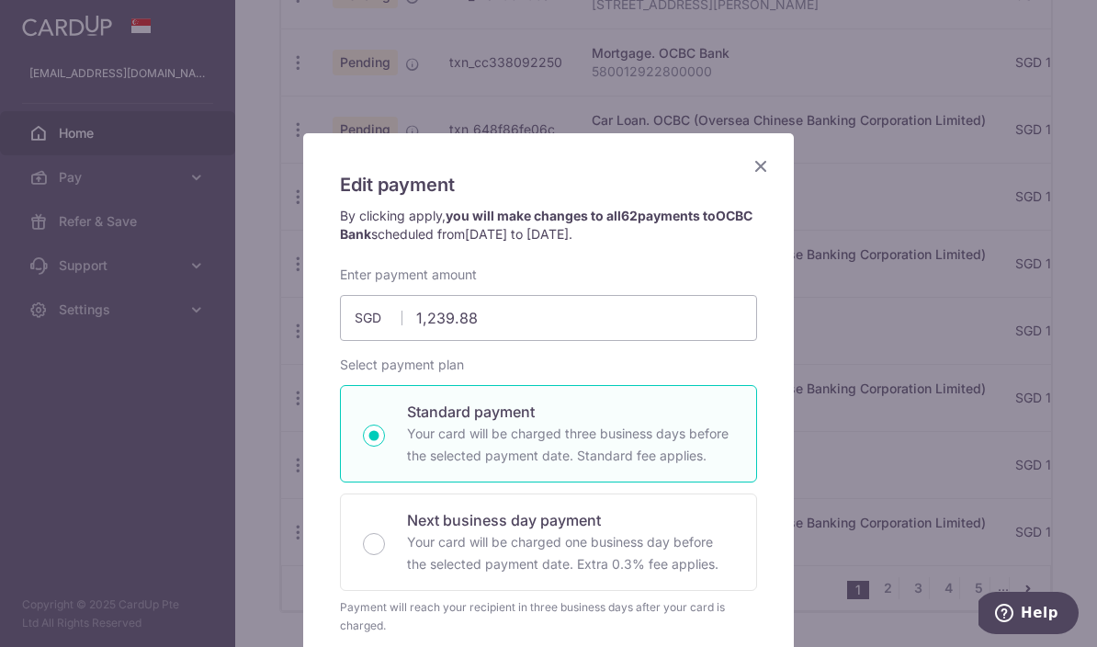
scroll to position [0, 0]
click at [769, 169] on icon "Close" at bounding box center [761, 165] width 22 height 23
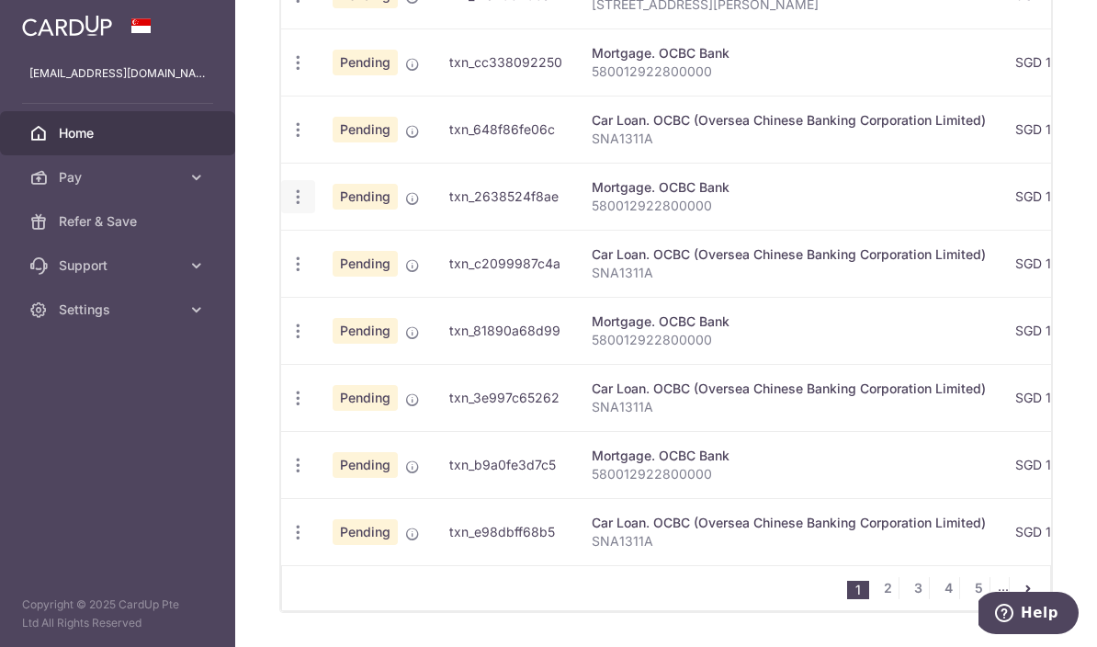
click at [289, 207] on icon "button" at bounding box center [298, 196] width 19 height 19
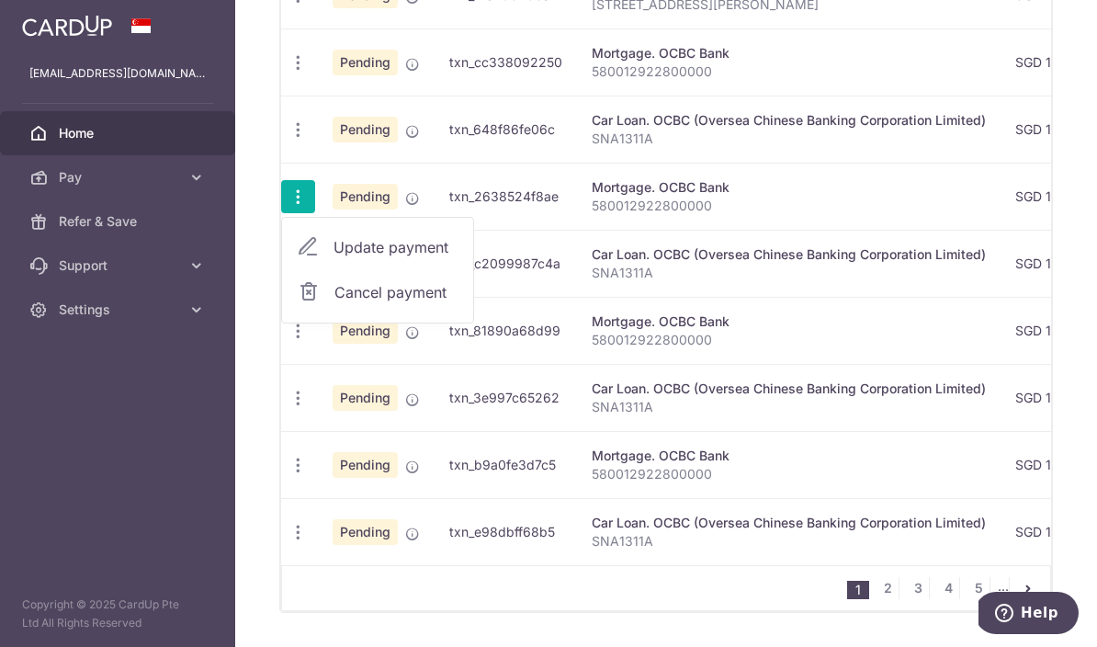
click at [800, 242] on div at bounding box center [548, 323] width 1097 height 647
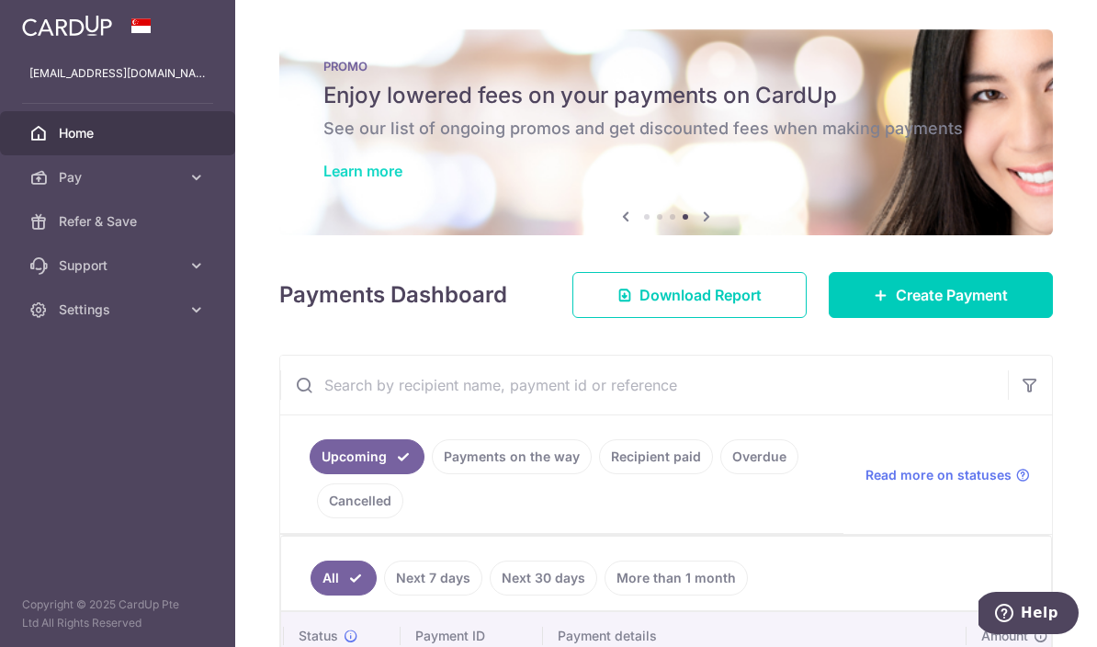
click at [323, 180] on link "Learn more" at bounding box center [362, 171] width 79 height 18
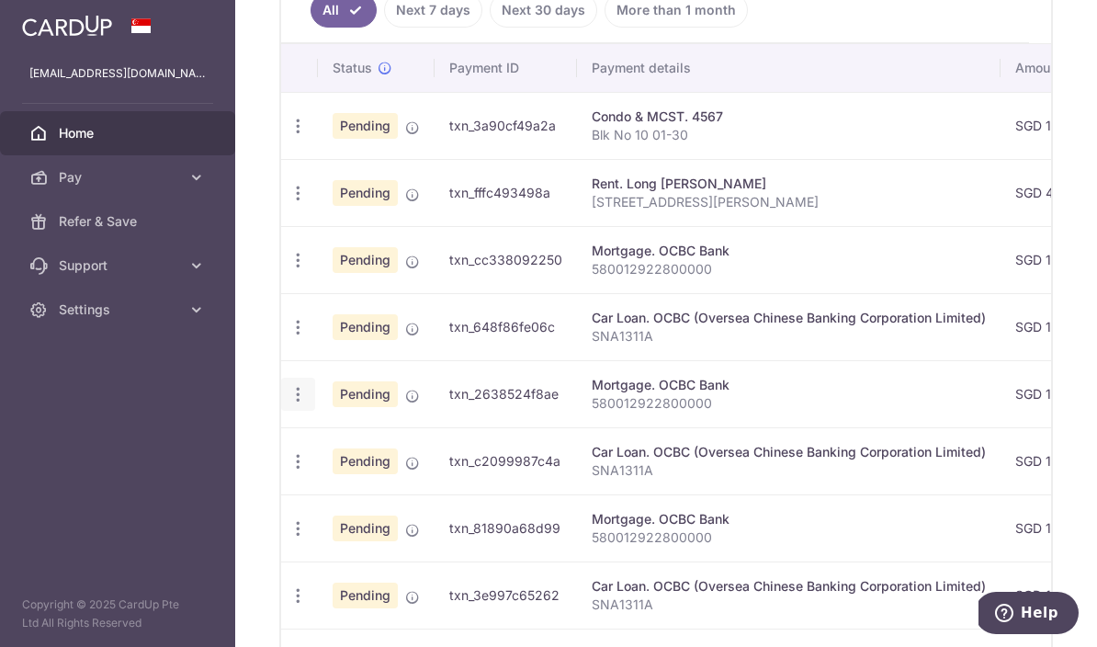
click at [281, 159] on td "Update payment Cancel payment" at bounding box center [299, 125] width 37 height 67
click at [289, 136] on icon "button" at bounding box center [298, 126] width 19 height 19
click at [334, 187] on span "Update payment" at bounding box center [396, 176] width 125 height 22
type input "1,817.84"
radio input "true"
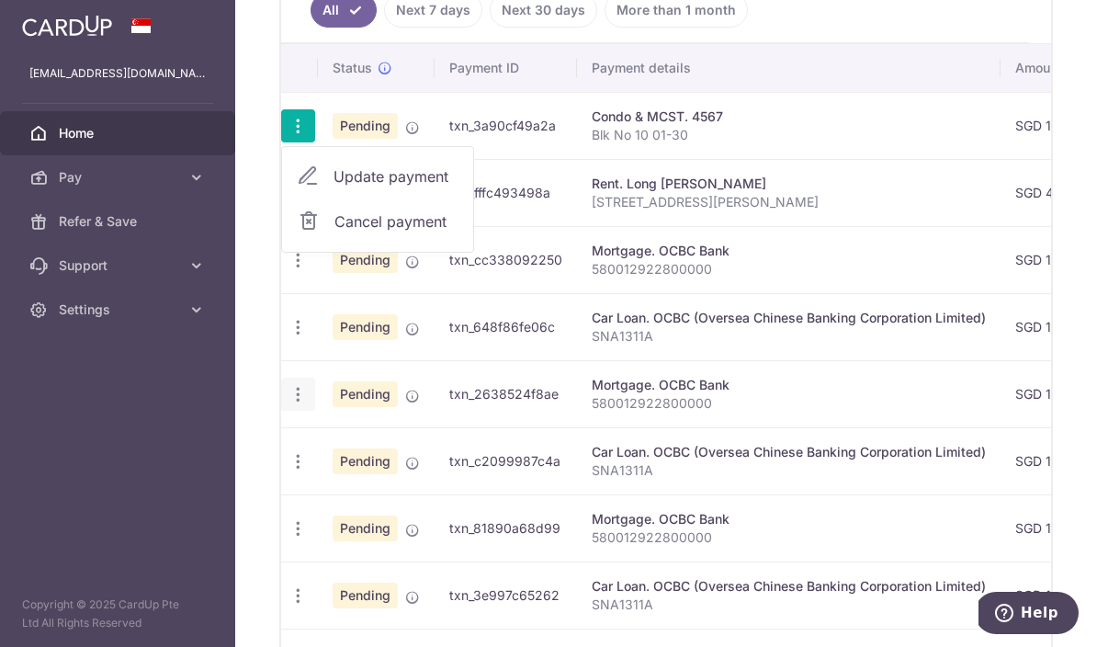
type input "[DATE]"
type input "Blk No 10 01-30"
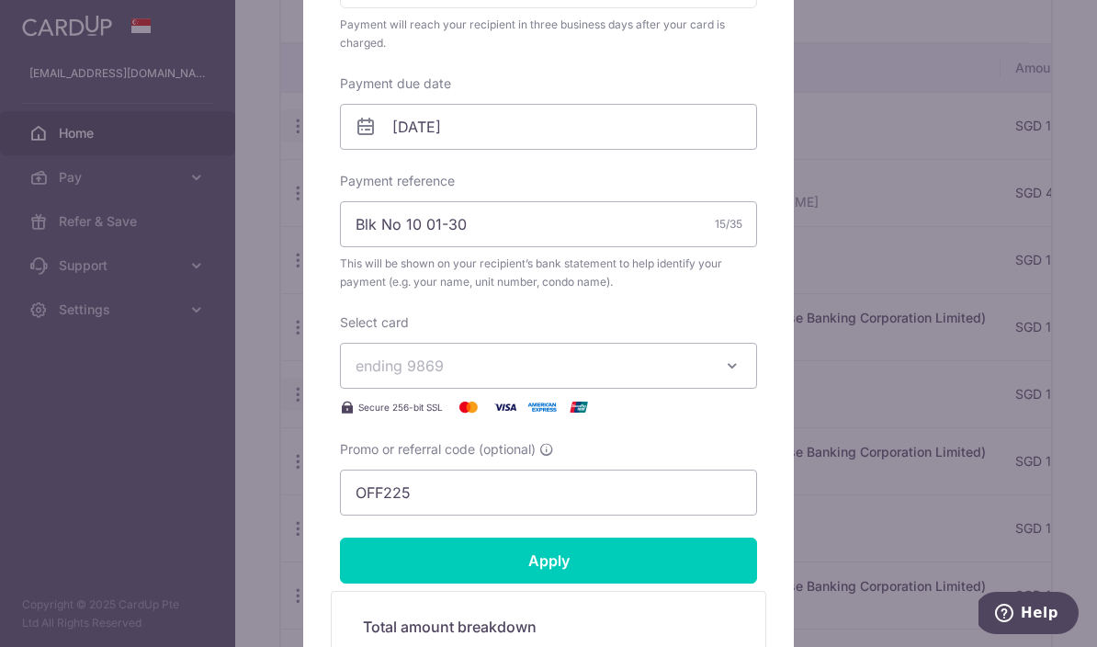
scroll to position [523, 0]
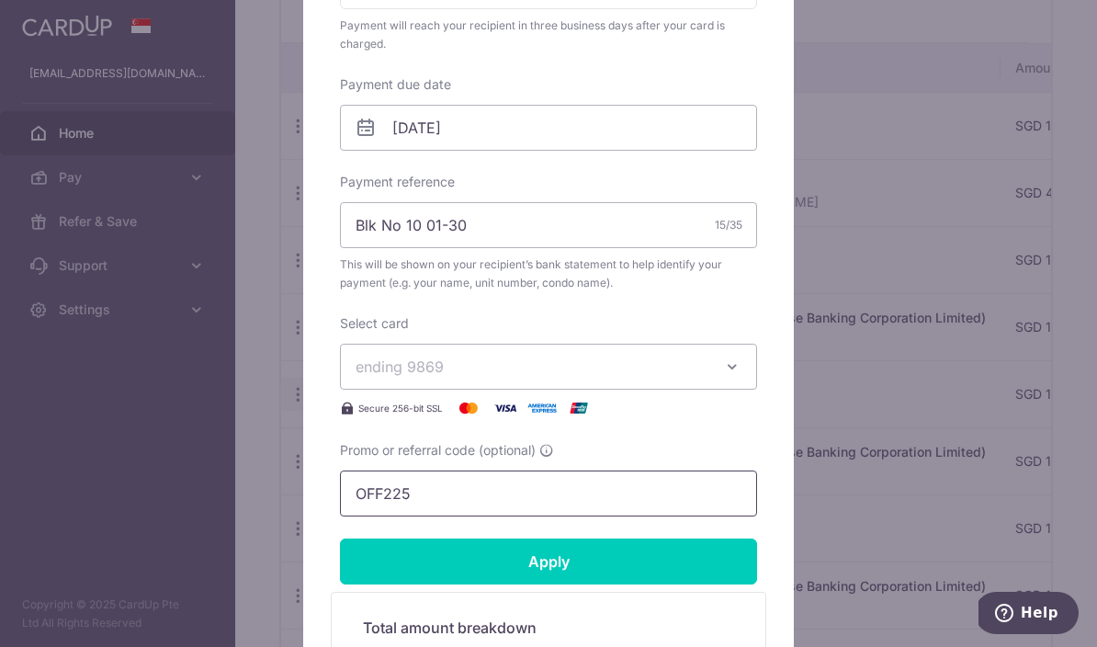
click at [612, 495] on input "OFF225" at bounding box center [548, 493] width 417 height 46
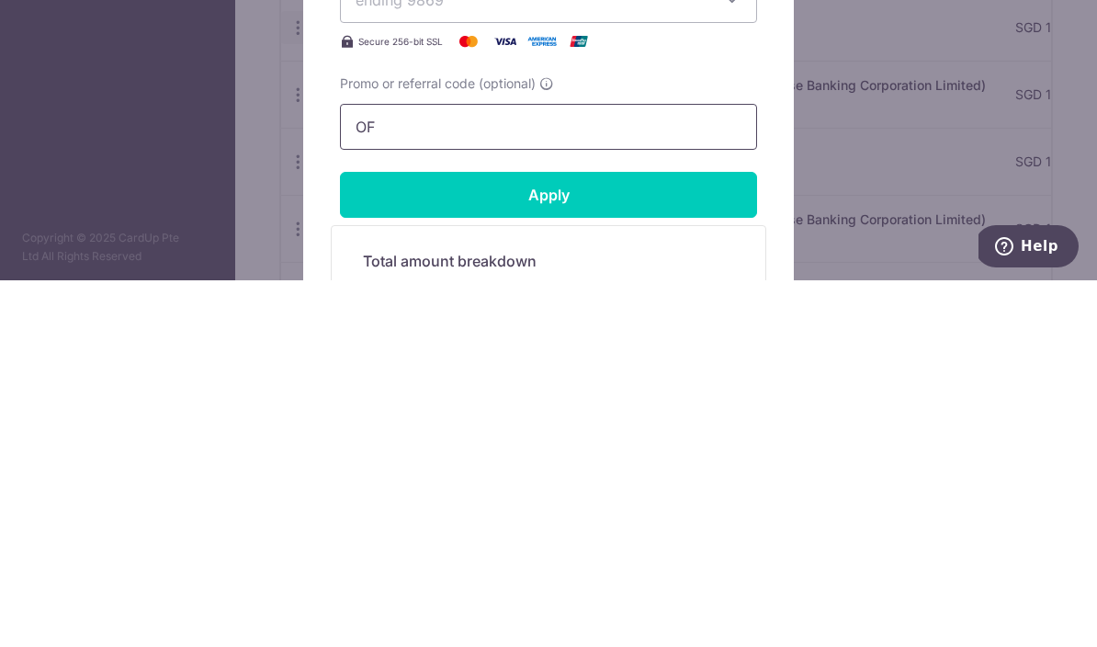
type input "O"
click at [668, 470] on input "Promo or referral code (optional)" at bounding box center [548, 493] width 417 height 46
paste input "3HOME25R"
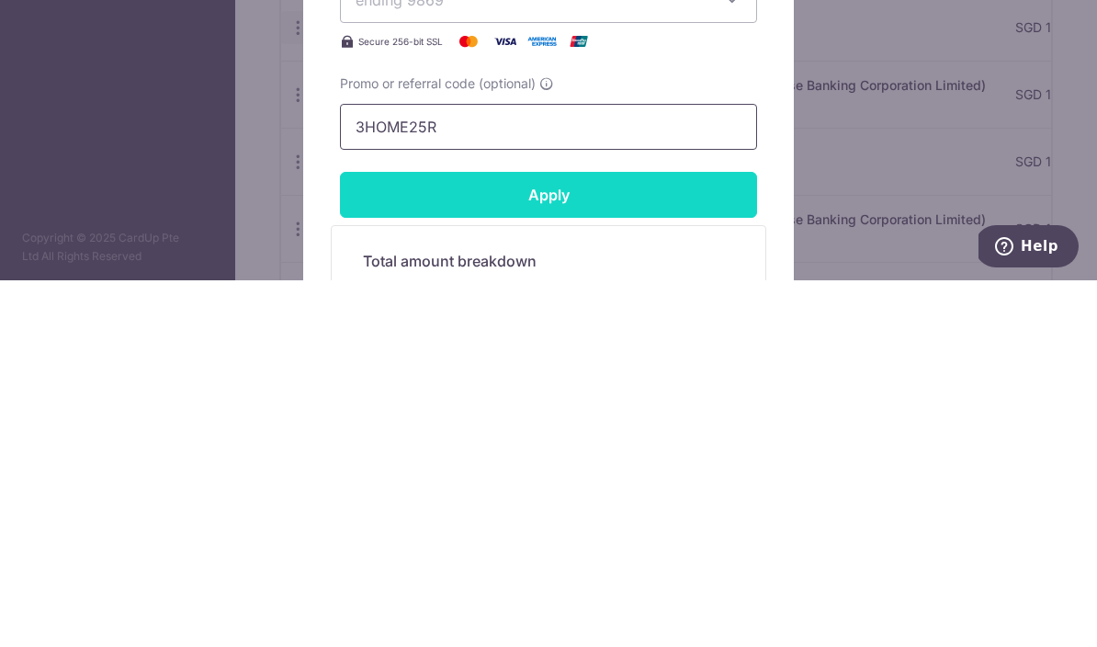
type input "3HOME25R"
click at [632, 538] on input "Apply" at bounding box center [548, 561] width 417 height 46
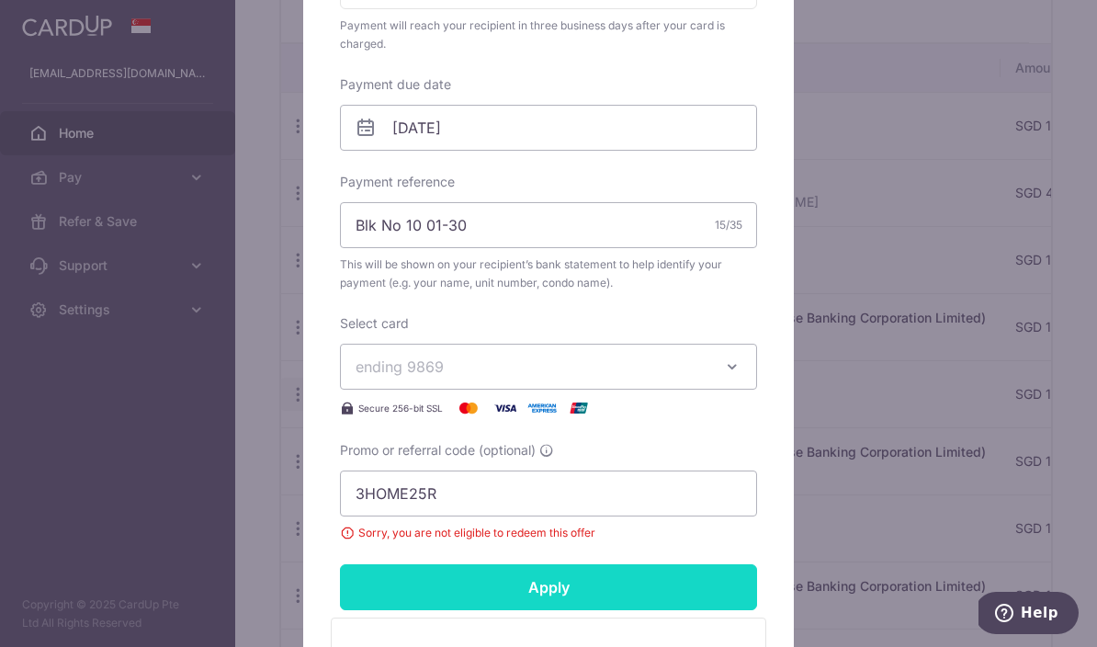
click at [670, 587] on input "Apply" at bounding box center [548, 587] width 417 height 46
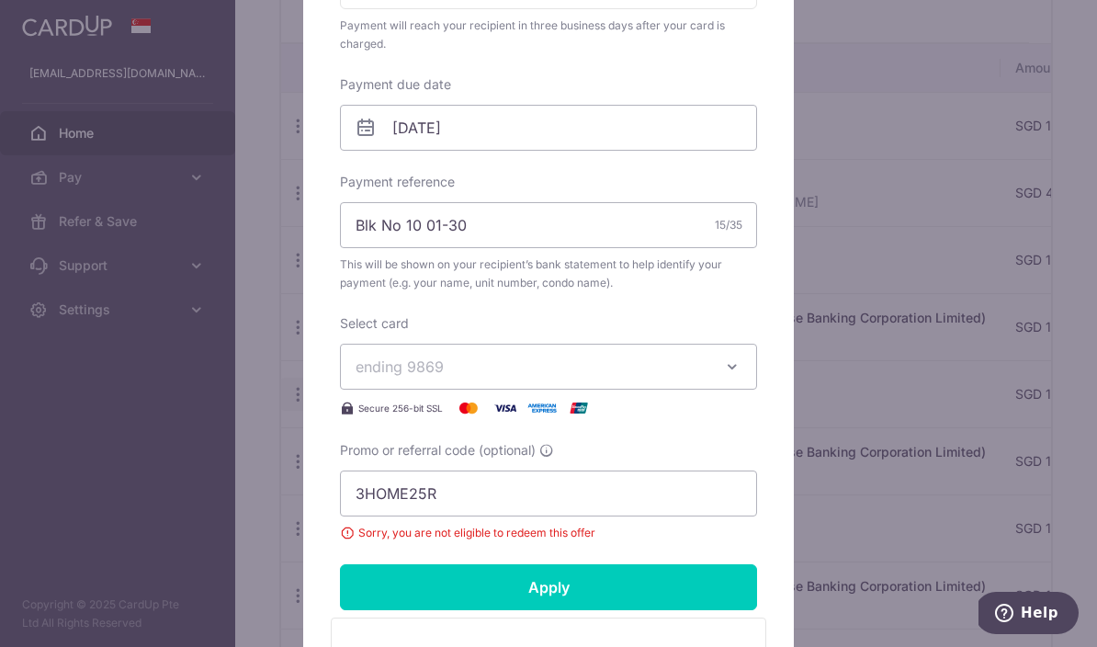
click at [802, 404] on div "Edit payment By clicking apply, you will make changes to all 62 payments to 456…" at bounding box center [548, 323] width 1097 height 647
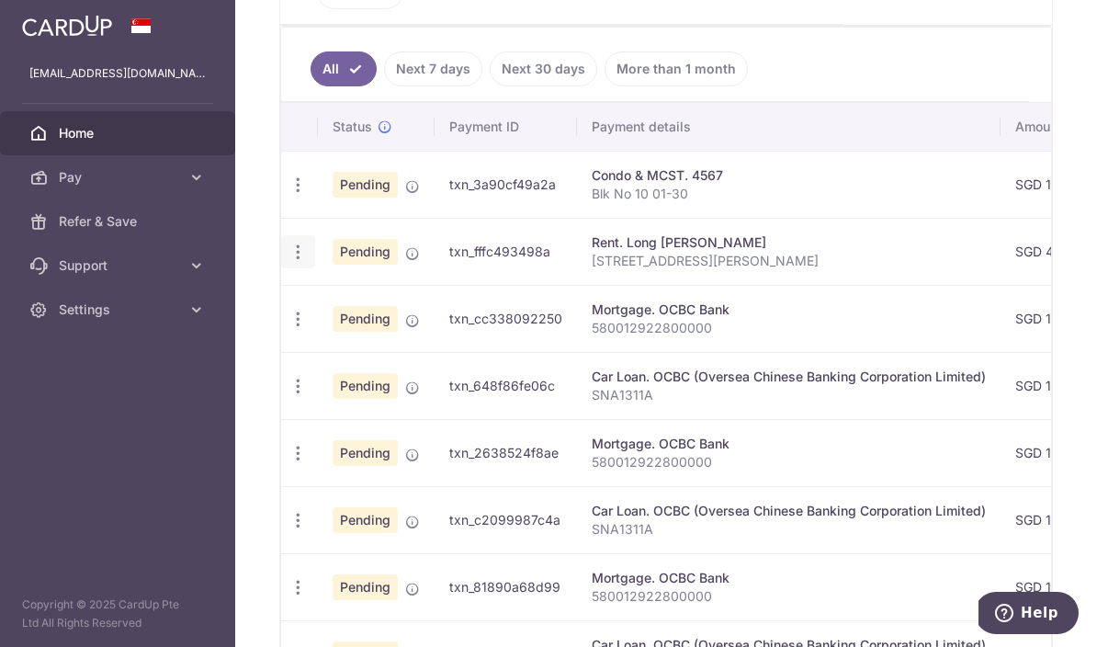
click at [289, 262] on icon "button" at bounding box center [298, 252] width 19 height 19
click at [334, 313] on span "Update payment" at bounding box center [396, 302] width 125 height 22
radio input "true"
type input "4,500.00"
type input "[DATE]"
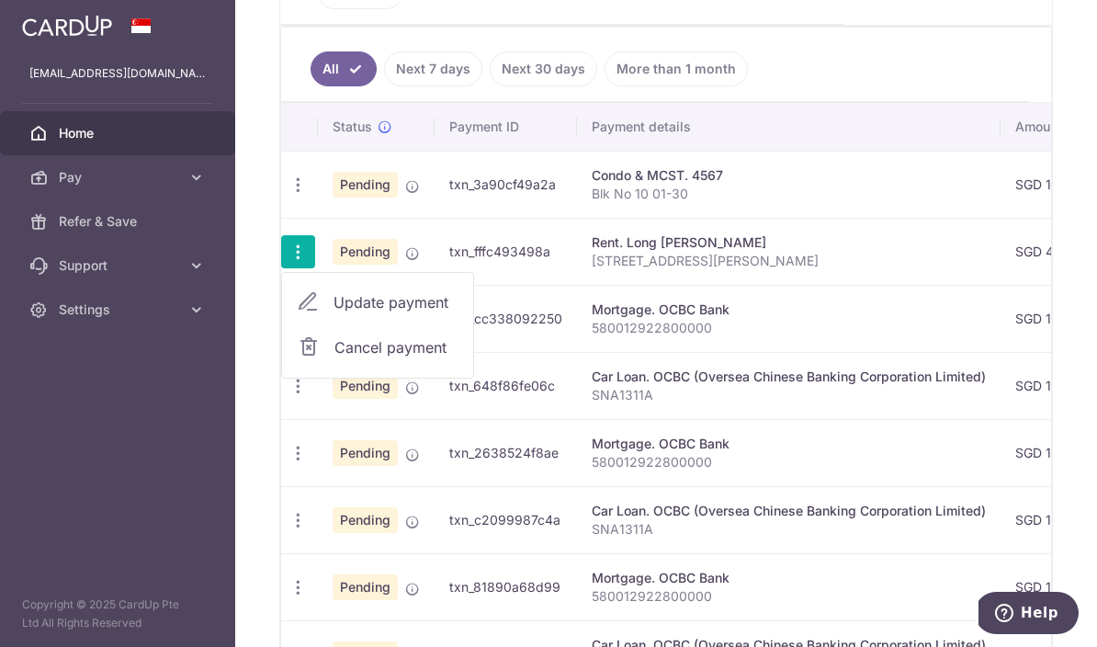
type input "[STREET_ADDRESS][PERSON_NAME]"
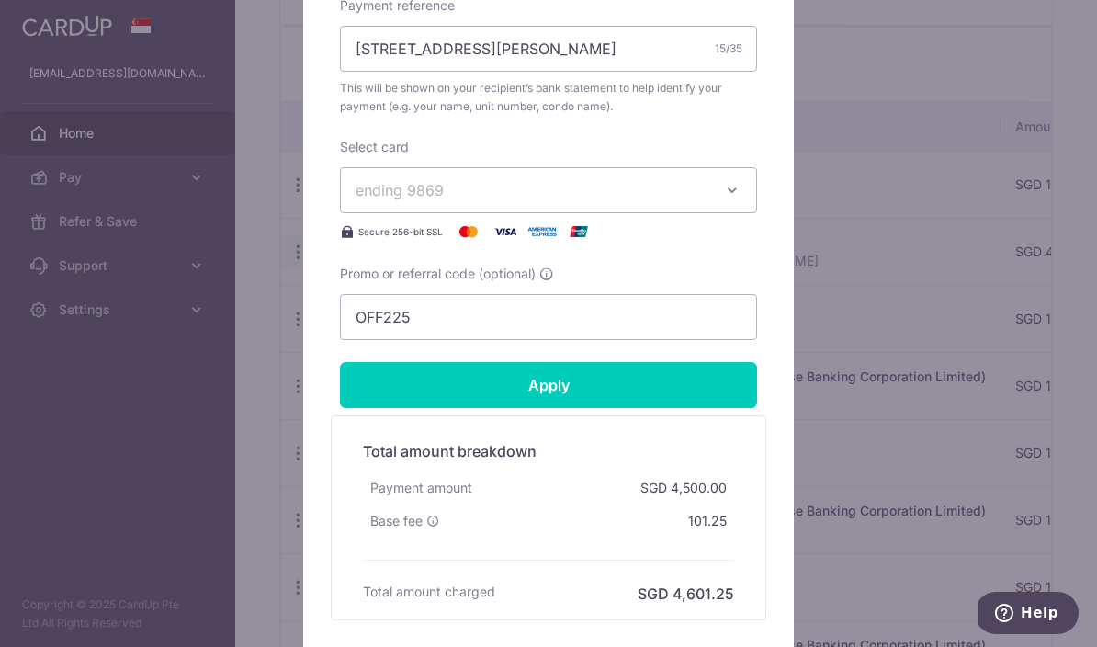
scroll to position [700, 0]
click at [697, 319] on input "OFF225" at bounding box center [548, 316] width 417 height 46
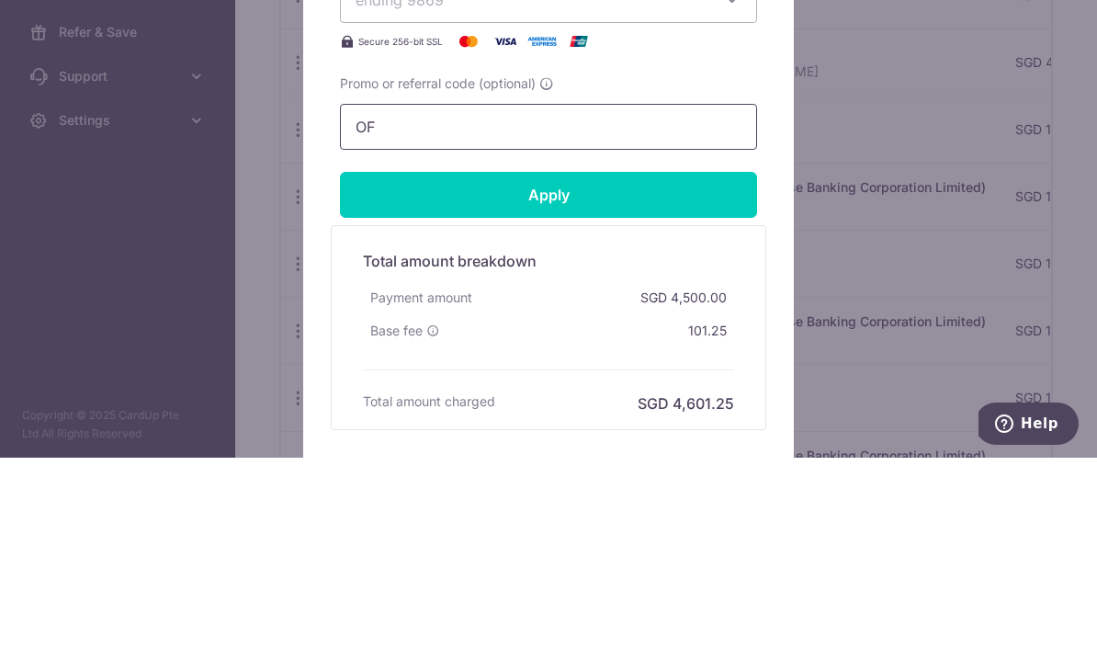
type input "O"
click at [662, 293] on input "Promo or referral code (optional)" at bounding box center [548, 316] width 417 height 46
paste input "3HOME25R"
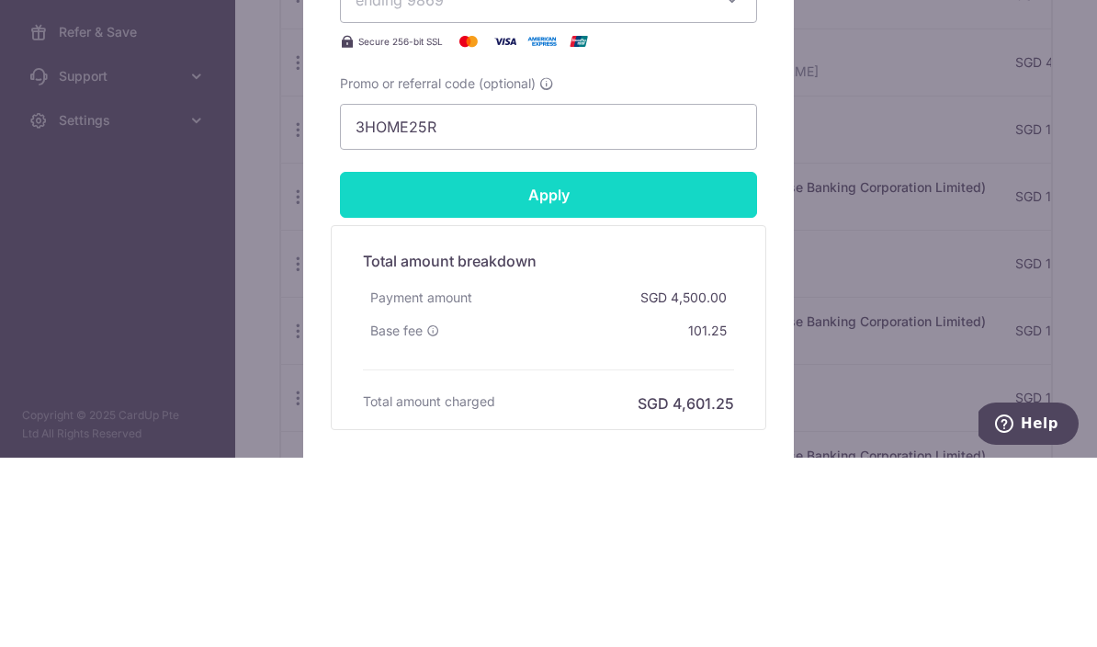
click at [598, 361] on input "Apply" at bounding box center [548, 384] width 417 height 46
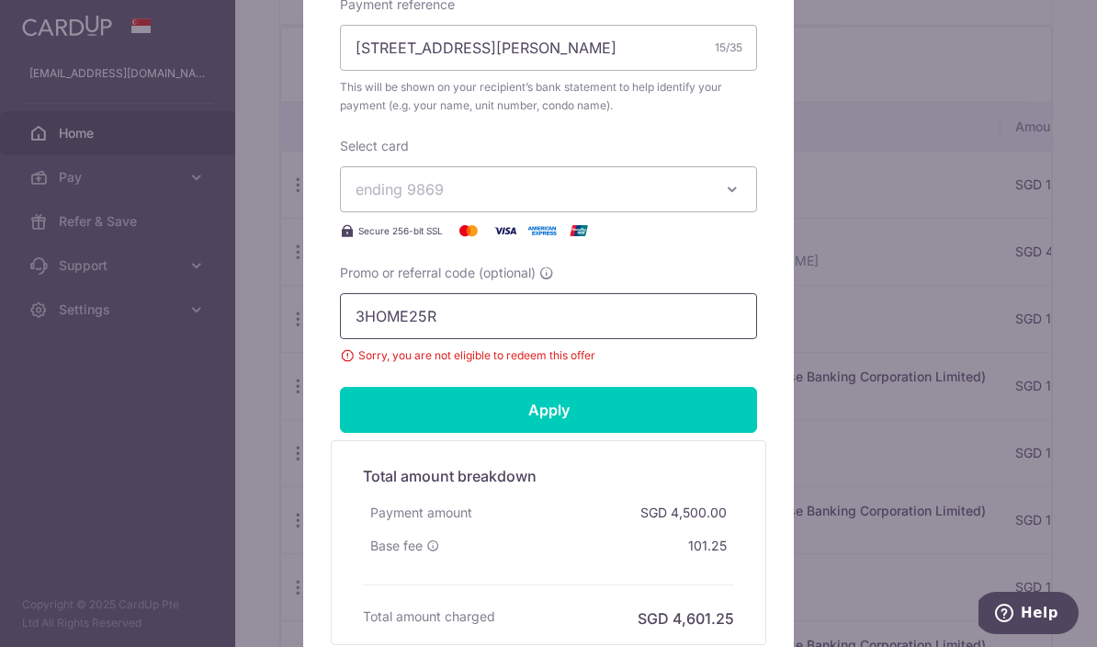
click at [674, 312] on input "3HOME25R" at bounding box center [548, 316] width 417 height 46
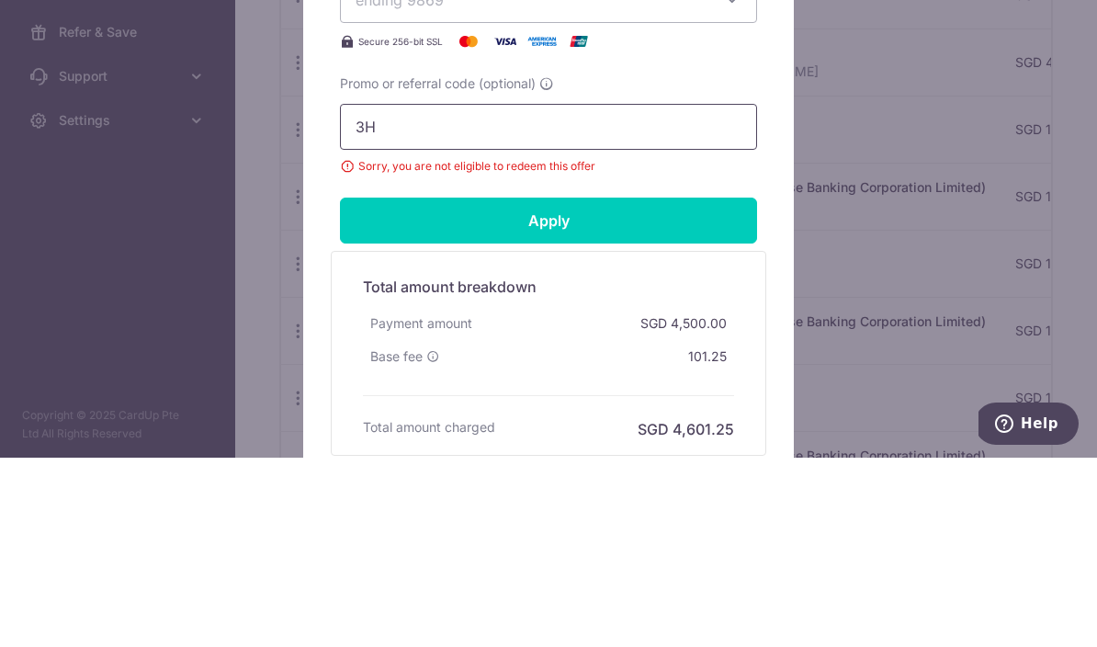
type input "3"
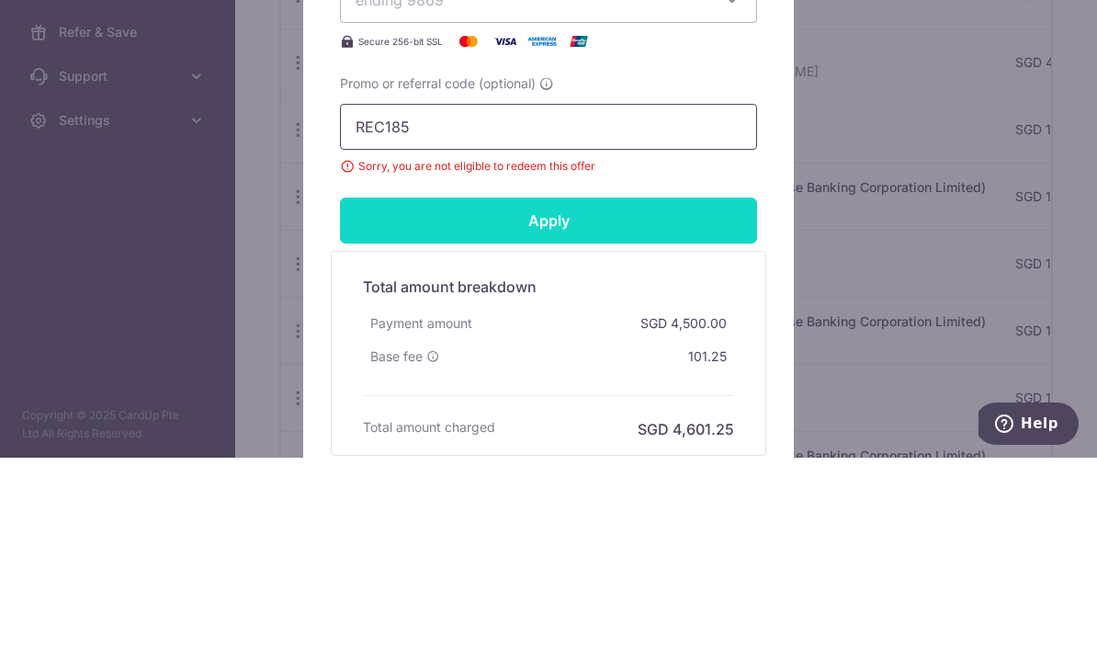
type input "REC185"
click at [619, 387] on input "Apply" at bounding box center [548, 410] width 417 height 46
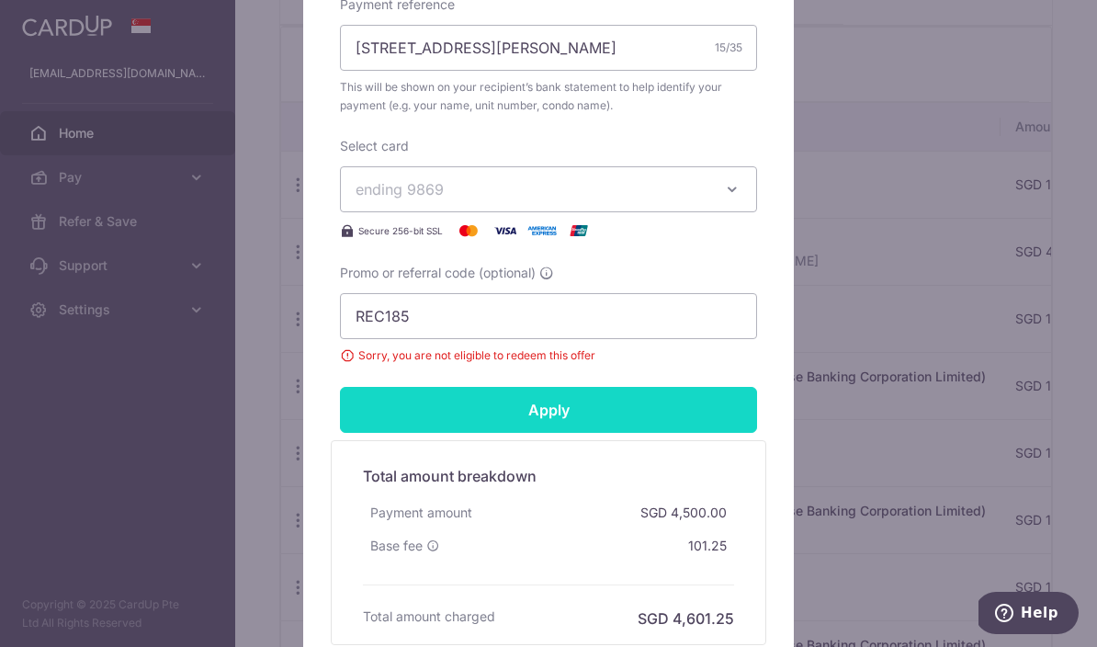
click at [626, 409] on input "Apply" at bounding box center [548, 410] width 417 height 46
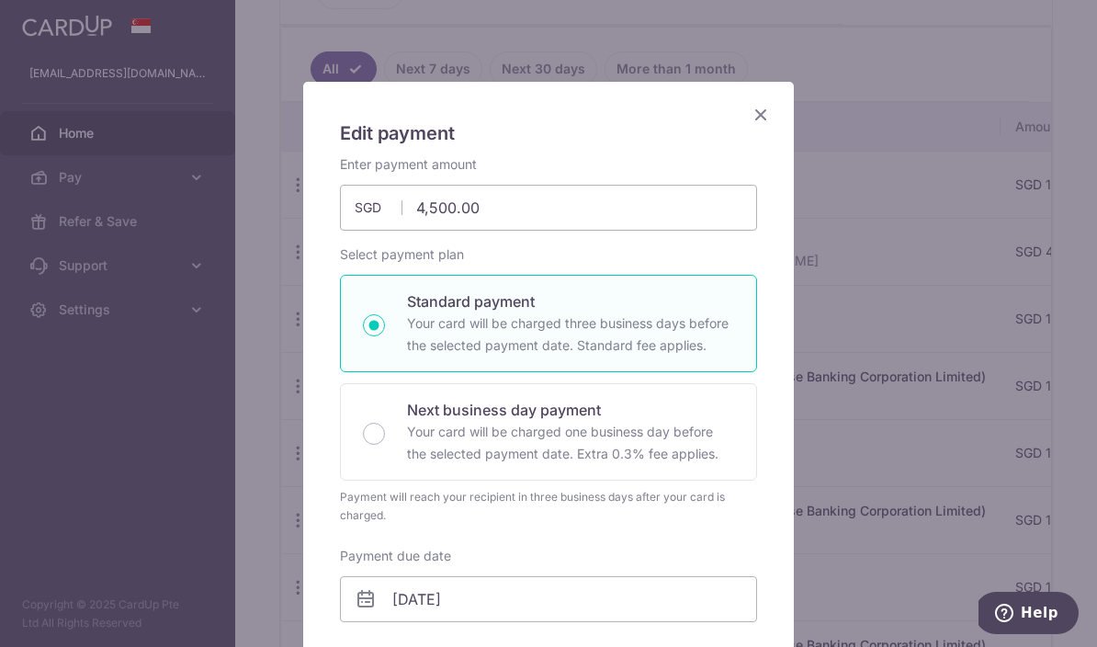
scroll to position [50, 0]
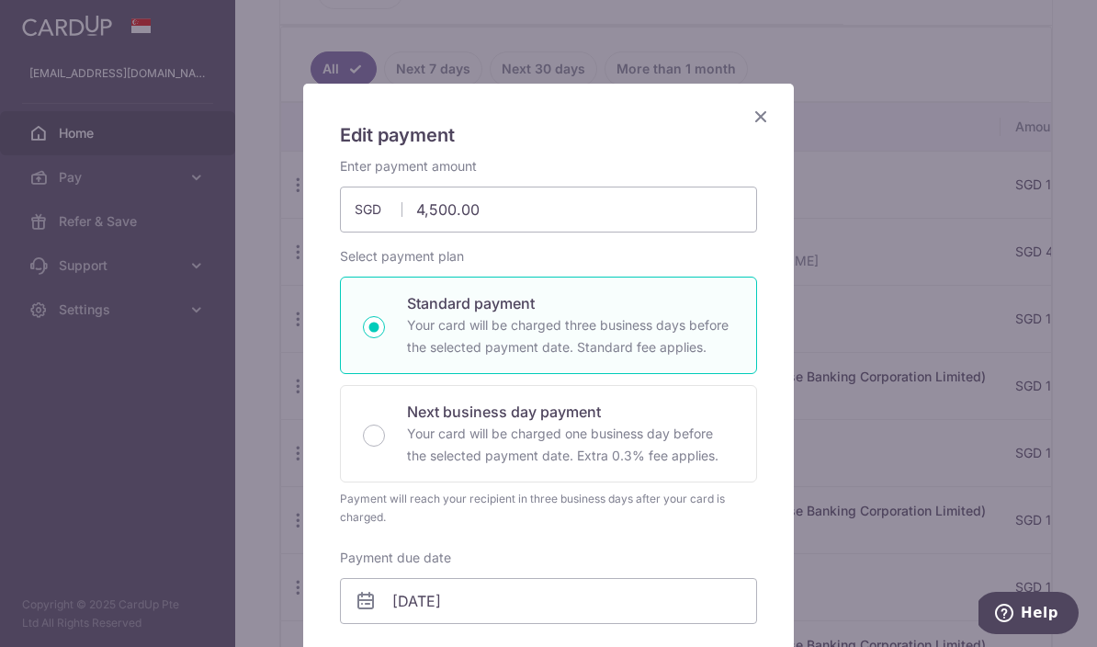
click at [764, 122] on icon "Close" at bounding box center [761, 116] width 22 height 23
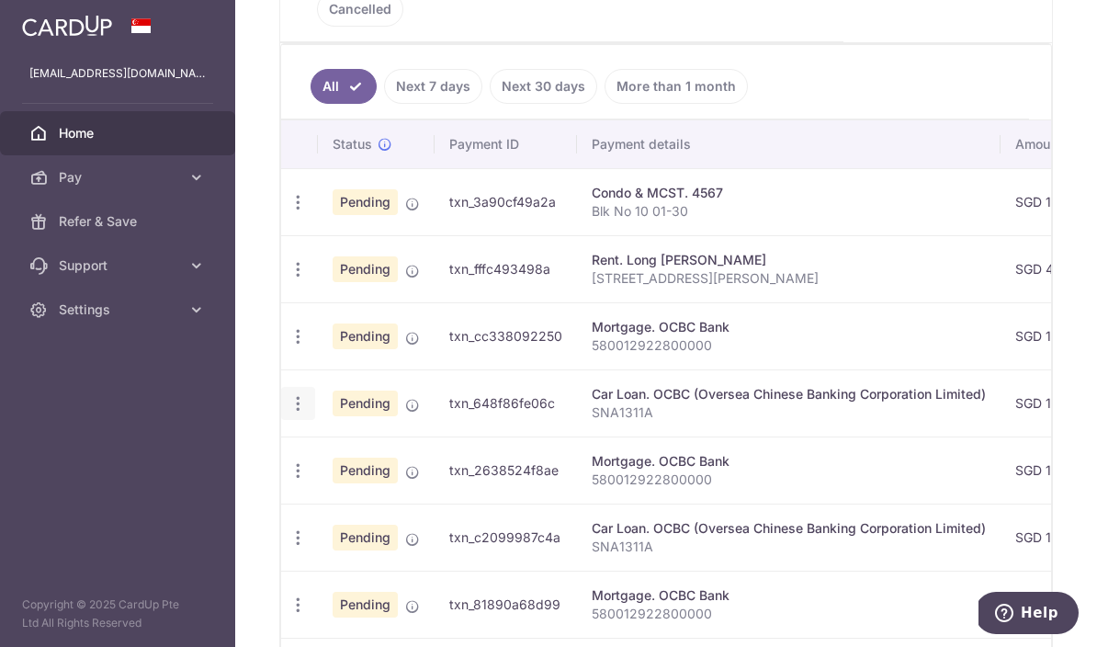
click at [289, 413] on icon "button" at bounding box center [298, 403] width 19 height 19
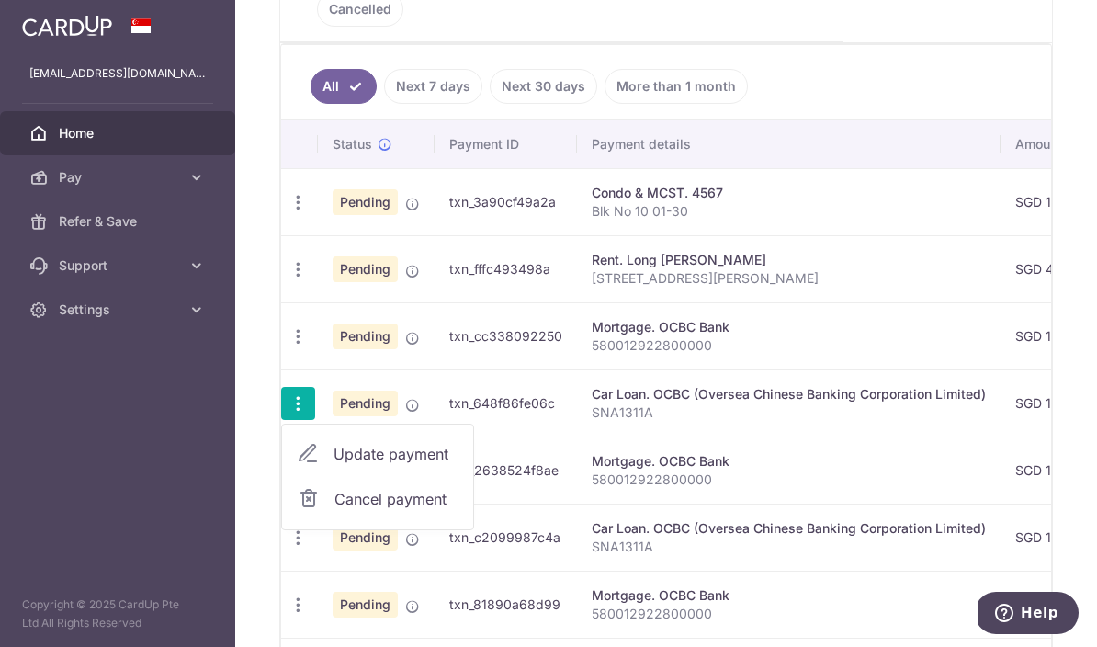
click at [334, 465] on span "Update payment" at bounding box center [396, 454] width 125 height 22
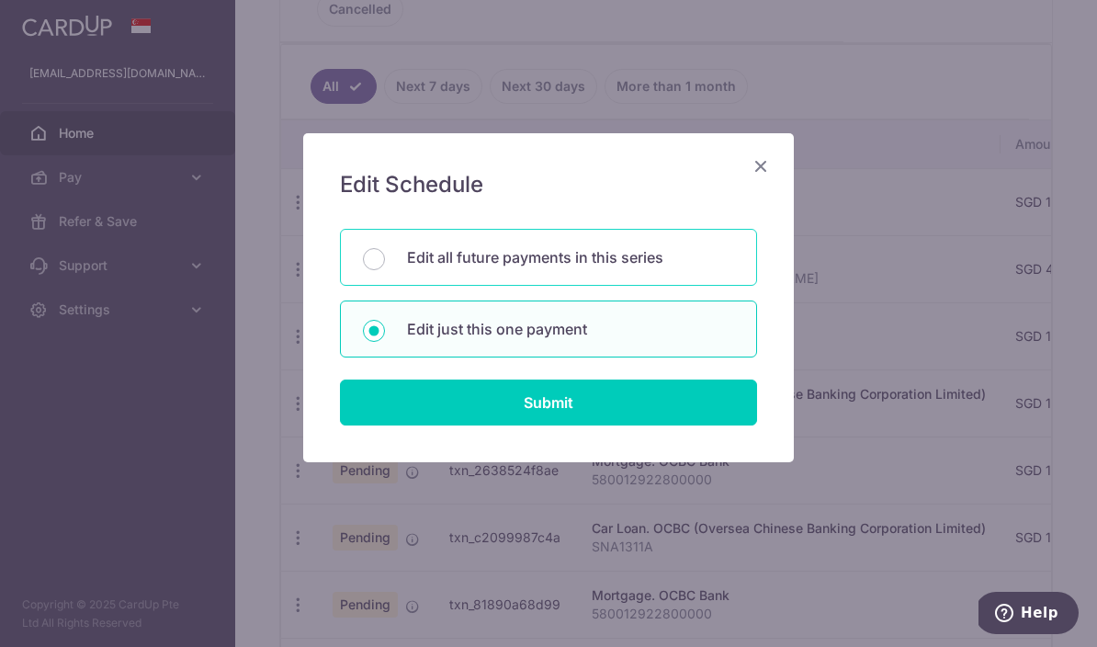
click at [624, 261] on p "Edit all future payments in this series" at bounding box center [570, 257] width 327 height 22
click at [385, 261] on input "Edit all future payments in this series" at bounding box center [374, 259] width 22 height 22
radio input "true"
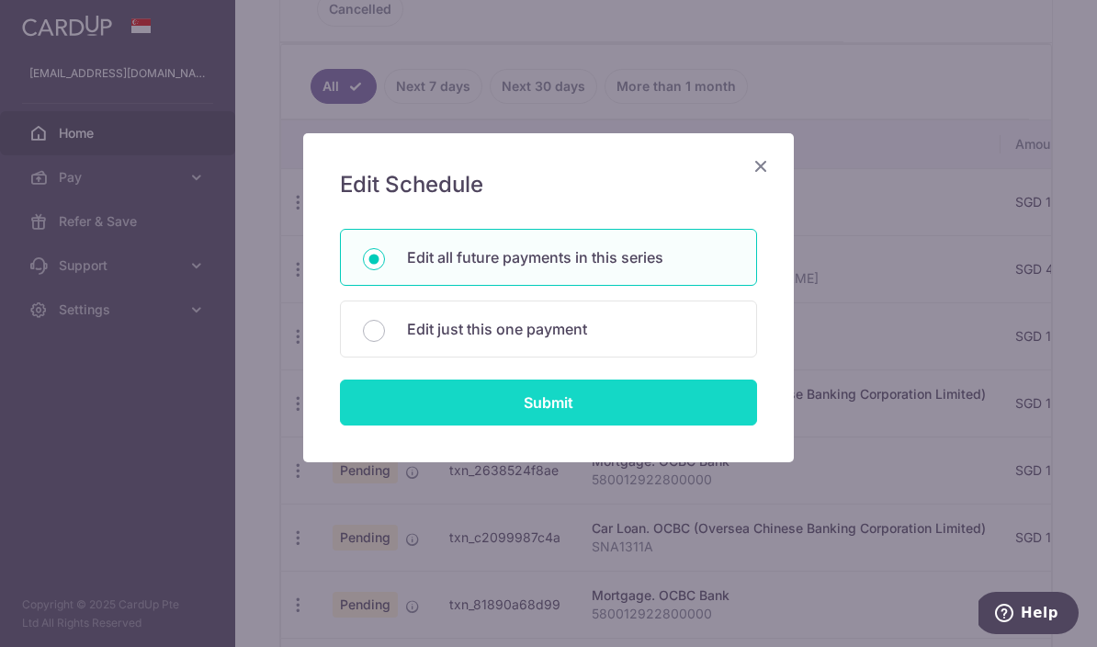
click at [570, 414] on input "Submit" at bounding box center [548, 402] width 417 height 46
radio input "true"
type input "1,673.15"
type input "SNA1311A"
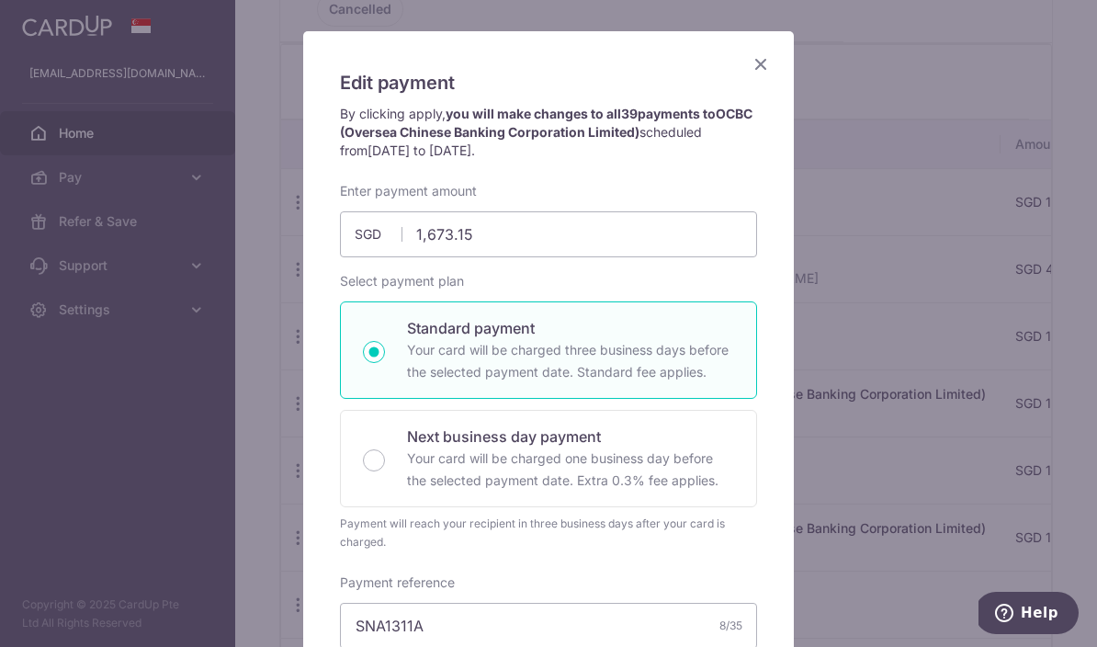
scroll to position [84, 0]
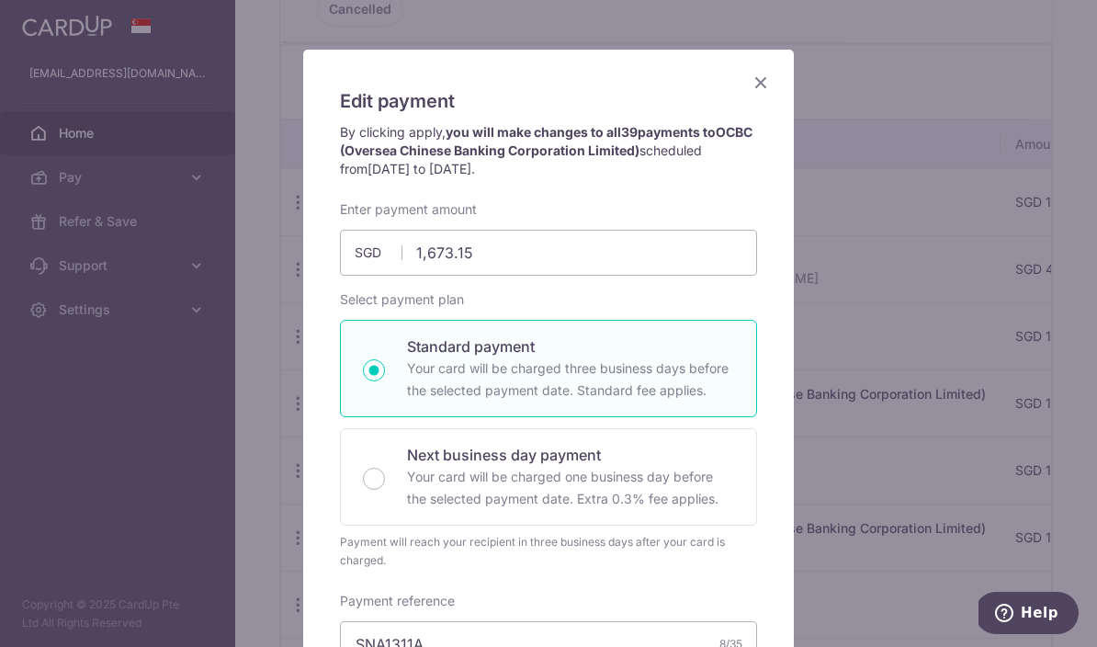
click at [770, 85] on icon "Close" at bounding box center [761, 82] width 22 height 23
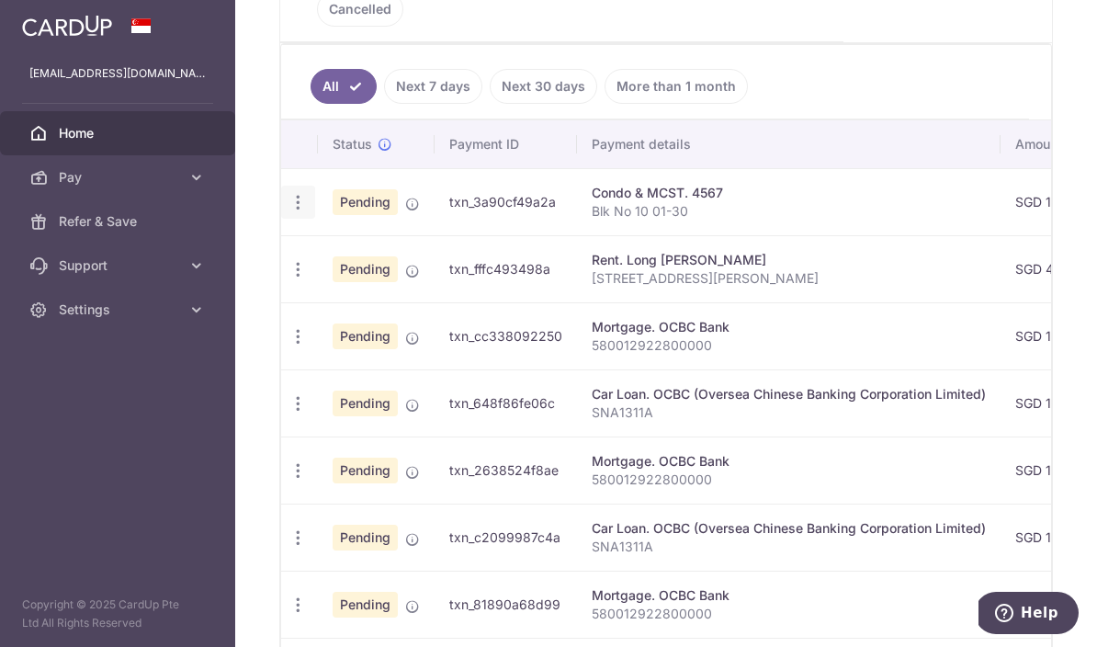
click at [289, 212] on icon "button" at bounding box center [298, 202] width 19 height 19
click at [334, 309] on span "Cancel payment" at bounding box center [395, 298] width 123 height 22
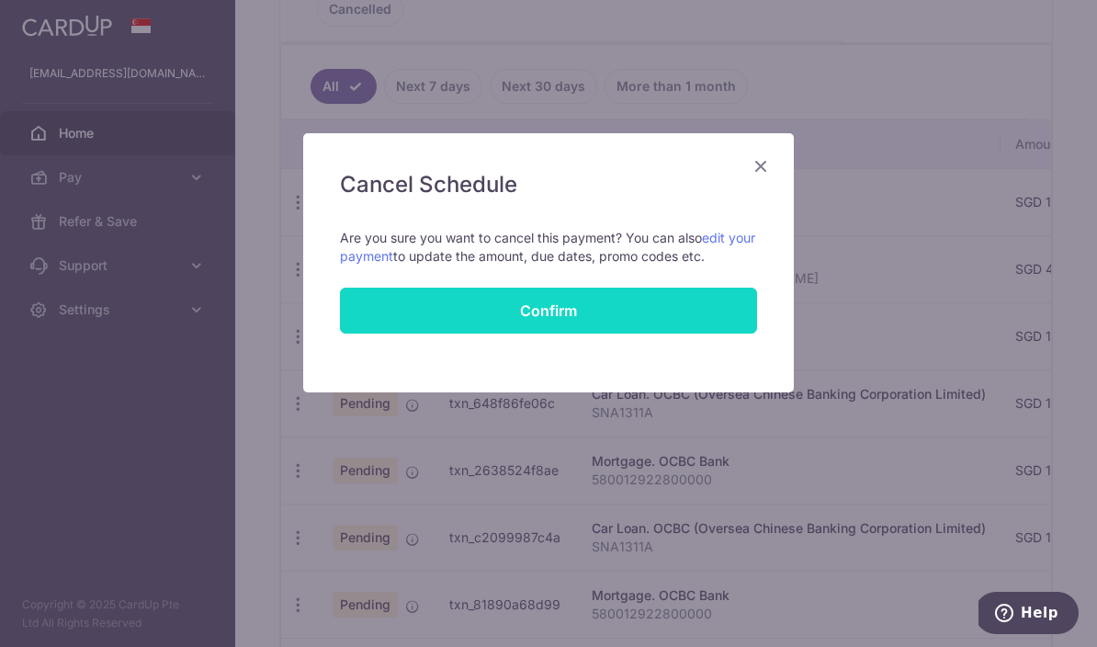
click at [611, 315] on button "Confirm" at bounding box center [548, 311] width 417 height 46
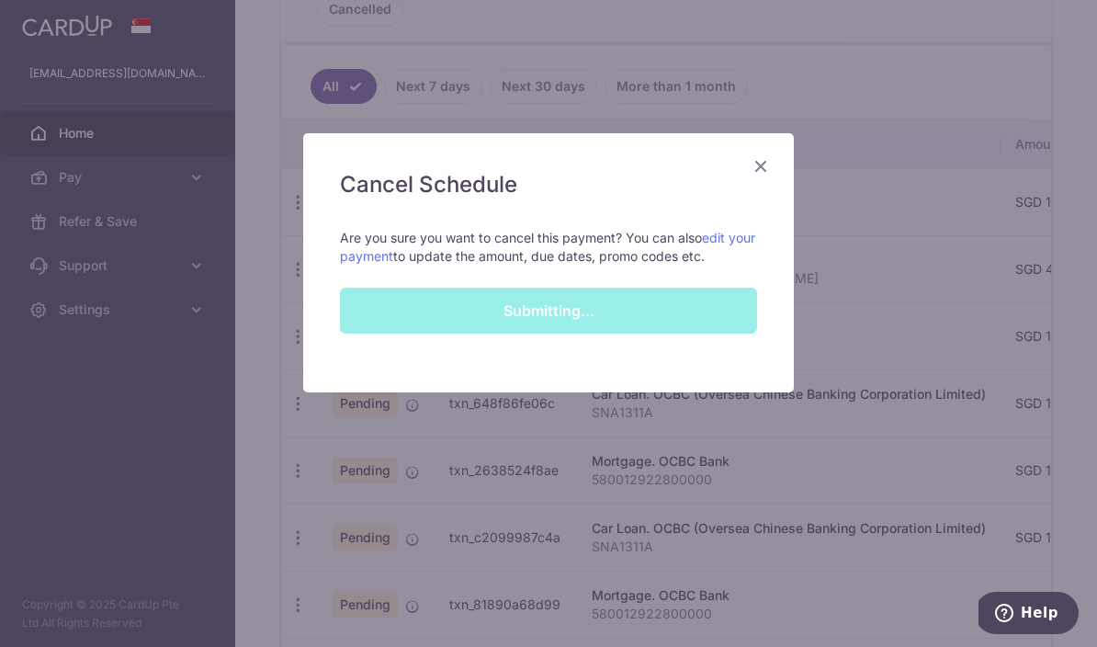
click at [587, 316] on div "Submitting..." at bounding box center [548, 311] width 439 height 46
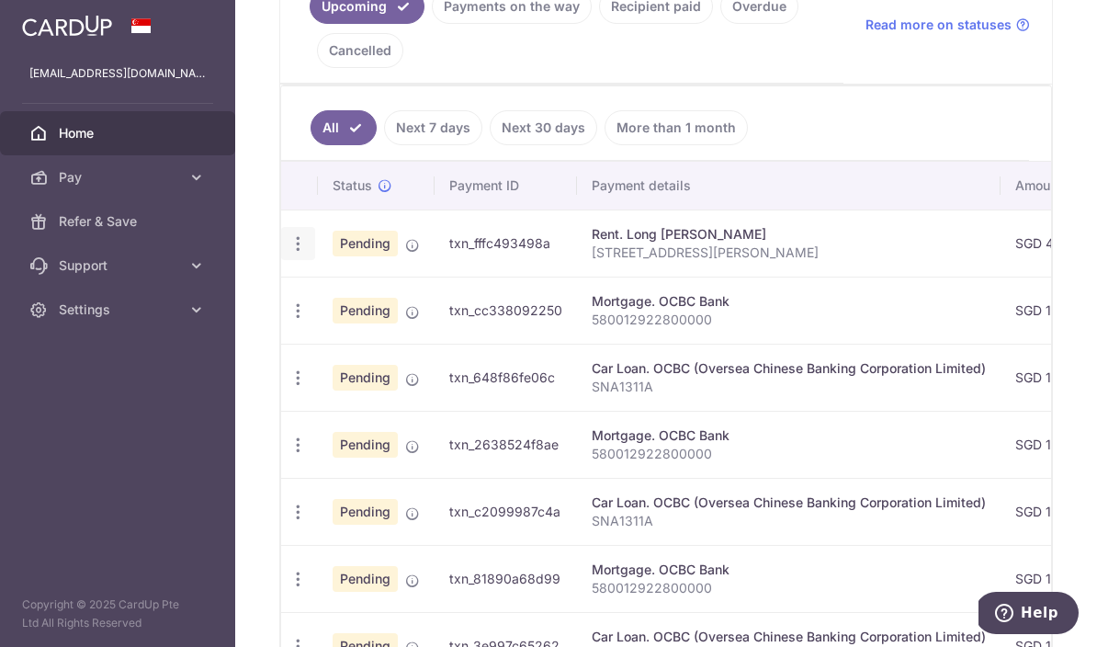
click at [289, 254] on icon "button" at bounding box center [298, 243] width 19 height 19
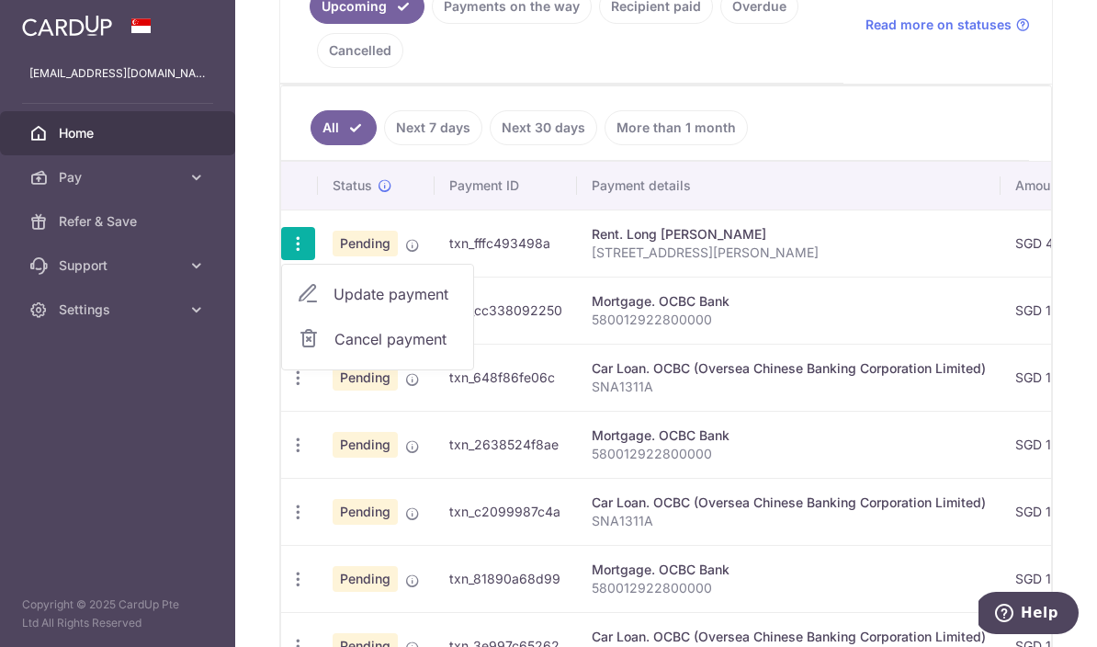
click at [334, 350] on span "Cancel payment" at bounding box center [395, 339] width 123 height 22
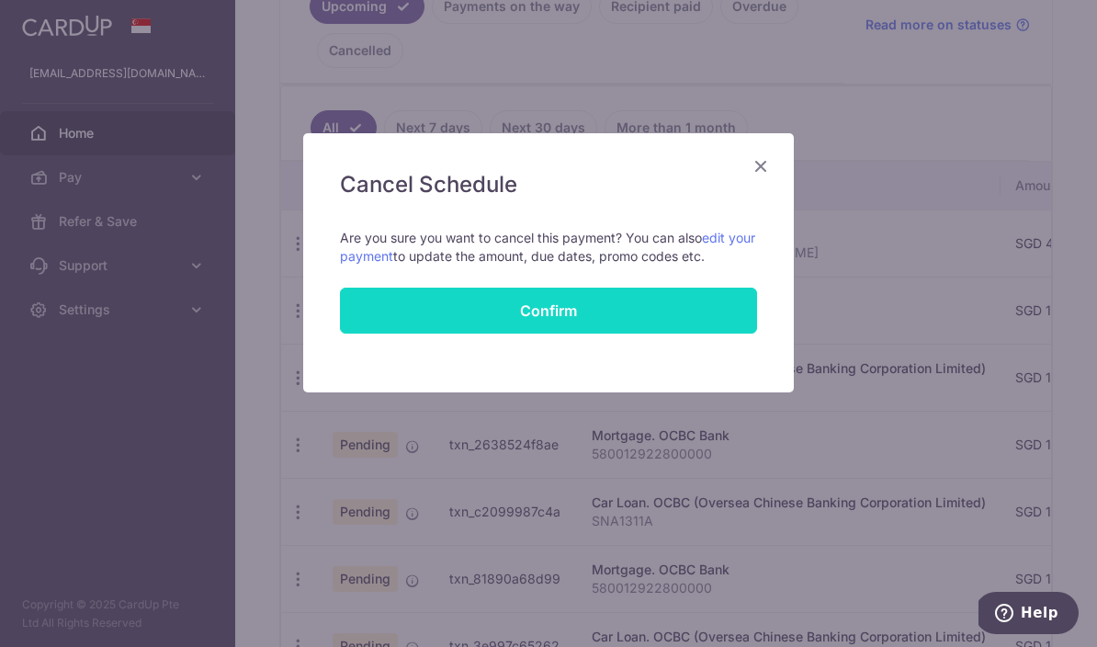
click at [522, 320] on button "Confirm" at bounding box center [548, 311] width 417 height 46
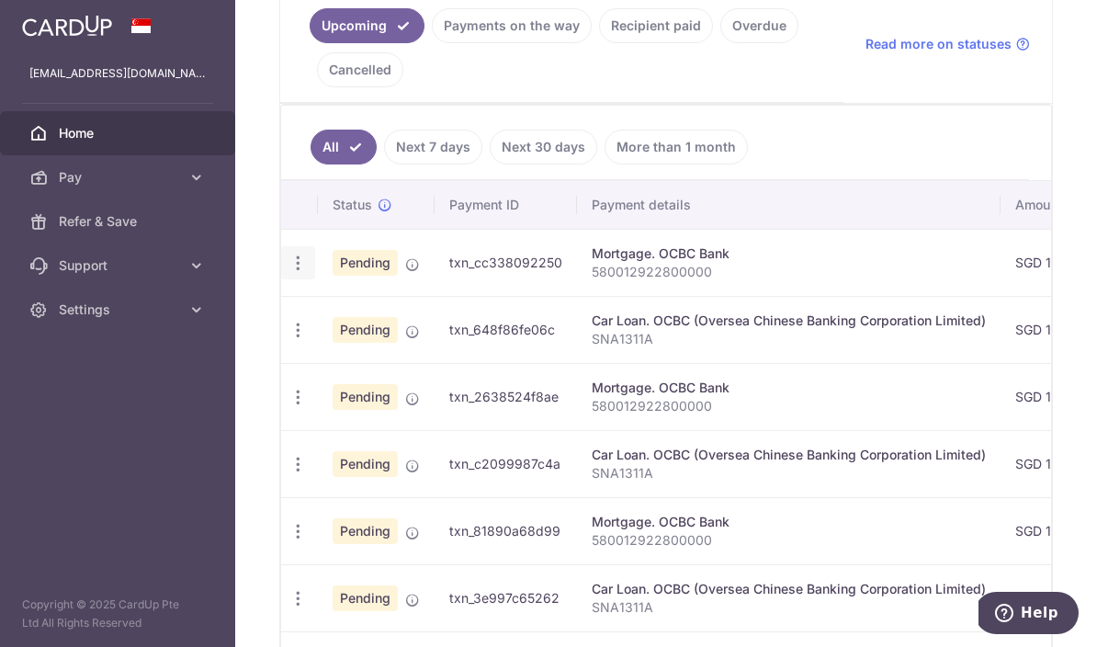
click at [289, 273] on icon "button" at bounding box center [298, 263] width 19 height 19
click at [334, 324] on span "Update payment" at bounding box center [396, 313] width 125 height 22
radio input "true"
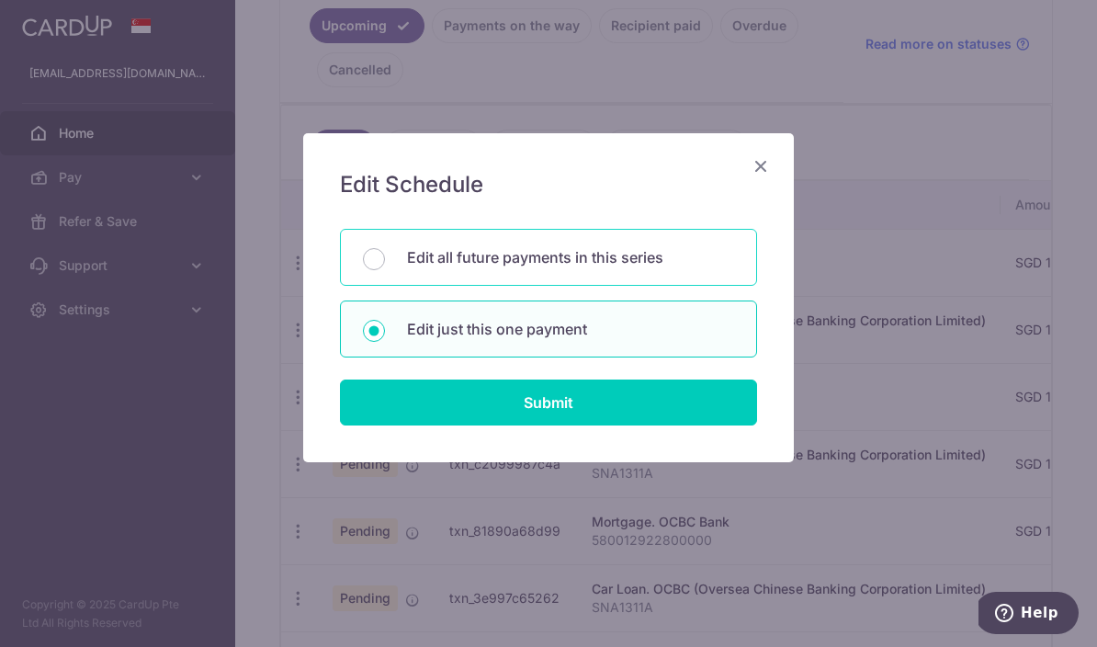
click at [651, 266] on p "Edit all future payments in this series" at bounding box center [570, 257] width 327 height 22
click at [385, 266] on input "Edit all future payments in this series" at bounding box center [374, 259] width 22 height 22
radio input "true"
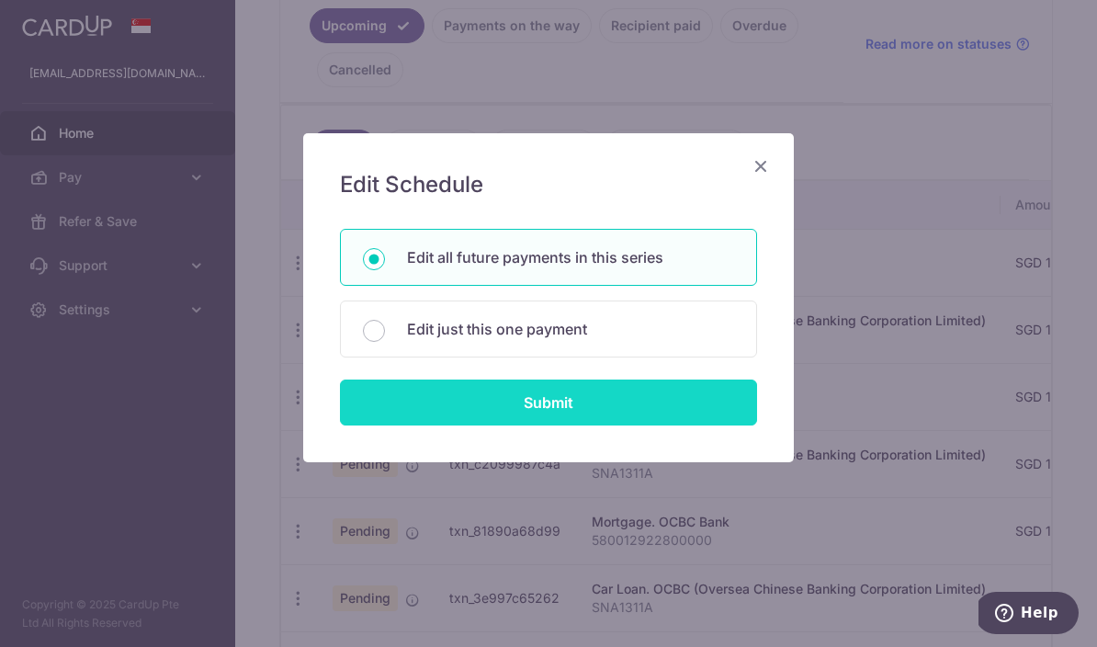
click at [593, 424] on input "Submit" at bounding box center [548, 402] width 417 height 46
radio input "true"
type input "1,239.88"
type input "580012922800000"
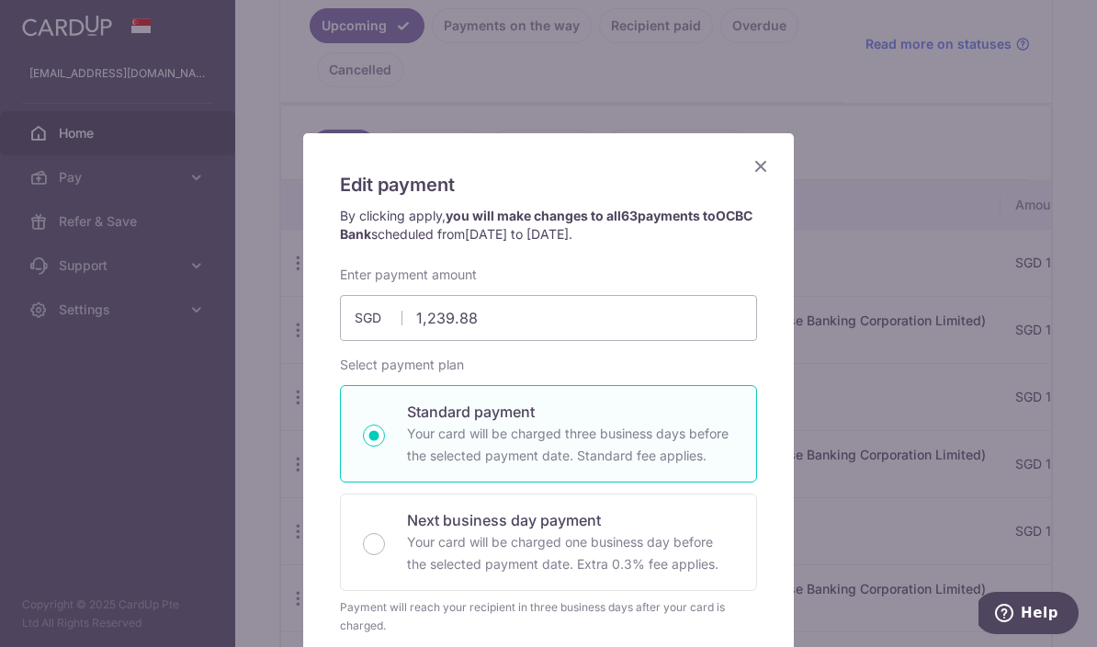
click at [761, 167] on icon "Close" at bounding box center [761, 165] width 22 height 23
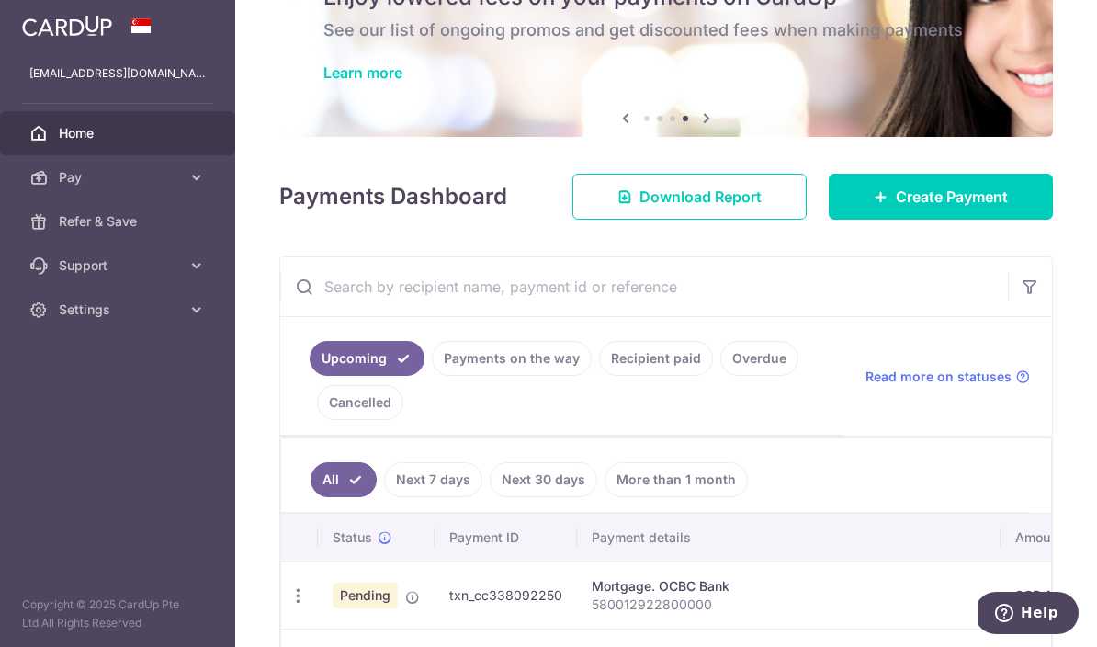
scroll to position [97, 0]
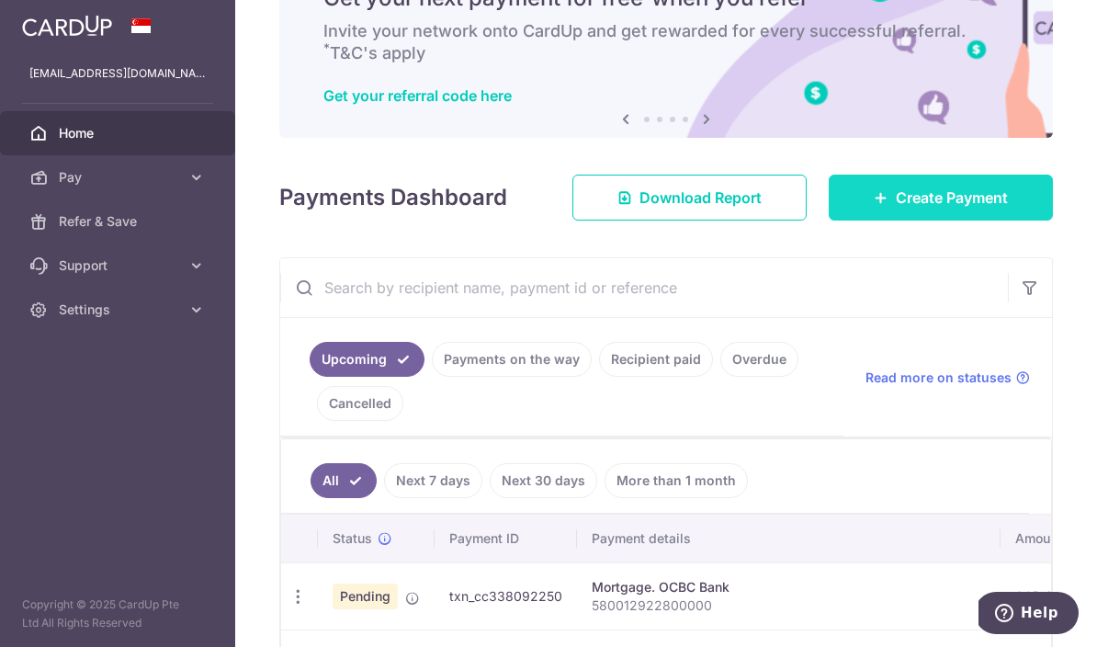
click at [985, 209] on span "Create Payment" at bounding box center [952, 198] width 112 height 22
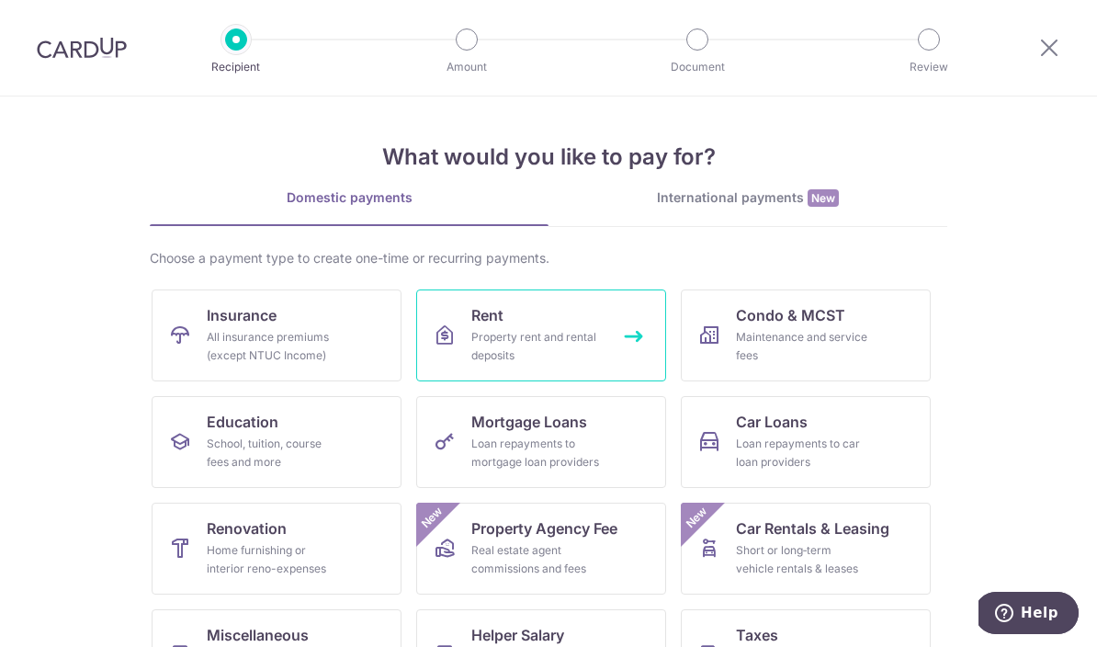
click at [588, 356] on div "Property rent and rental deposits" at bounding box center [537, 346] width 132 height 37
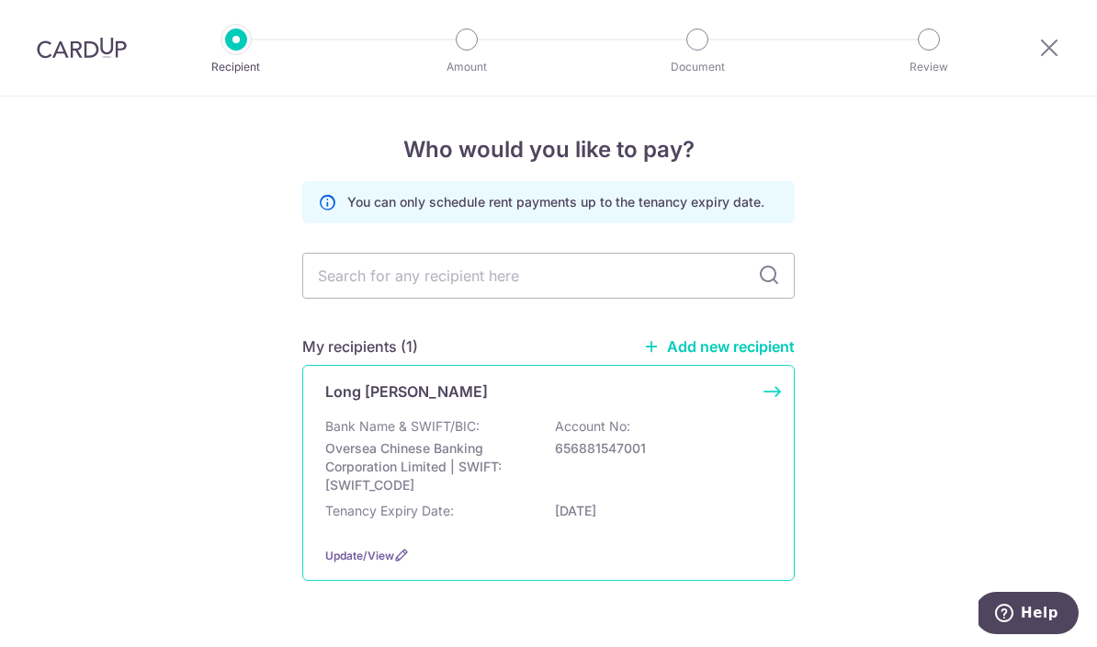
click at [506, 459] on p "Oversea Chinese Banking Corporation Limited | SWIFT: [SWIFT_CODE]" at bounding box center [428, 466] width 206 height 55
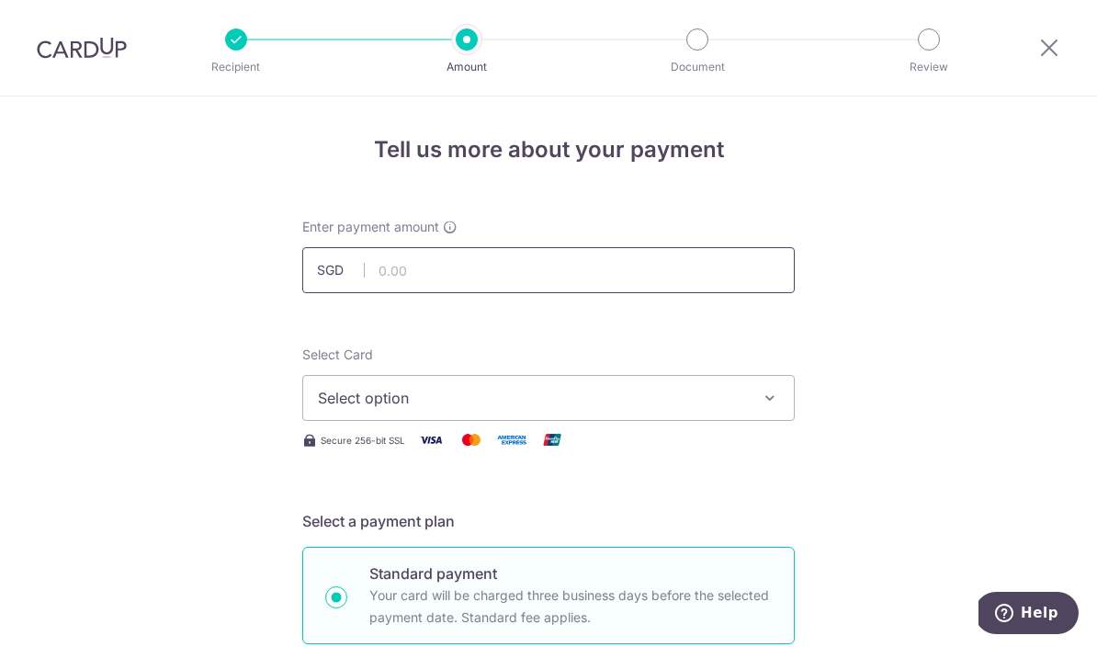
click at [690, 290] on input "text" at bounding box center [548, 270] width 493 height 46
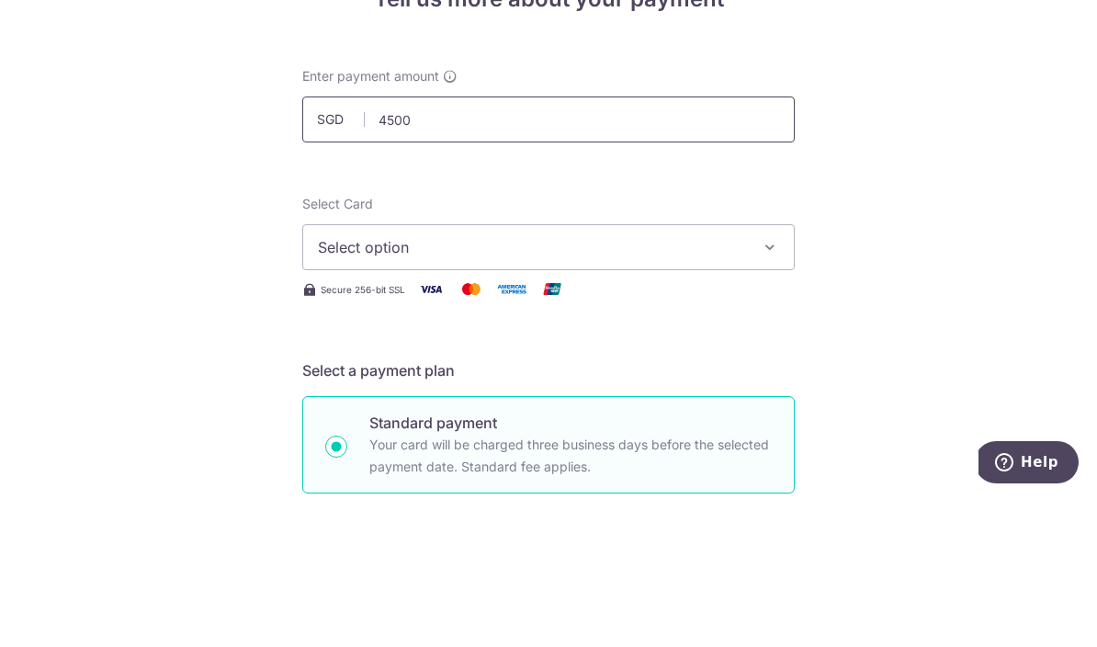
click button "Add Card" at bounding box center [0, 0] width 0 height 0
type input "4,500.00"
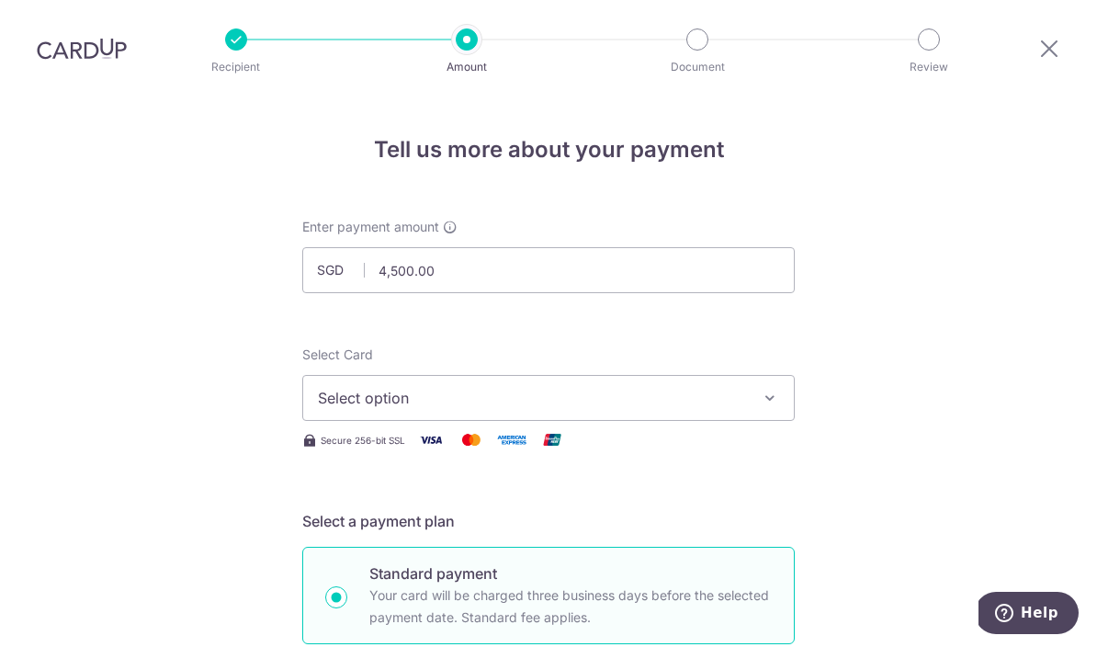
click at [735, 375] on button "Select option" at bounding box center [548, 398] width 493 height 46
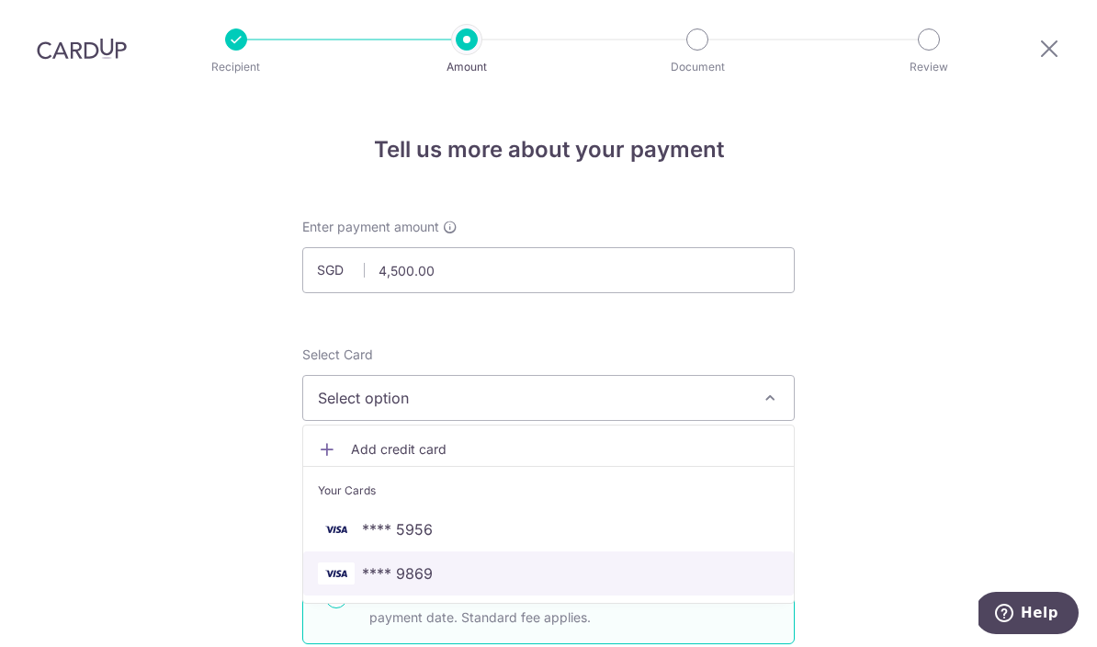
click at [452, 562] on span "**** 9869" at bounding box center [548, 573] width 461 height 22
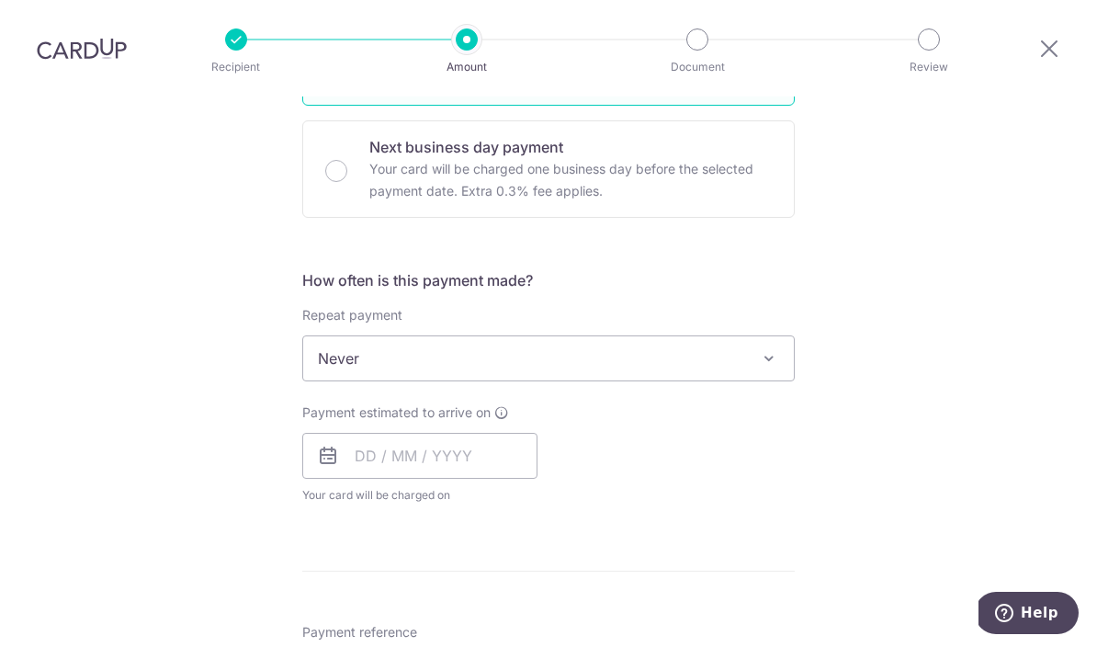
scroll to position [541, 0]
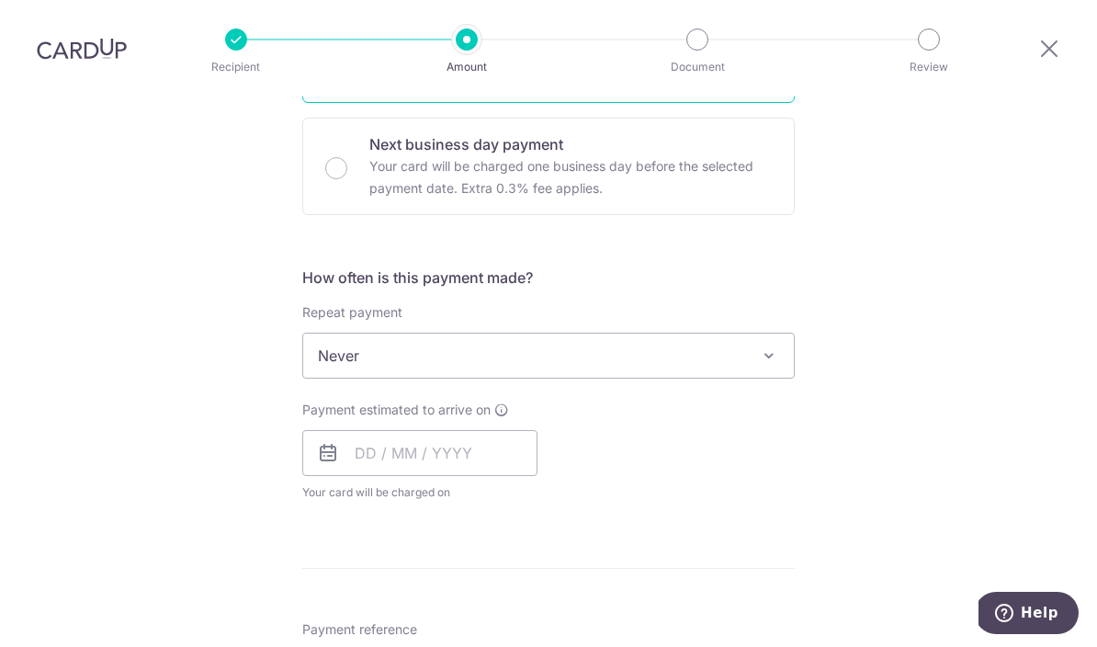
click at [771, 334] on span "Never" at bounding box center [548, 356] width 491 height 44
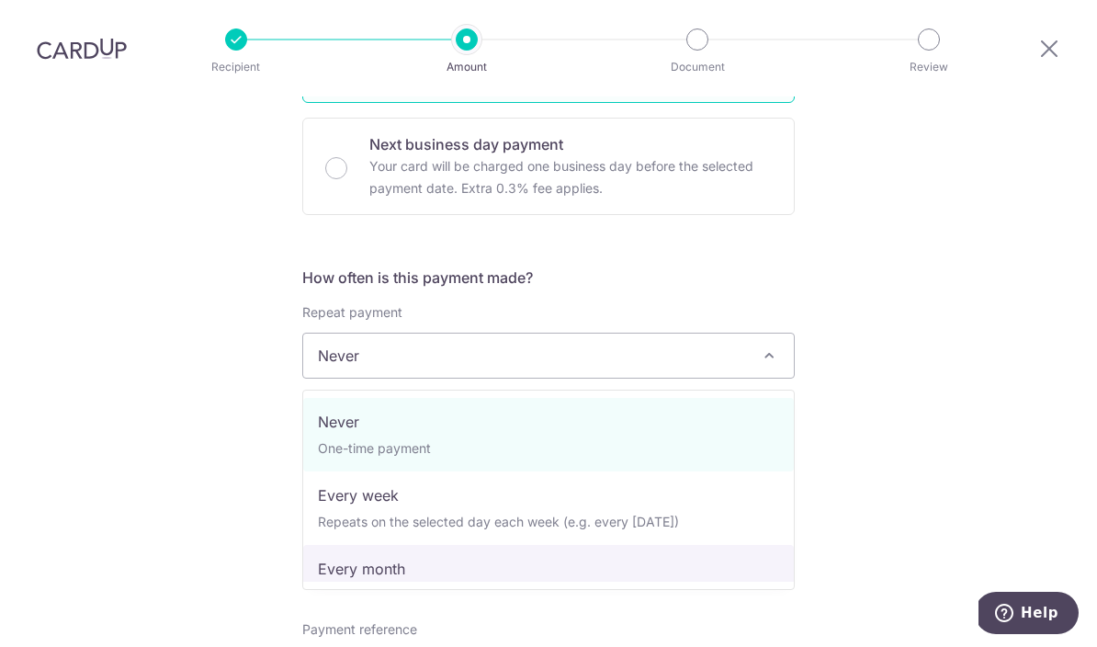
select select "3"
type input "[DATE]"
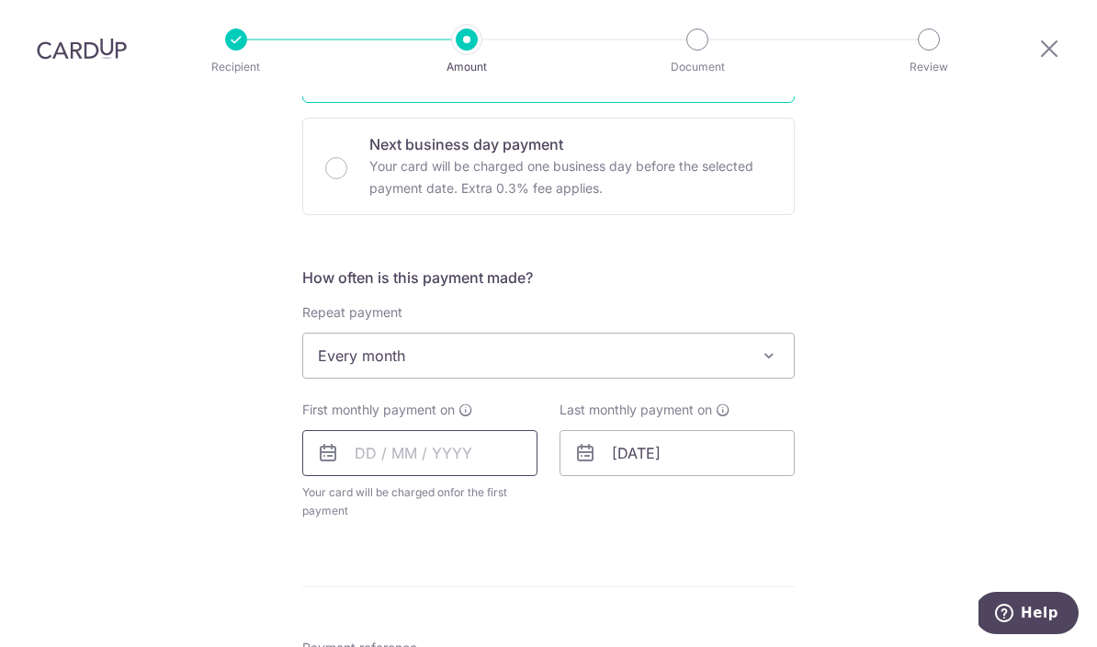
click at [484, 430] on input "text" at bounding box center [419, 453] width 235 height 46
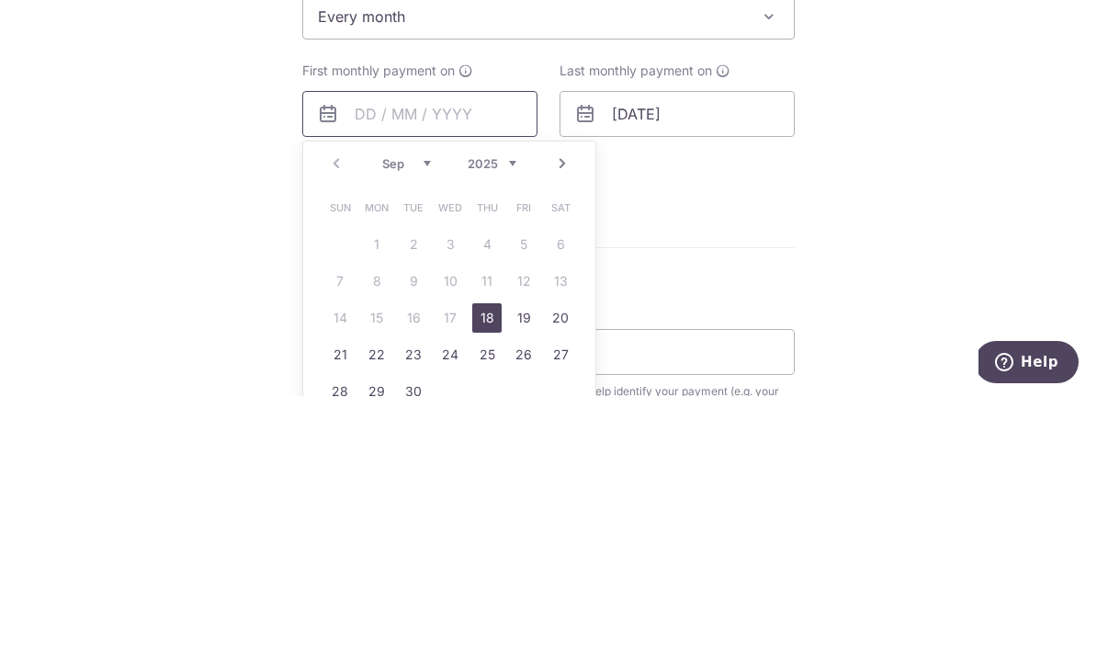
scroll to position [637, 0]
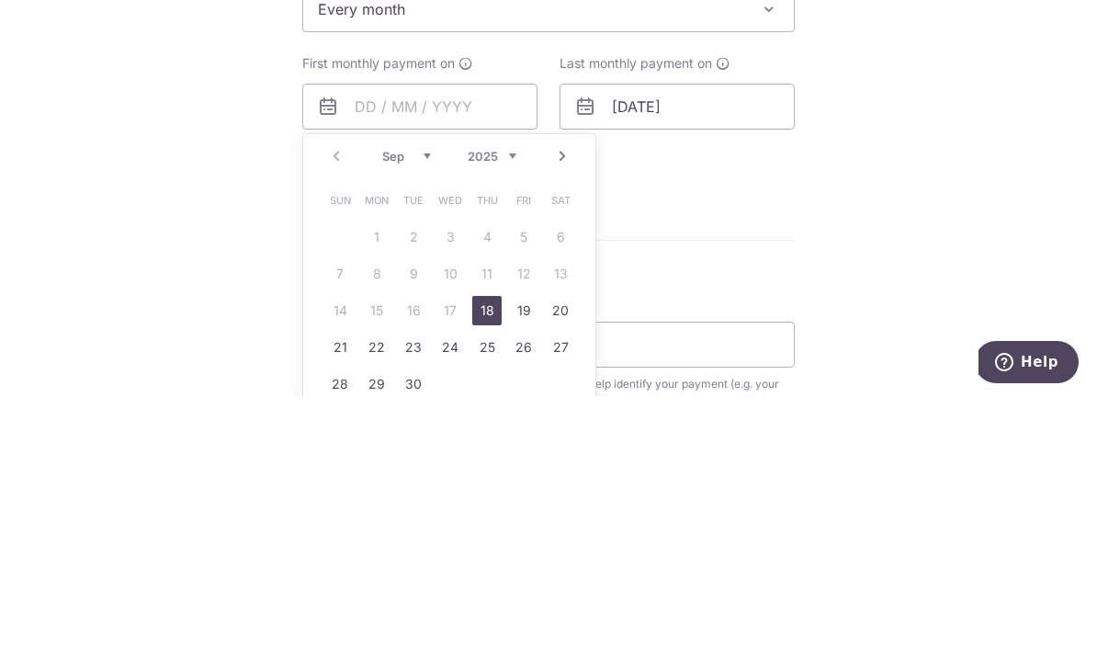
click at [482, 547] on link "18" at bounding box center [486, 561] width 29 height 29
type input "[DATE]"
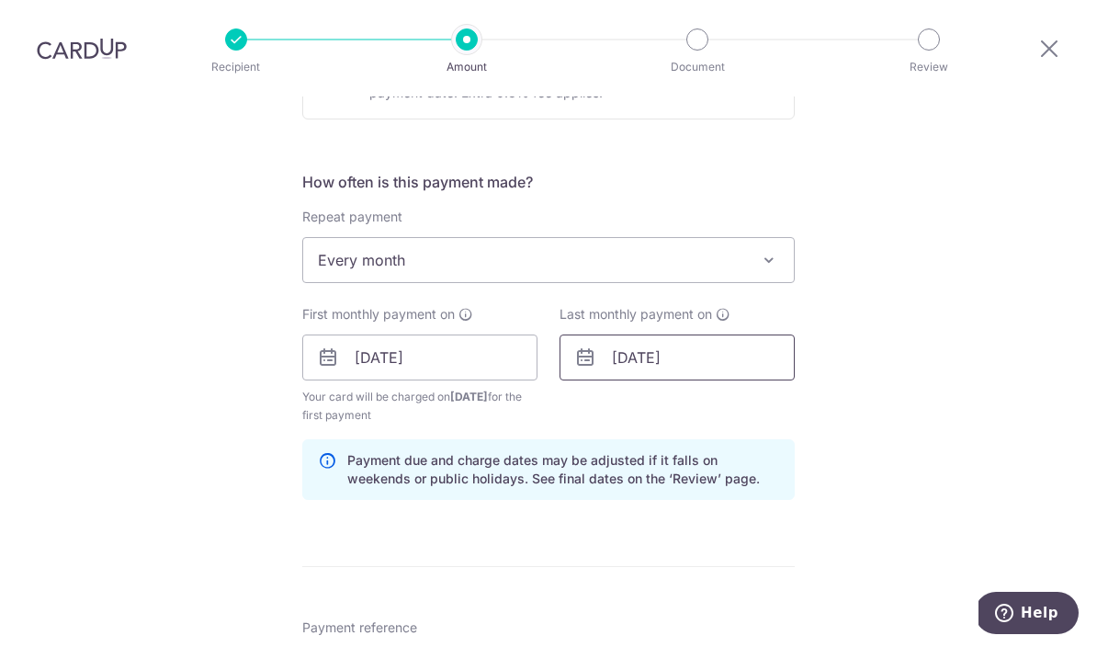
click at [747, 334] on input "[DATE]" at bounding box center [677, 357] width 235 height 46
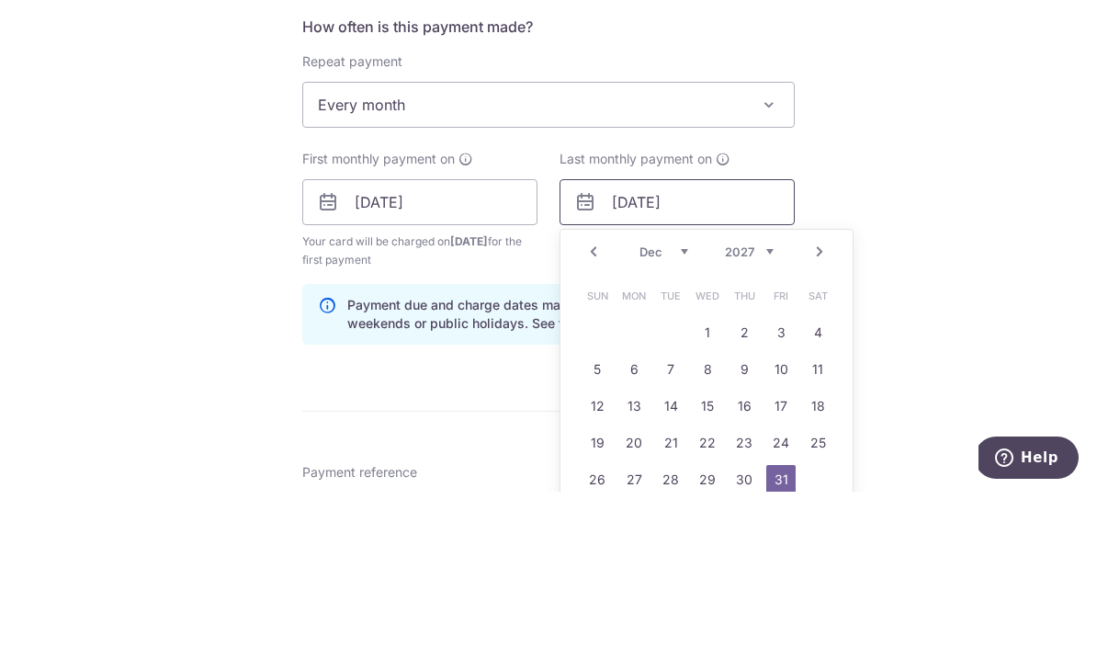
type input "[DATE]"
click at [981, 210] on div "Tell us more about your payment Enter payment amount SGD 4,500.00 4500.00 Selec…" at bounding box center [548, 338] width 1097 height 1756
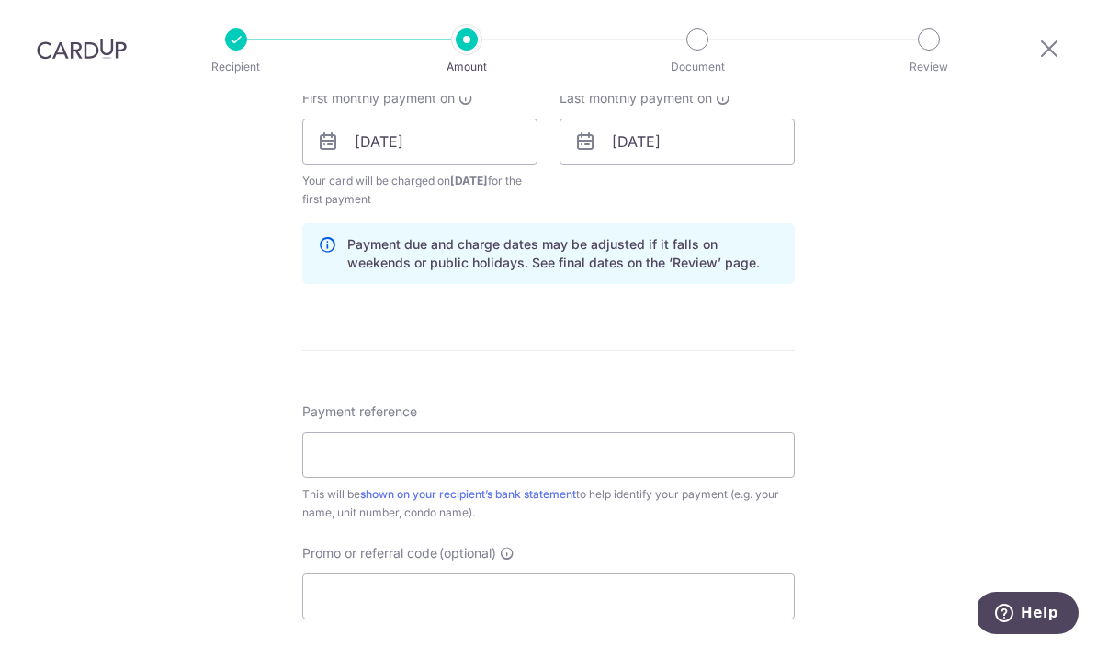
scroll to position [879, 0]
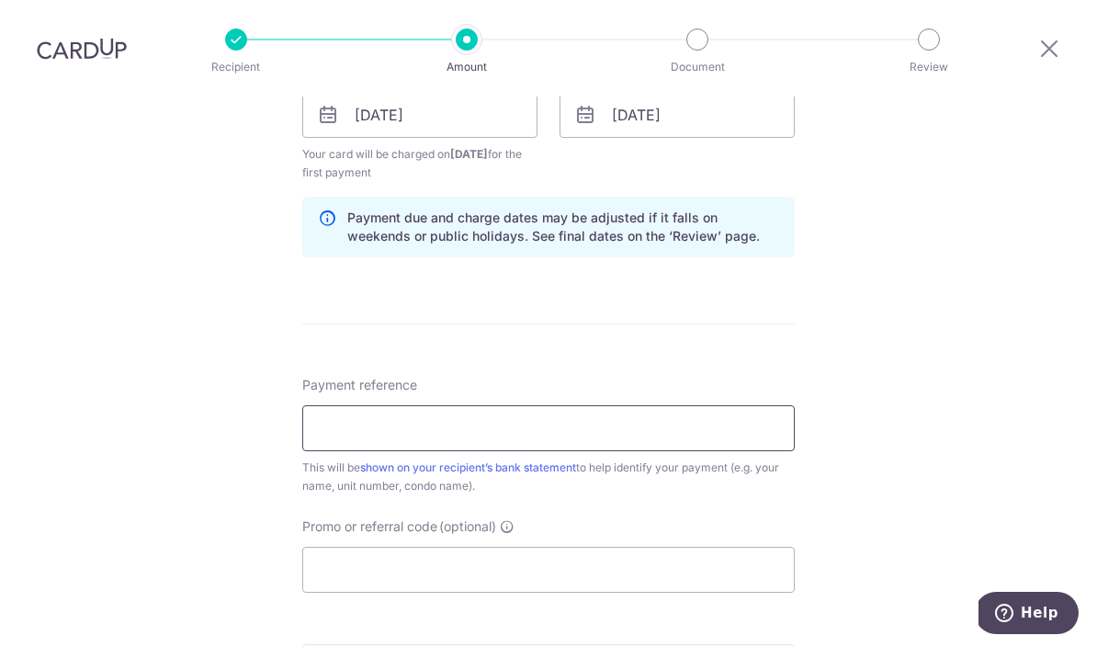
click at [719, 405] on input "Payment reference" at bounding box center [548, 428] width 493 height 46
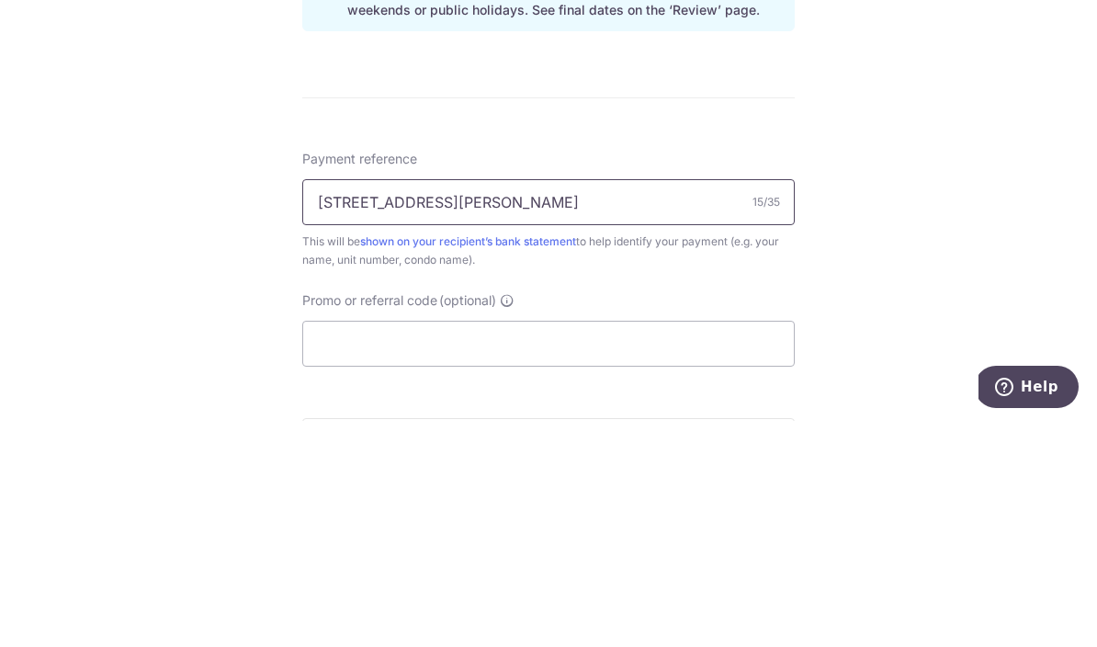
type input "[STREET_ADDRESS][PERSON_NAME]"
click at [937, 182] on div "Tell us more about your payment Enter payment amount SGD 4,500.00 4500.00 Selec…" at bounding box center [548, 95] width 1097 height 1756
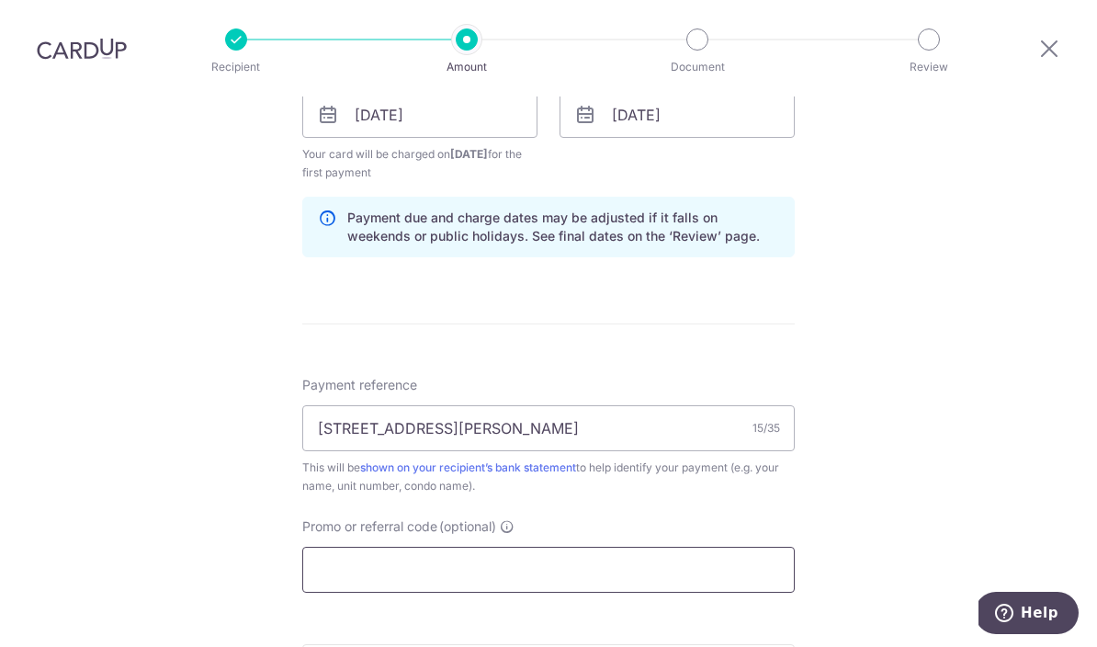
click at [558, 547] on input "Promo or referral code (optional)" at bounding box center [548, 570] width 493 height 46
click at [582, 547] on input "Promo or referral code (optional)" at bounding box center [548, 570] width 493 height 46
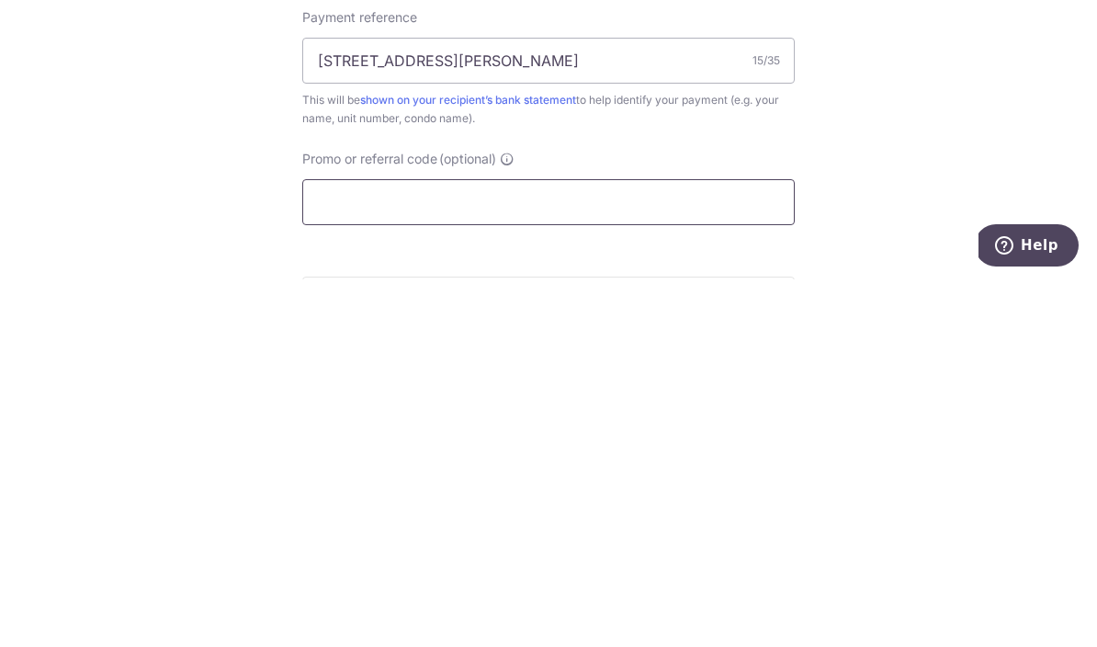
click at [530, 547] on input "Promo or referral code (optional)" at bounding box center [548, 570] width 493 height 46
paste input "3HOME25R"
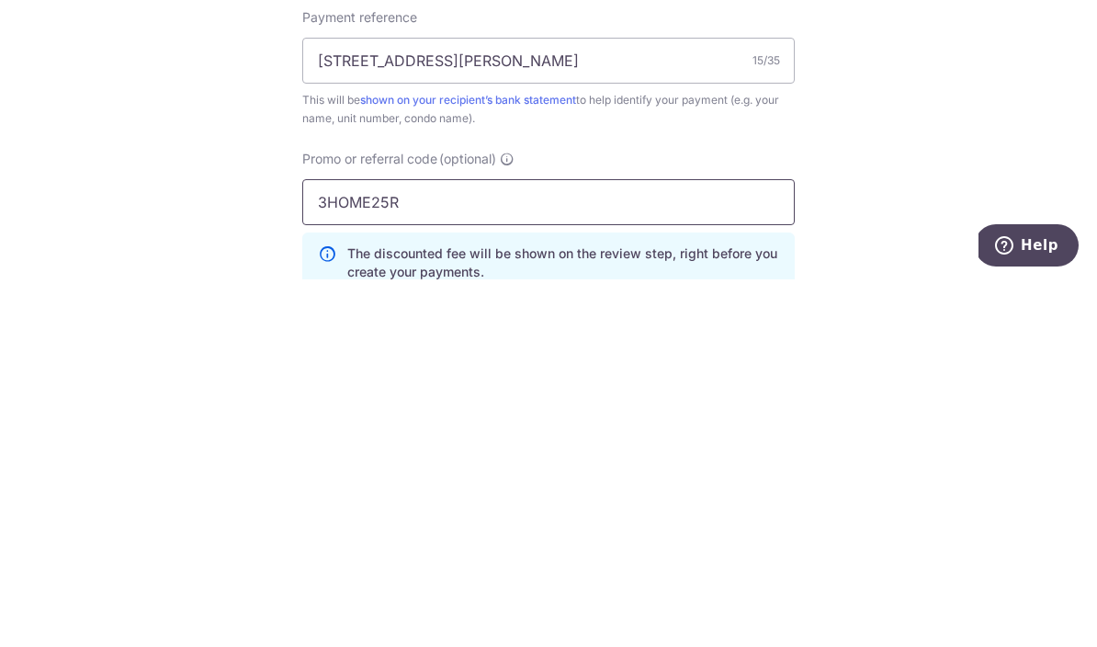
type input "3HOME25R"
click at [1025, 171] on div "Tell us more about your payment Enter payment amount SGD 4,500.00 4500.00 Selec…" at bounding box center [548, 136] width 1097 height 1839
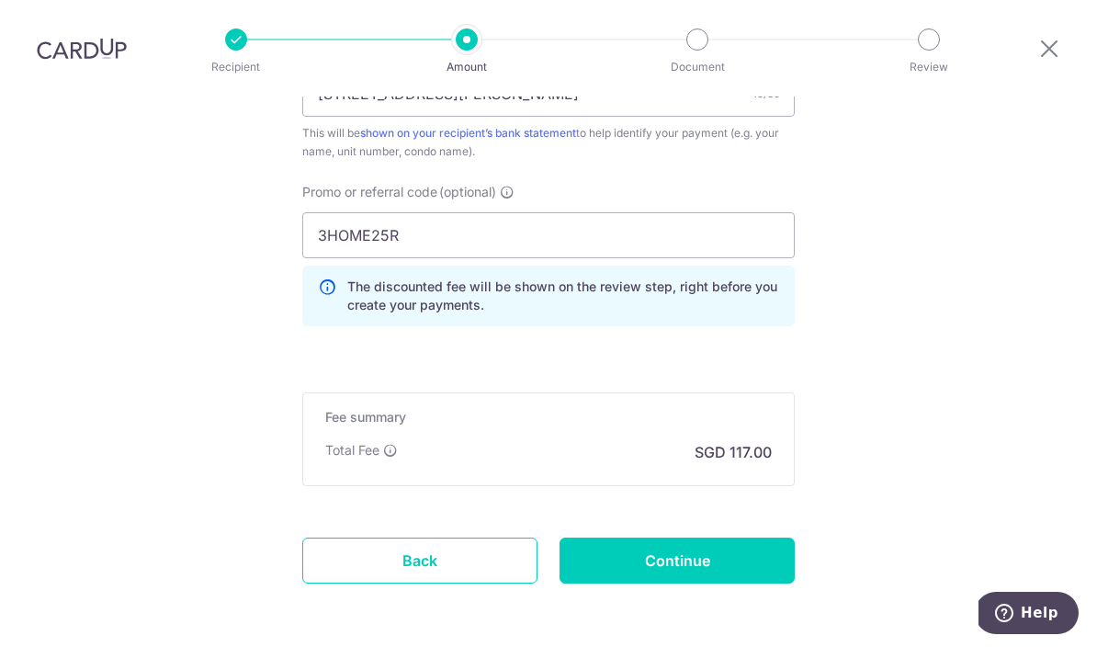
scroll to position [1213, 0]
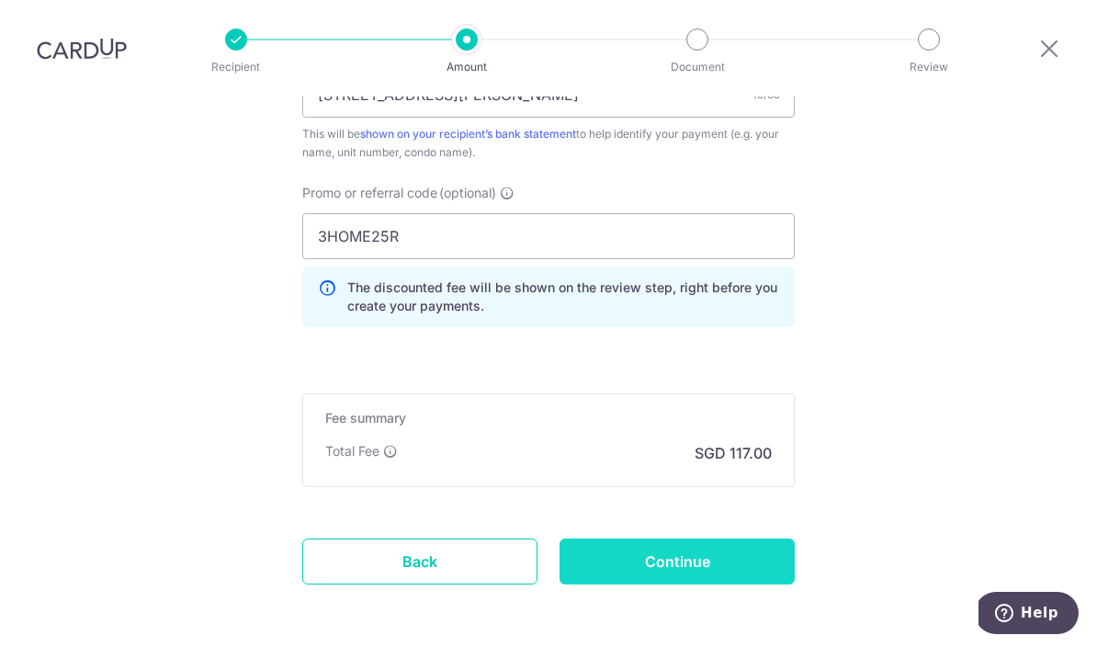
click at [701, 538] on input "Continue" at bounding box center [677, 561] width 235 height 46
type input "Create Schedule"
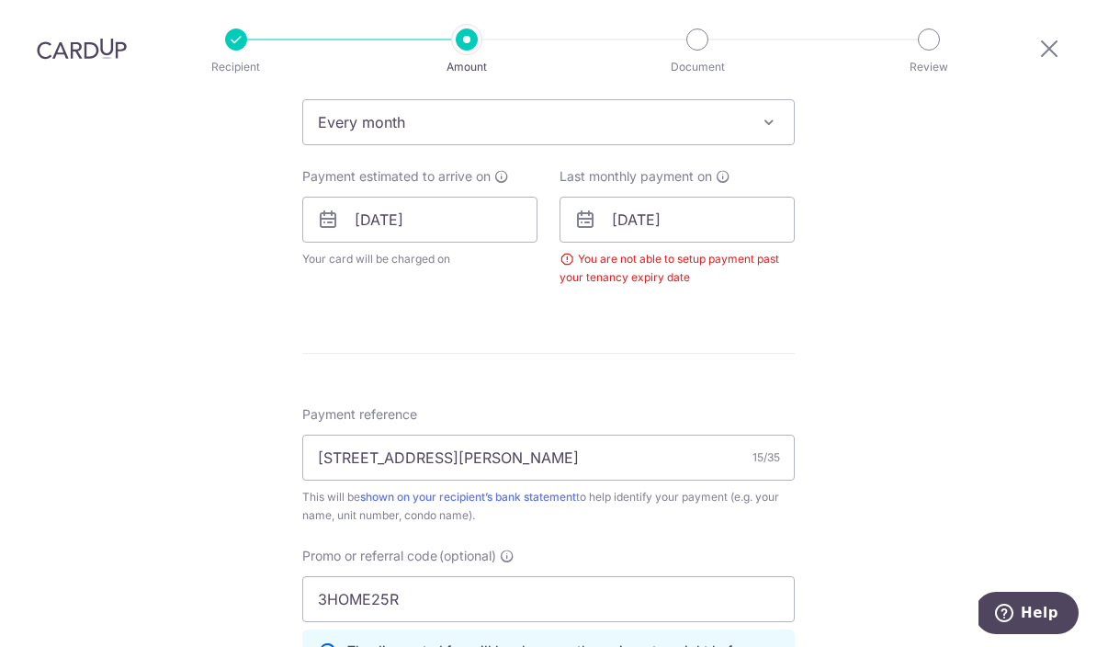
scroll to position [748, 0]
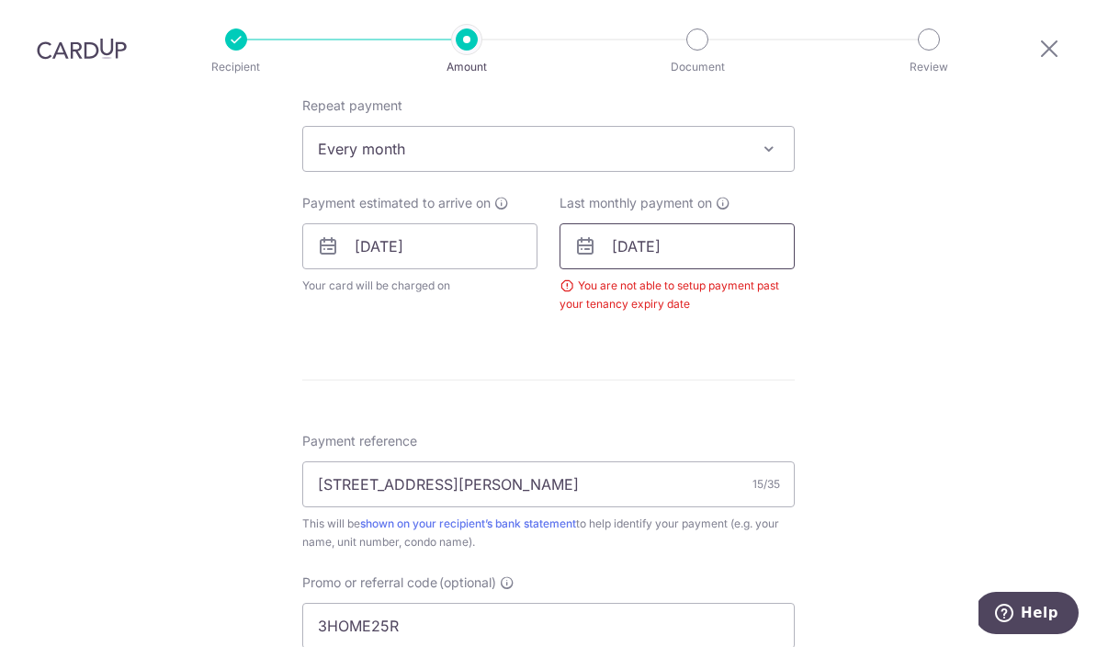
click at [717, 223] on input "[DATE]" at bounding box center [677, 246] width 235 height 46
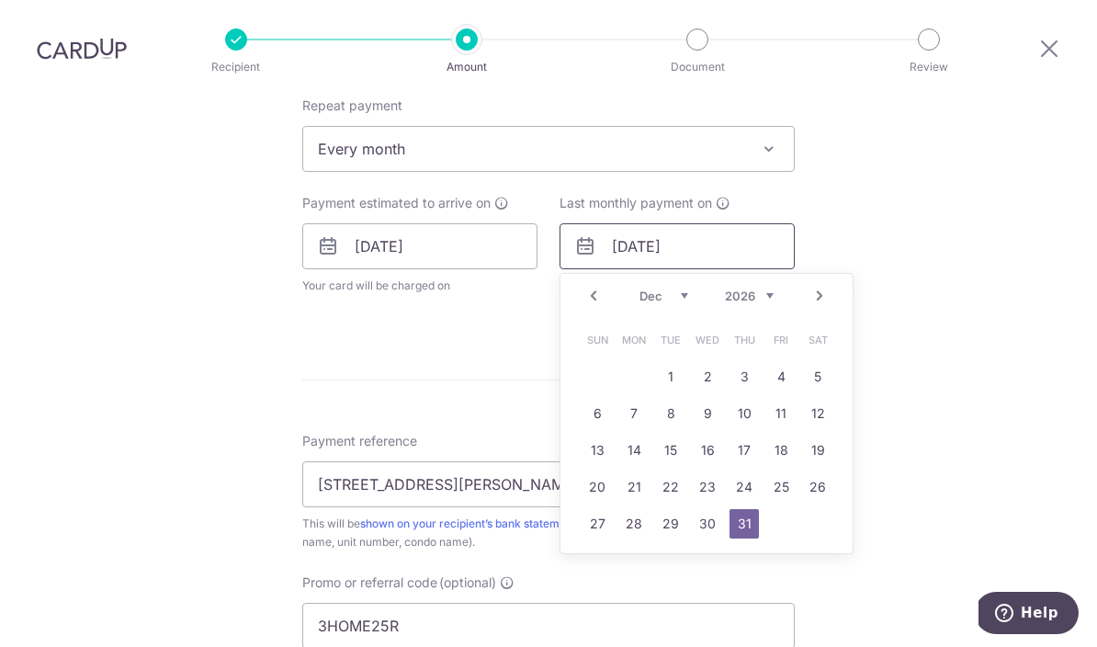
type input "[DATE]"
click at [1023, 209] on div "Tell us more about your payment Enter payment amount SGD 4,500.00 4500.00 Selec…" at bounding box center [548, 230] width 1097 height 1763
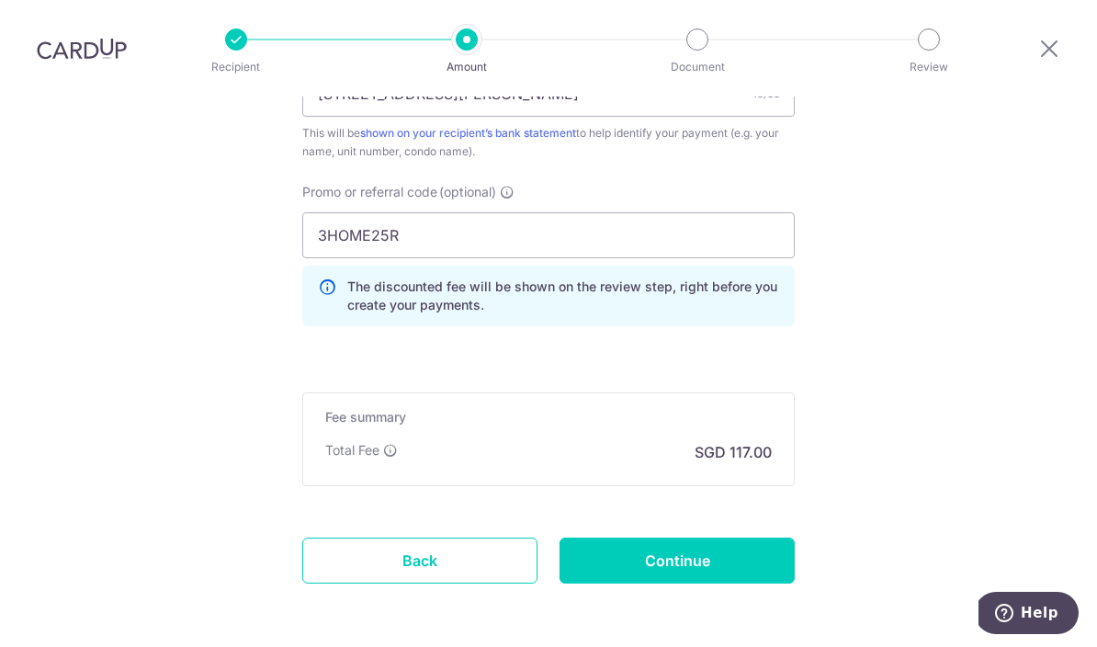
scroll to position [1213, 0]
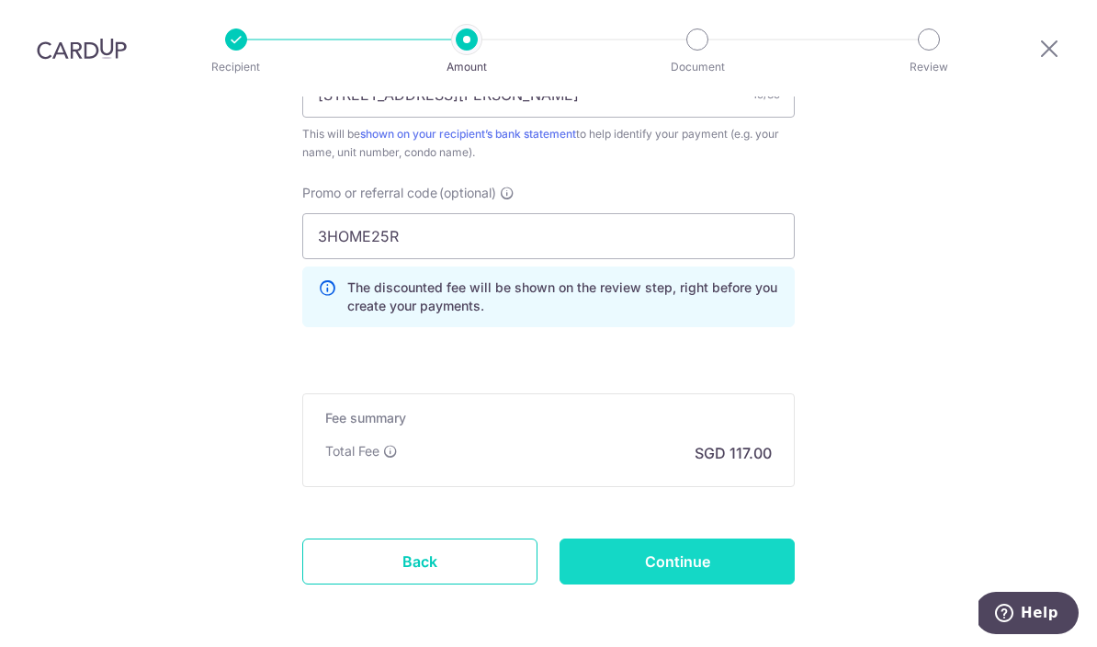
click at [708, 538] on input "Continue" at bounding box center [677, 561] width 235 height 46
type input "Create Schedule"
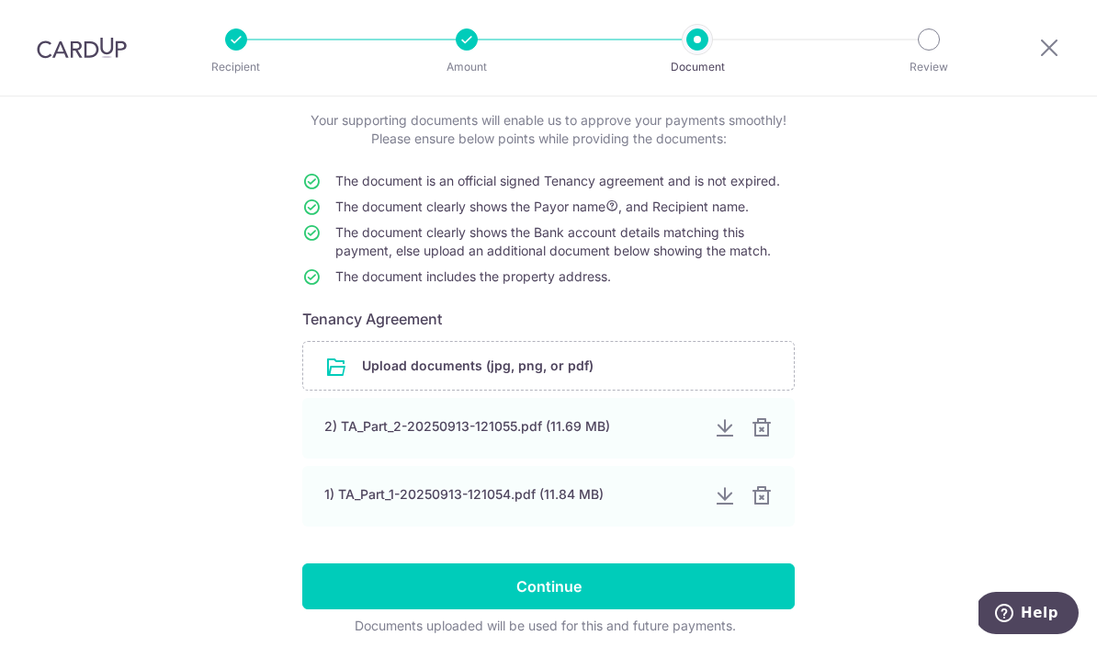
scroll to position [106, 0]
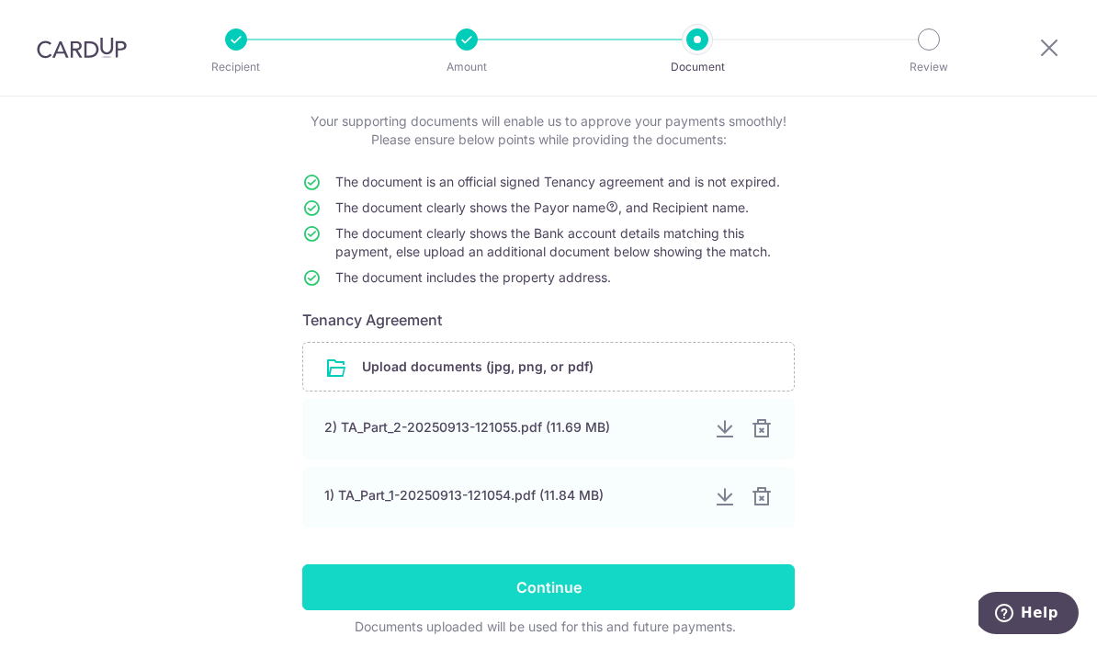
click at [623, 598] on input "Continue" at bounding box center [548, 587] width 493 height 46
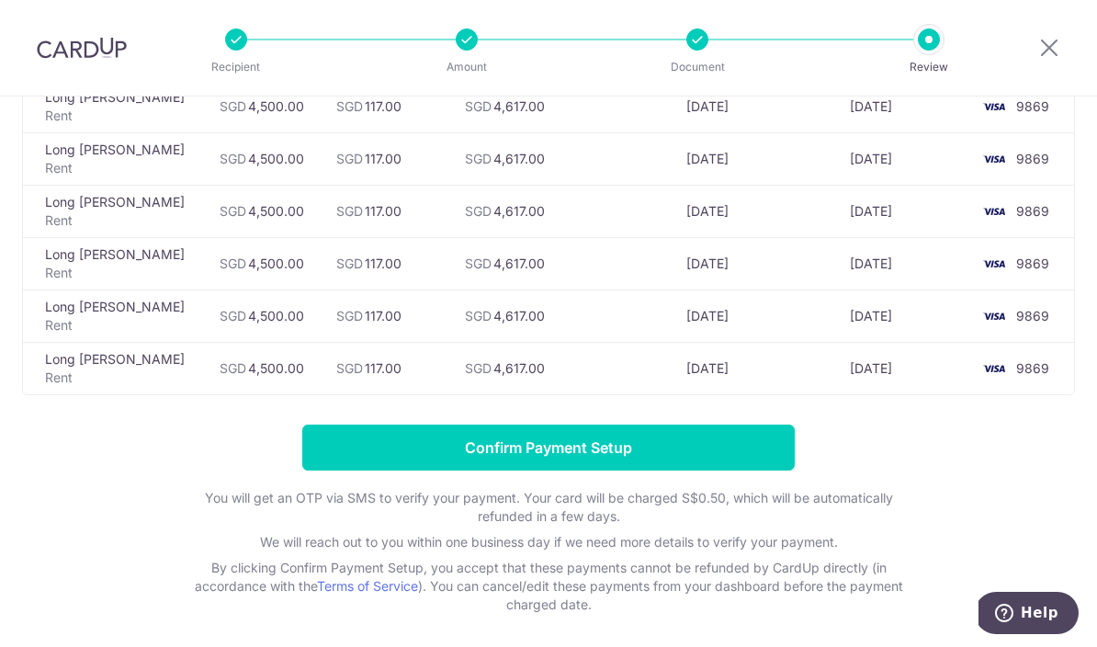
scroll to position [729, 0]
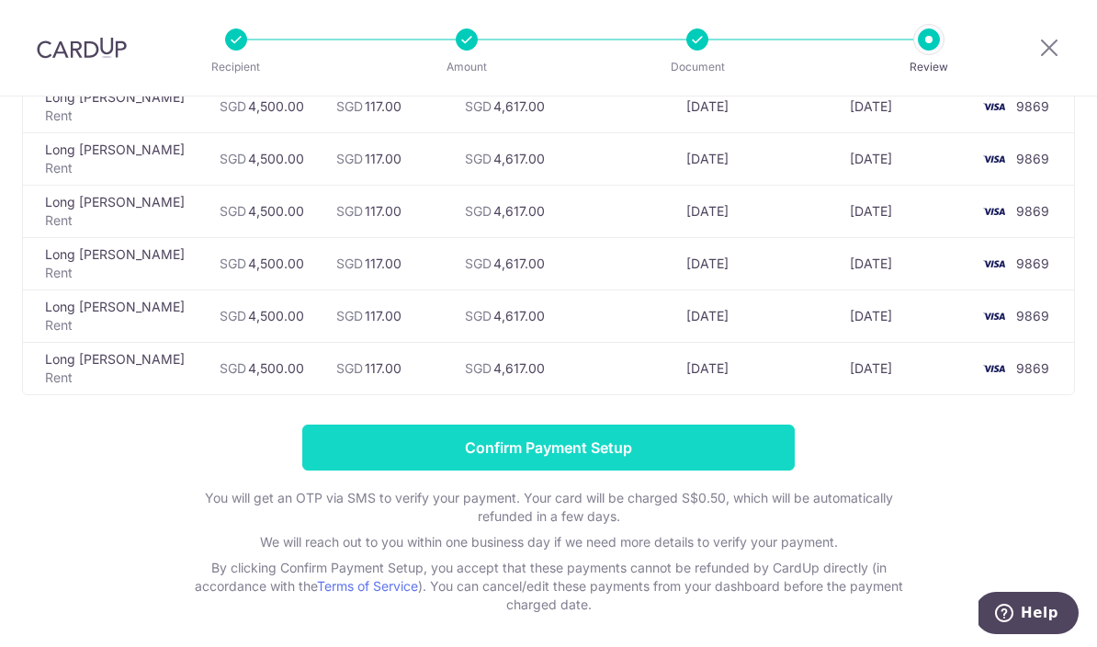
click at [661, 458] on input "Confirm Payment Setup" at bounding box center [548, 448] width 493 height 46
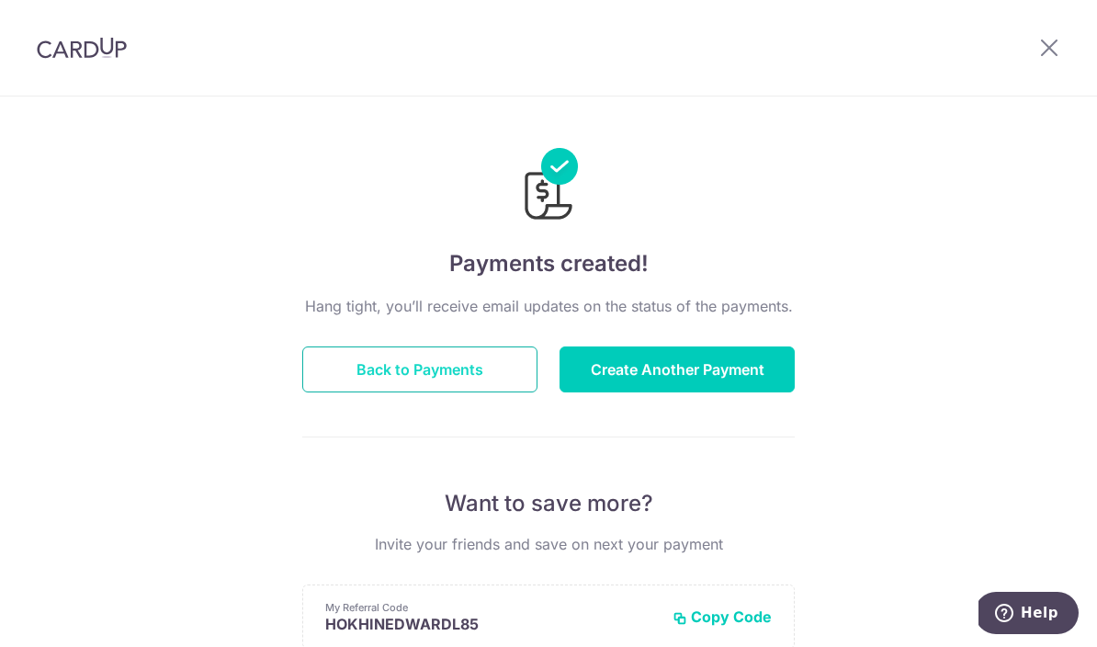
click at [493, 379] on button "Back to Payments" at bounding box center [419, 369] width 235 height 46
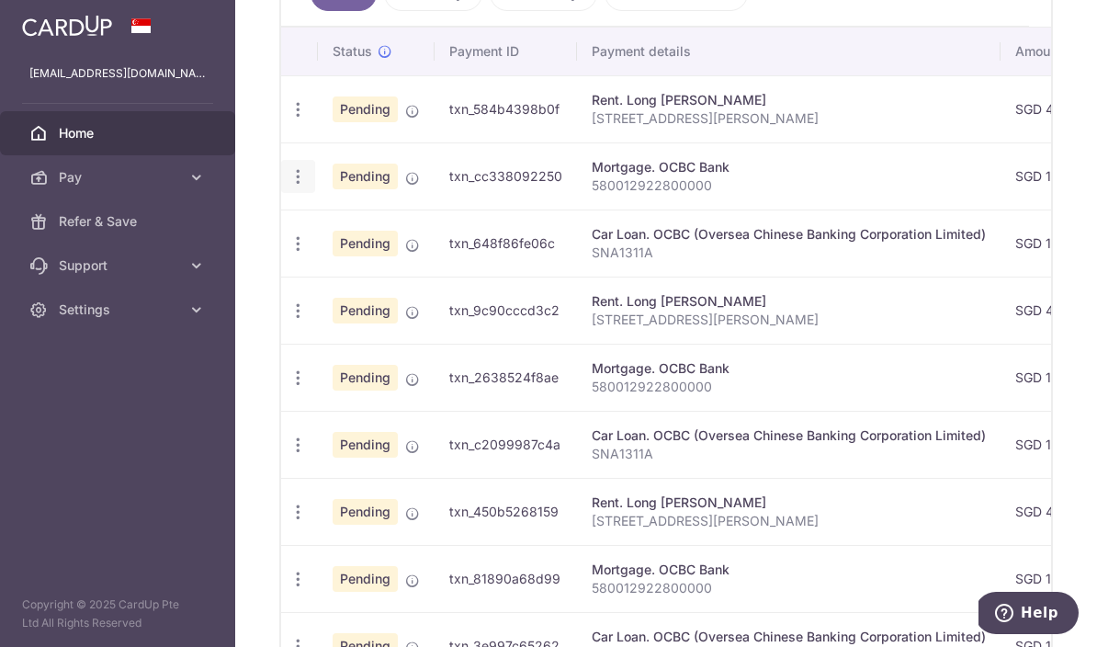
click at [289, 187] on icon "button" at bounding box center [298, 176] width 19 height 19
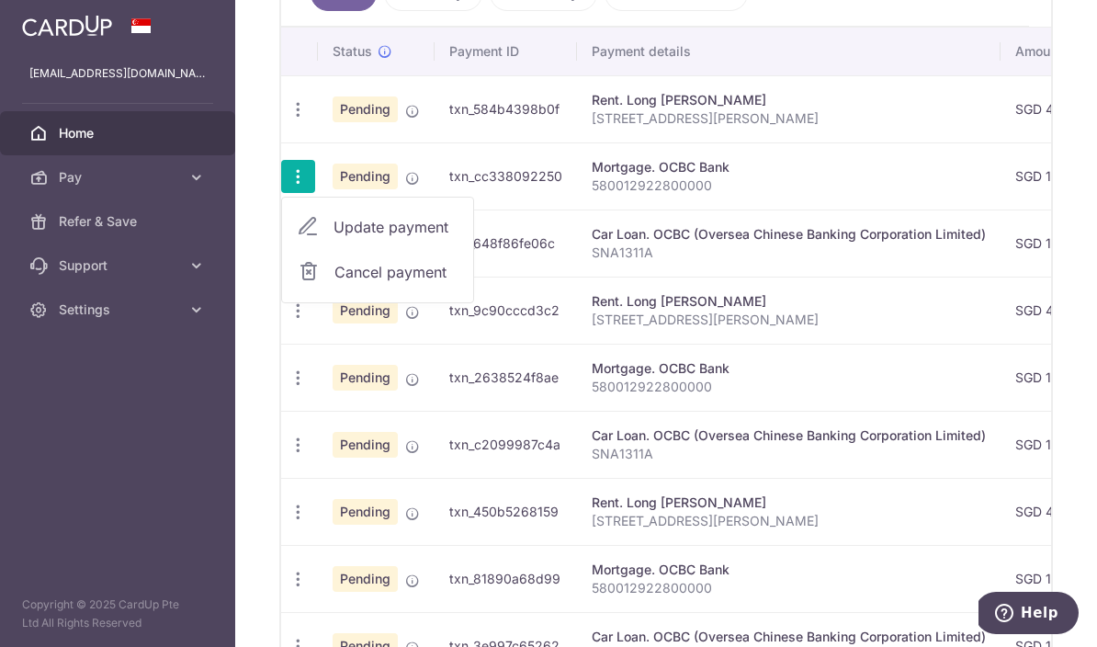
click at [334, 238] on span "Update payment" at bounding box center [396, 227] width 125 height 22
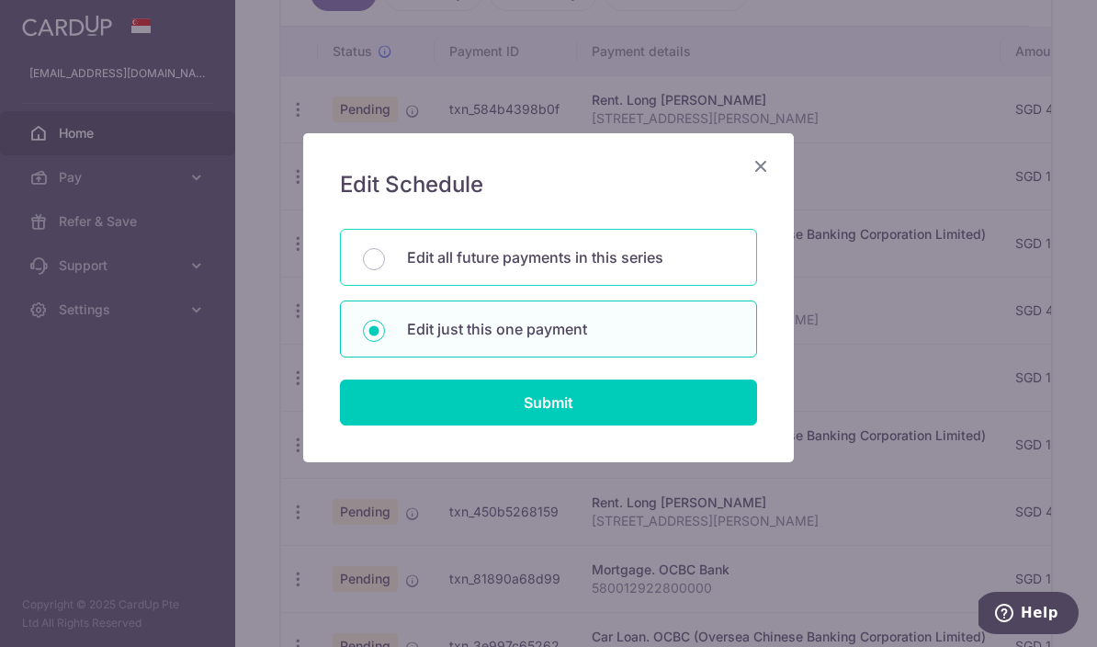
click at [655, 265] on p "Edit all future payments in this series" at bounding box center [570, 257] width 327 height 22
click at [385, 265] on input "Edit all future payments in this series" at bounding box center [374, 259] width 22 height 22
radio input "true"
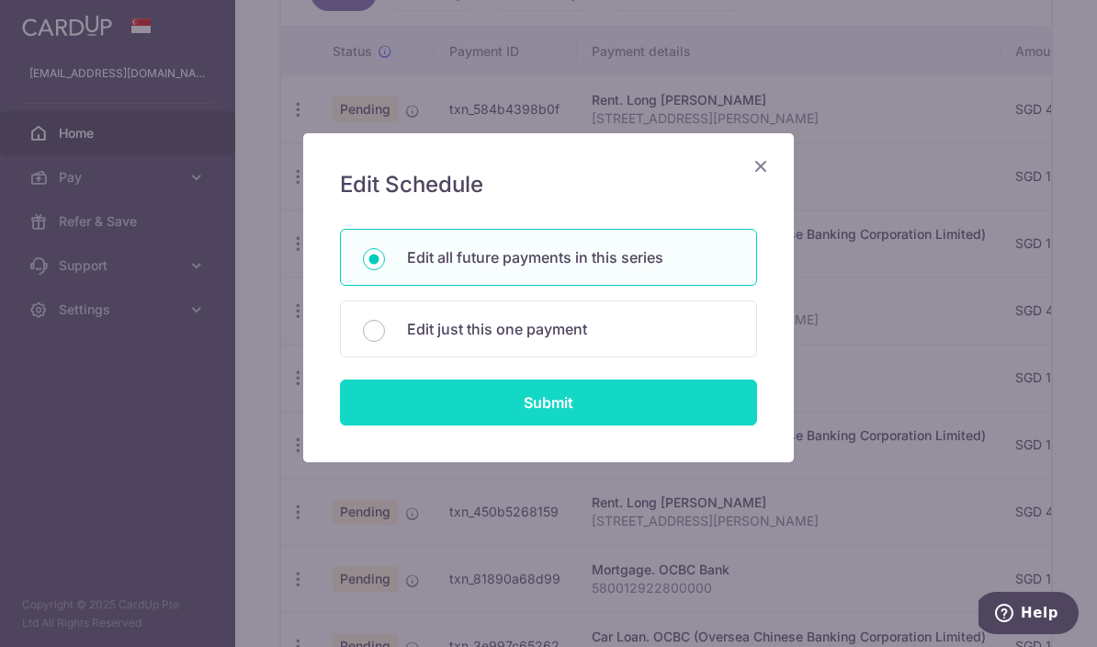
click at [641, 416] on input "Submit" at bounding box center [548, 402] width 417 height 46
radio input "true"
type input "1,239.88"
type input "580012922800000"
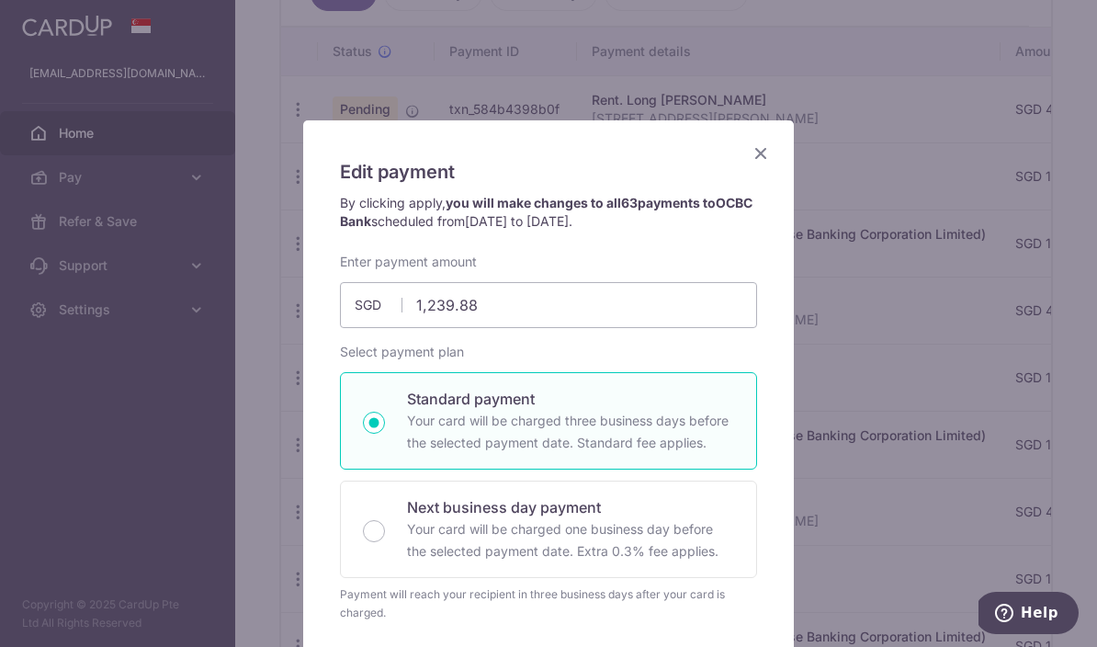
scroll to position [11, 0]
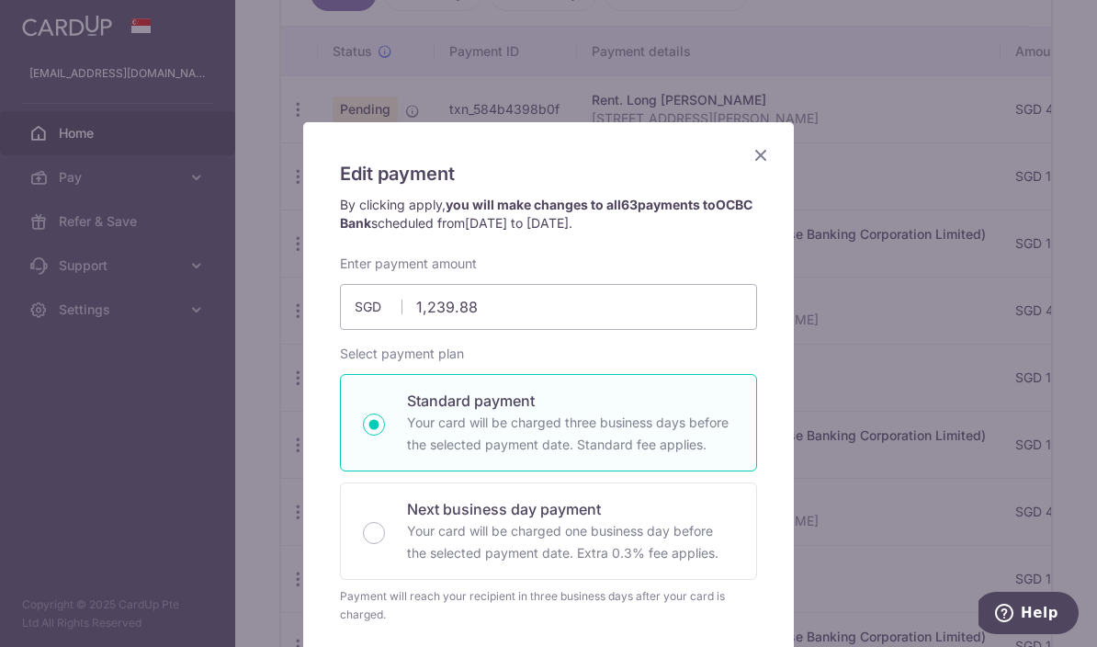
click at [769, 165] on icon "Close" at bounding box center [761, 154] width 22 height 23
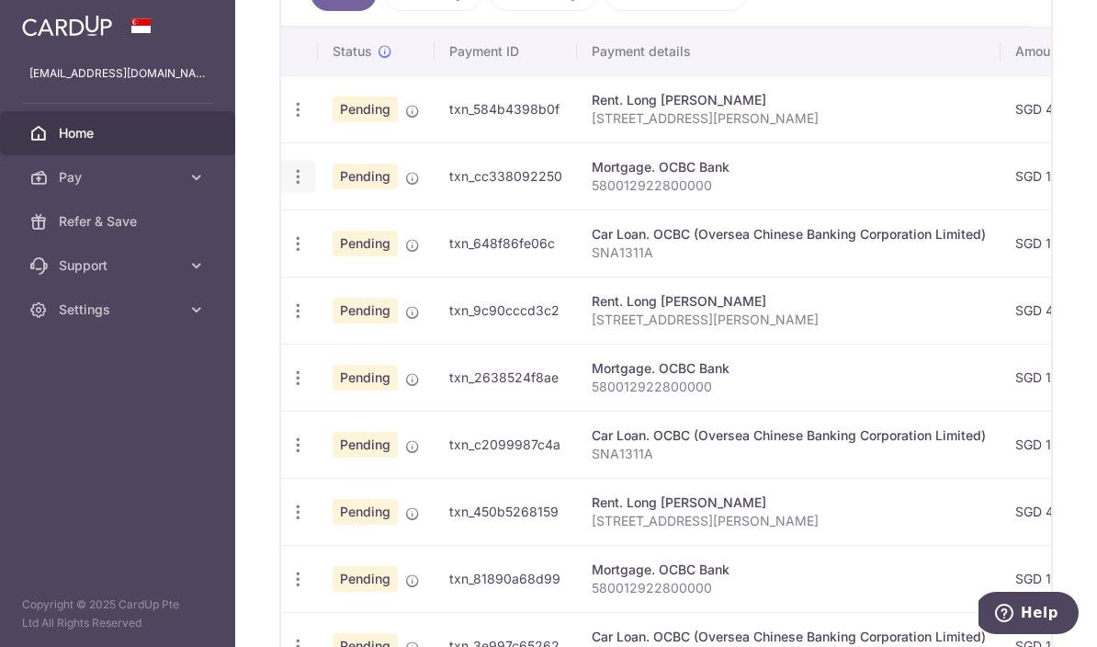
click at [289, 187] on icon "button" at bounding box center [298, 176] width 19 height 19
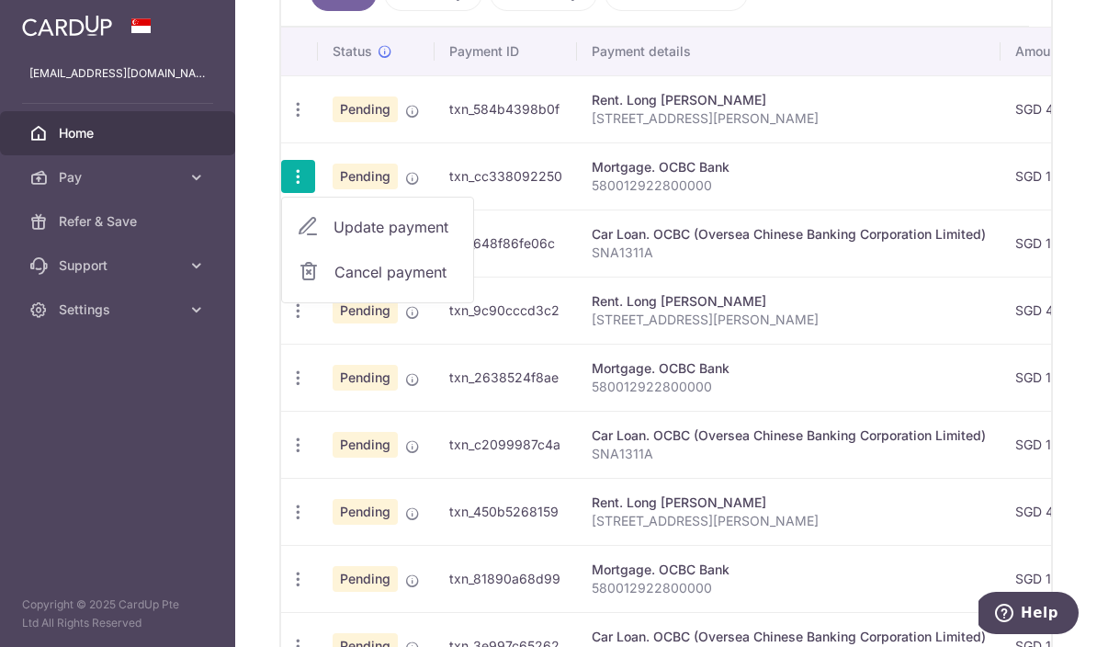
click at [334, 283] on span "Cancel payment" at bounding box center [395, 272] width 123 height 22
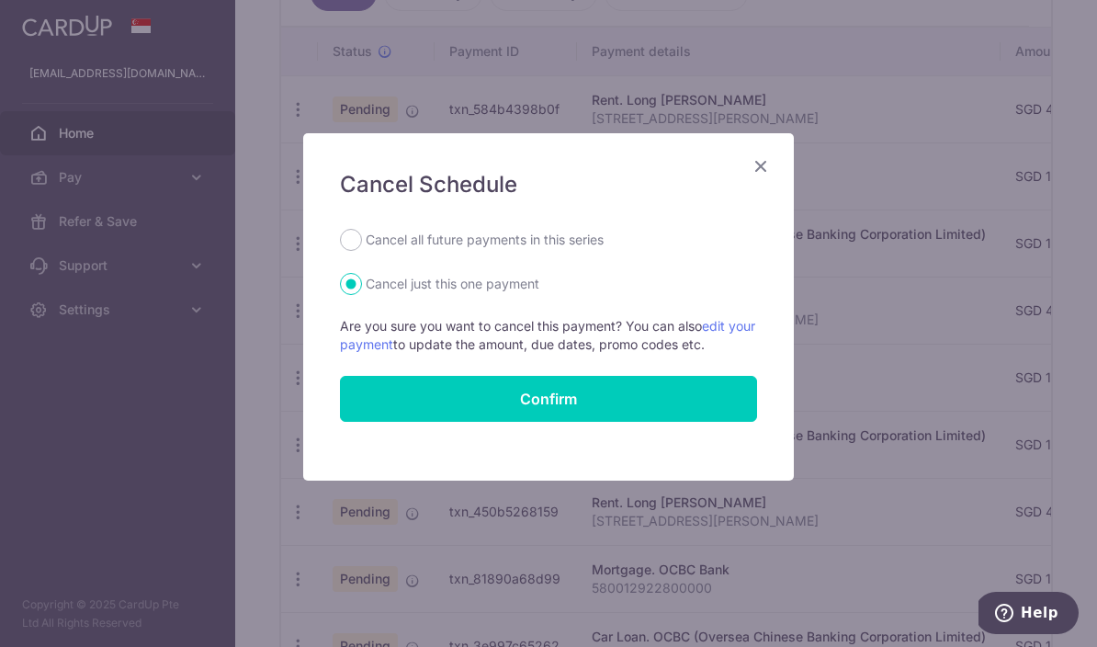
click at [604, 244] on label "Cancel all future payments in this series" at bounding box center [485, 240] width 238 height 22
click at [362, 244] on input "Cancel all future payments in this series" at bounding box center [351, 240] width 22 height 22
radio input "true"
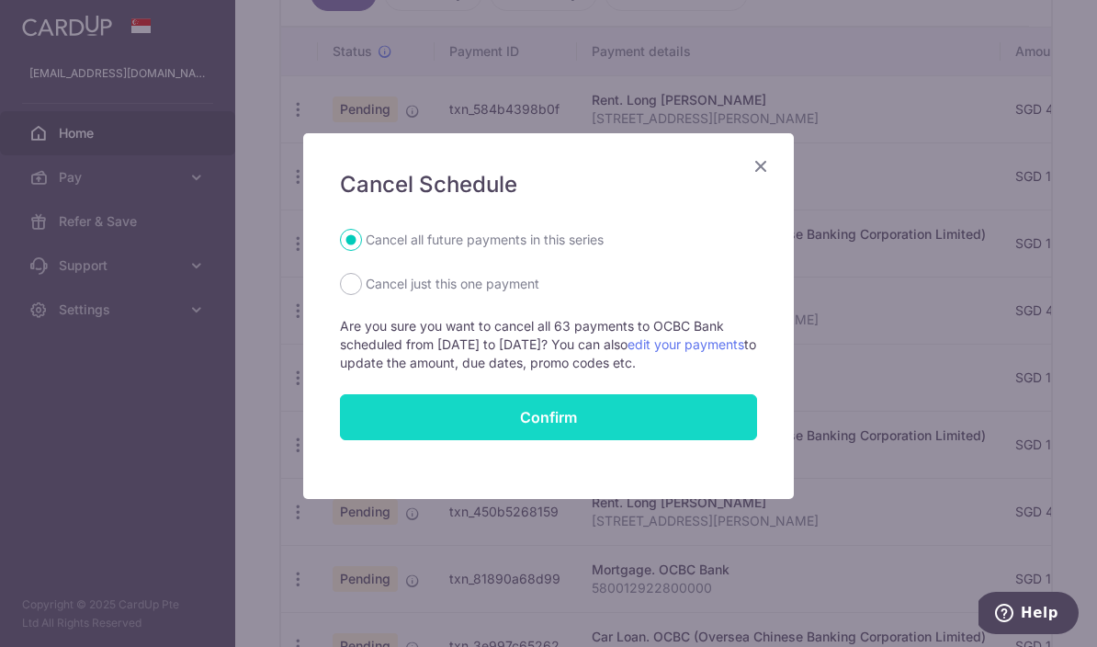
click at [618, 425] on button "Confirm" at bounding box center [548, 417] width 417 height 46
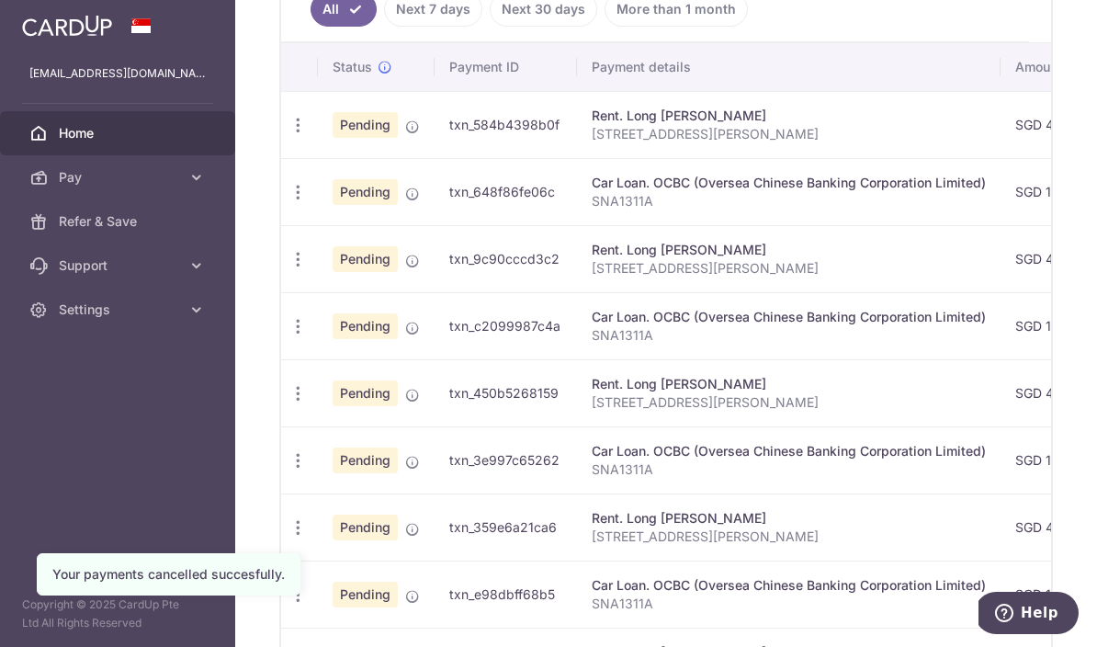
scroll to position [570, 0]
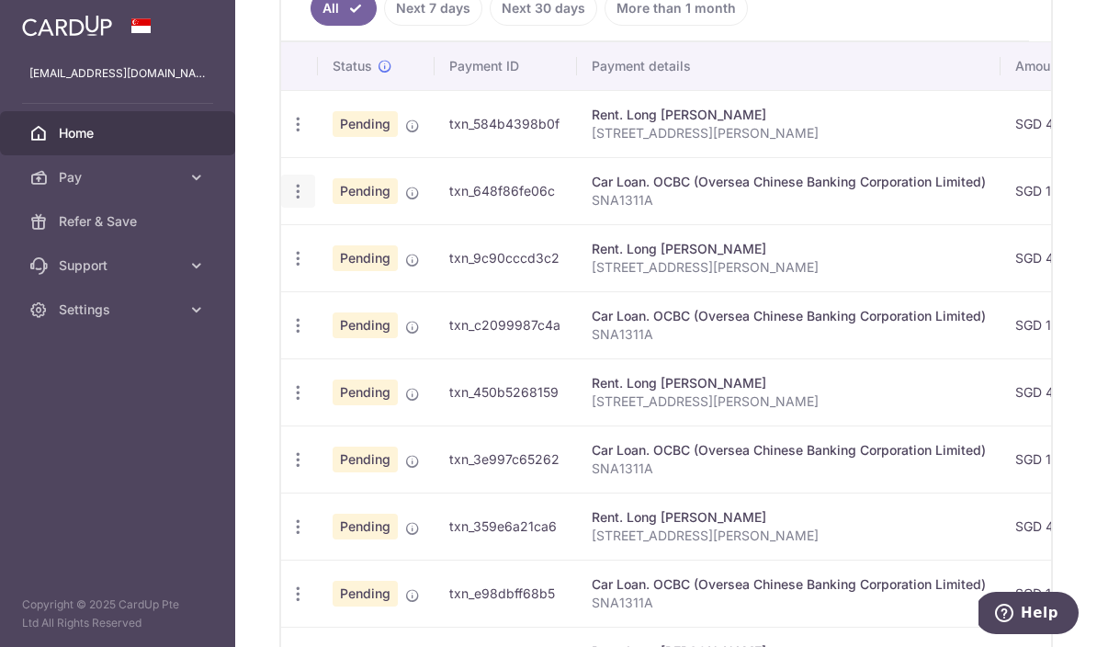
click at [289, 201] on icon "button" at bounding box center [298, 191] width 19 height 19
click at [282, 310] on link "Cancel payment" at bounding box center [377, 287] width 191 height 46
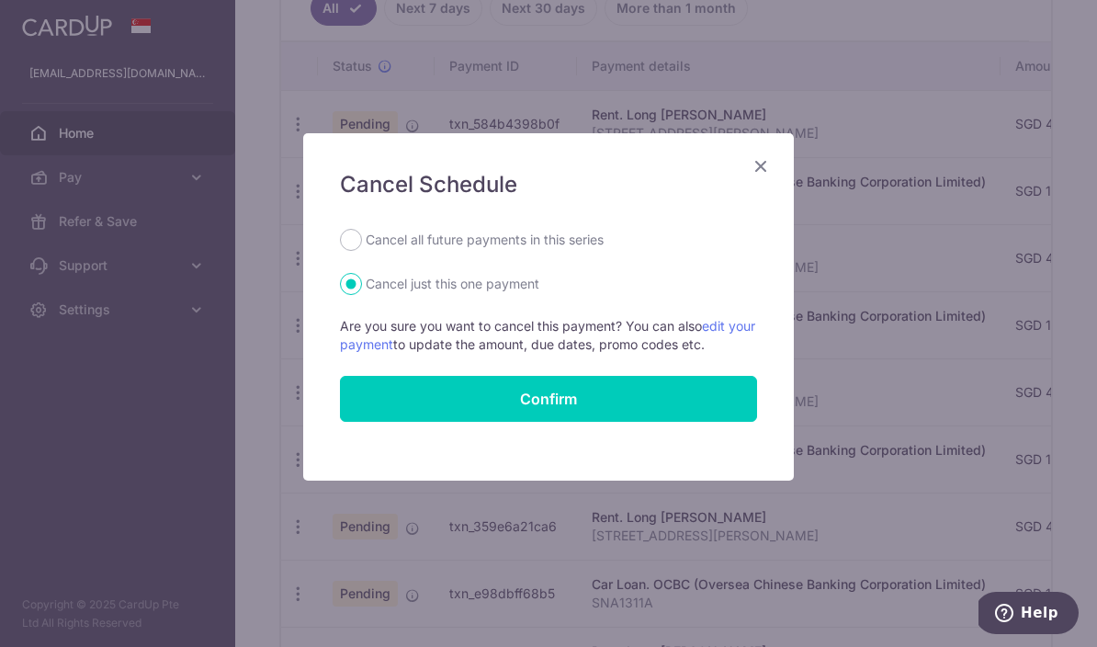
click at [588, 244] on label "Cancel all future payments in this series" at bounding box center [485, 240] width 238 height 22
click at [362, 244] on input "Cancel all future payments in this series" at bounding box center [351, 240] width 22 height 22
radio input "true"
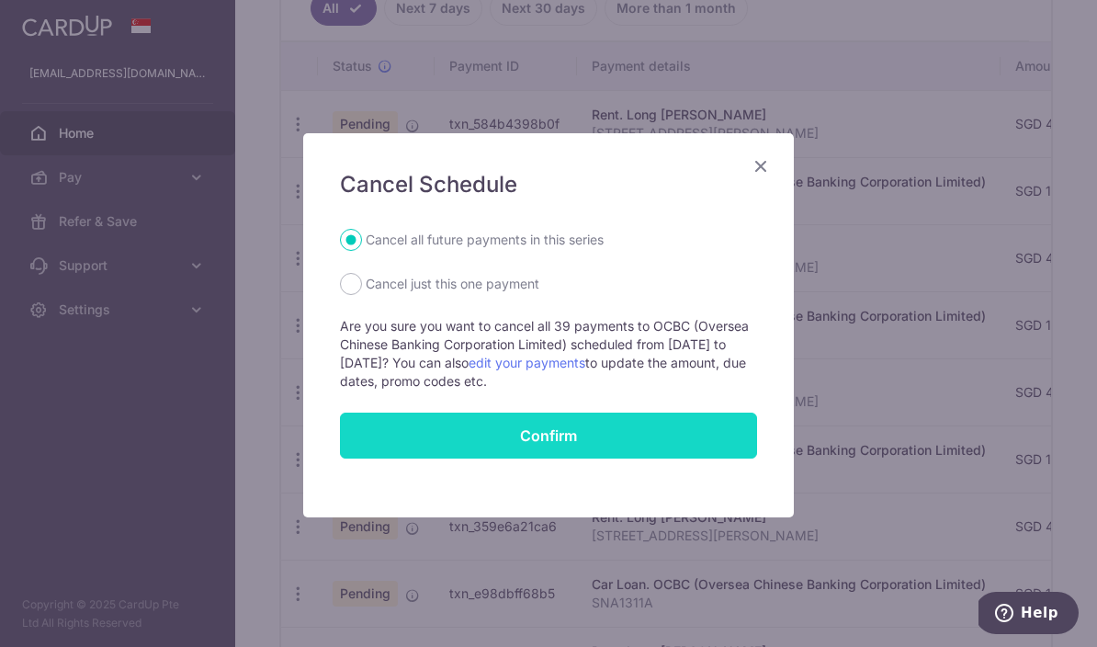
click at [613, 439] on button "Confirm" at bounding box center [548, 436] width 417 height 46
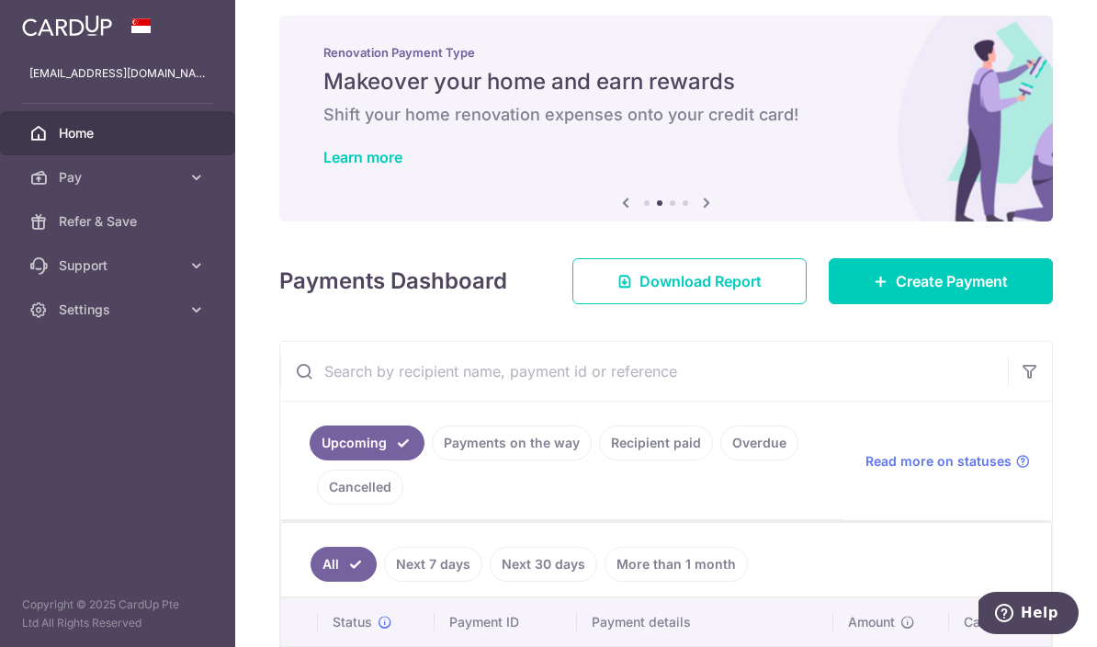
scroll to position [13, 0]
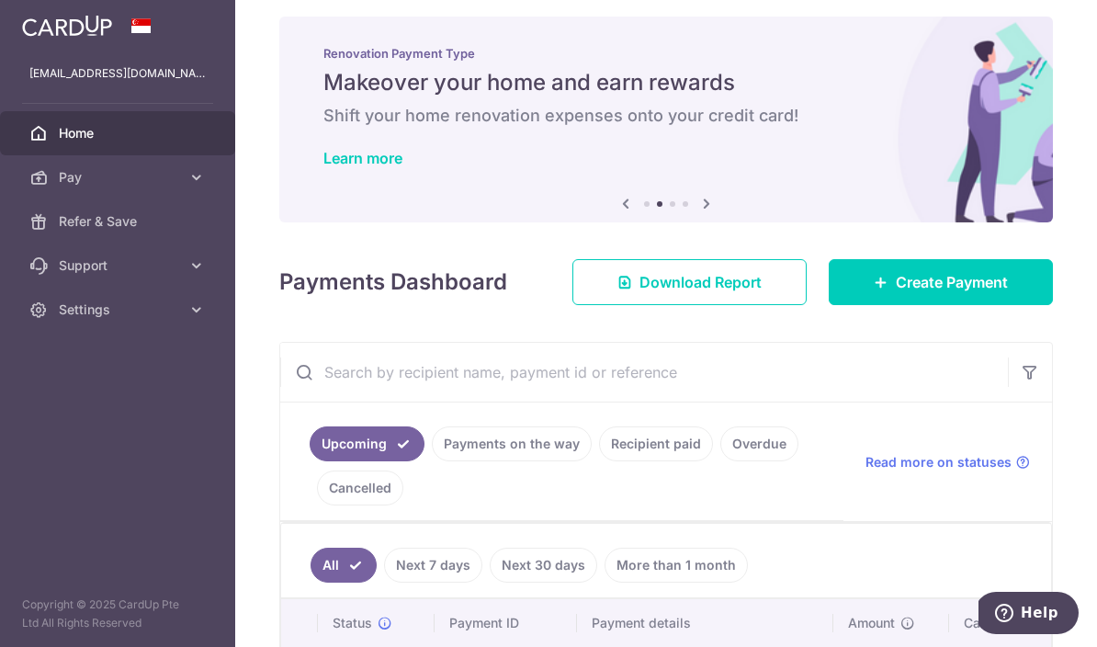
click at [0, 0] on button "button" at bounding box center [0, 0] width 0 height 0
click at [182, 178] on link "Pay" at bounding box center [117, 177] width 235 height 44
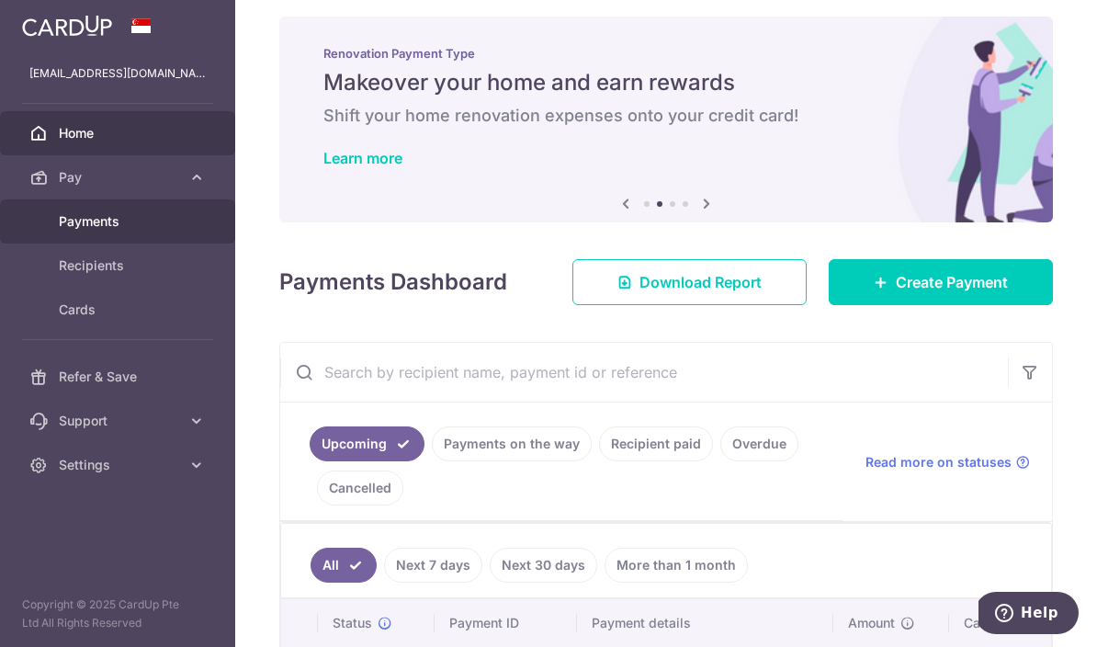
click at [126, 231] on link "Payments" at bounding box center [117, 221] width 235 height 44
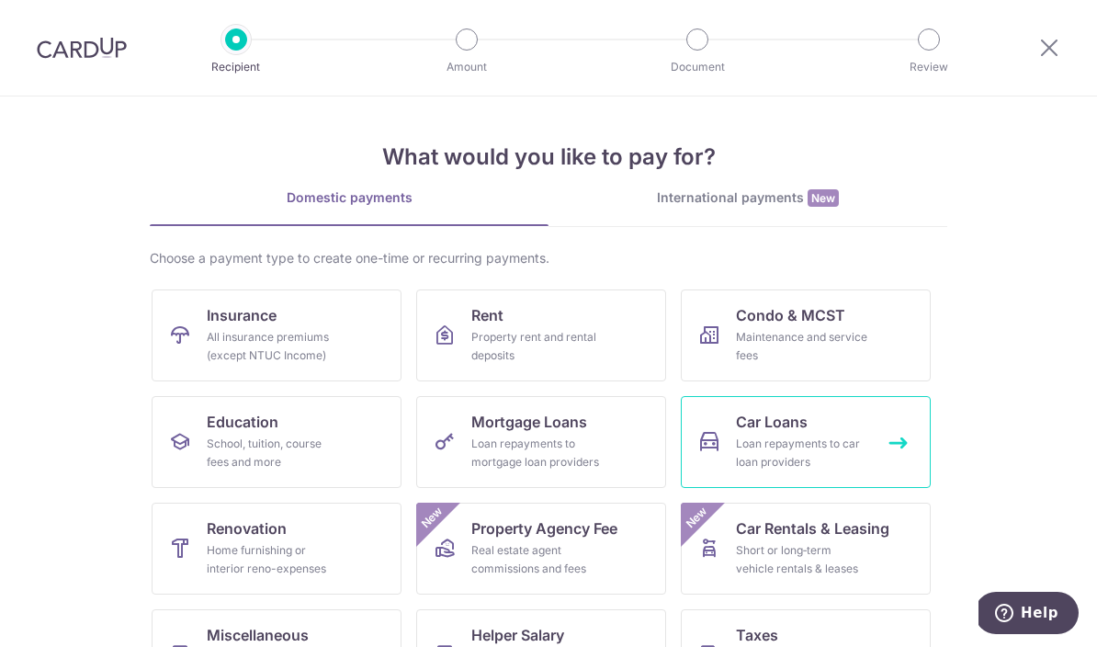
click at [781, 442] on div "Loan repayments to car loan providers" at bounding box center [802, 453] width 132 height 37
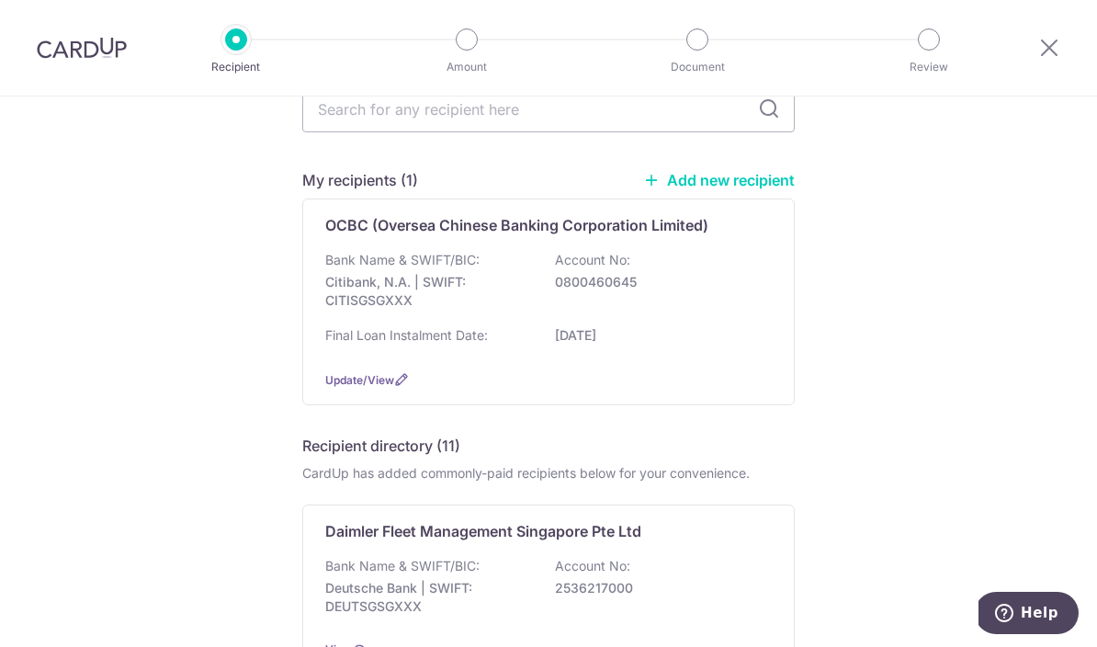
scroll to position [96, 0]
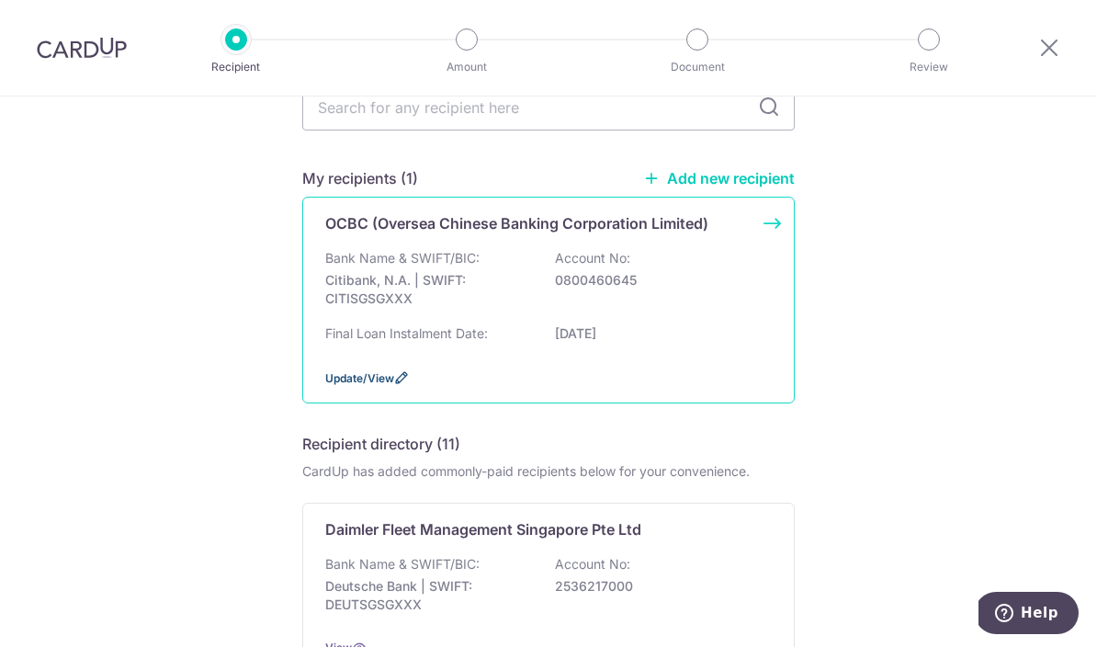
click at [360, 385] on span "Update/View" at bounding box center [359, 378] width 69 height 14
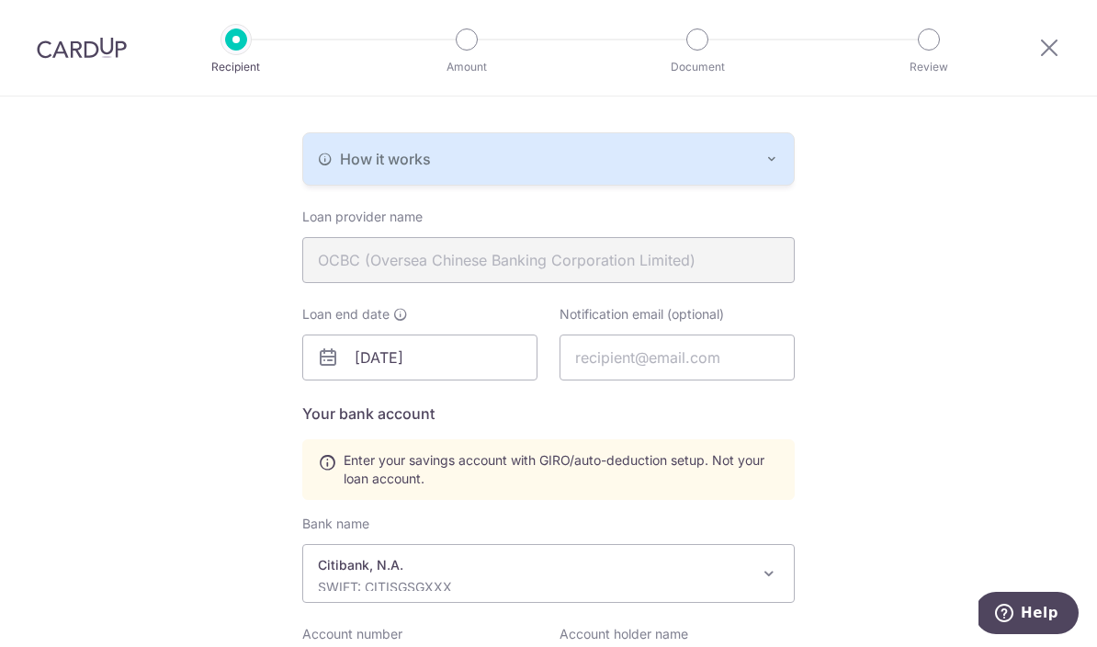
scroll to position [381, 0]
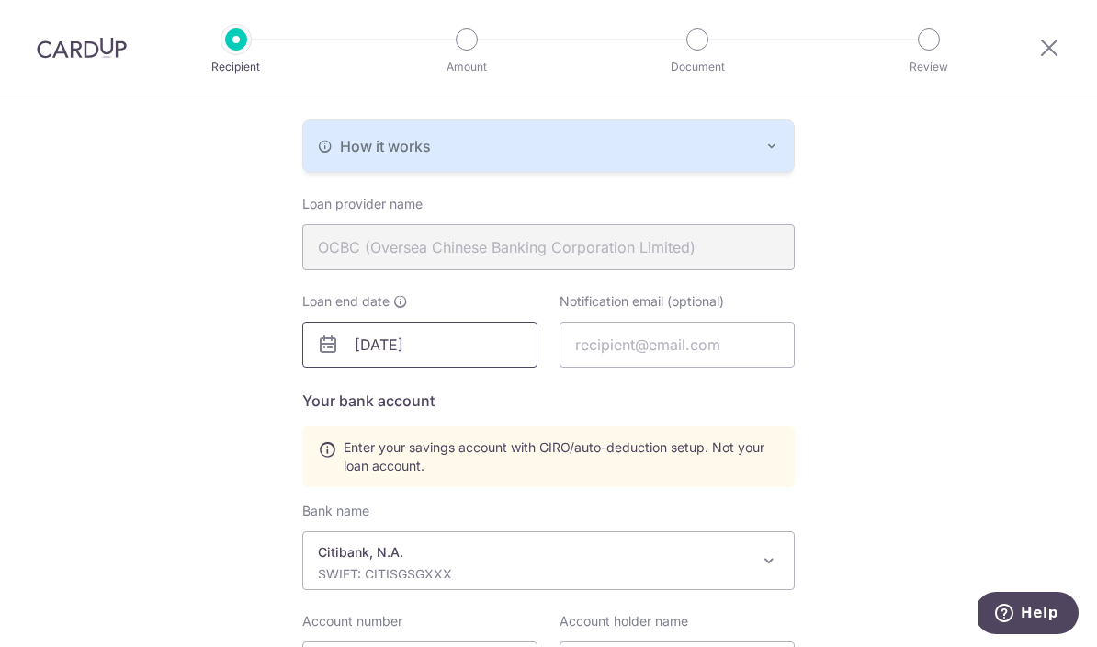
click at [513, 363] on input "31/12/2028" at bounding box center [419, 345] width 235 height 46
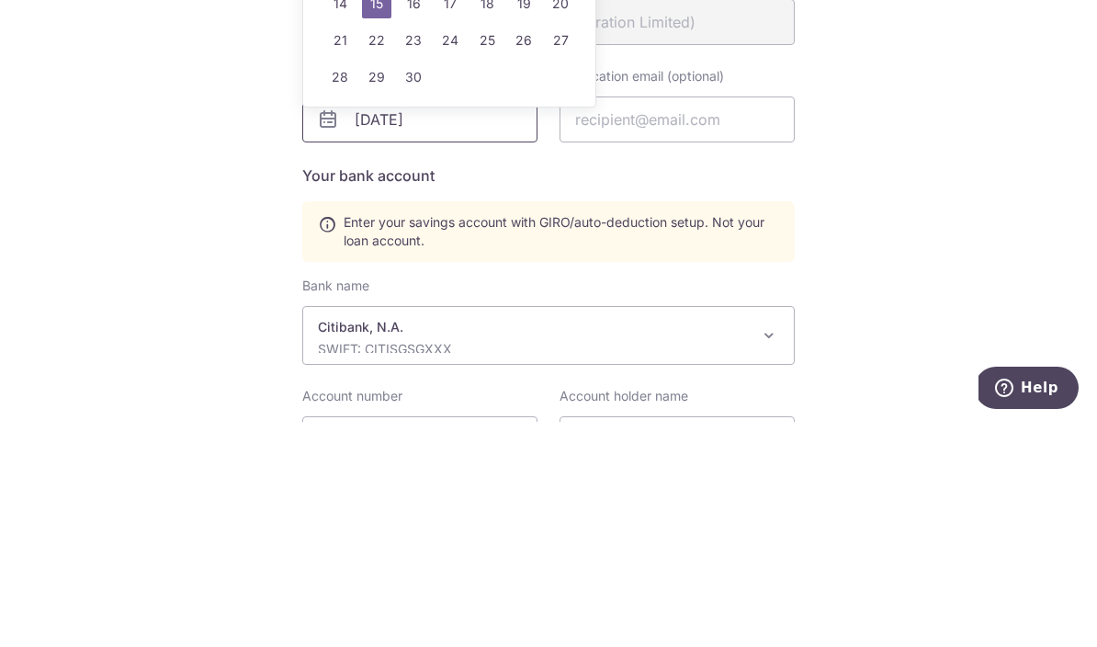
click at [389, 322] on input "31/12/2028" at bounding box center [419, 345] width 235 height 46
click at [380, 322] on input "31/12/2028" at bounding box center [419, 345] width 235 height 46
click at [1027, 190] on div "Recipient Details Your recipient does not need a CardUp account to receive your…" at bounding box center [548, 341] width 1097 height 1253
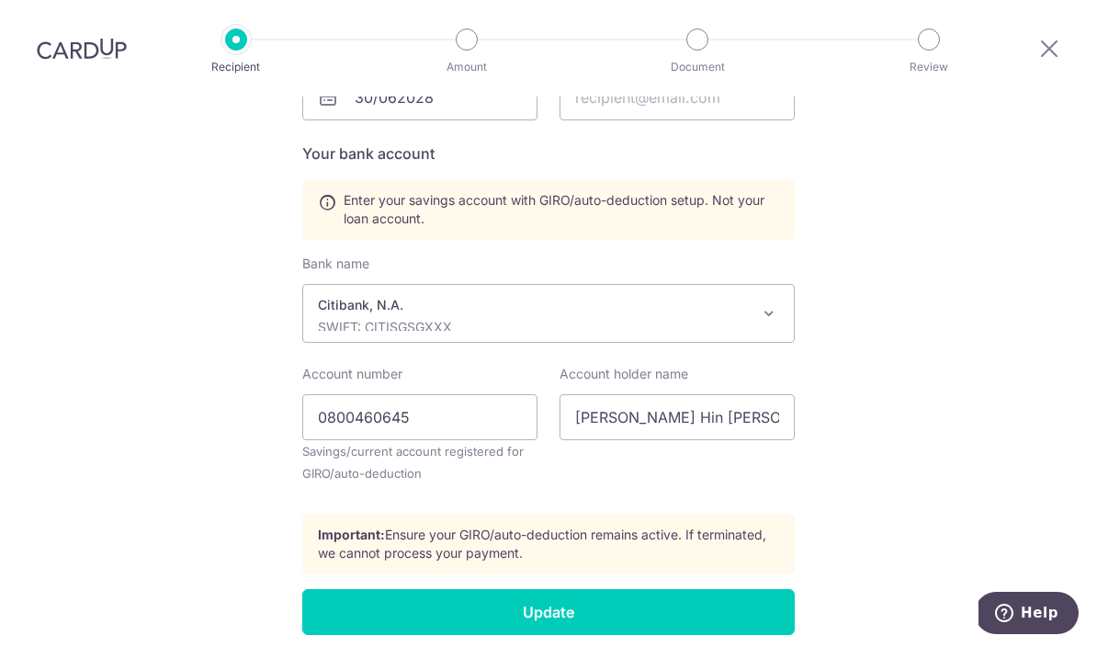
scroll to position [628, 0]
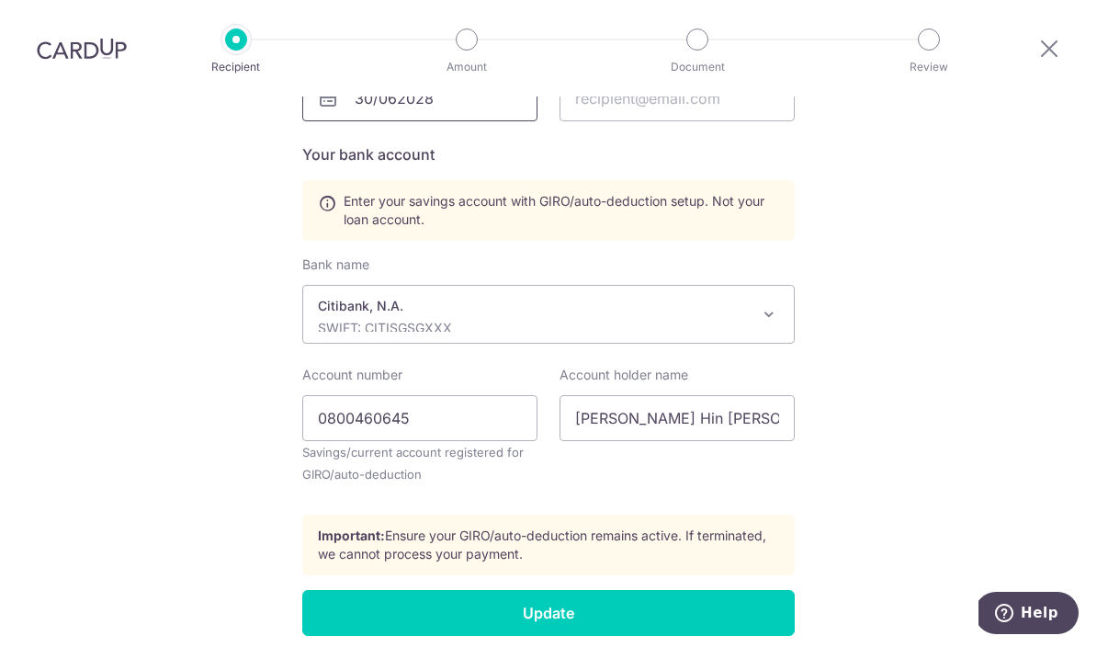
click at [467, 75] on input "30/062028" at bounding box center [419, 98] width 235 height 46
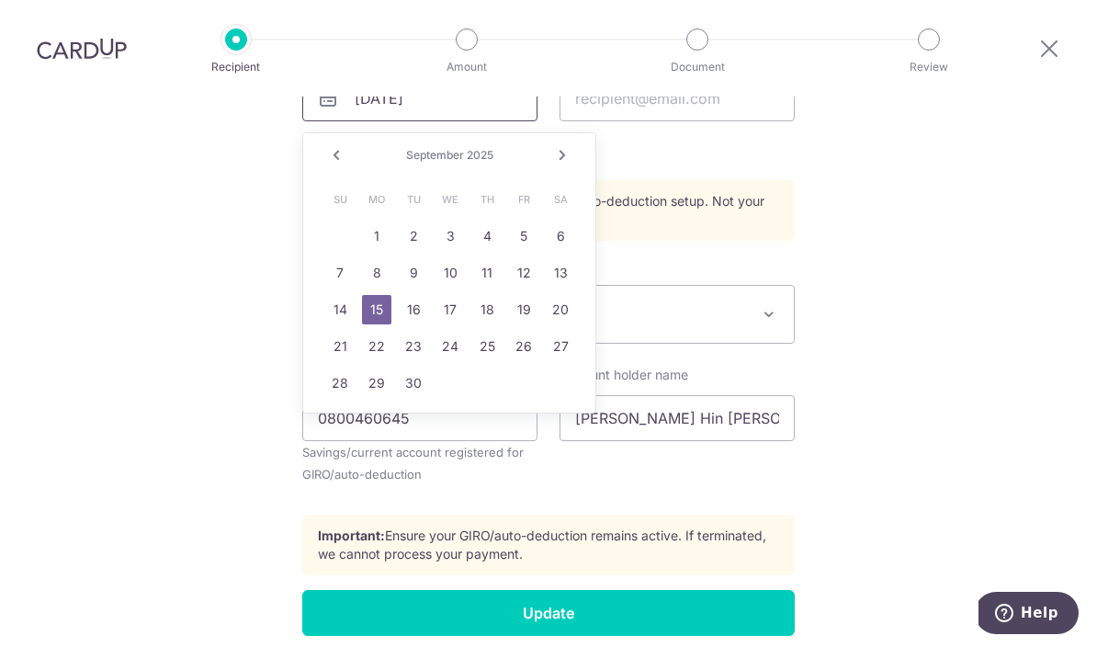
type input "30/06/2028"
click at [991, 223] on div "Recipient Details Your recipient does not need a CardUp account to receive your…" at bounding box center [548, 95] width 1097 height 1253
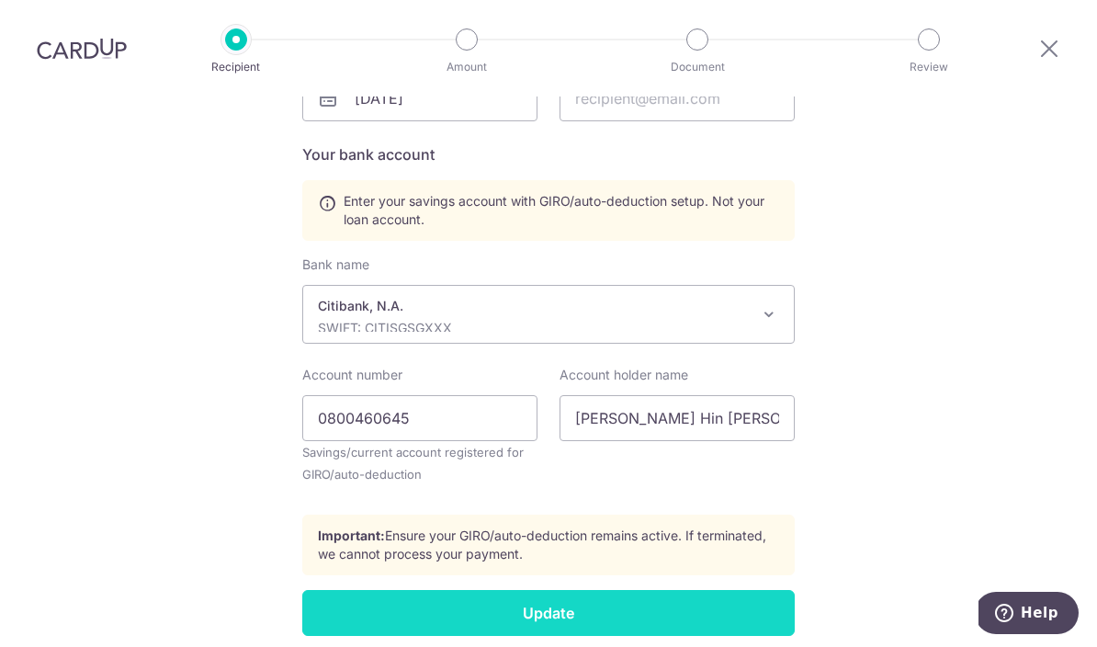
click at [622, 590] on input "Update" at bounding box center [548, 613] width 493 height 46
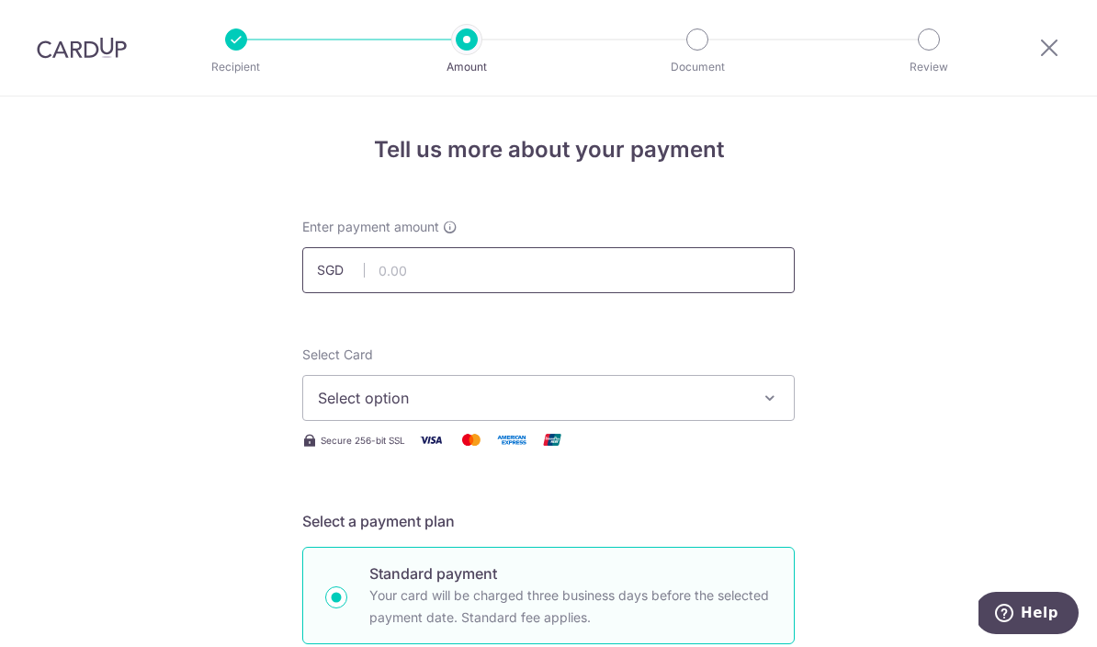
click at [666, 277] on input "text" at bounding box center [548, 270] width 493 height 46
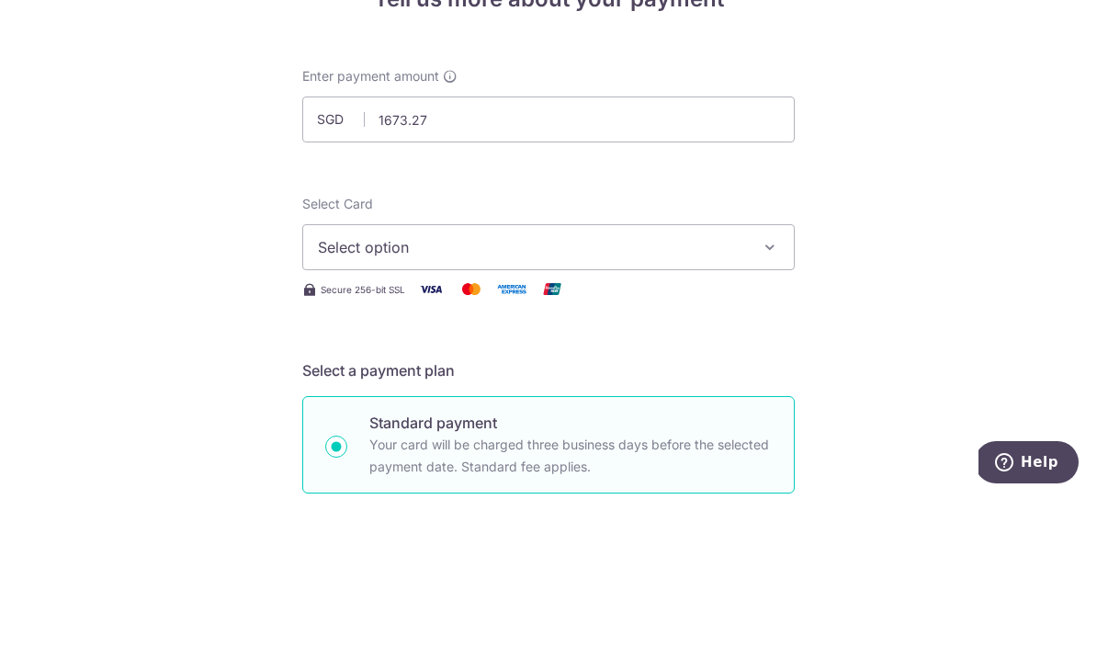
type input "1,673.27"
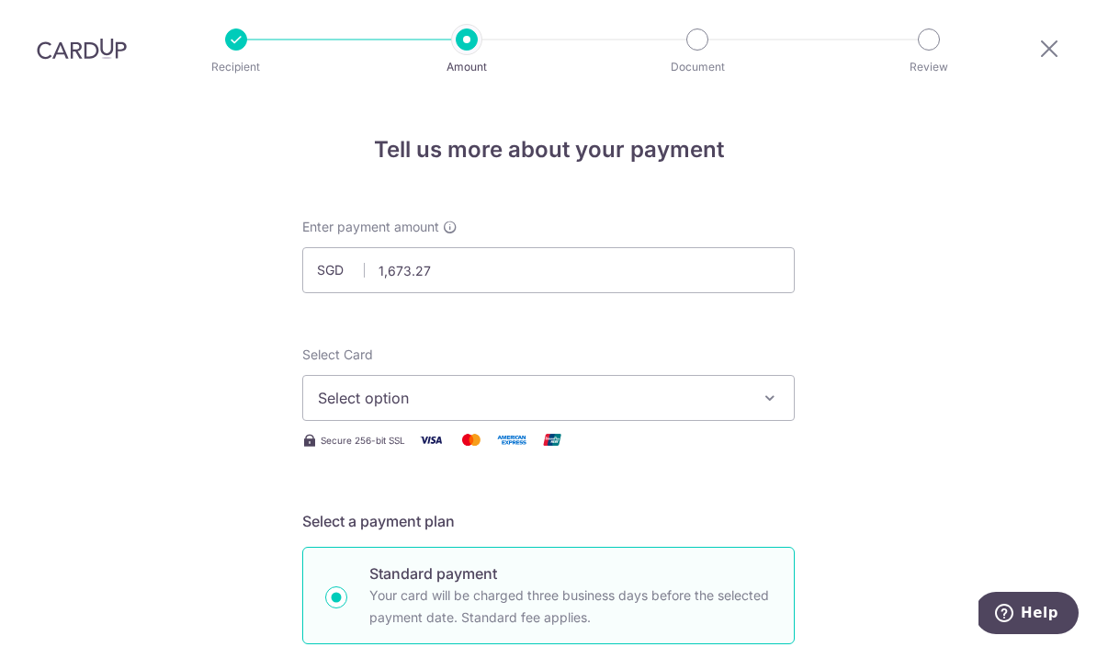
click at [753, 375] on button "Select option" at bounding box center [548, 398] width 493 height 46
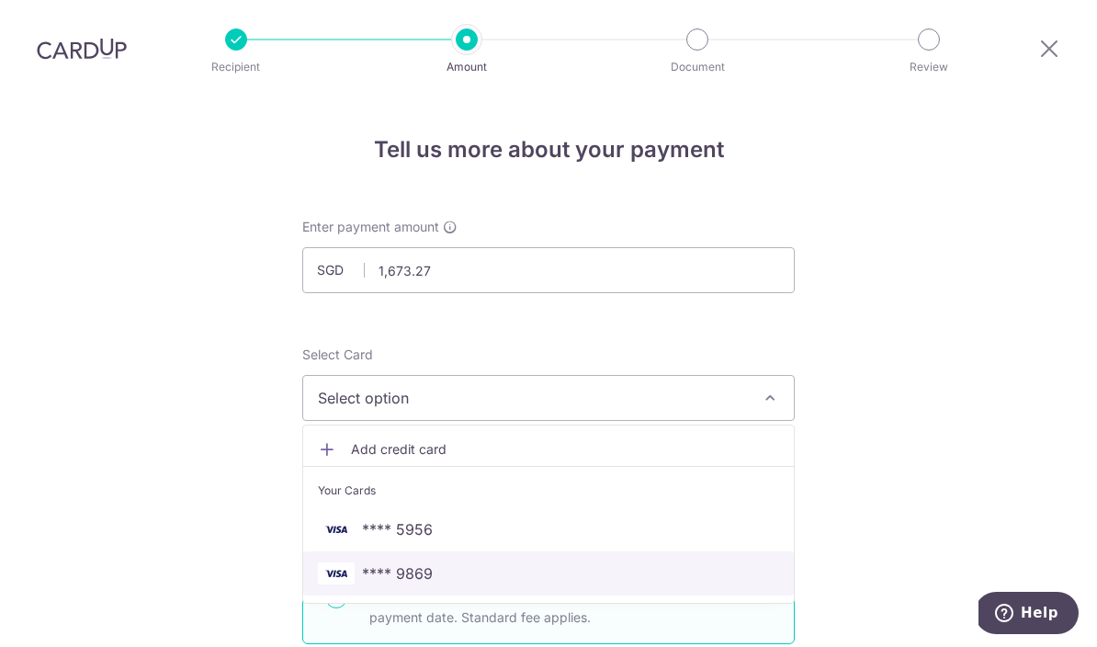
click at [528, 562] on span "**** 9869" at bounding box center [548, 573] width 461 height 22
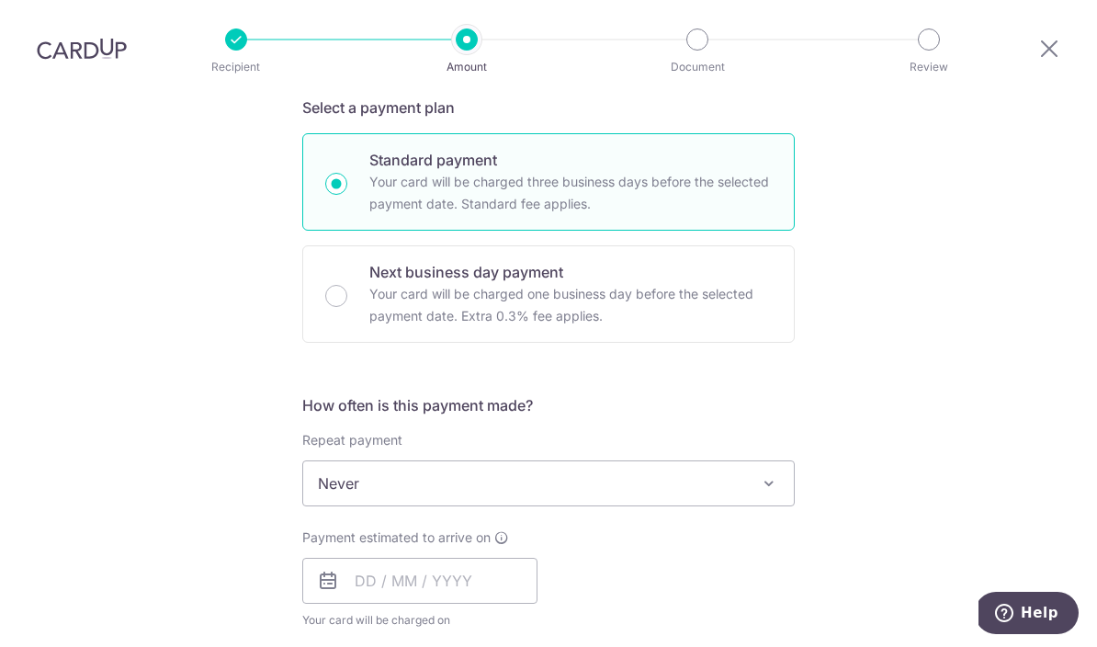
scroll to position [430, 0]
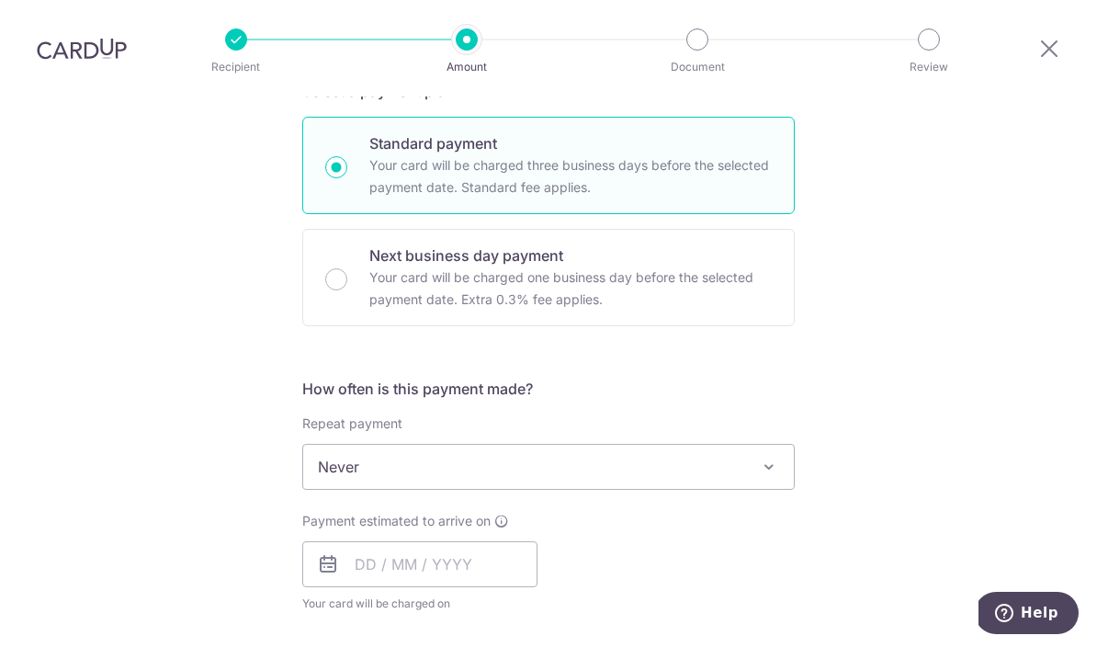
click at [766, 445] on span "Never" at bounding box center [548, 467] width 491 height 44
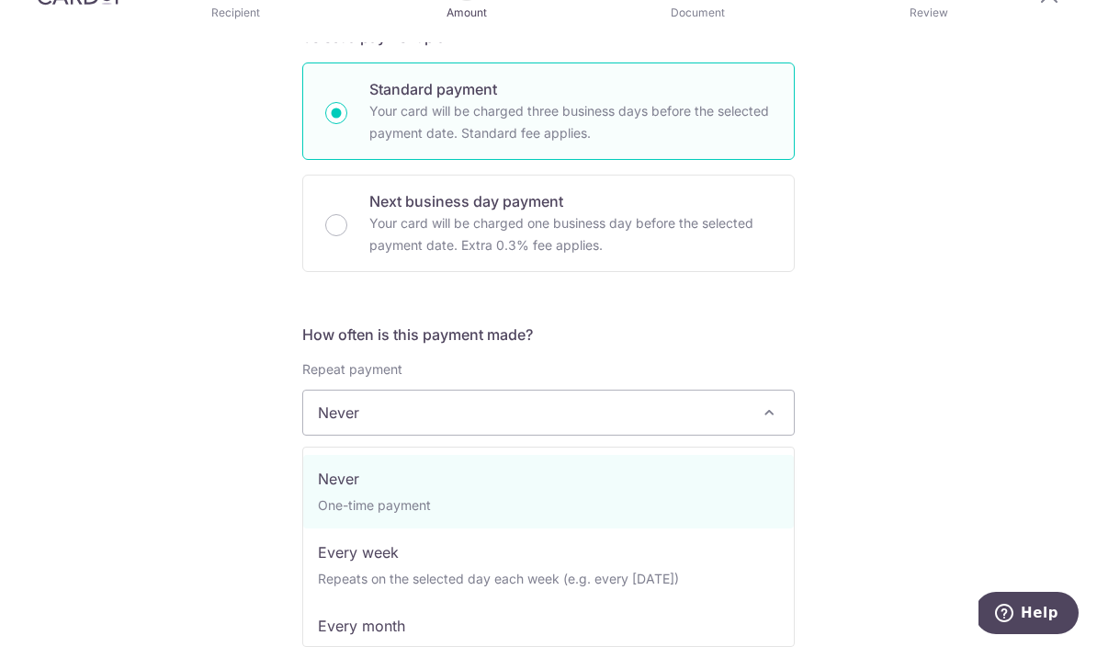
select select "3"
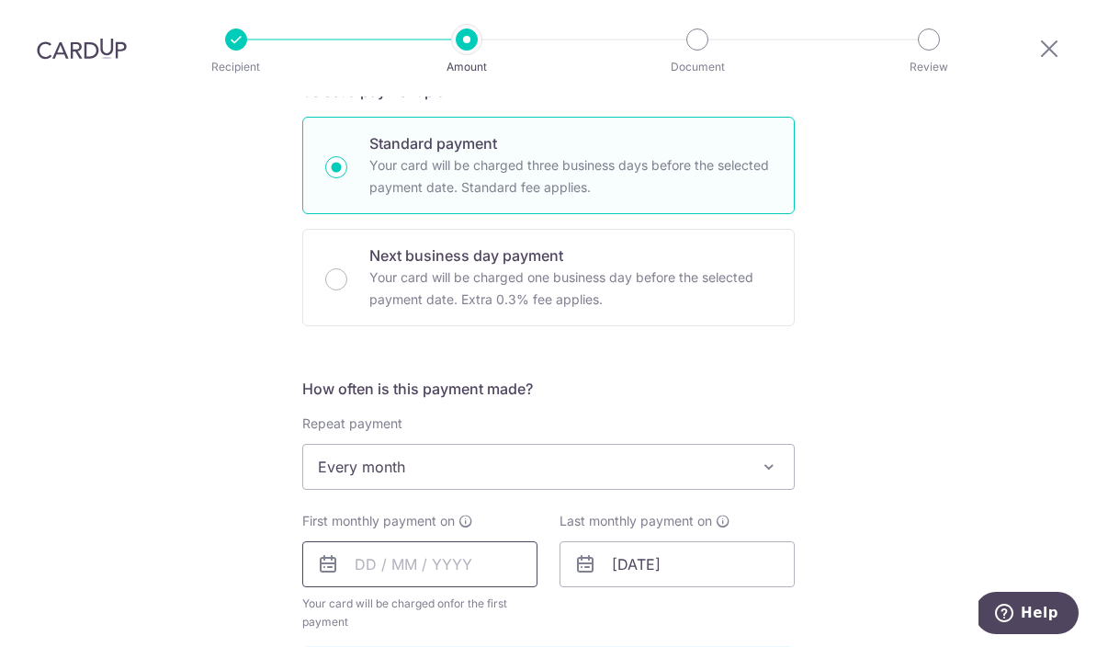
click at [499, 541] on input "text" at bounding box center [419, 564] width 235 height 46
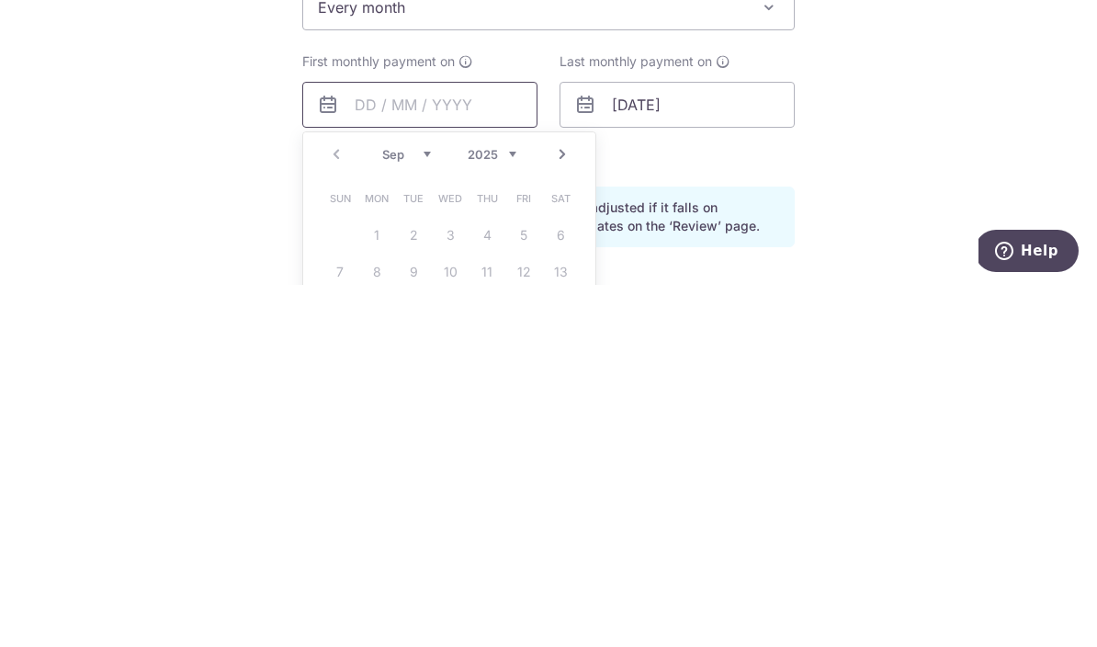
scroll to position [554, 0]
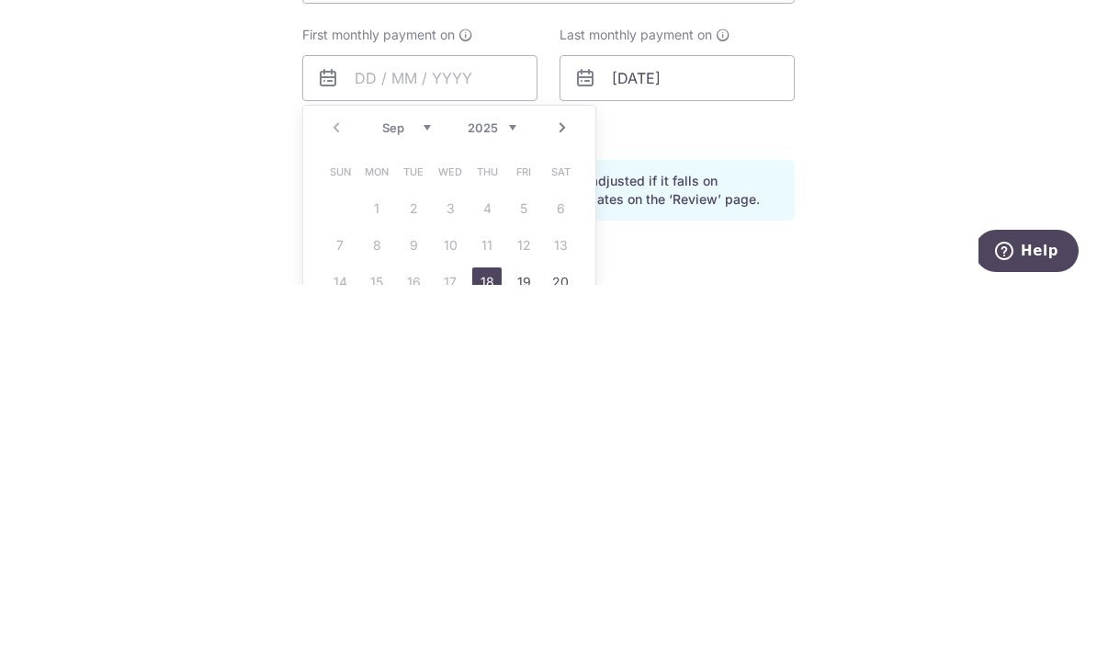
click at [557, 479] on link "Next" at bounding box center [562, 490] width 22 height 22
click at [557, 593] on link "11" at bounding box center [560, 607] width 29 height 29
type input "[DATE]"
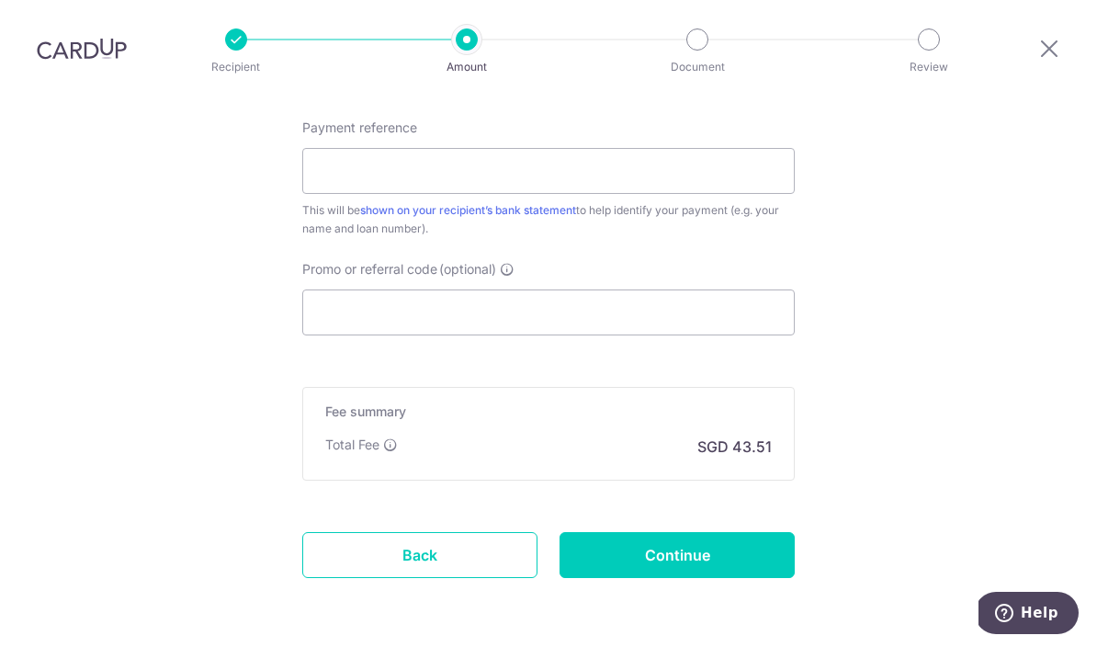
scroll to position [1094, 0]
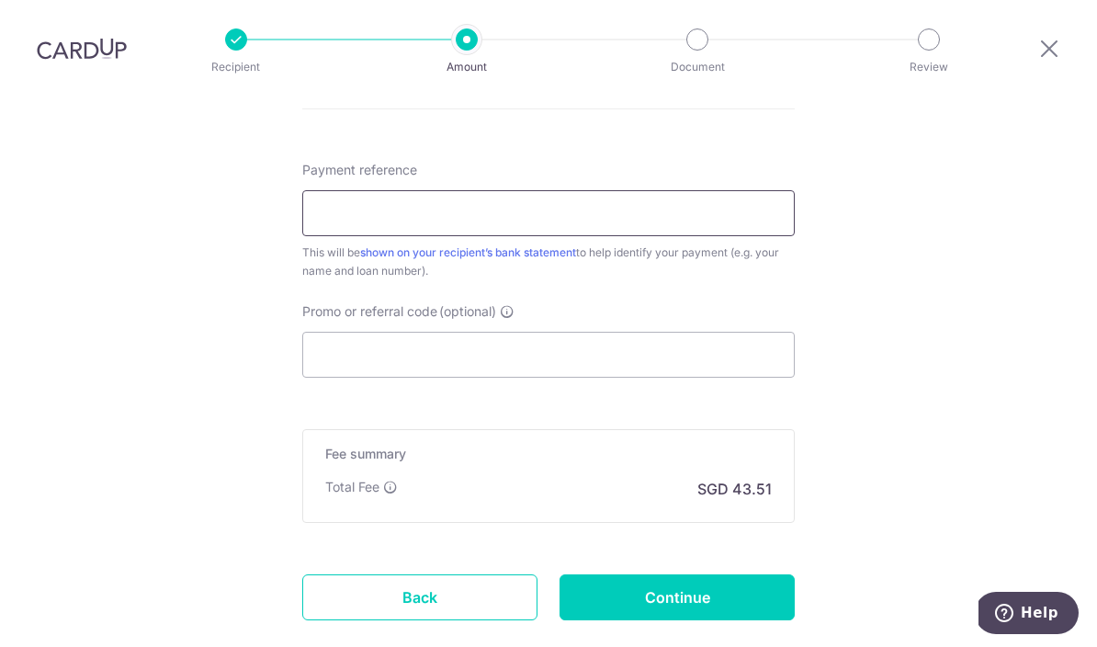
click at [744, 190] on input "Payment reference" at bounding box center [548, 213] width 493 height 46
type input "SNA1311A"
click at [728, 332] on input "Promo or referral code (optional)" at bounding box center [548, 355] width 493 height 46
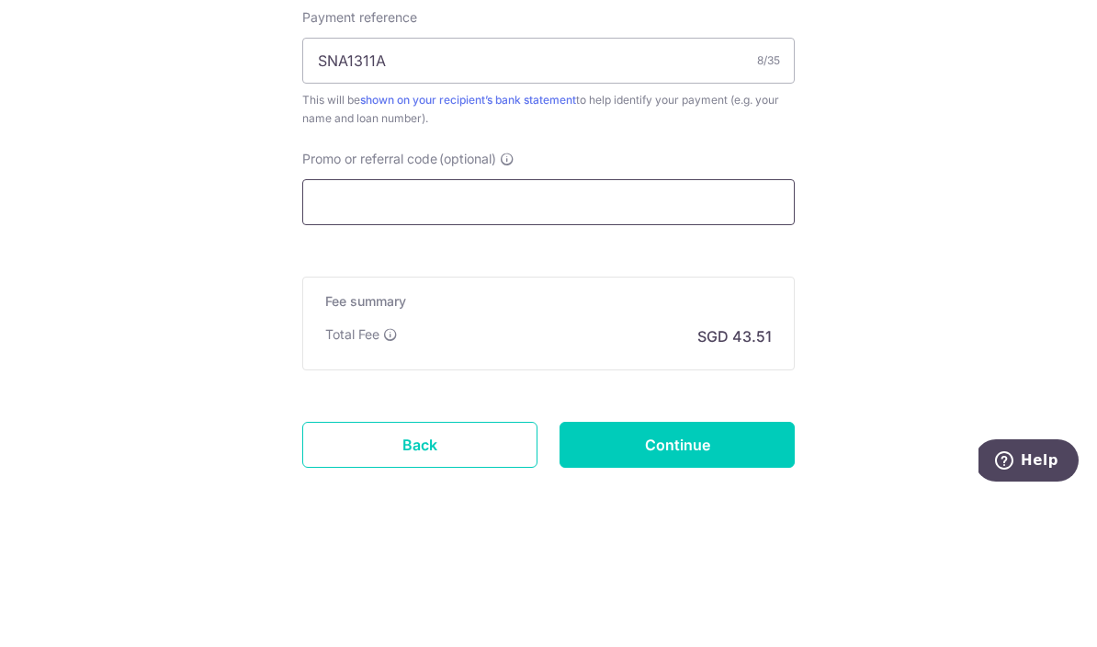
click at [700, 332] on input "Promo or referral code (optional)" at bounding box center [548, 355] width 493 height 46
paste input "3HOME25R"
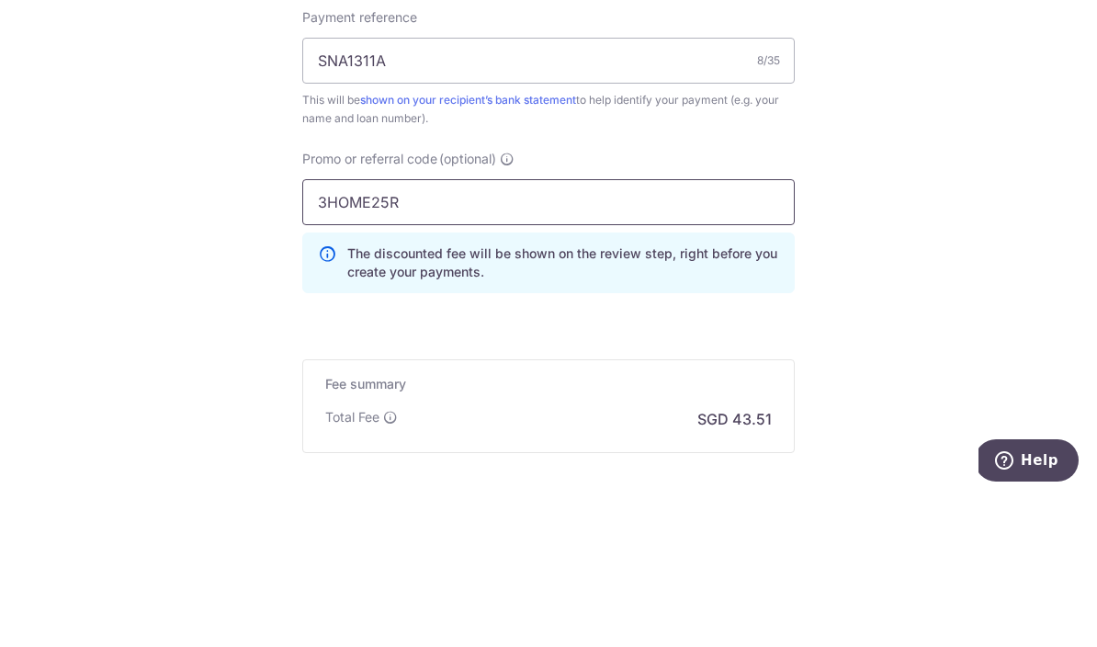
type input "3HOME25R"
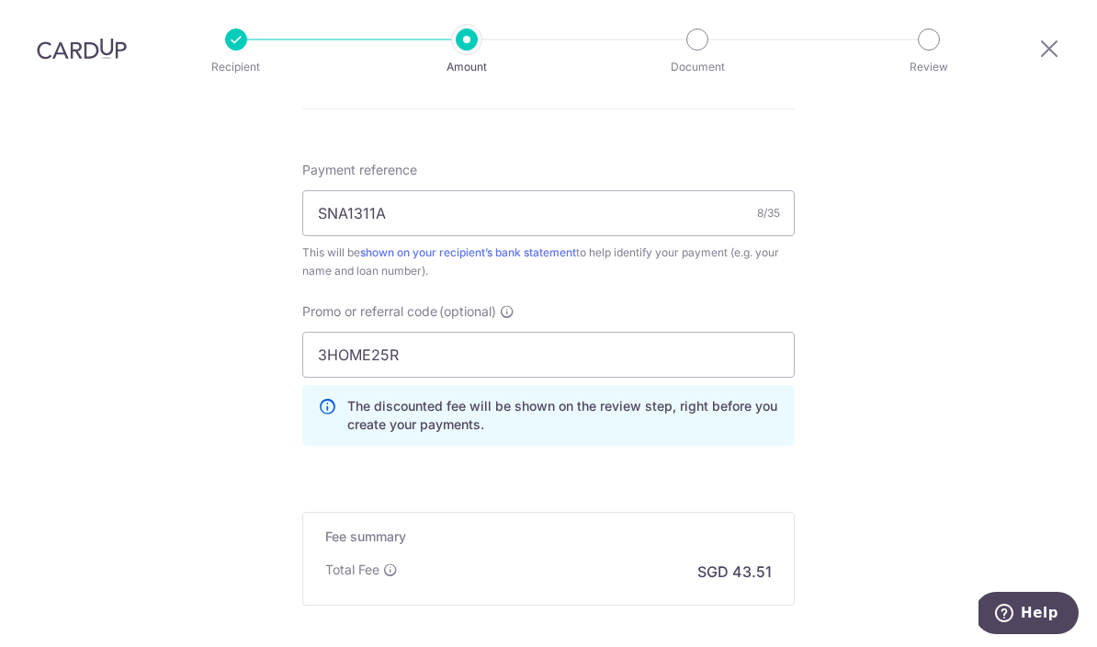
type input "Create Schedule"
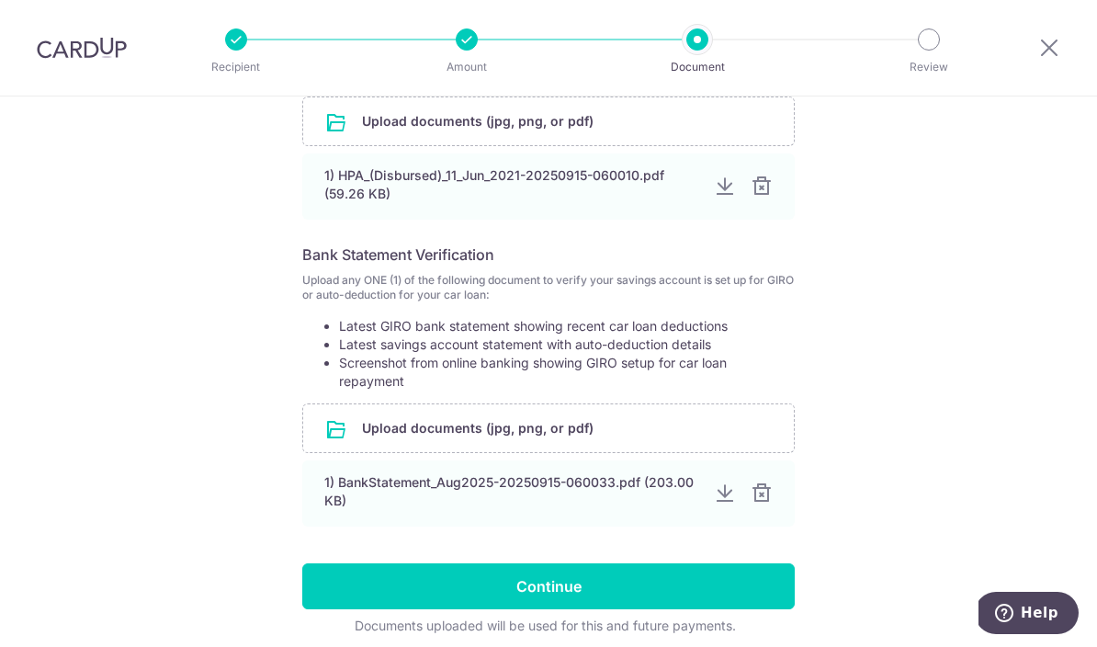
scroll to position [468, 0]
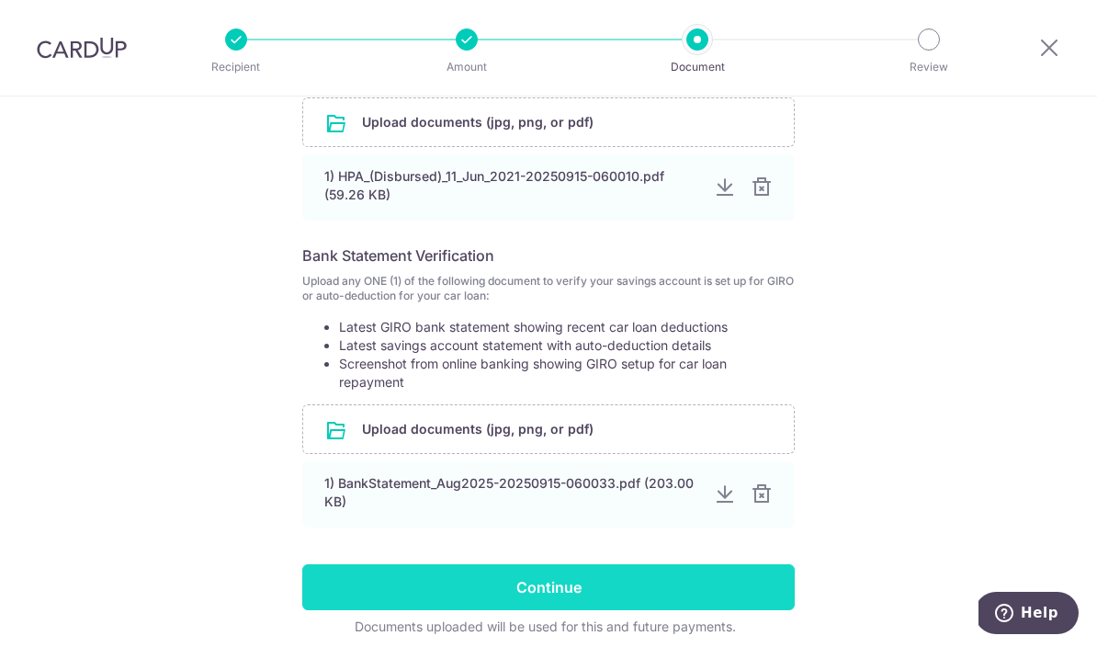
click at [638, 587] on input "Continue" at bounding box center [548, 587] width 493 height 46
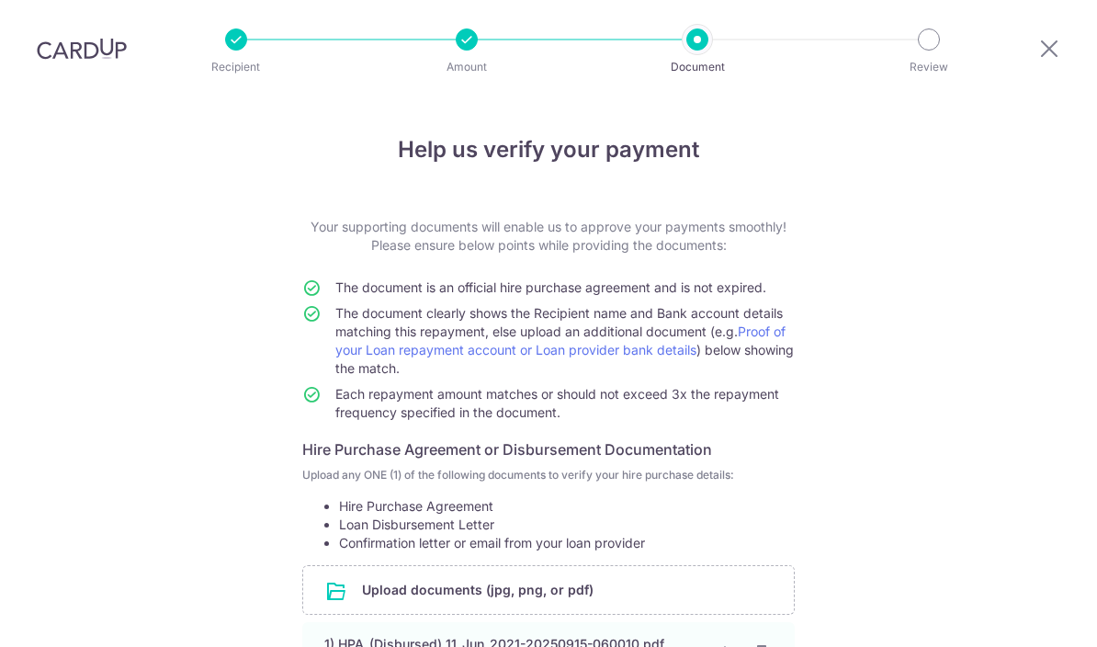
scroll to position [350, 0]
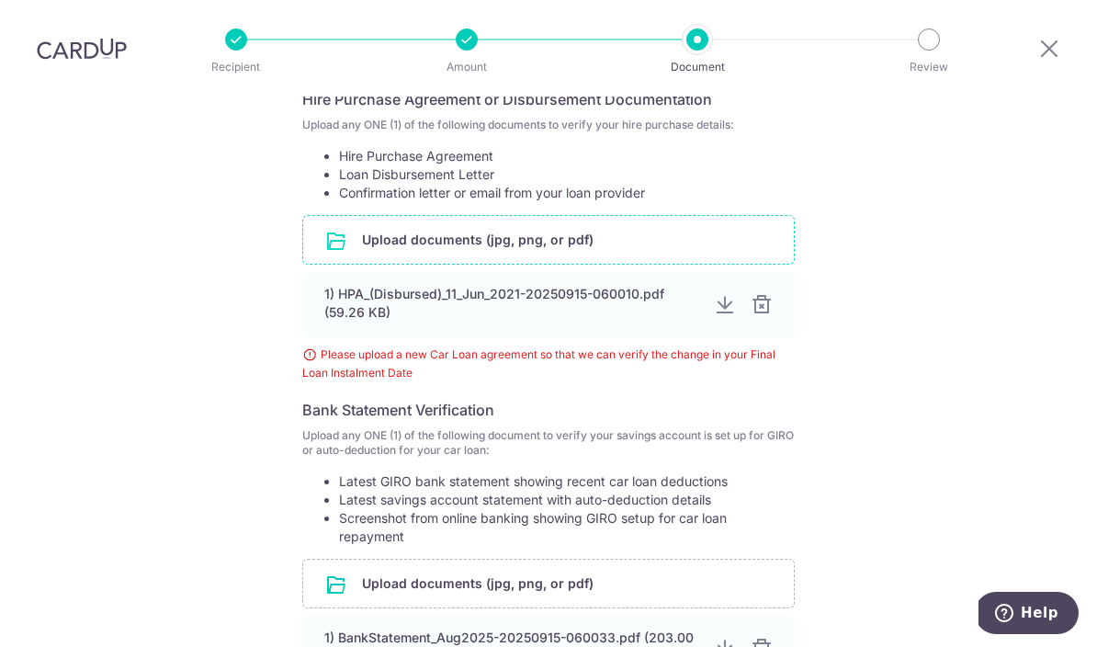
click at [740, 216] on input "file" at bounding box center [548, 240] width 491 height 48
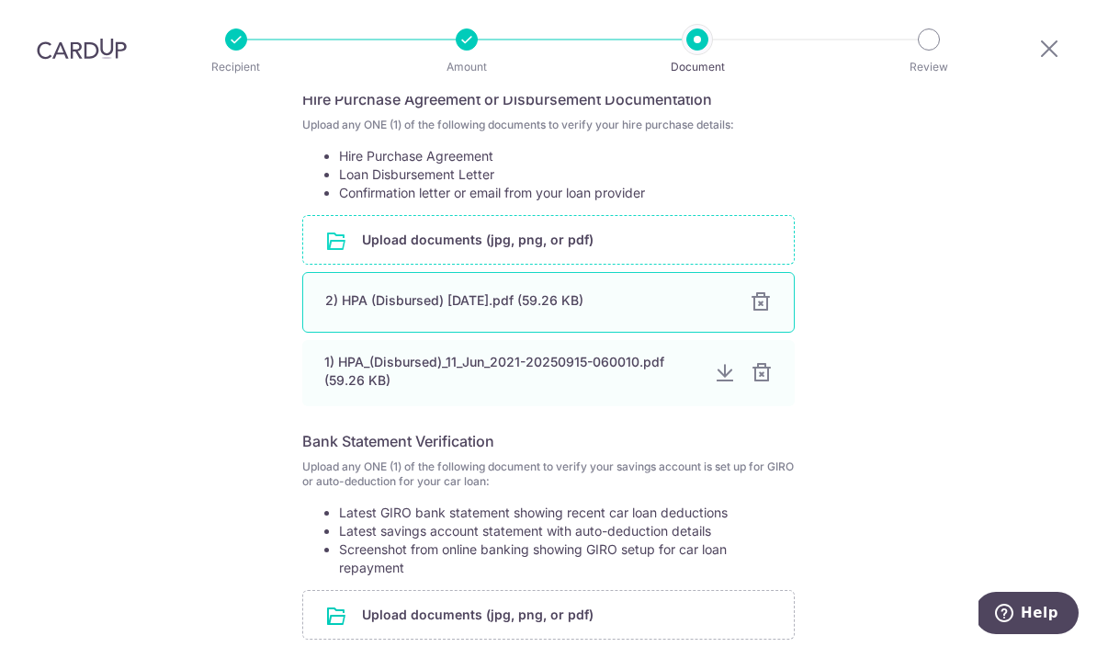
click at [767, 291] on div at bounding box center [761, 302] width 22 height 22
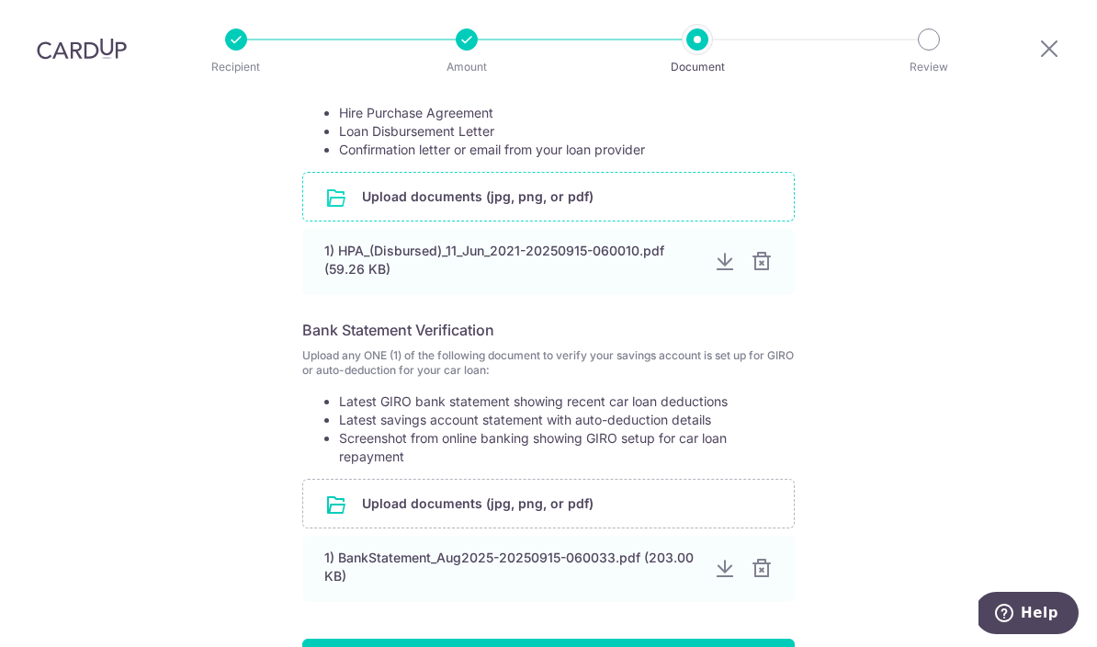
scroll to position [409, 0]
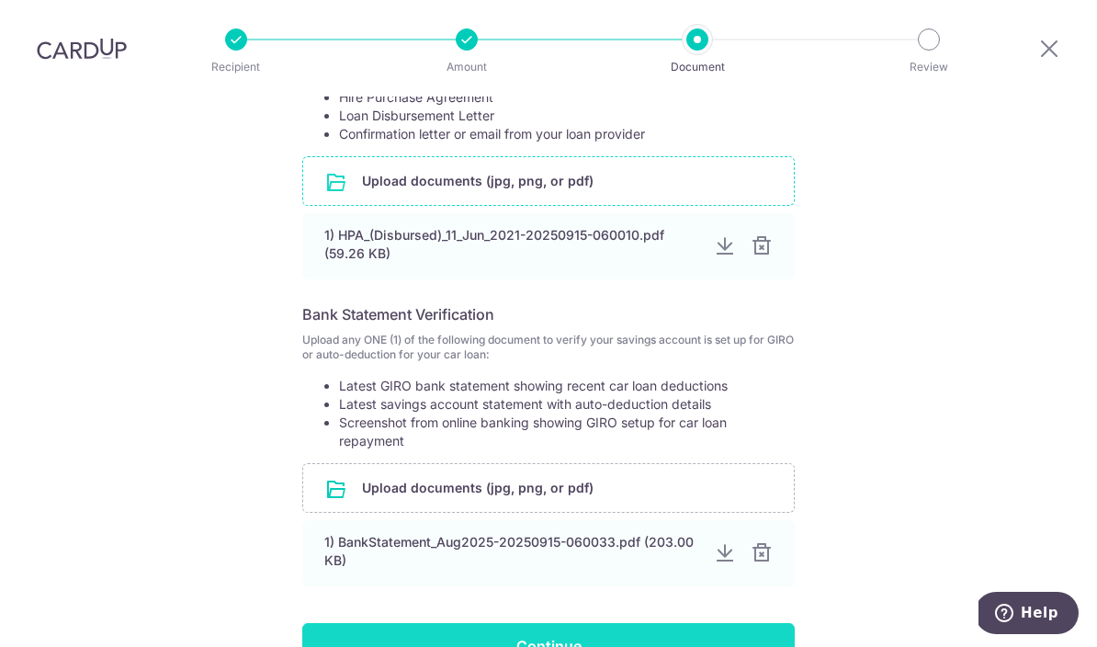
click at [615, 623] on input "Continue" at bounding box center [548, 646] width 493 height 46
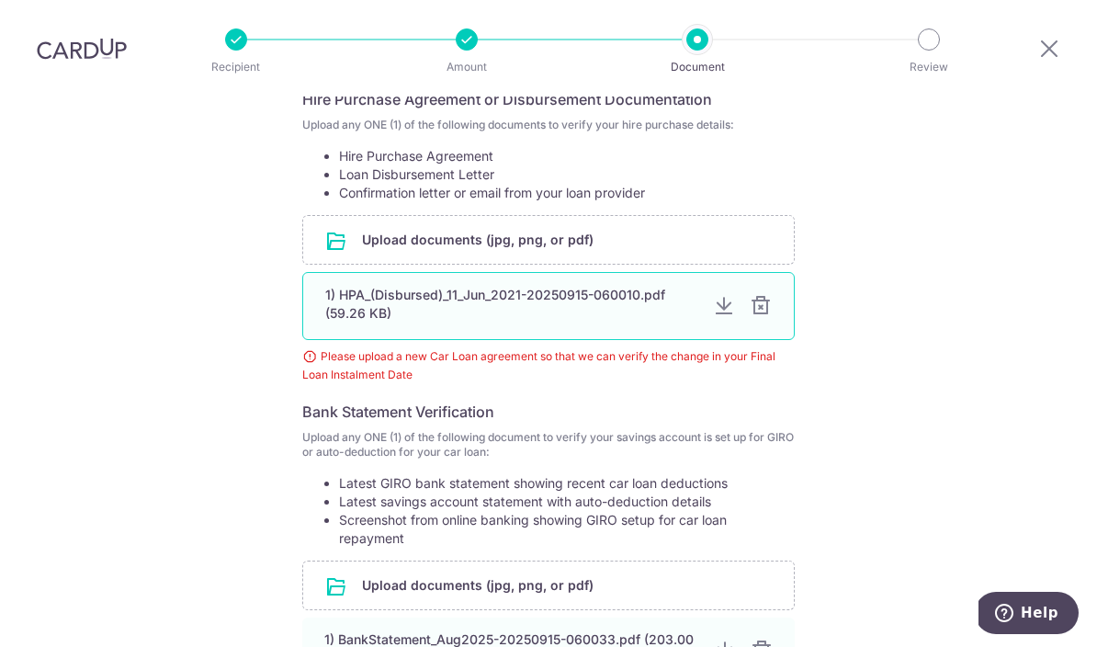
click at [765, 295] on div at bounding box center [761, 306] width 22 height 22
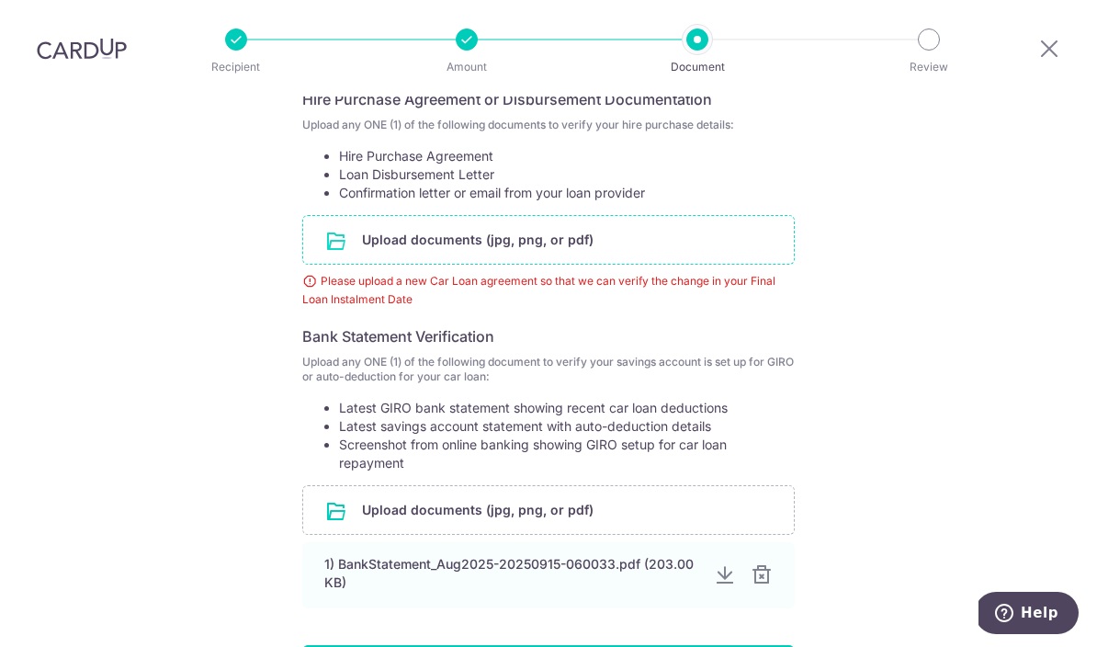
click at [720, 216] on input "file" at bounding box center [548, 240] width 491 height 48
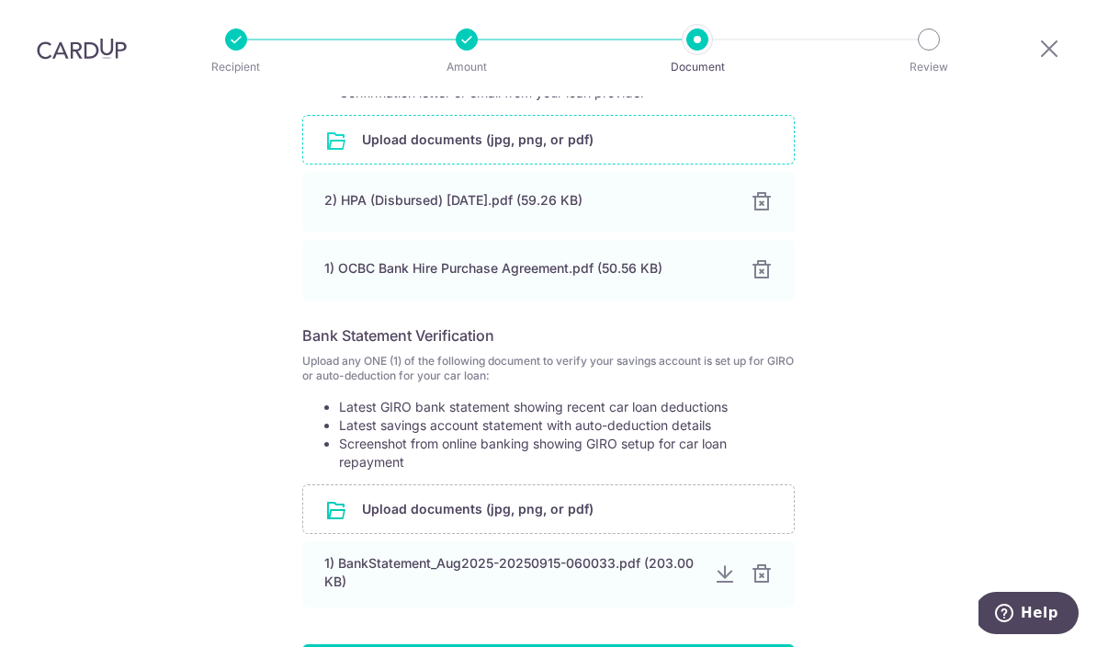
scroll to position [451, 0]
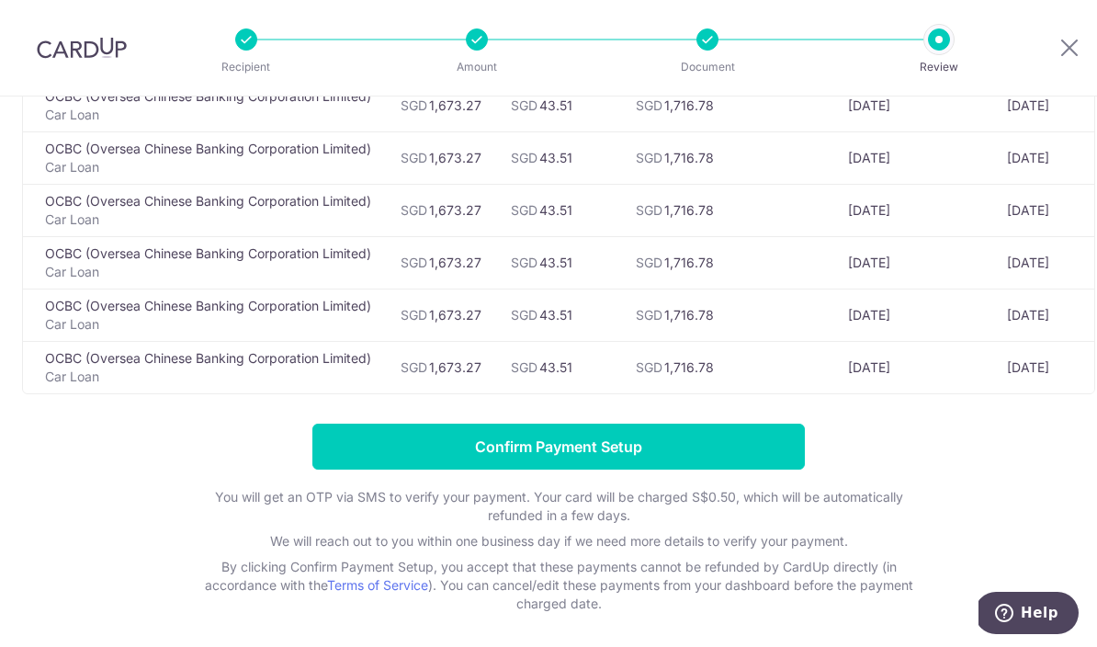
scroll to position [1619, 0]
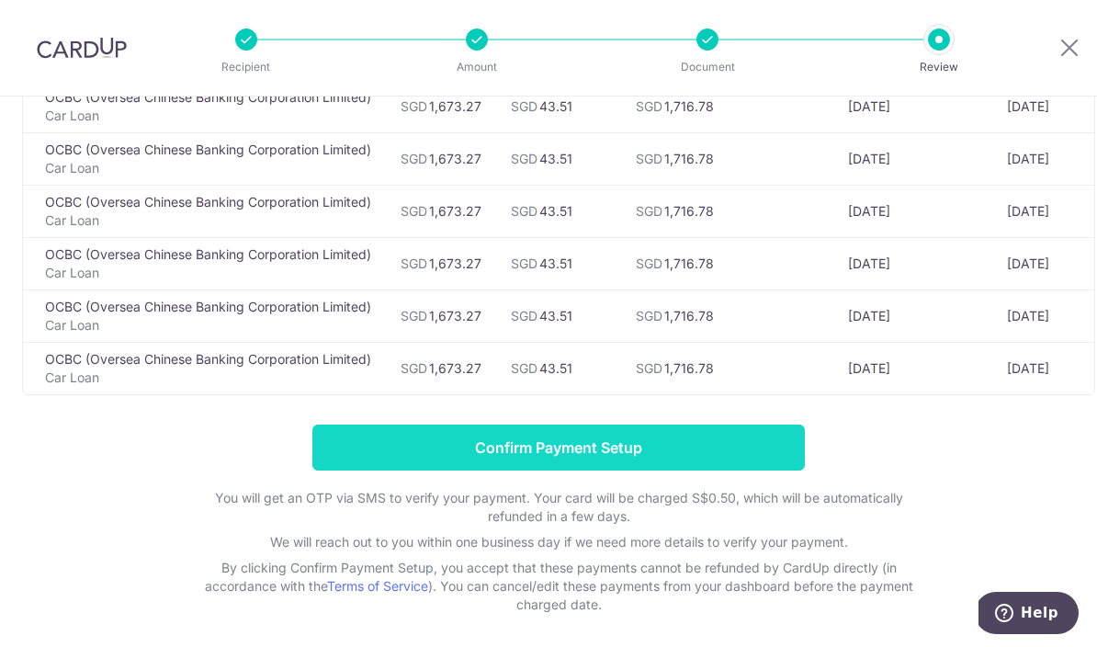
click at [739, 454] on input "Confirm Payment Setup" at bounding box center [558, 448] width 493 height 46
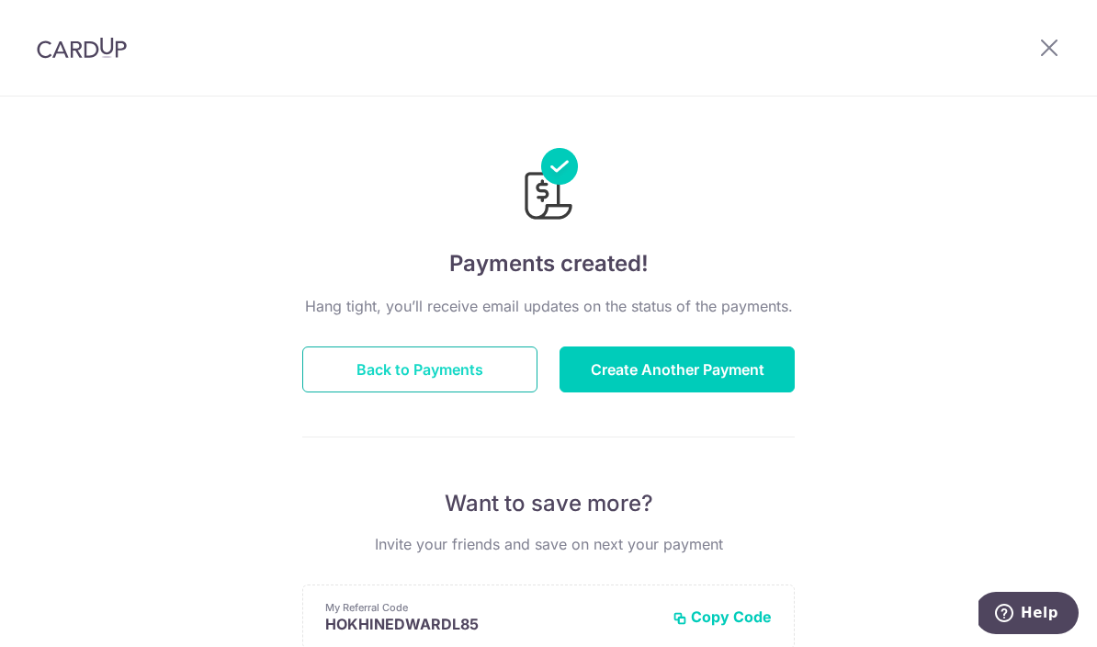
click at [477, 388] on button "Back to Payments" at bounding box center [419, 369] width 235 height 46
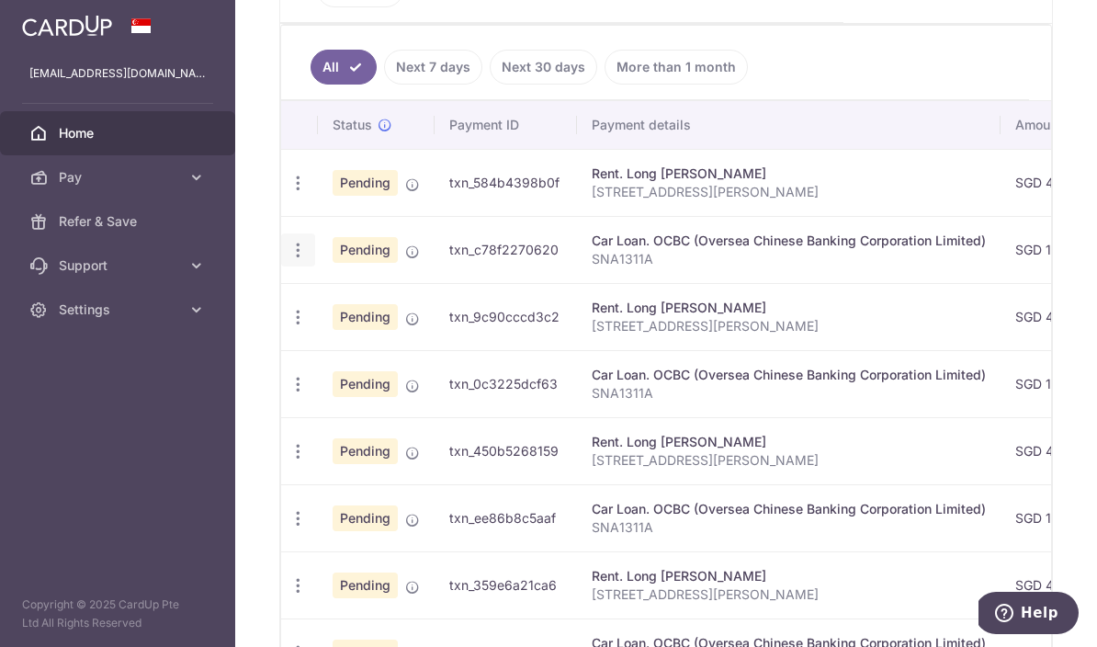
click at [281, 267] on div "Update payment Cancel payment" at bounding box center [298, 250] width 34 height 34
click at [289, 260] on icon "button" at bounding box center [298, 250] width 19 height 19
click at [334, 311] on span "Update payment" at bounding box center [396, 300] width 125 height 22
radio input "true"
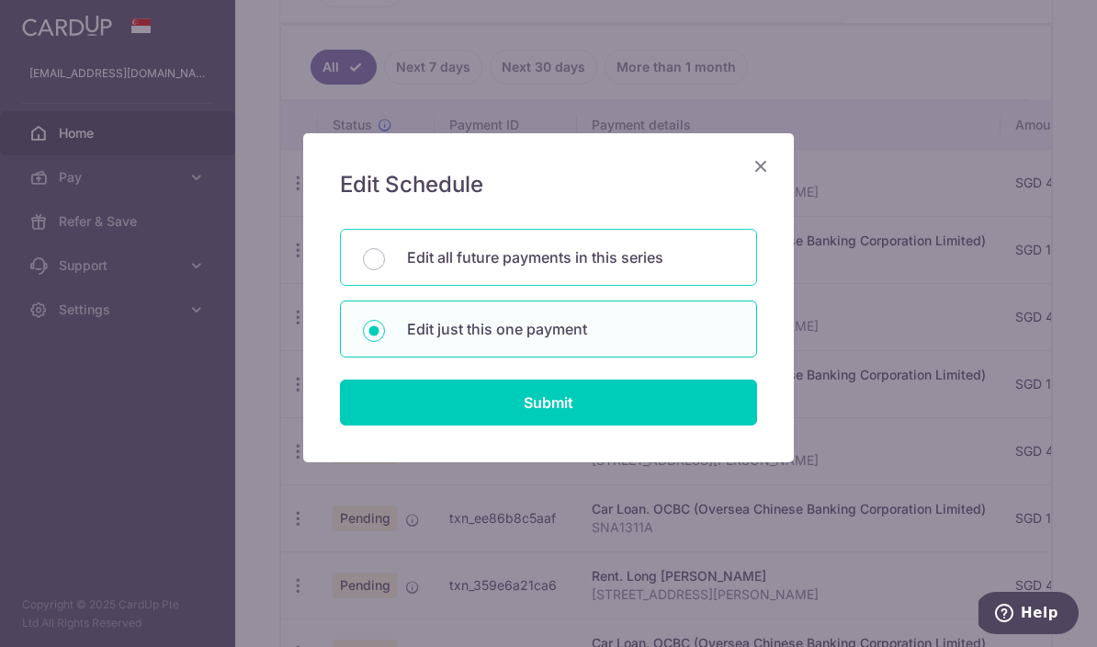
click at [666, 255] on p "Edit all future payments in this series" at bounding box center [570, 257] width 327 height 22
click at [385, 255] on input "Edit all future payments in this series" at bounding box center [374, 259] width 22 height 22
radio input "true"
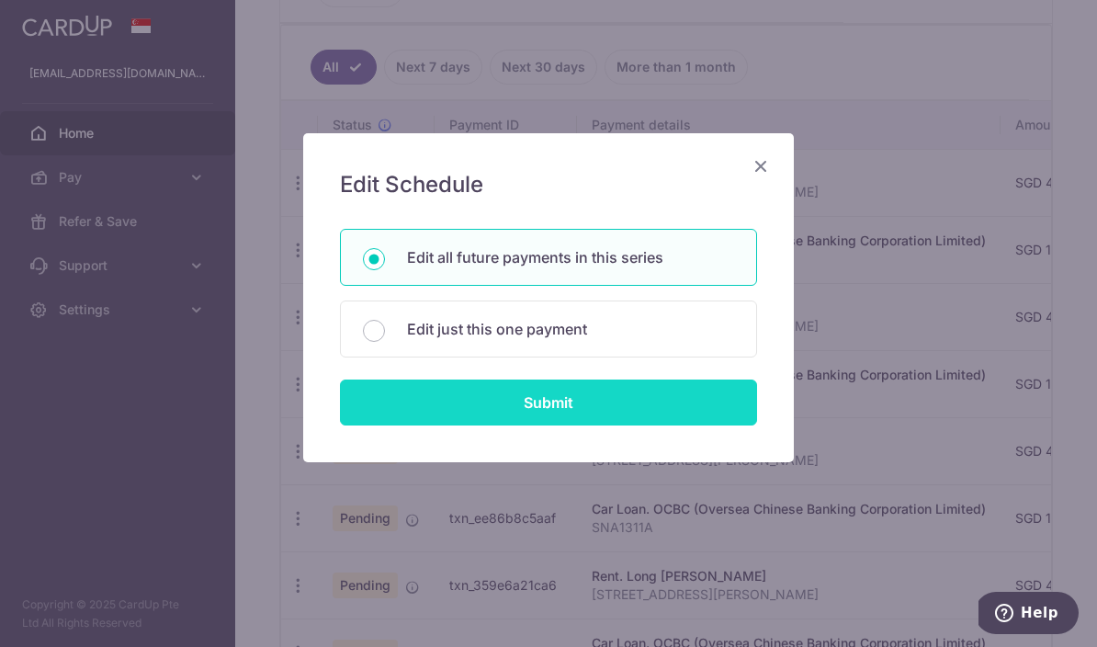
click at [580, 412] on input "Submit" at bounding box center [548, 402] width 417 height 46
radio input "true"
type input "1,673.27"
type input "SNA1311A"
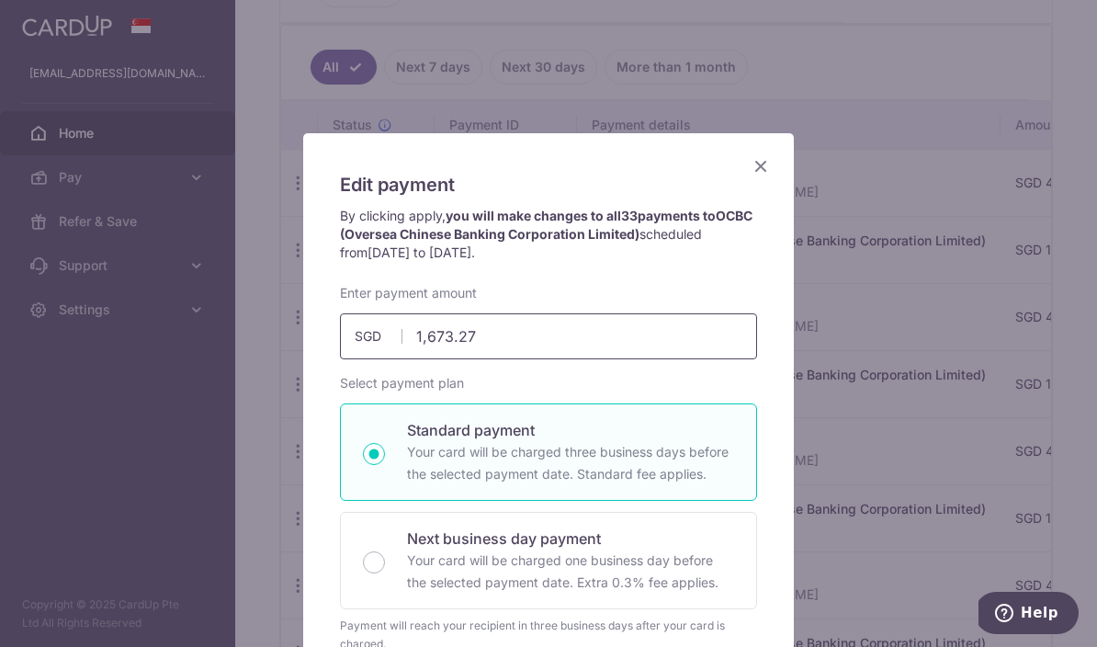
click at [580, 357] on input "1,673.27" at bounding box center [548, 336] width 417 height 46
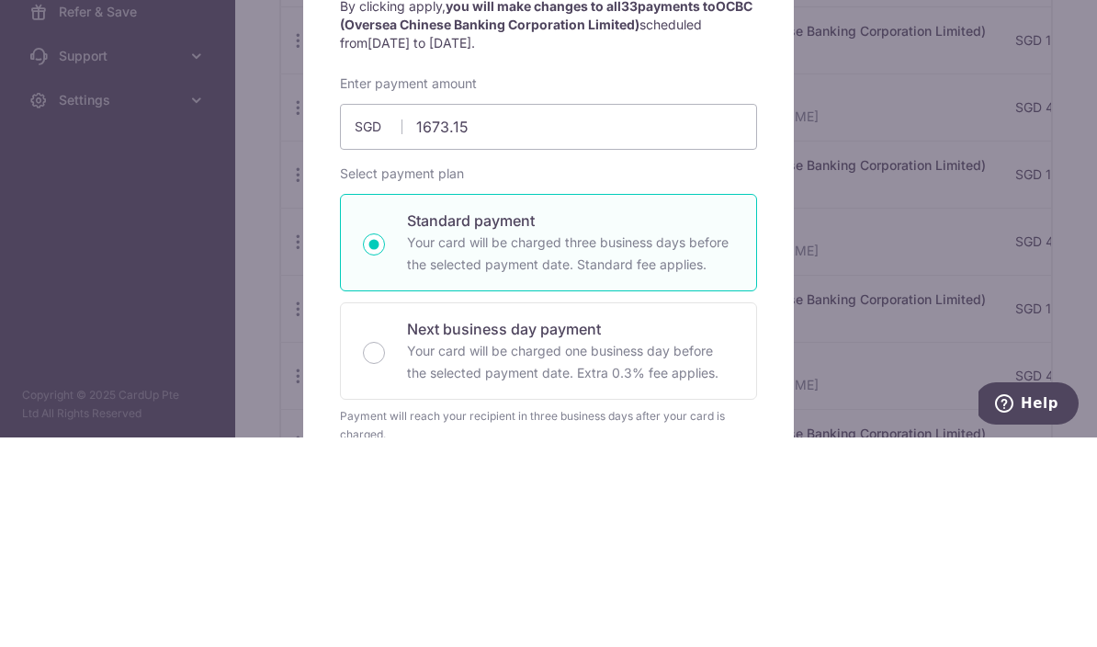
type input "1,673.15"
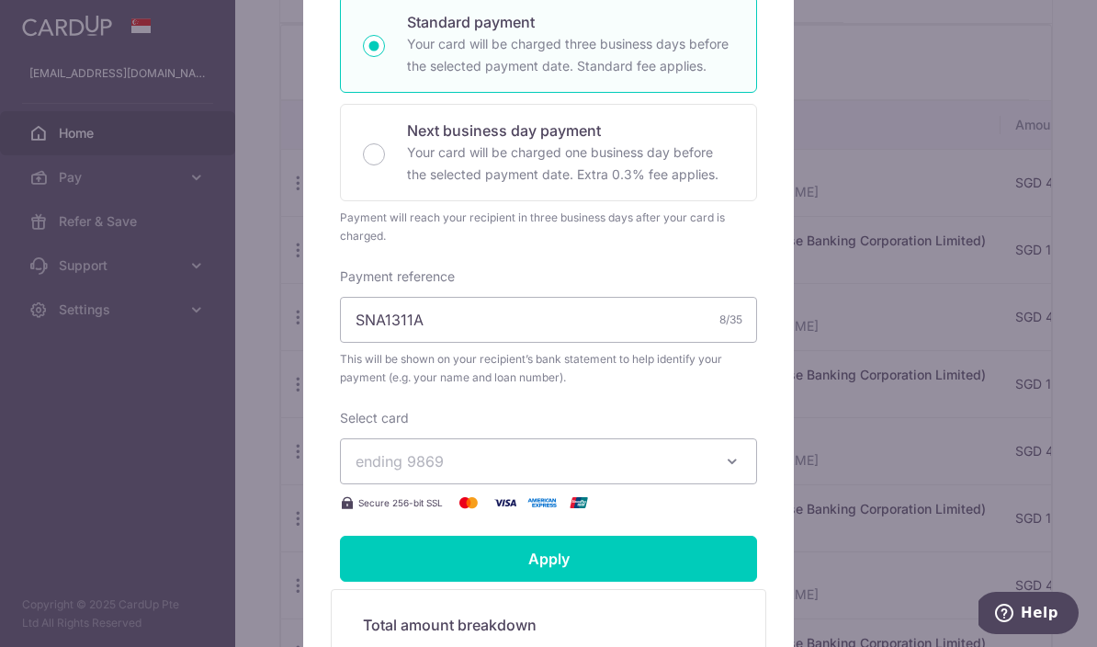
scroll to position [443, 0]
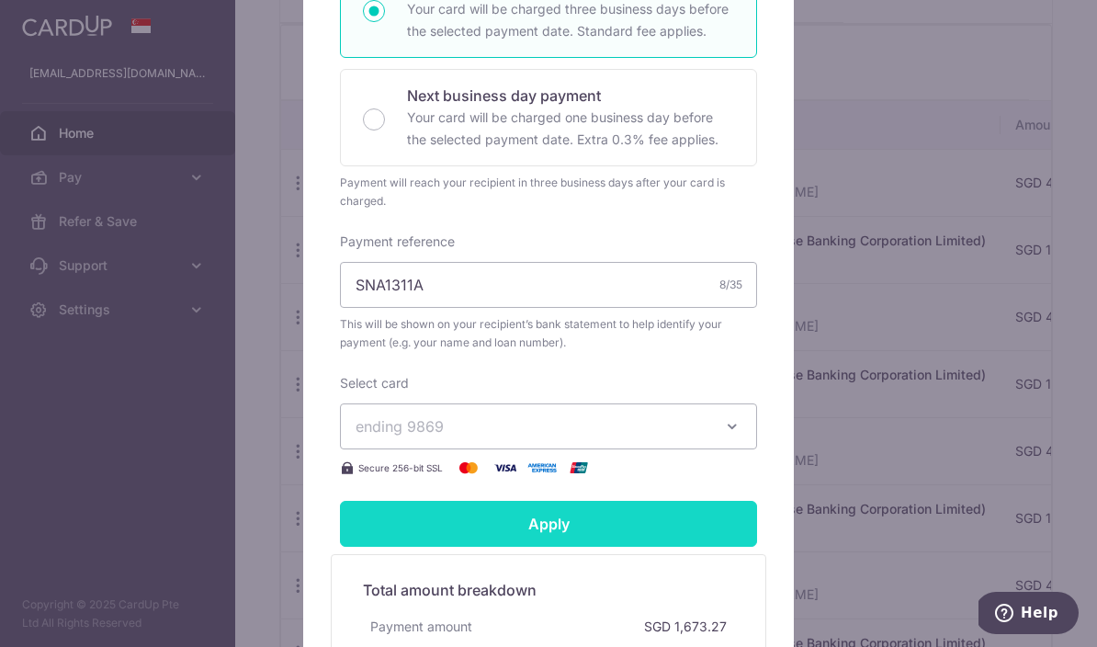
click at [663, 521] on input "Apply" at bounding box center [548, 524] width 417 height 46
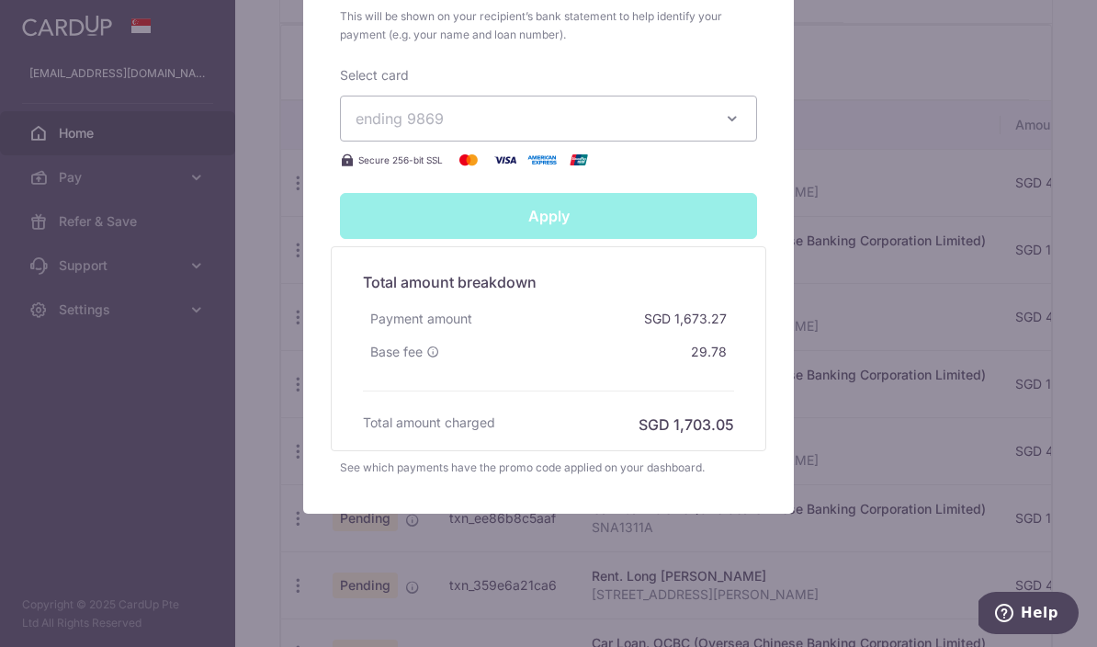
scroll to position [751, 0]
type input "Successfully Applied"
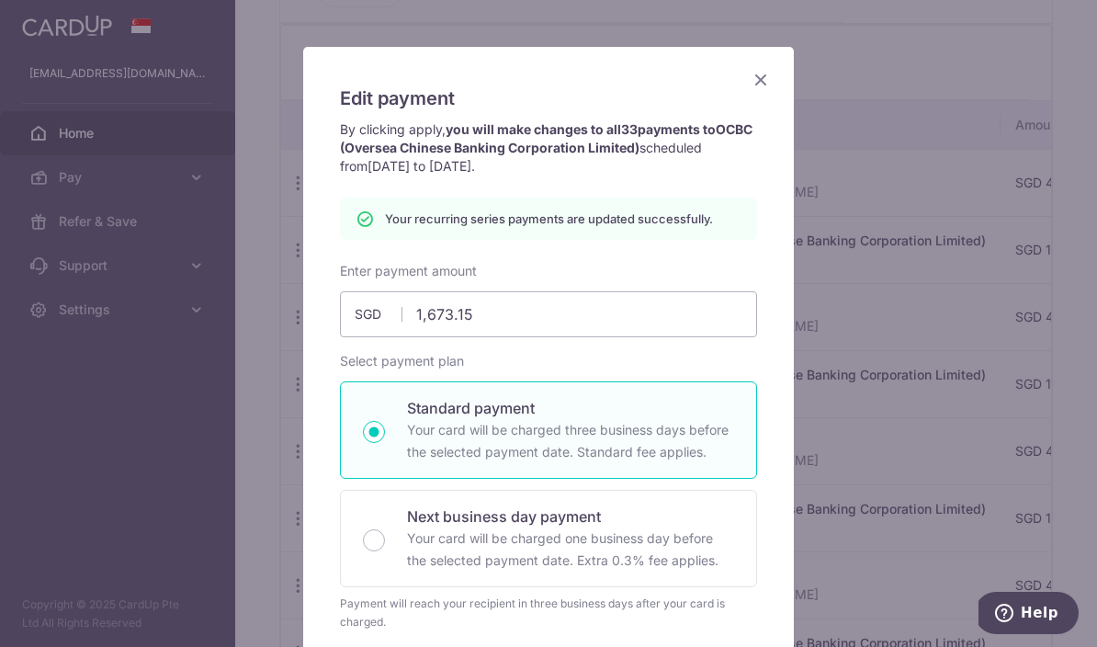
scroll to position [80, 0]
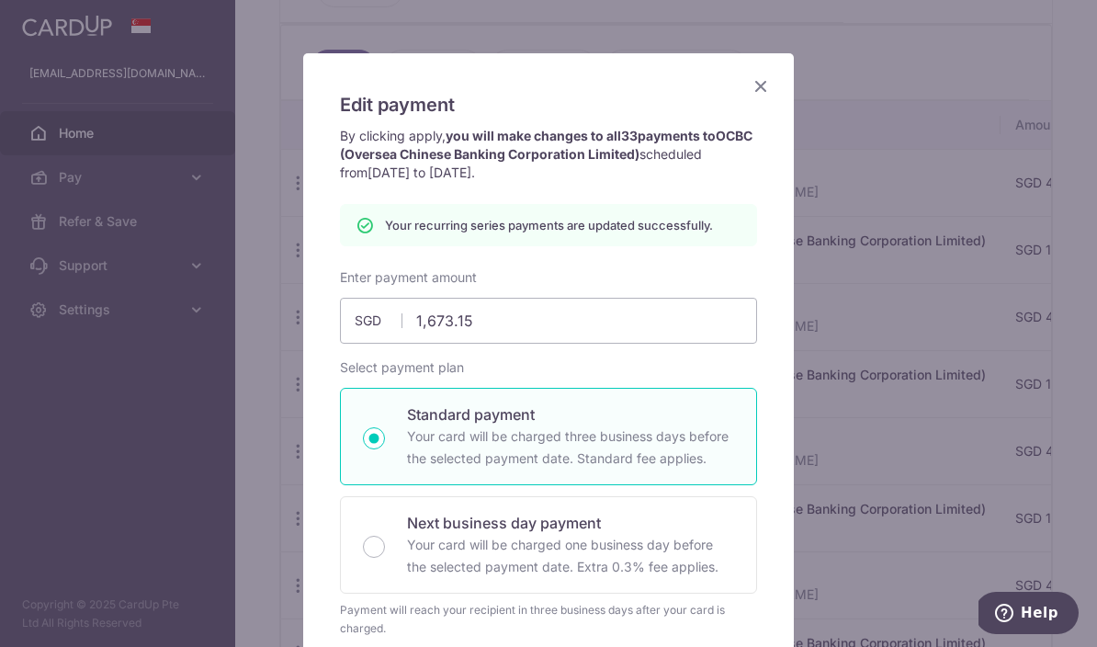
click at [761, 89] on icon "Close" at bounding box center [761, 85] width 22 height 23
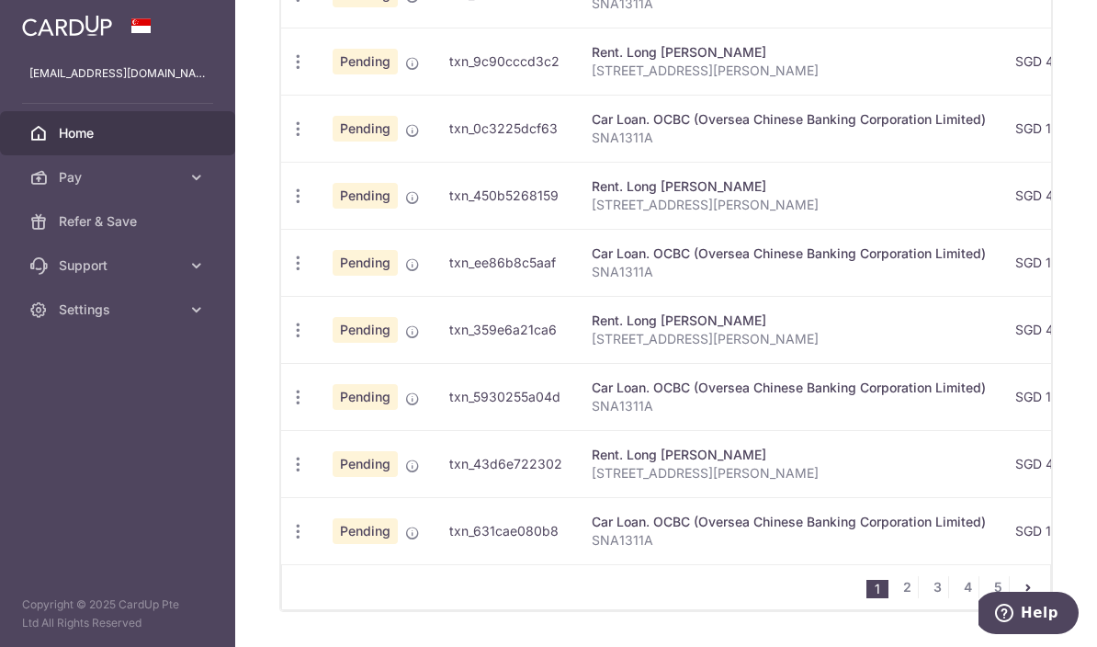
scroll to position [765, 0]
